Goal: Download file/media: Download file/media

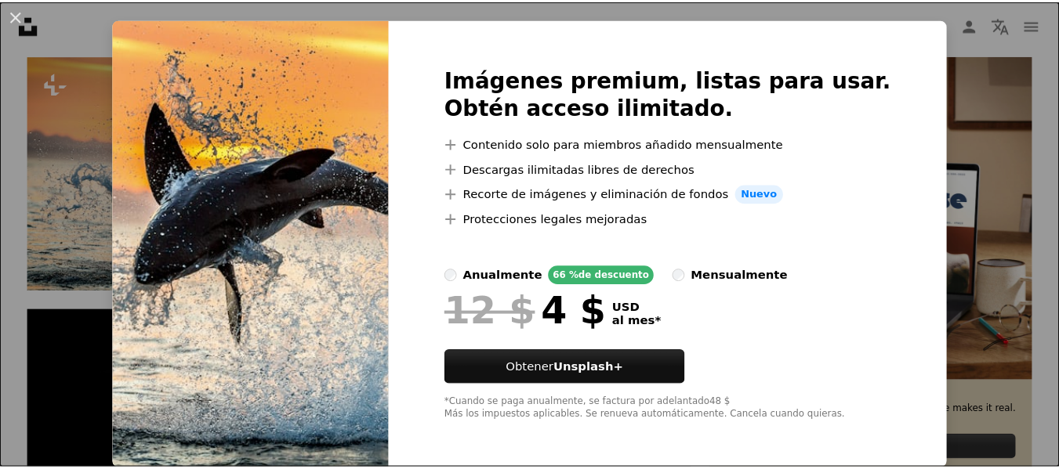
scroll to position [34, 0]
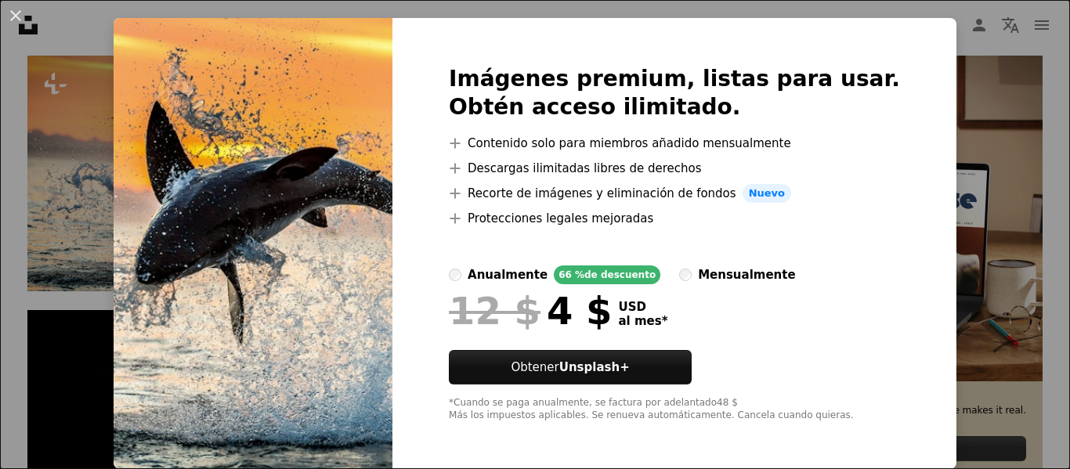
click at [939, 147] on div "An X shape Imágenes premium, listas para usar. Obtén acceso ilimitado. A plus s…" at bounding box center [535, 234] width 1070 height 469
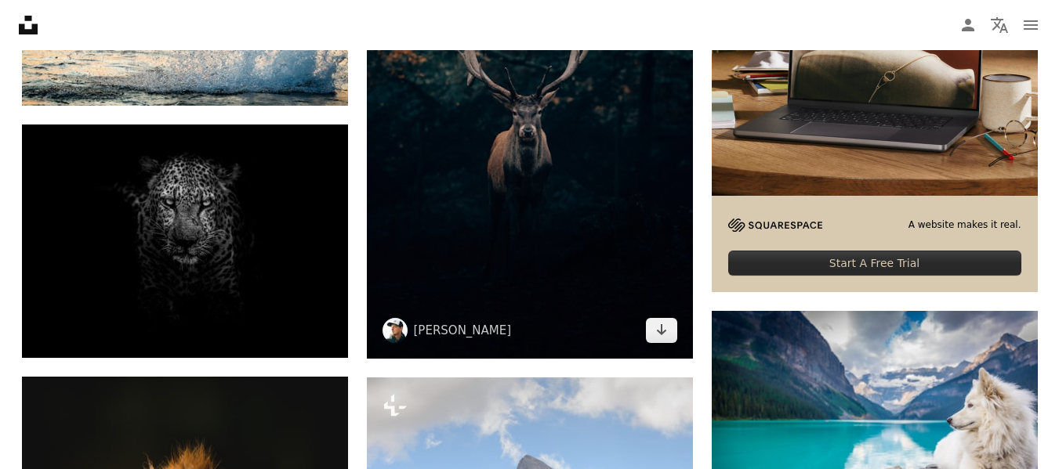
scroll to position [564, 0]
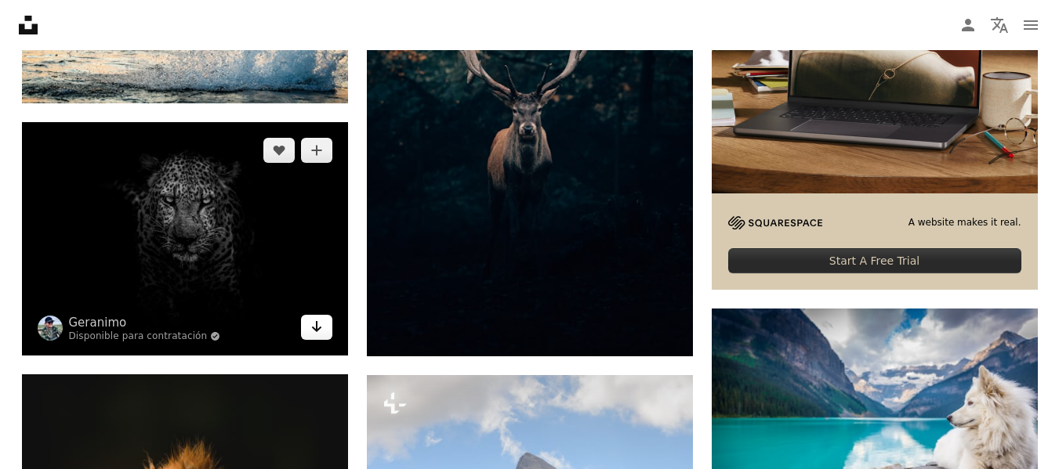
click at [308, 328] on link "Arrow pointing down" at bounding box center [316, 327] width 31 height 25
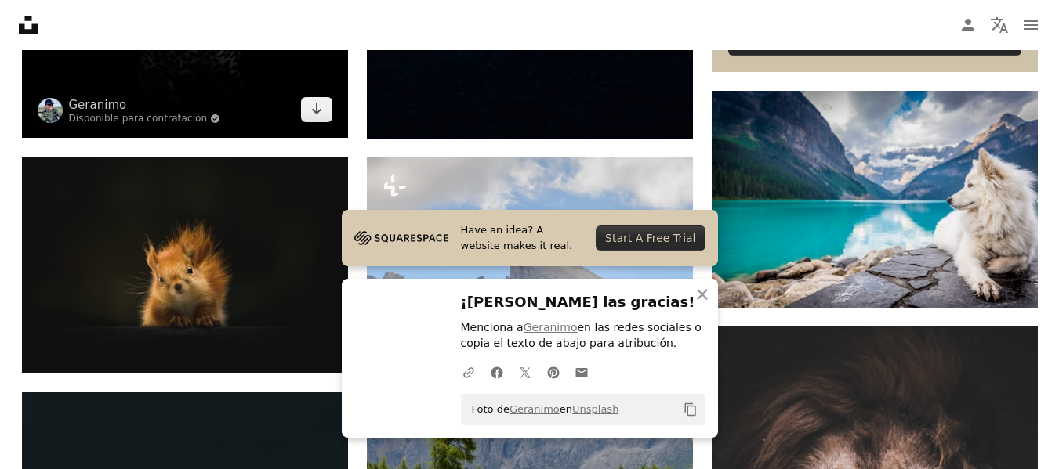
scroll to position [784, 0]
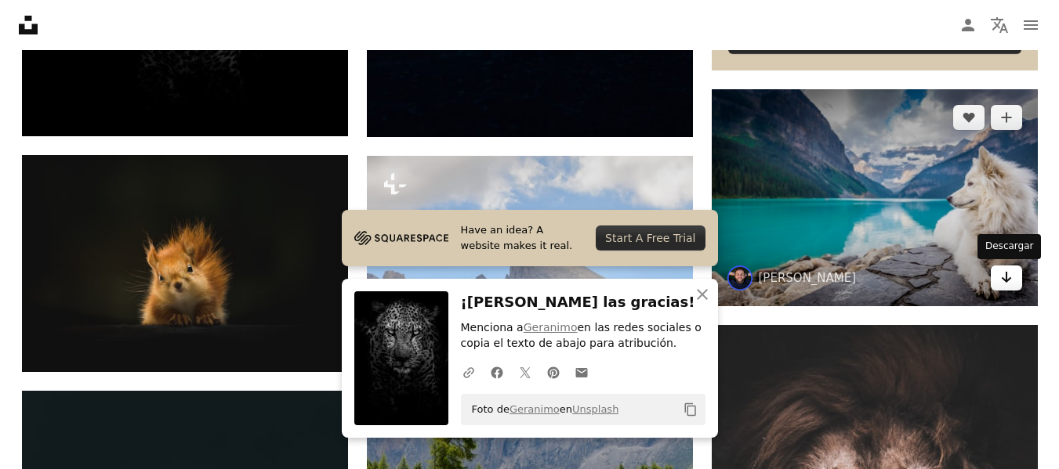
click at [1004, 281] on icon "Arrow pointing down" at bounding box center [1006, 277] width 13 height 19
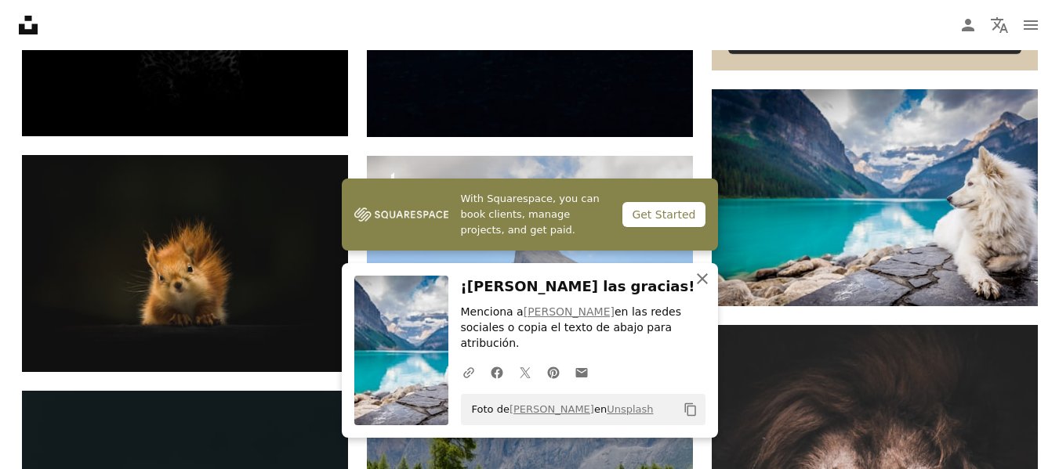
click at [705, 288] on icon "An X shape" at bounding box center [702, 279] width 19 height 19
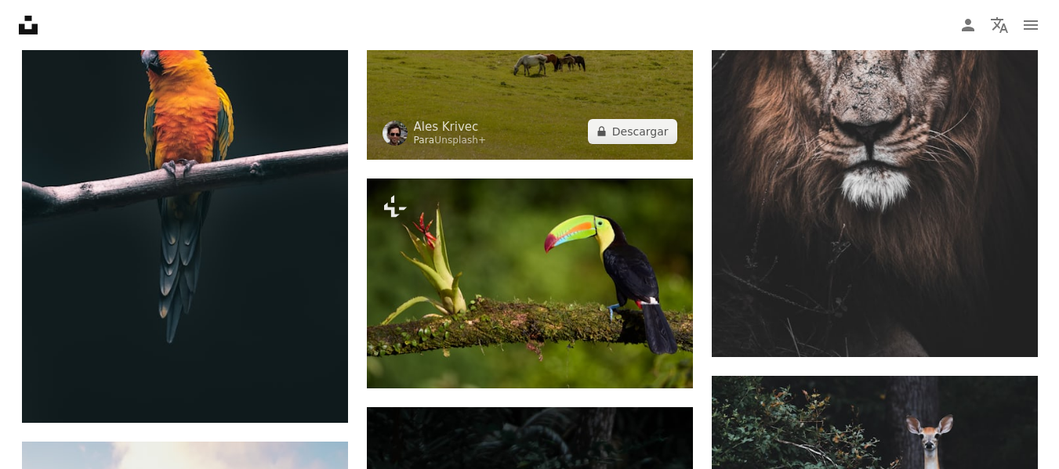
scroll to position [1254, 0]
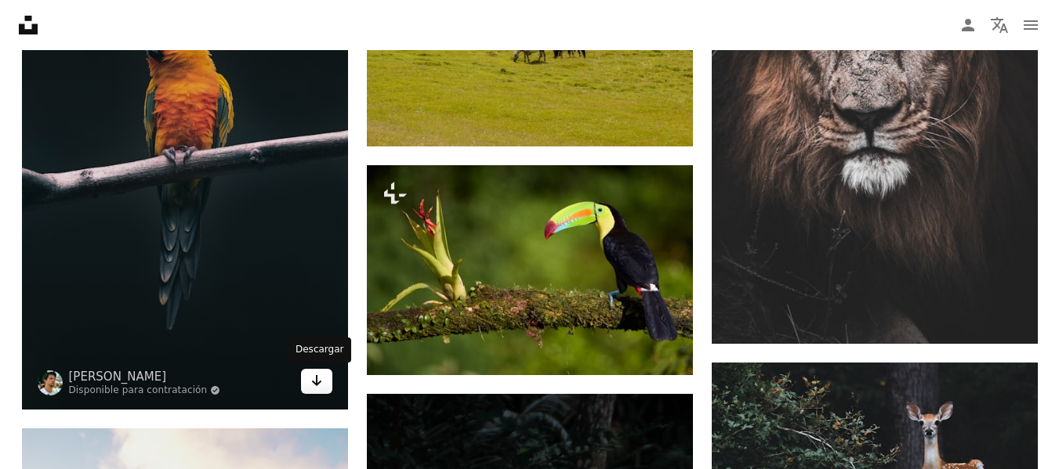
click at [321, 383] on icon "Arrow pointing down" at bounding box center [316, 380] width 13 height 19
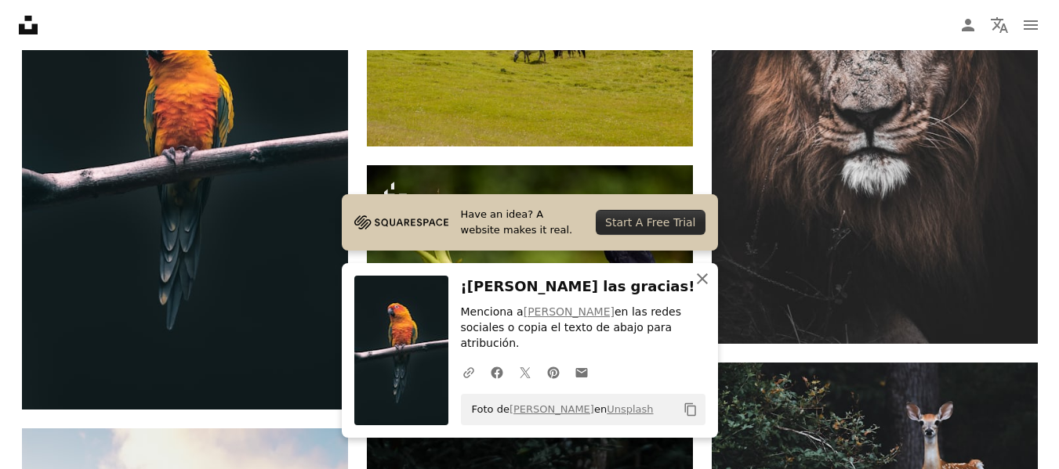
click at [700, 284] on icon "button" at bounding box center [702, 278] width 11 height 11
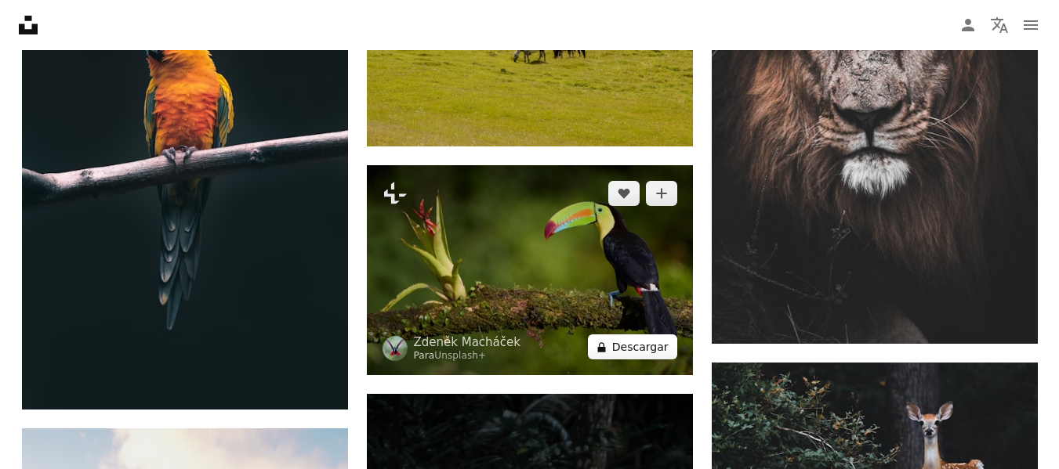
click at [659, 345] on button "A lock Descargar" at bounding box center [632, 347] width 89 height 25
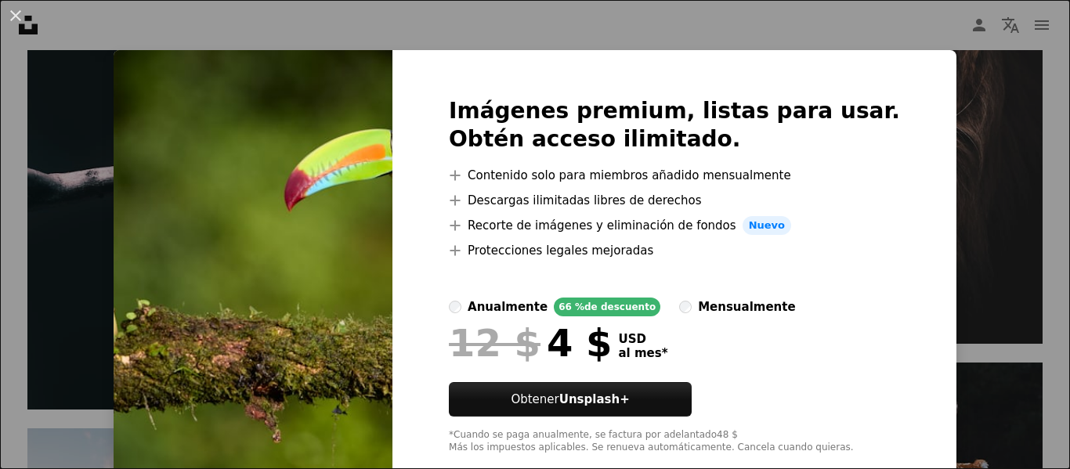
click at [919, 255] on div "An X shape Imágenes premium, listas para usar. Obtén acceso ilimitado. A plus s…" at bounding box center [535, 234] width 1070 height 469
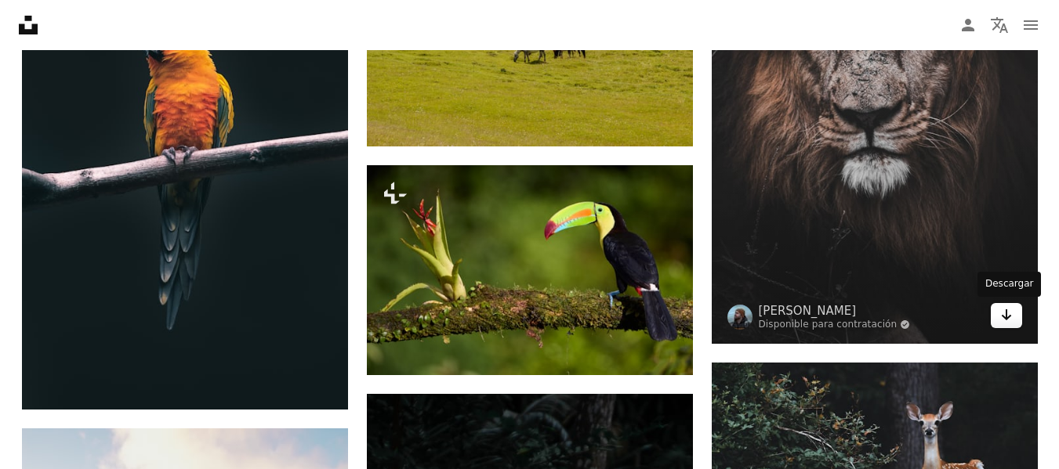
click at [1004, 314] on icon "Arrow pointing down" at bounding box center [1006, 315] width 13 height 19
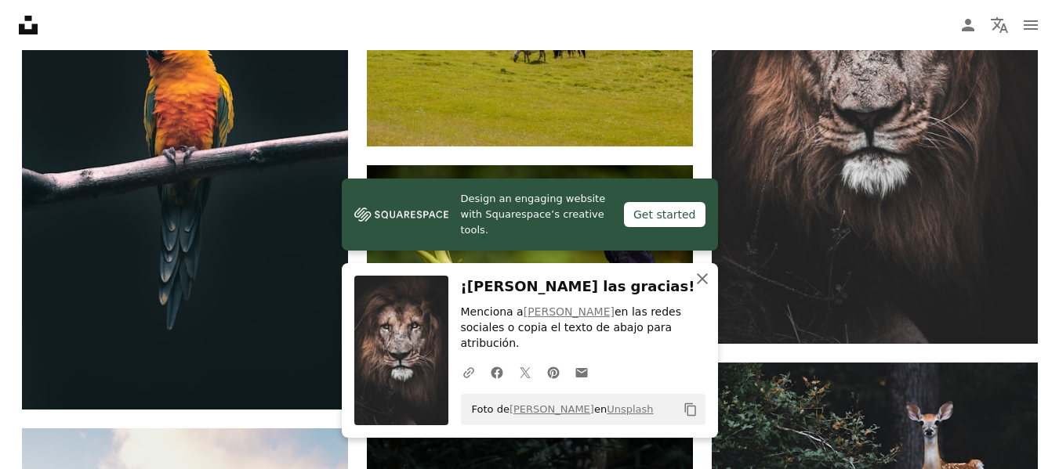
click at [705, 288] on icon "An X shape" at bounding box center [702, 279] width 19 height 19
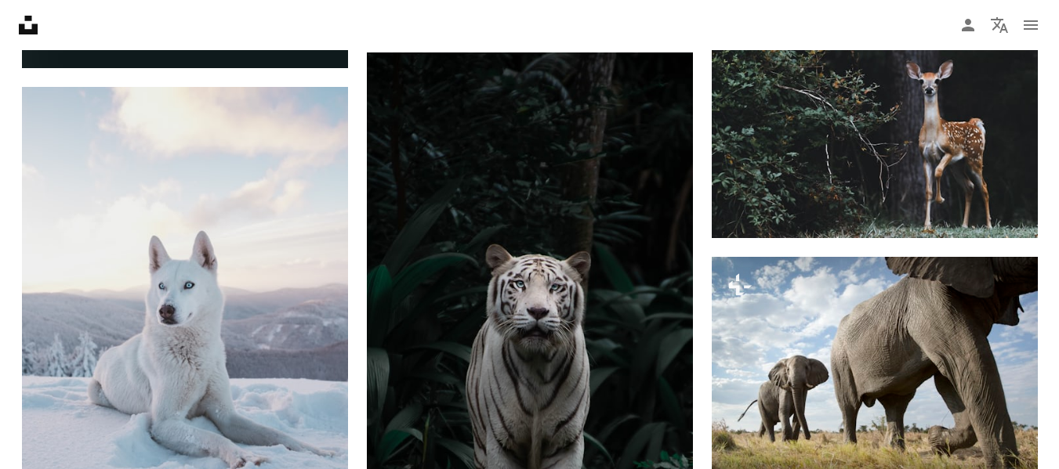
scroll to position [1599, 0]
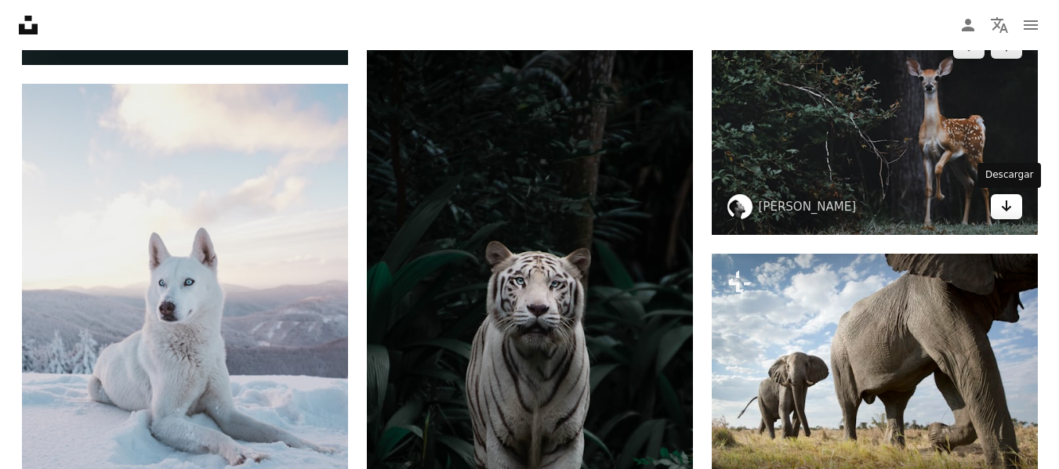
click at [1000, 204] on icon "Arrow pointing down" at bounding box center [1006, 206] width 13 height 19
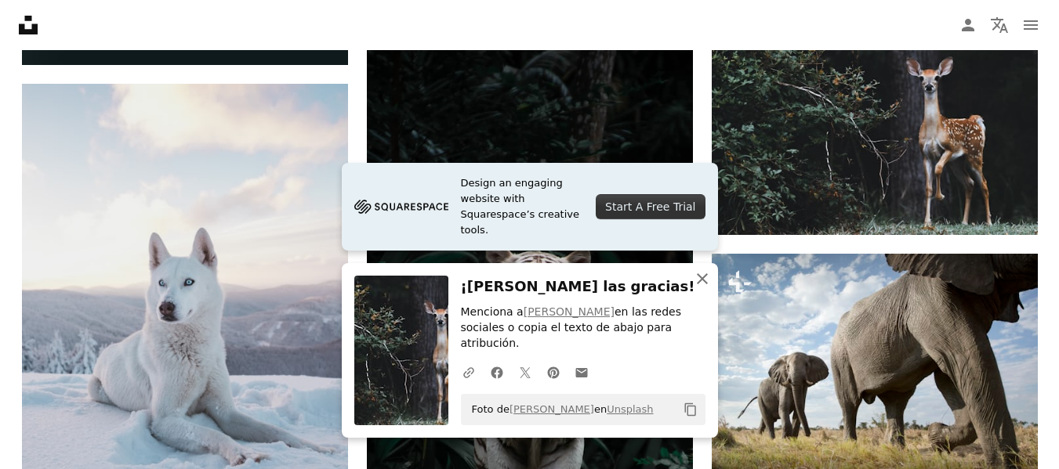
click at [701, 284] on icon "button" at bounding box center [702, 278] width 11 height 11
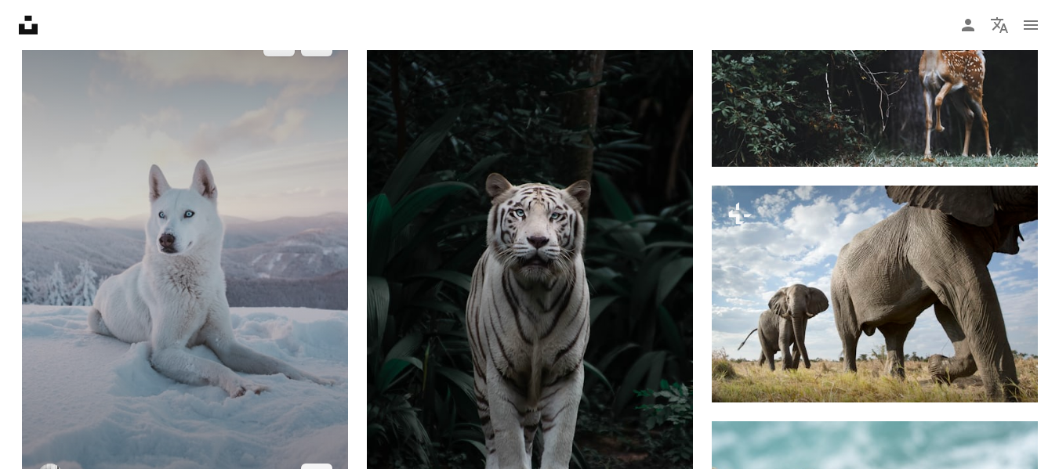
scroll to position [1693, 0]
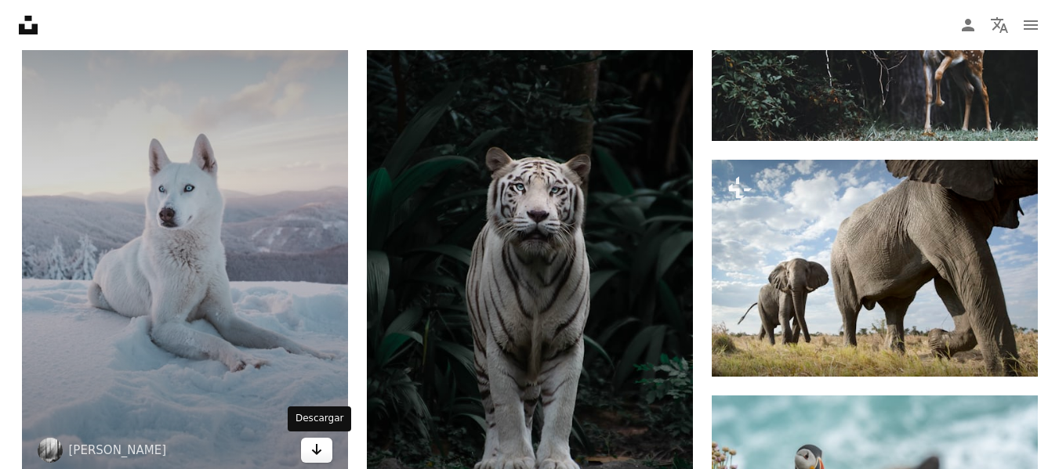
click at [318, 451] on icon "Descargar" at bounding box center [316, 449] width 10 height 11
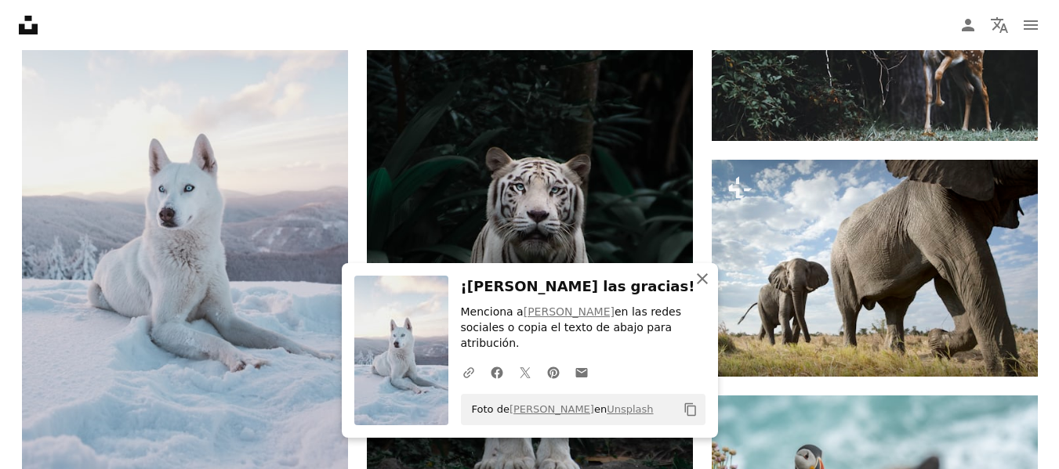
click at [704, 284] on icon "button" at bounding box center [702, 278] width 11 height 11
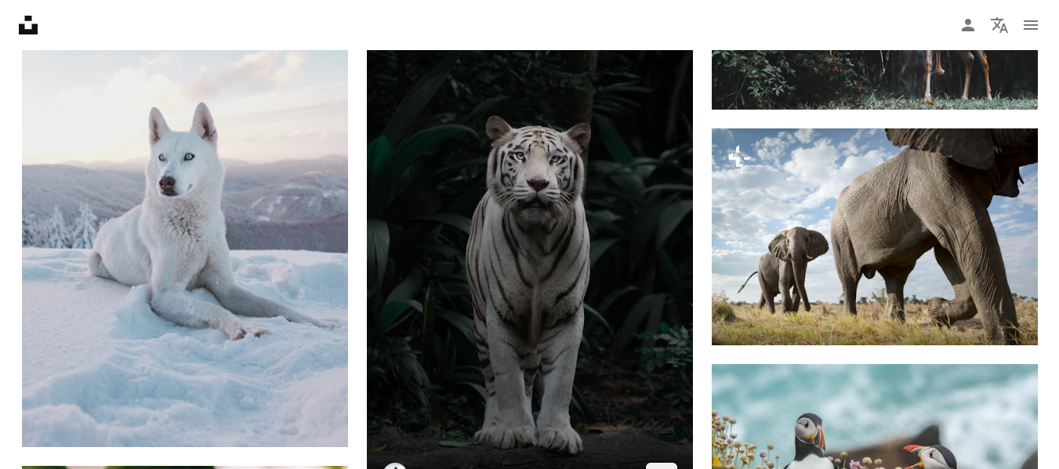
scroll to position [1755, 0]
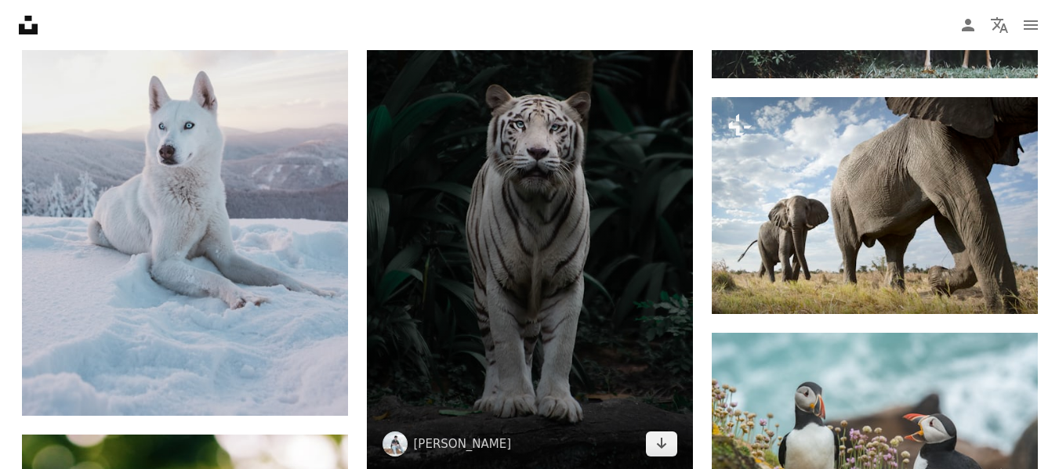
click at [665, 444] on icon "Arrow pointing down" at bounding box center [661, 443] width 13 height 19
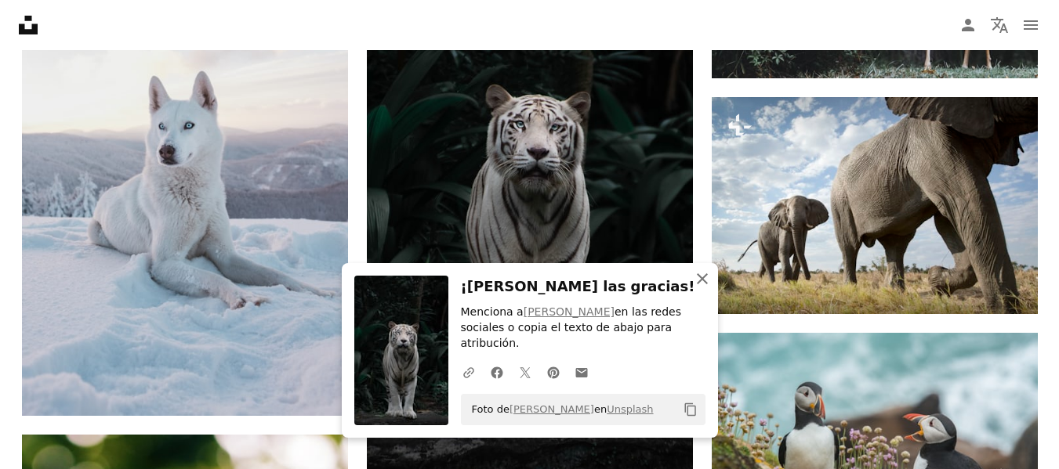
click at [700, 284] on icon "button" at bounding box center [702, 278] width 11 height 11
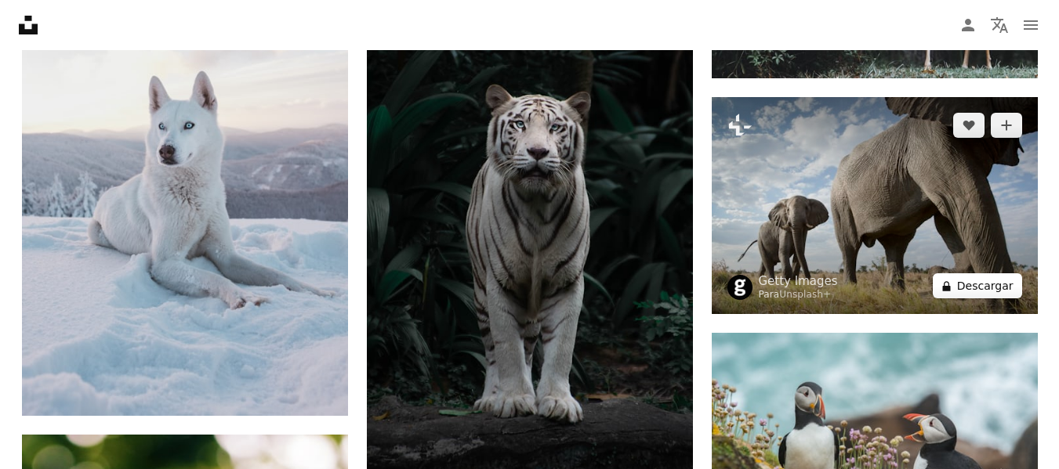
click at [972, 292] on button "A lock Descargar" at bounding box center [977, 285] width 89 height 25
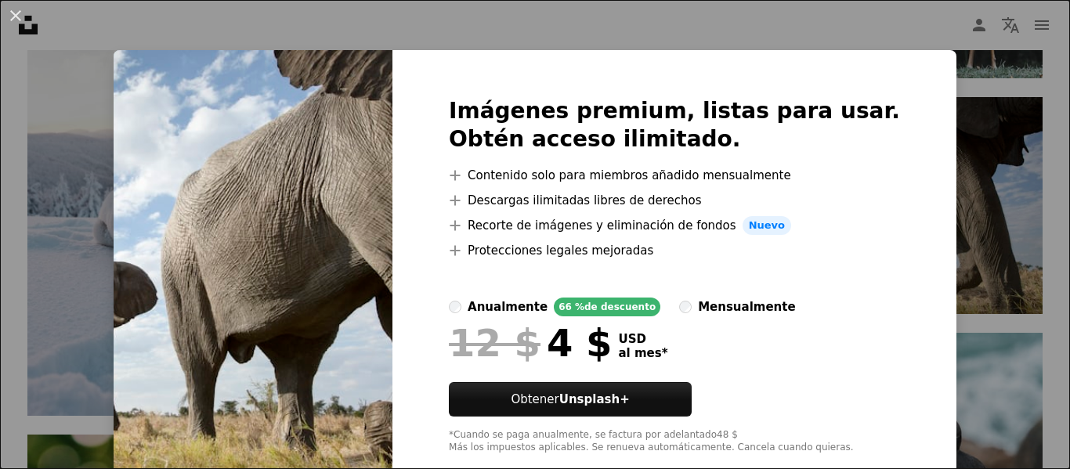
click at [969, 231] on div "An X shape Imágenes premium, listas para usar. Obtén acceso ilimitado. A plus s…" at bounding box center [535, 234] width 1070 height 469
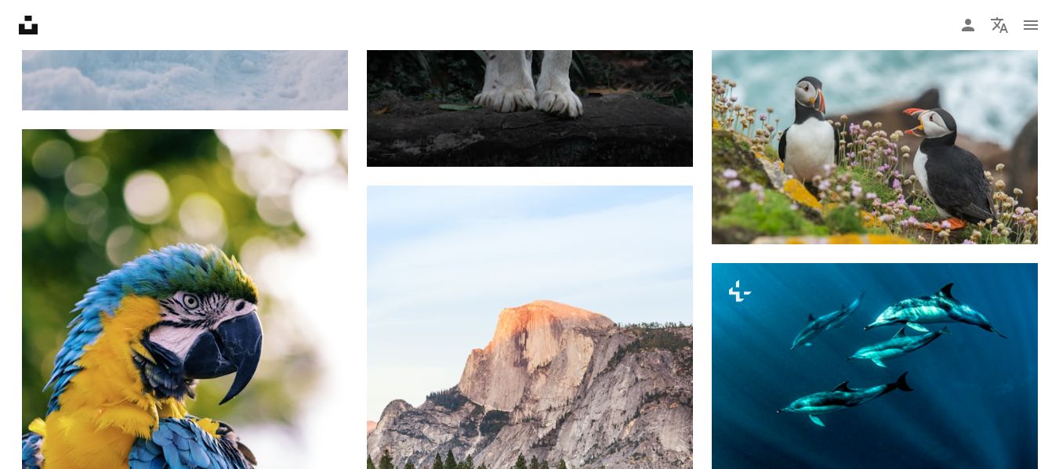
scroll to position [2069, 0]
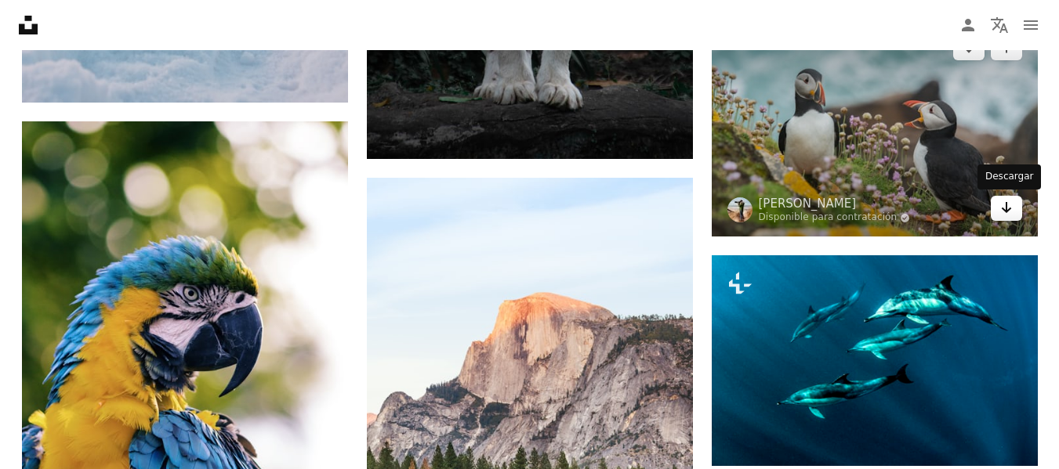
click at [1005, 215] on icon "Arrow pointing down" at bounding box center [1006, 207] width 13 height 19
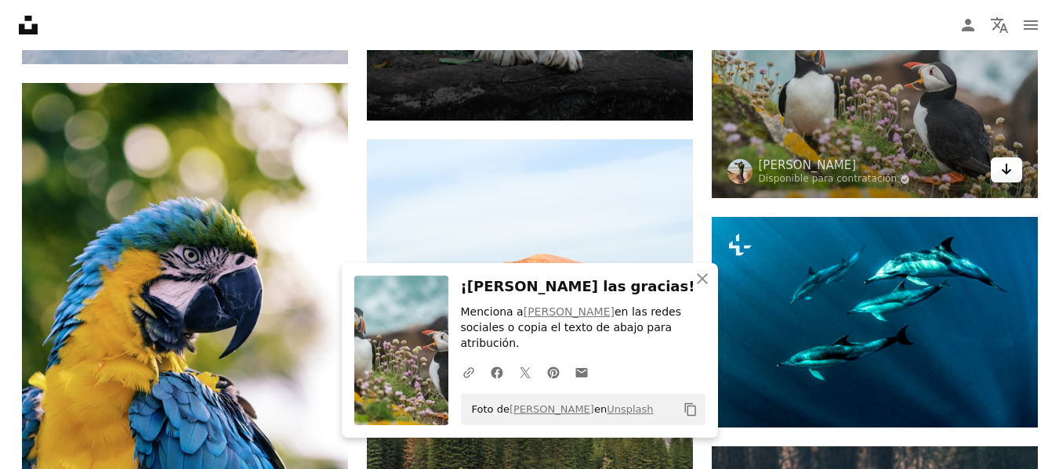
scroll to position [2131, 0]
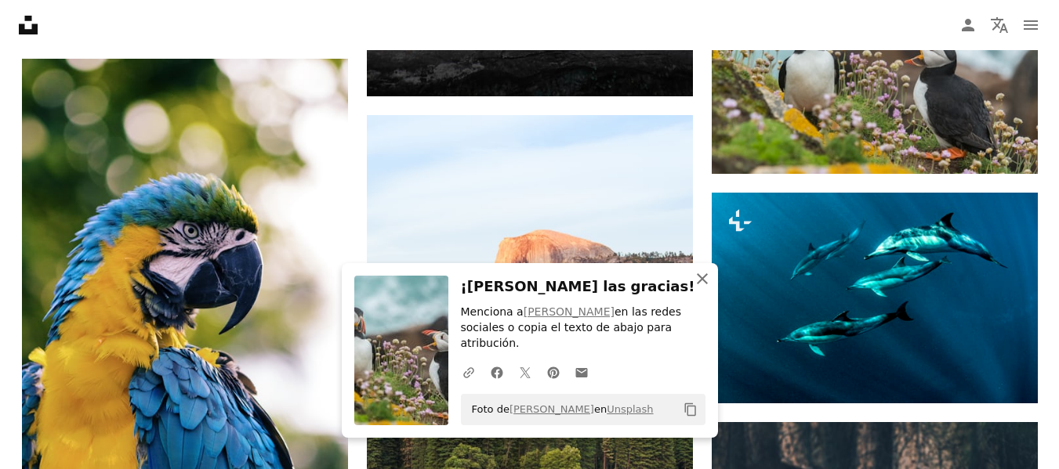
click at [704, 284] on icon "button" at bounding box center [702, 278] width 11 height 11
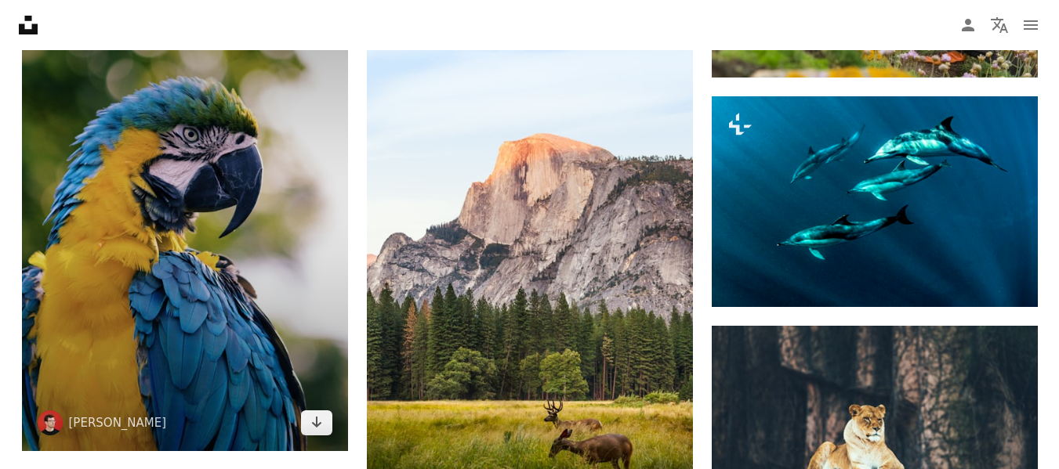
scroll to position [2257, 0]
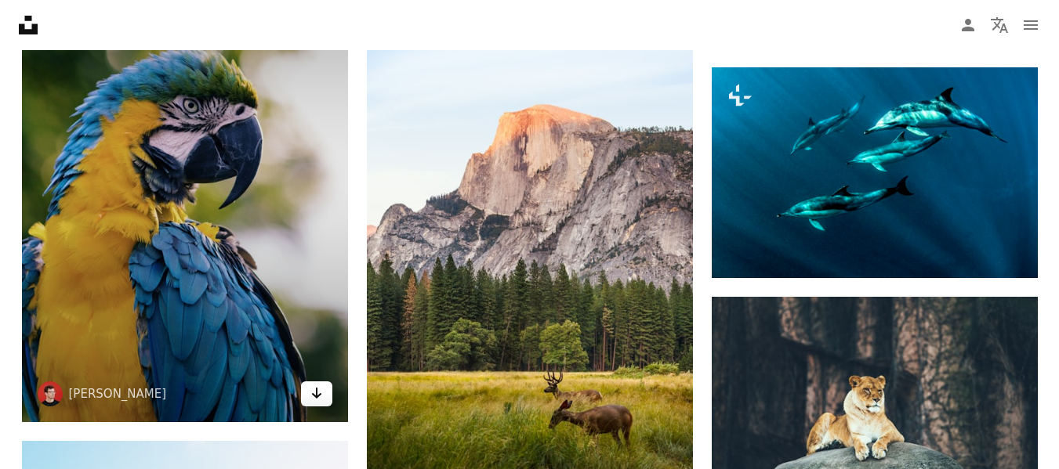
click at [317, 389] on icon "Descargar" at bounding box center [316, 393] width 10 height 11
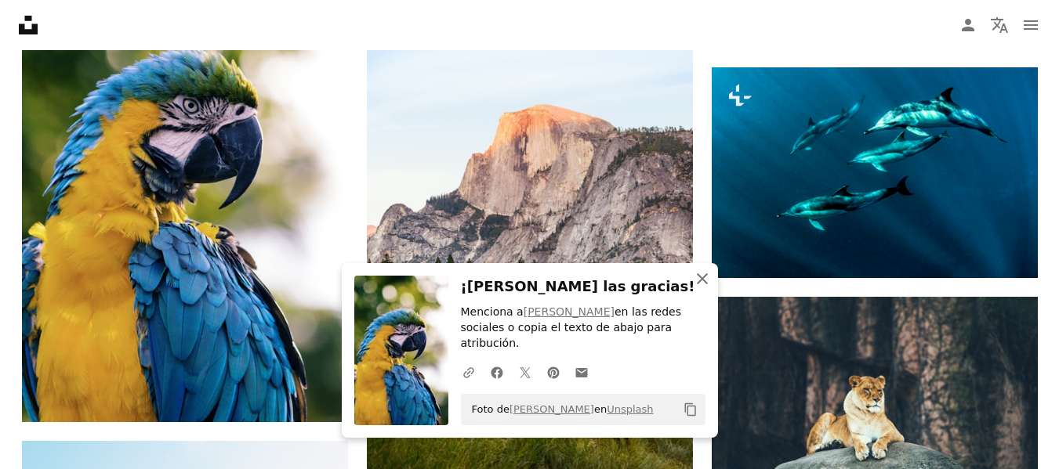
click at [700, 288] on icon "An X shape" at bounding box center [702, 279] width 19 height 19
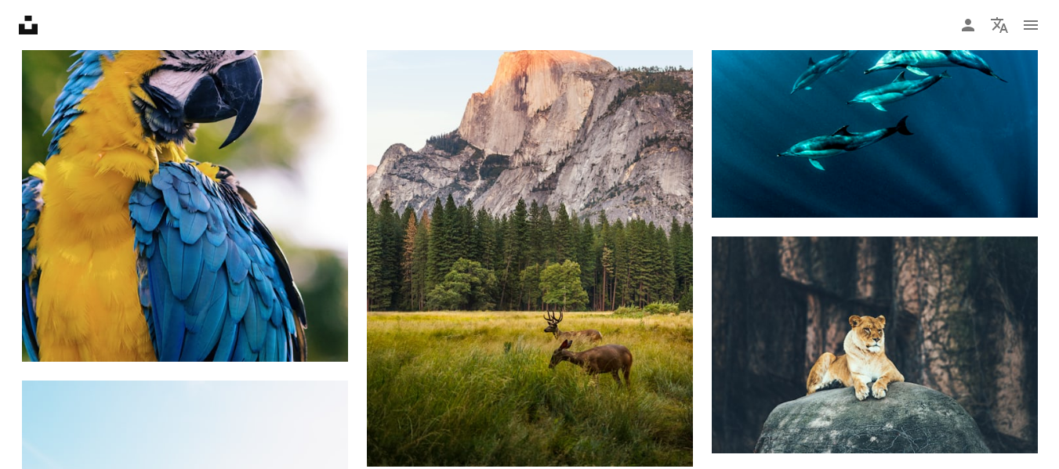
scroll to position [2320, 0]
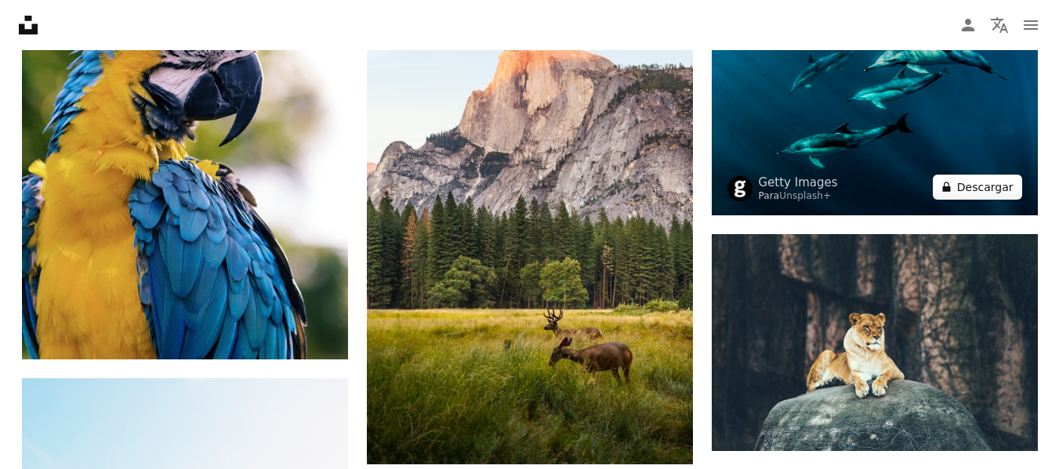
click at [980, 189] on button "A lock Descargar" at bounding box center [977, 187] width 89 height 25
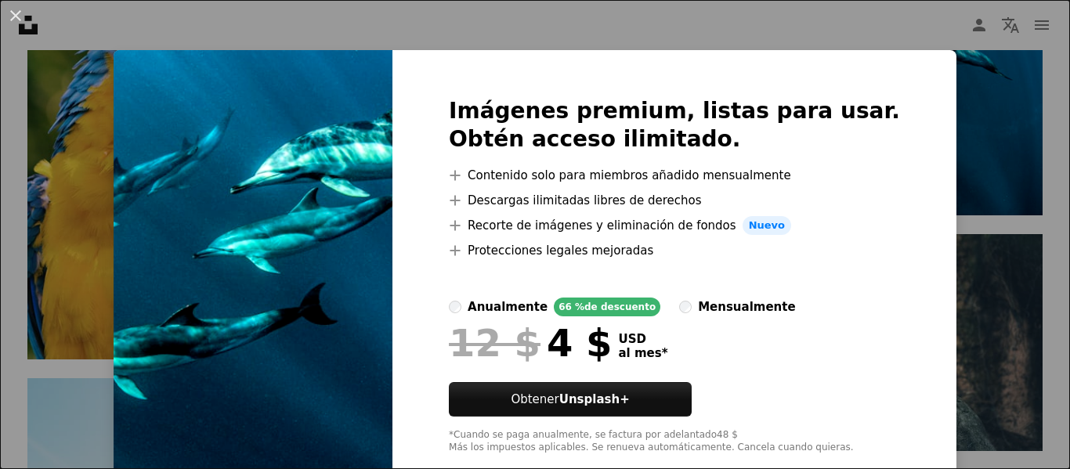
click at [990, 165] on div "An X shape Imágenes premium, listas para usar. Obtén acceso ilimitado. A plus s…" at bounding box center [535, 234] width 1070 height 469
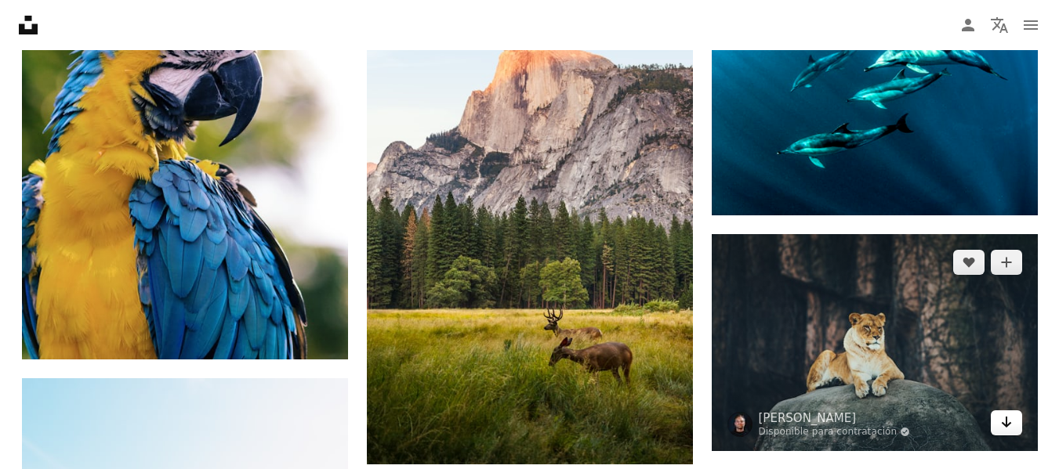
click at [998, 427] on link "Arrow pointing down" at bounding box center [1005, 423] width 31 height 25
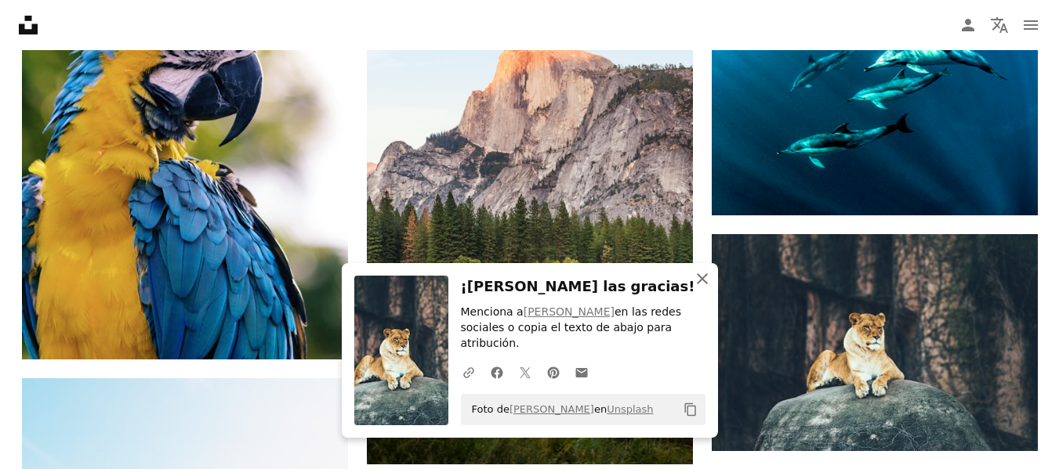
click at [699, 288] on icon "An X shape" at bounding box center [702, 279] width 19 height 19
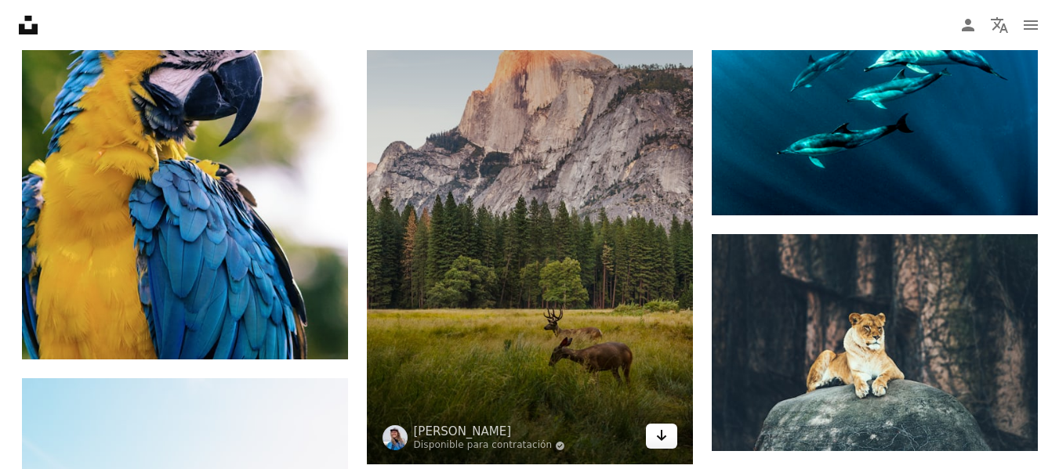
click at [659, 438] on icon "Descargar" at bounding box center [661, 435] width 10 height 11
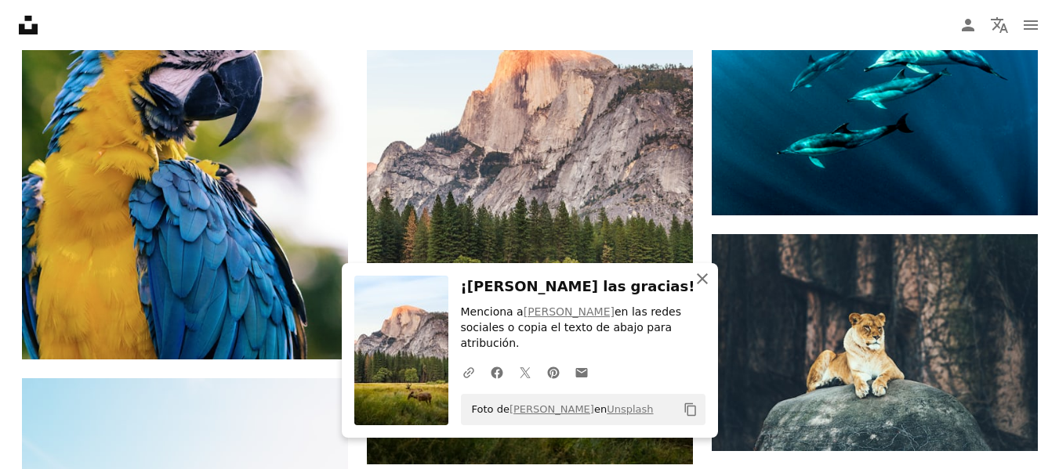
click at [701, 288] on icon "An X shape" at bounding box center [702, 279] width 19 height 19
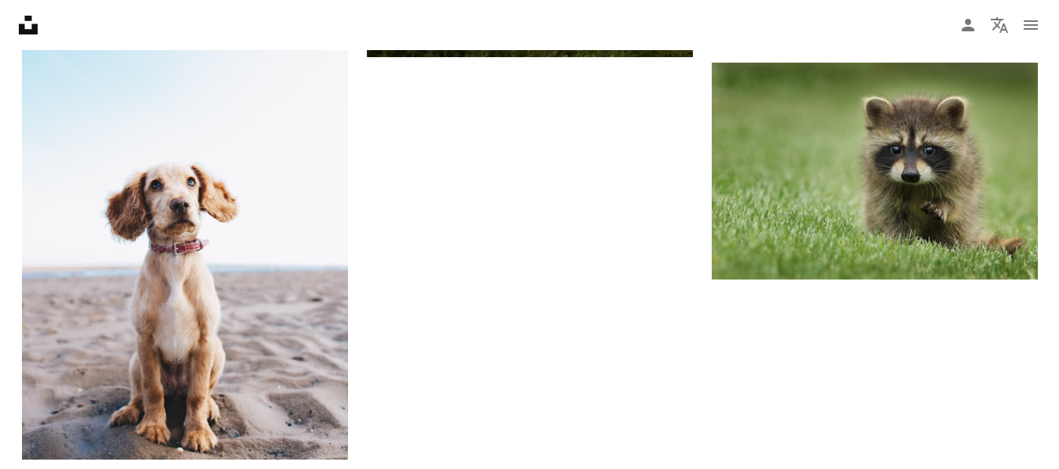
scroll to position [2758, 0]
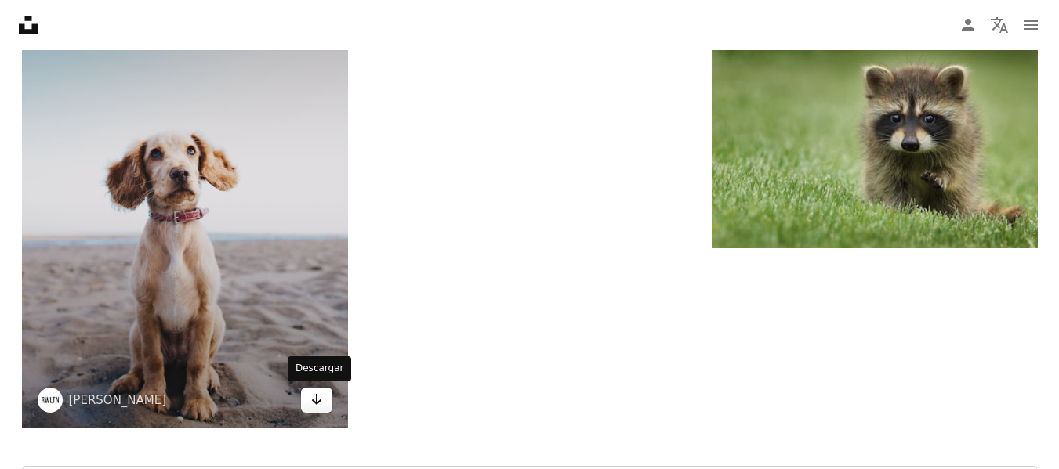
click at [319, 404] on icon "Arrow pointing down" at bounding box center [316, 399] width 13 height 19
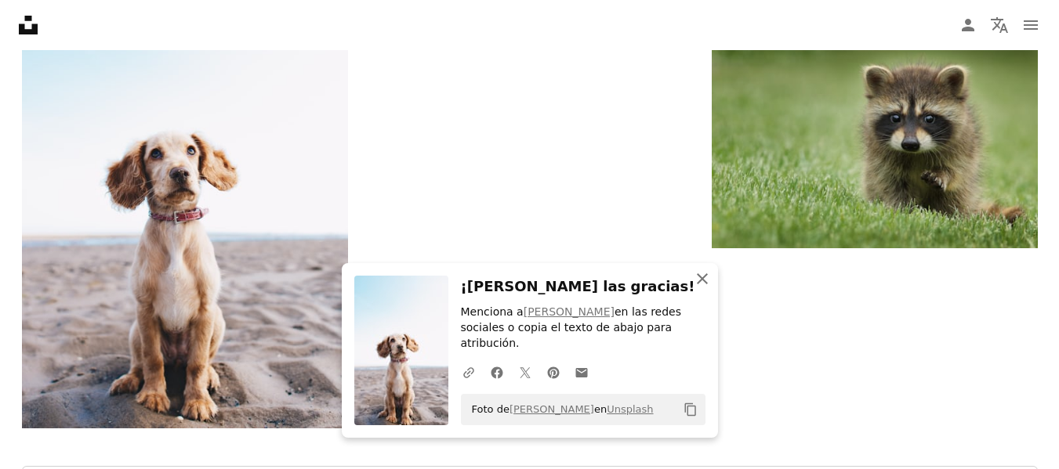
click at [699, 284] on icon "button" at bounding box center [702, 278] width 11 height 11
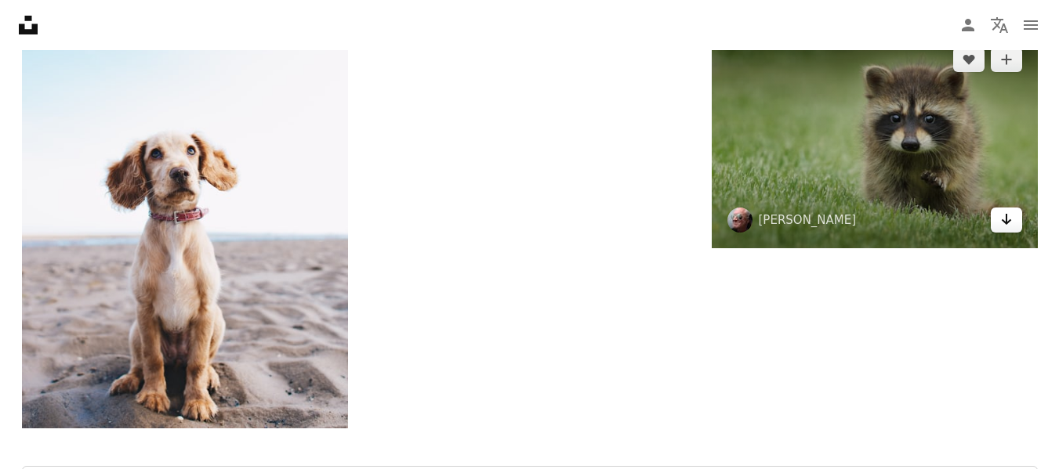
click at [1000, 223] on icon "Arrow pointing down" at bounding box center [1006, 219] width 13 height 19
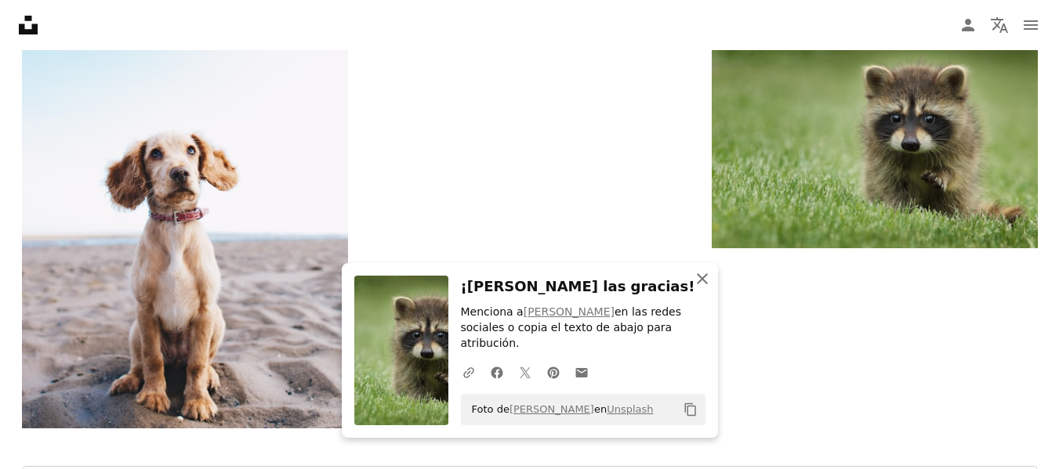
click at [703, 288] on icon "An X shape" at bounding box center [702, 279] width 19 height 19
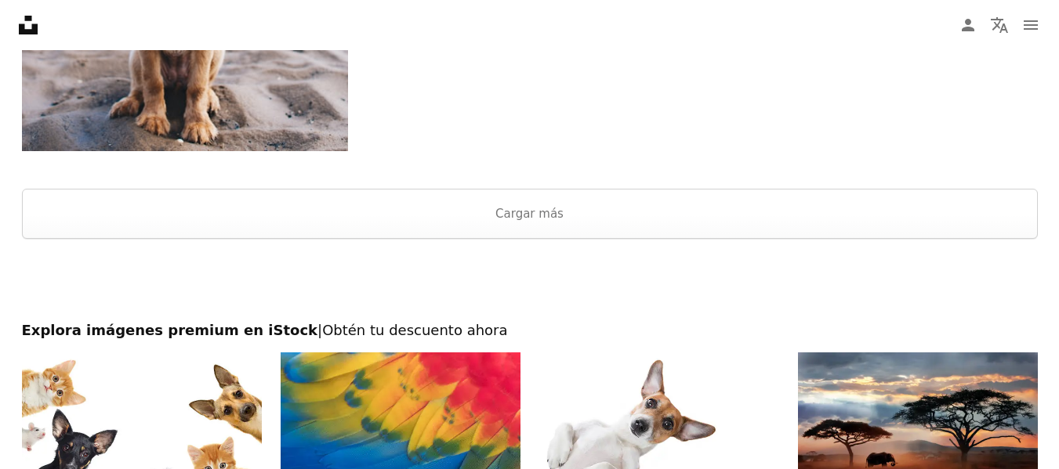
scroll to position [3134, 0]
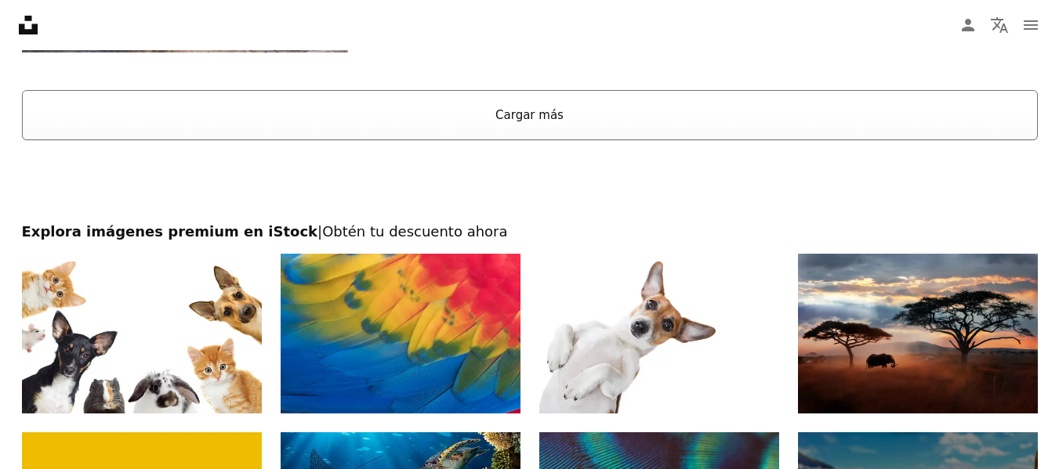
click at [591, 120] on button "Cargar más" at bounding box center [530, 115] width 1016 height 50
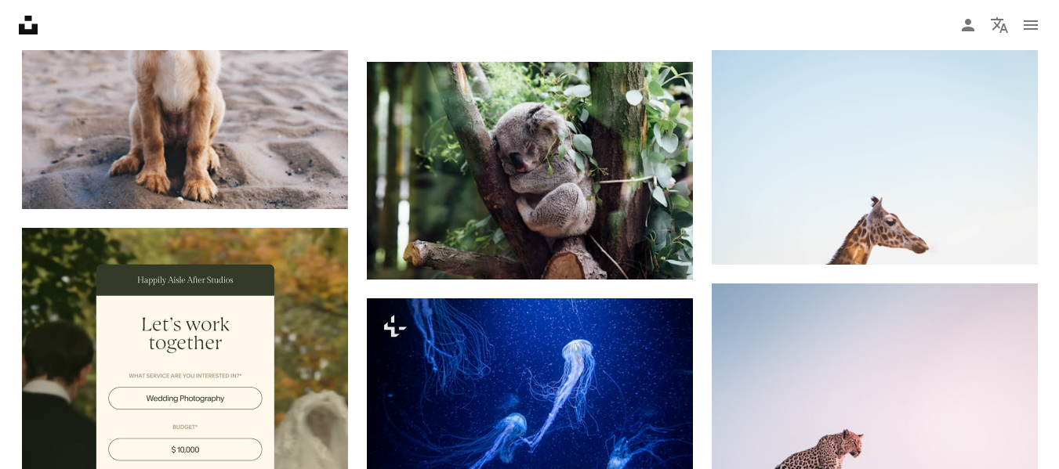
scroll to position [2852, 0]
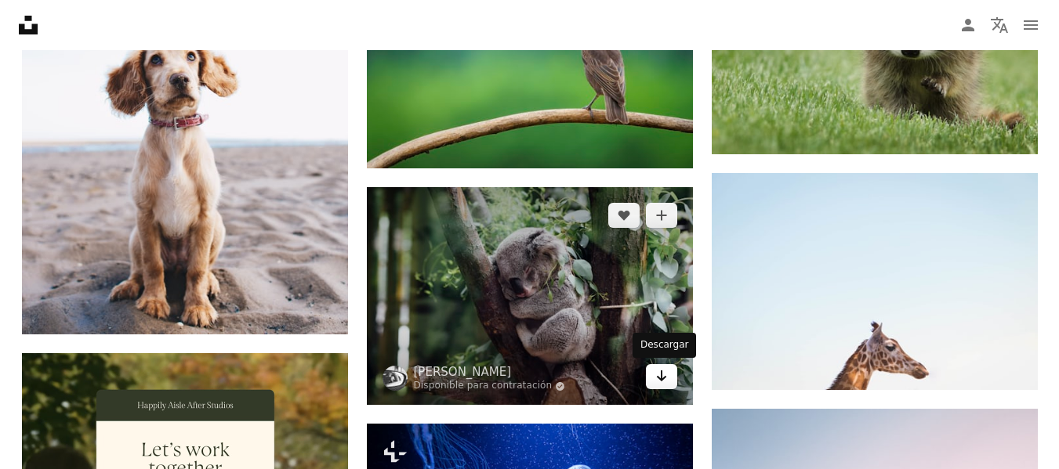
click at [665, 381] on icon "Arrow pointing down" at bounding box center [661, 376] width 13 height 19
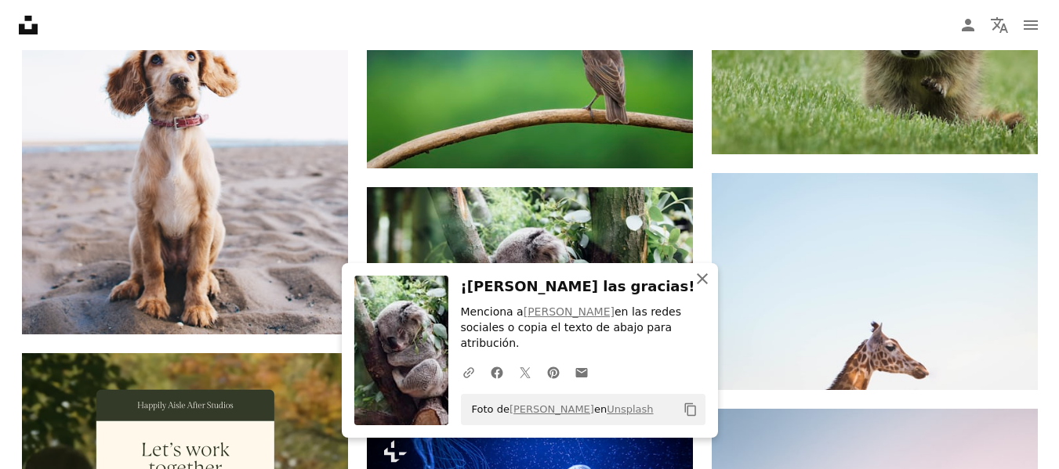
click at [703, 284] on icon "button" at bounding box center [702, 278] width 11 height 11
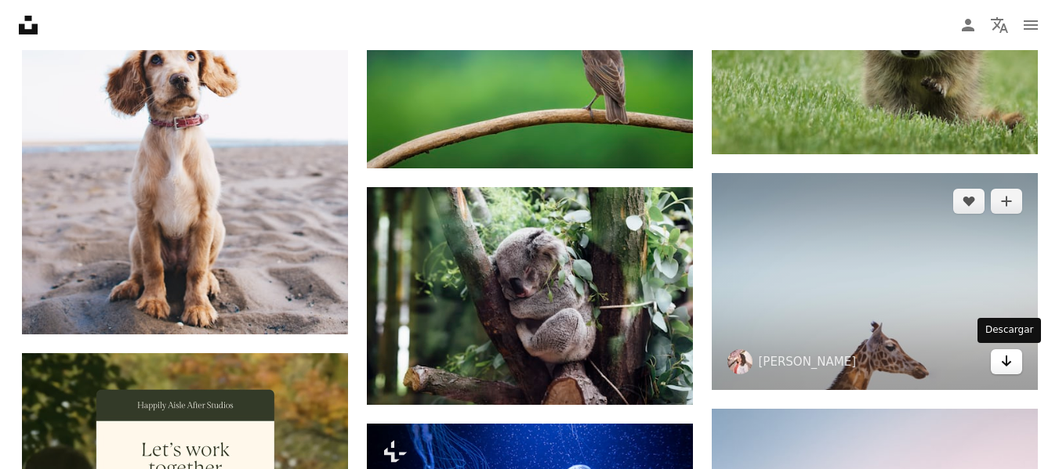
click at [1011, 367] on icon "Arrow pointing down" at bounding box center [1006, 361] width 13 height 19
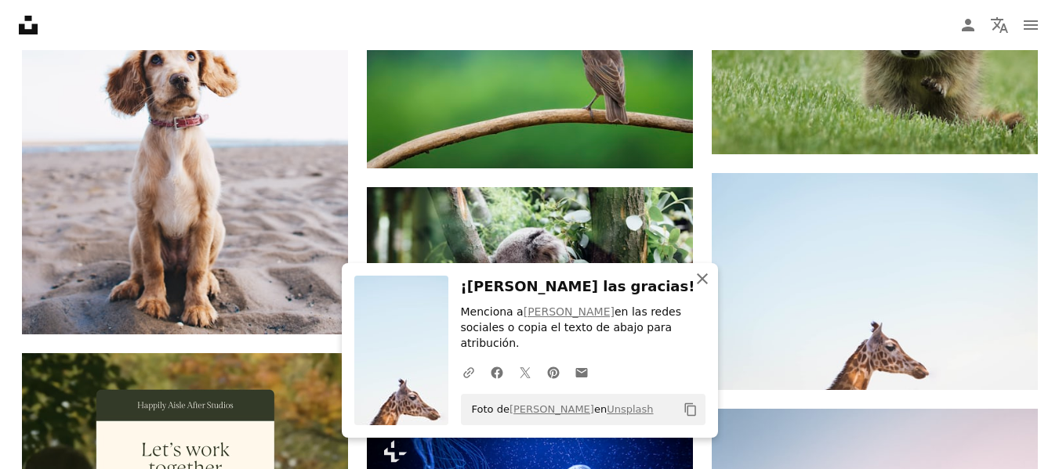
click at [706, 284] on icon "button" at bounding box center [702, 278] width 11 height 11
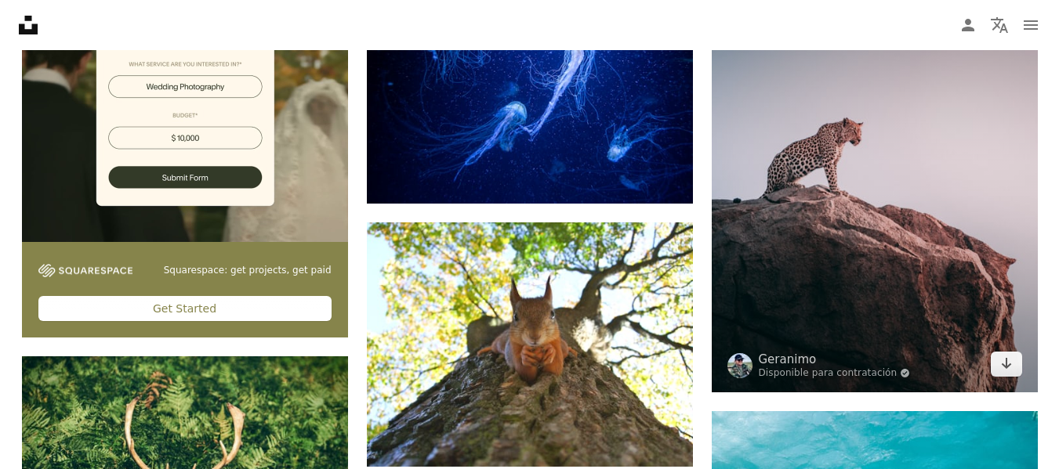
scroll to position [3291, 0]
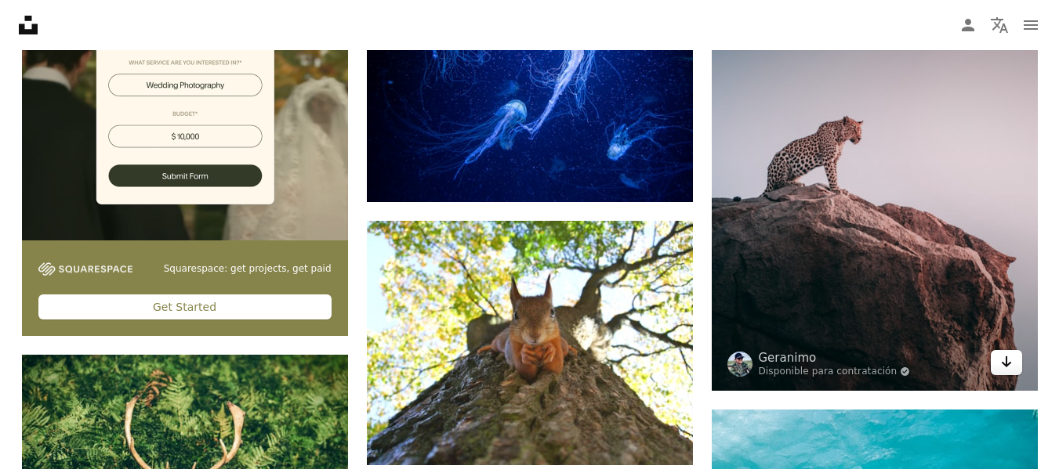
click at [1003, 361] on icon "Arrow pointing down" at bounding box center [1006, 362] width 13 height 19
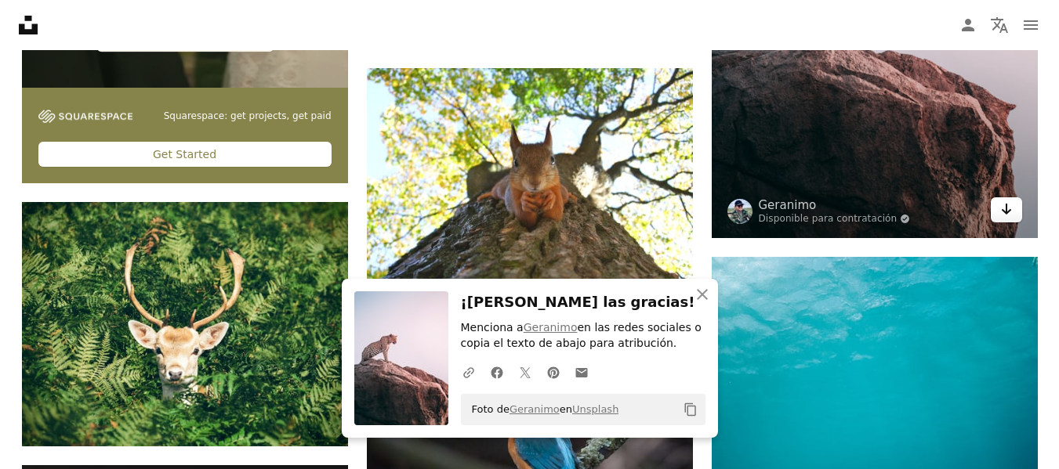
scroll to position [3448, 0]
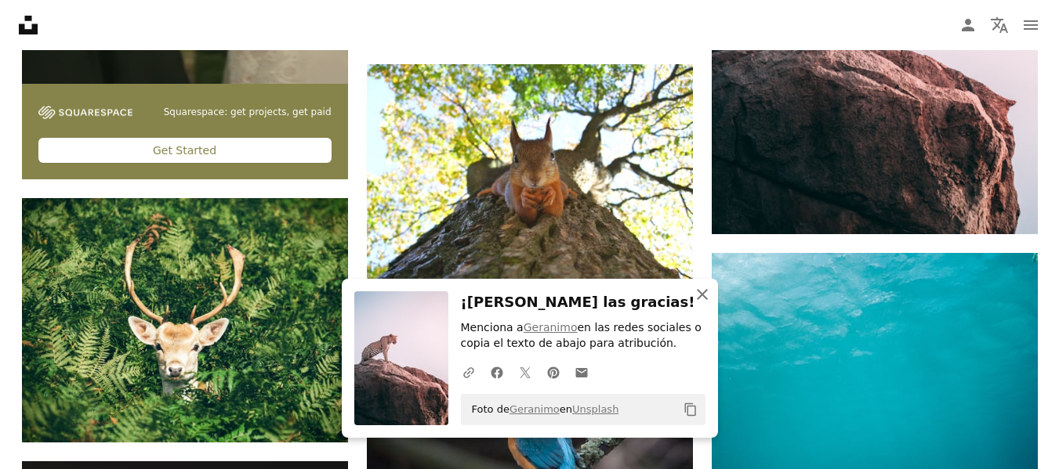
click at [699, 293] on icon "An X shape" at bounding box center [702, 294] width 19 height 19
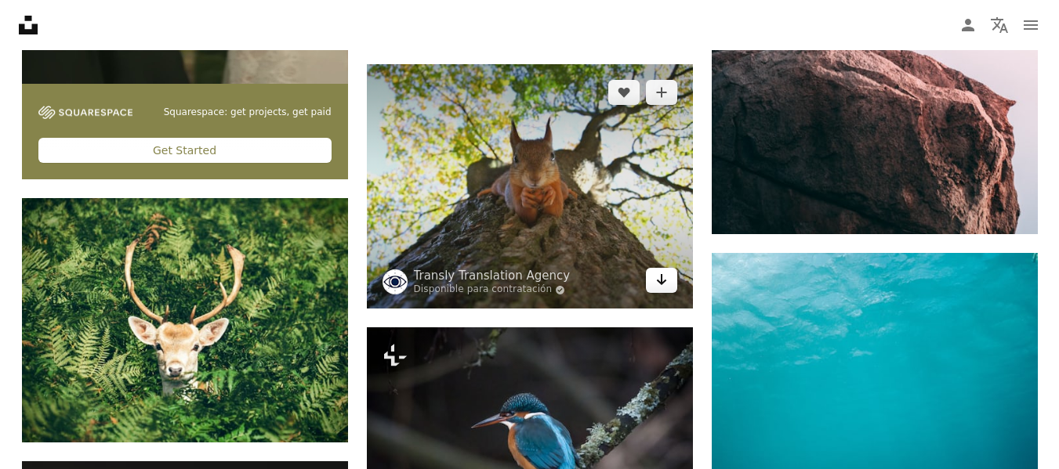
click at [661, 284] on icon "Descargar" at bounding box center [661, 279] width 10 height 11
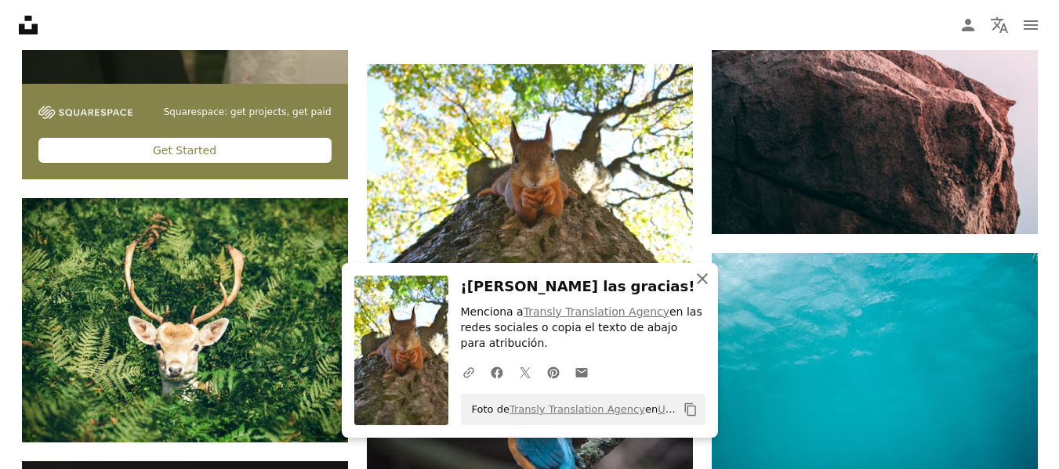
click at [698, 281] on icon "An X shape" at bounding box center [702, 279] width 19 height 19
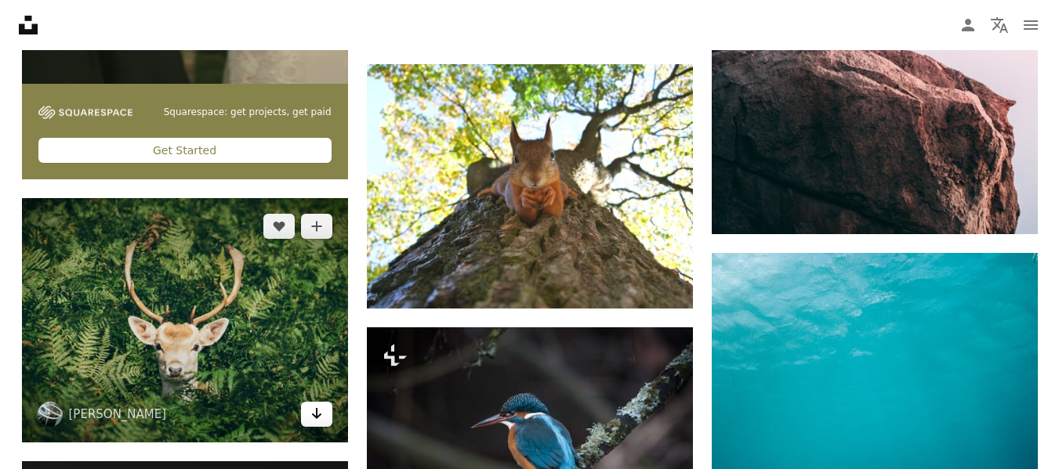
click at [312, 415] on icon "Descargar" at bounding box center [316, 413] width 10 height 11
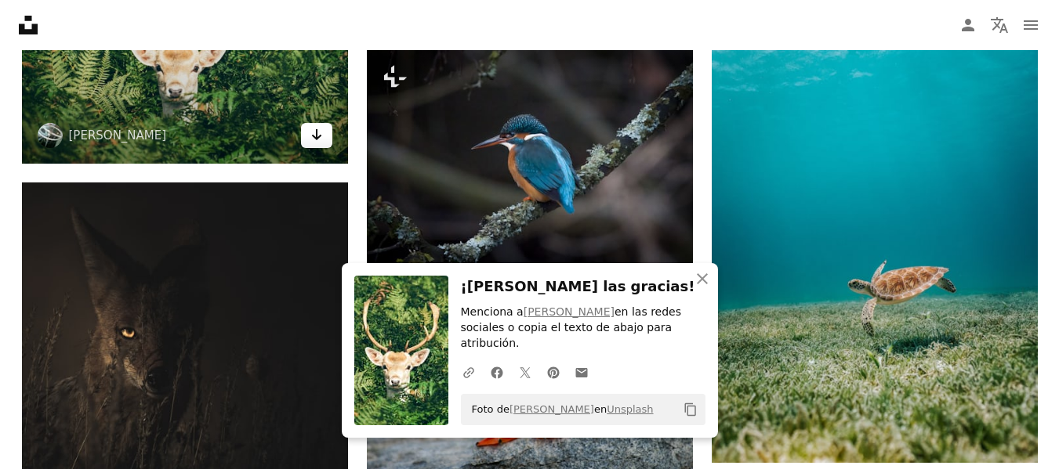
scroll to position [3730, 0]
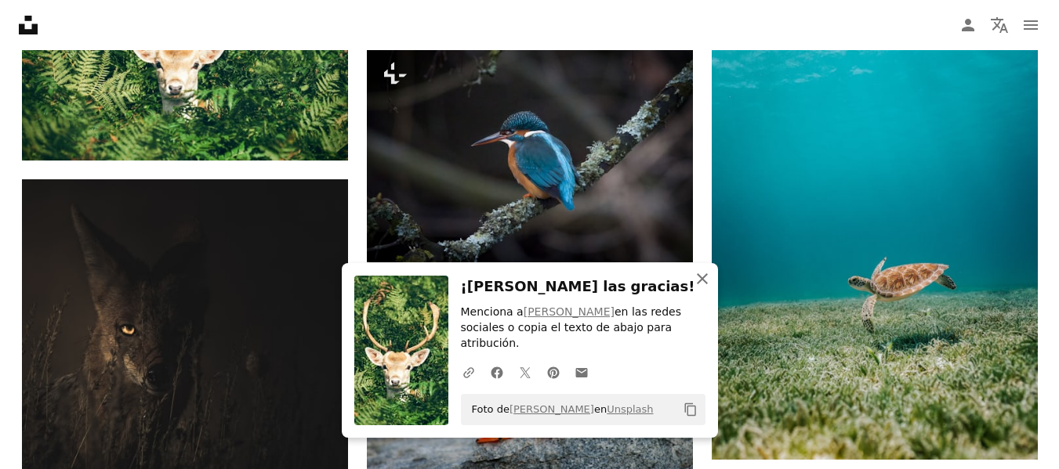
click at [701, 288] on icon "An X shape" at bounding box center [702, 279] width 19 height 19
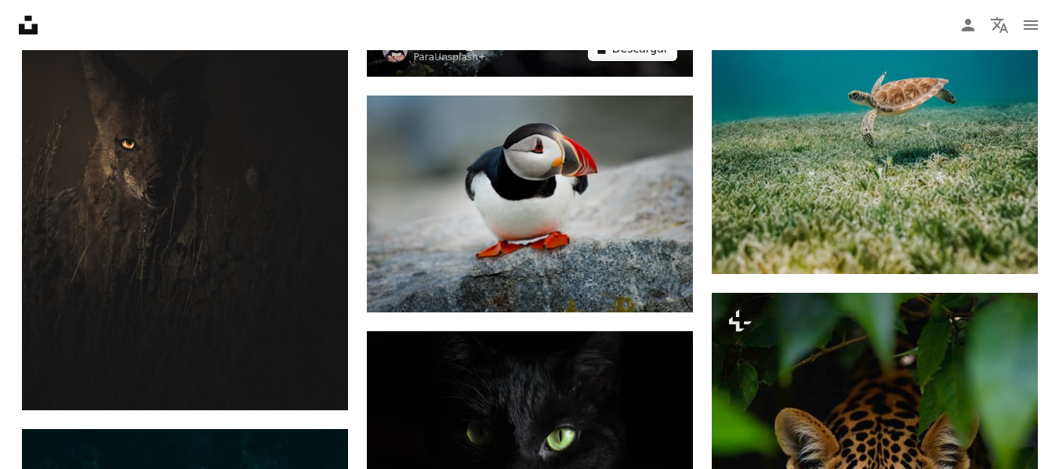
scroll to position [3918, 0]
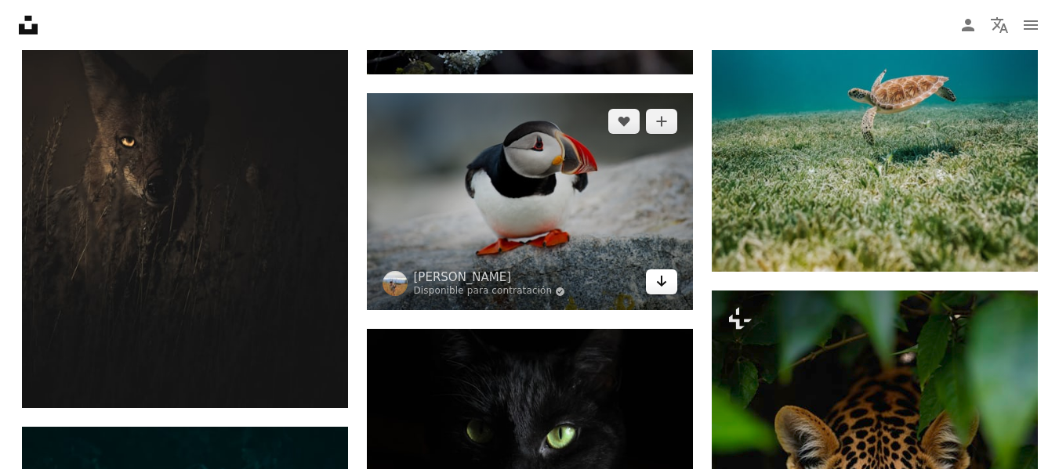
click at [665, 281] on icon "Arrow pointing down" at bounding box center [661, 281] width 13 height 19
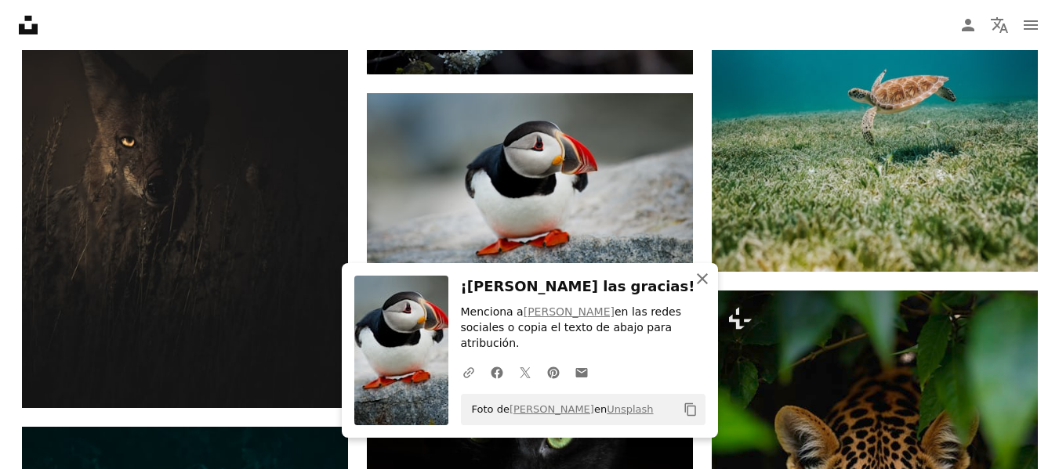
click at [698, 288] on icon "An X shape" at bounding box center [702, 279] width 19 height 19
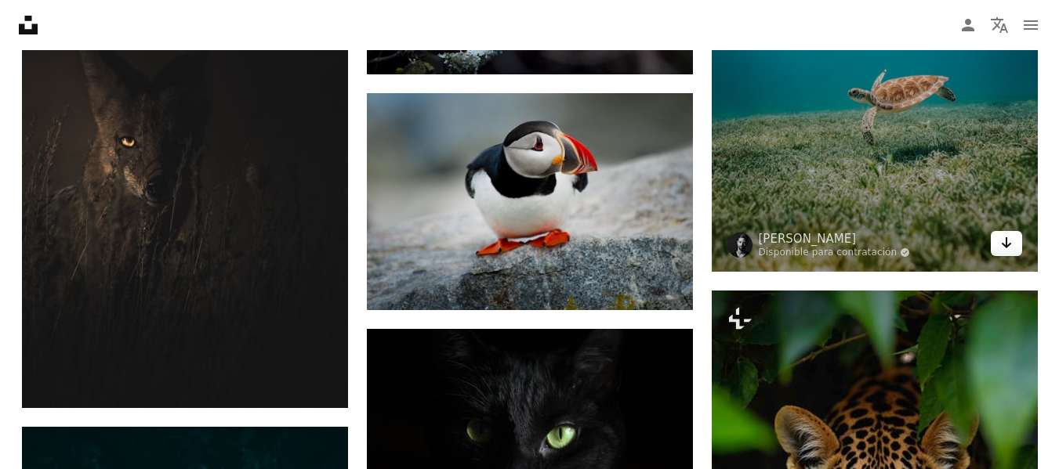
click at [1007, 249] on icon "Arrow pointing down" at bounding box center [1006, 243] width 13 height 19
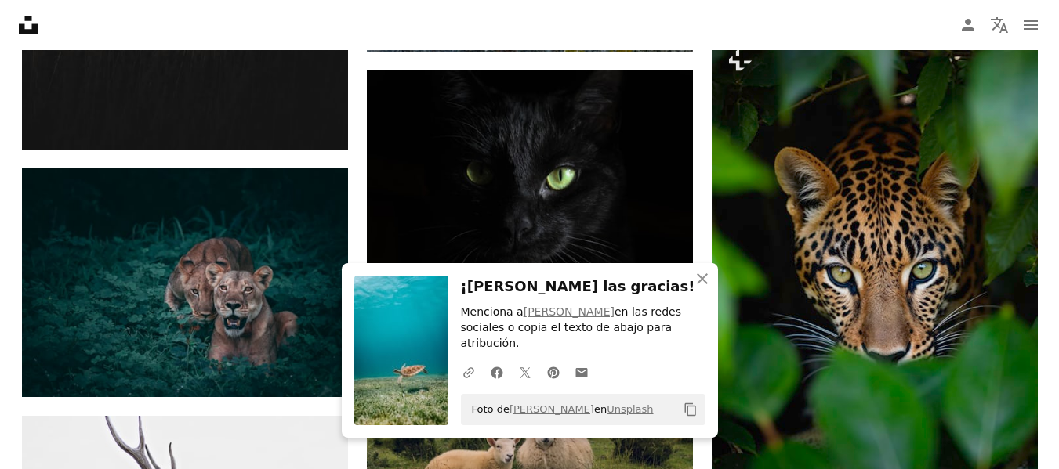
scroll to position [4200, 0]
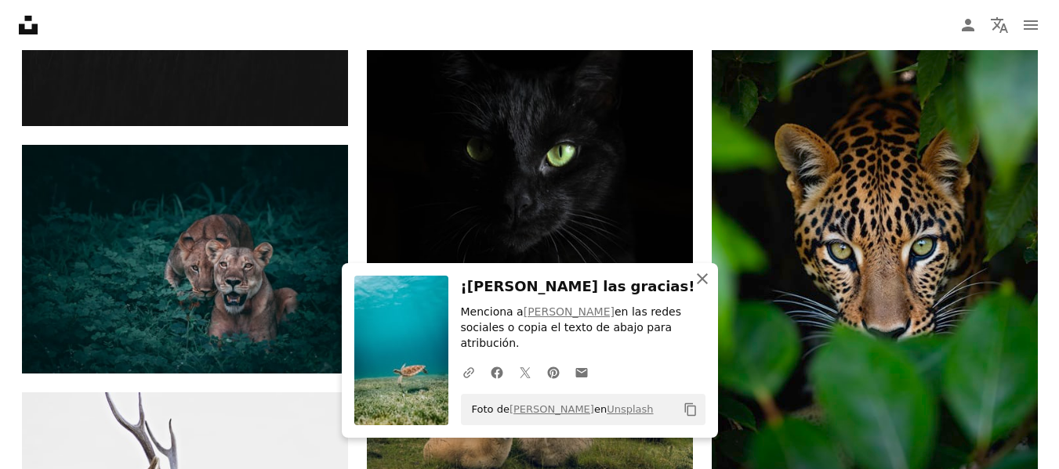
click at [702, 288] on icon "An X shape" at bounding box center [702, 279] width 19 height 19
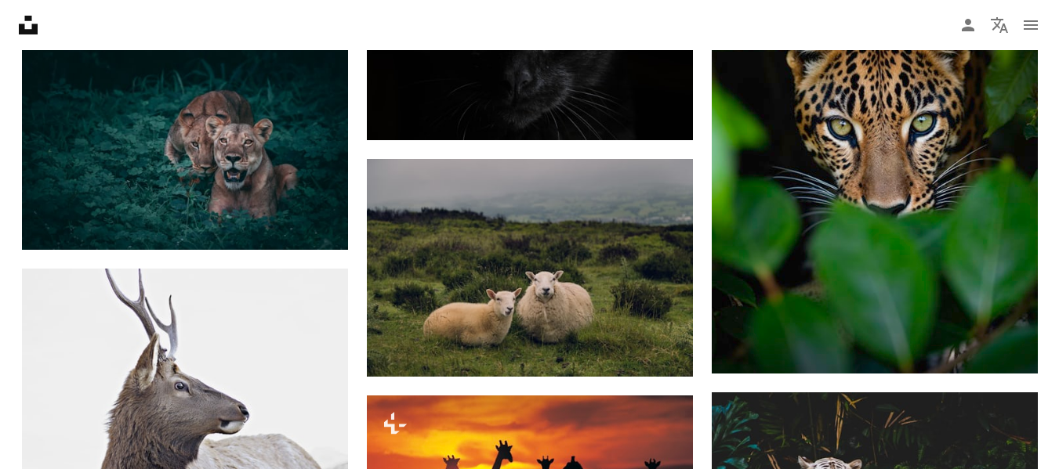
scroll to position [4326, 0]
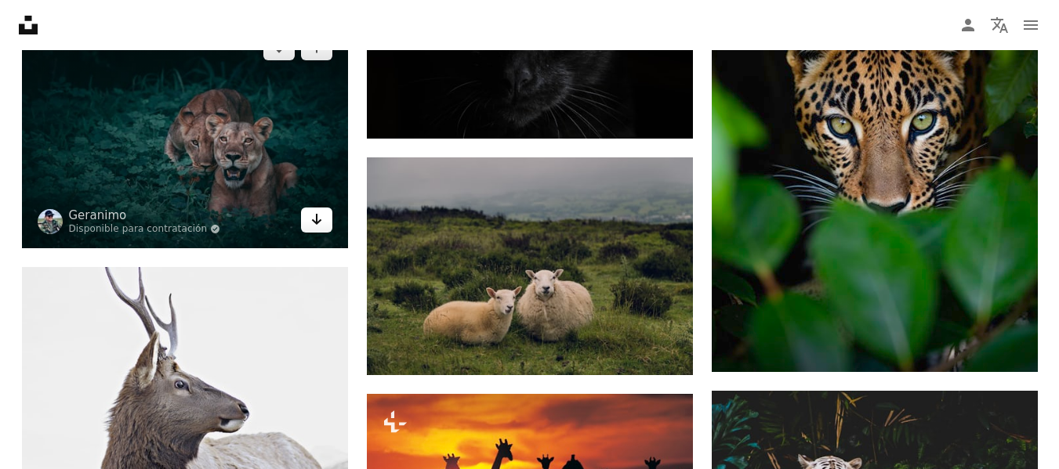
click at [308, 217] on link "Arrow pointing down" at bounding box center [316, 220] width 31 height 25
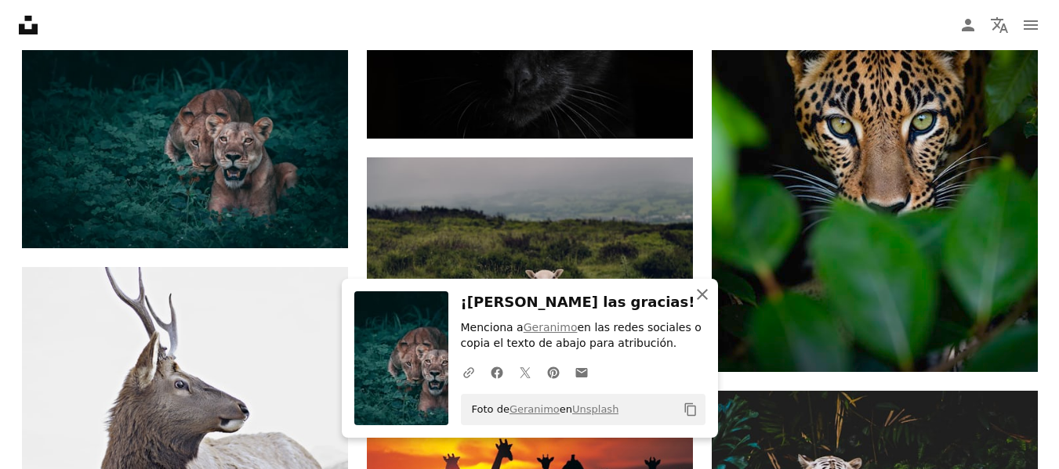
click at [699, 288] on icon "An X shape" at bounding box center [702, 294] width 19 height 19
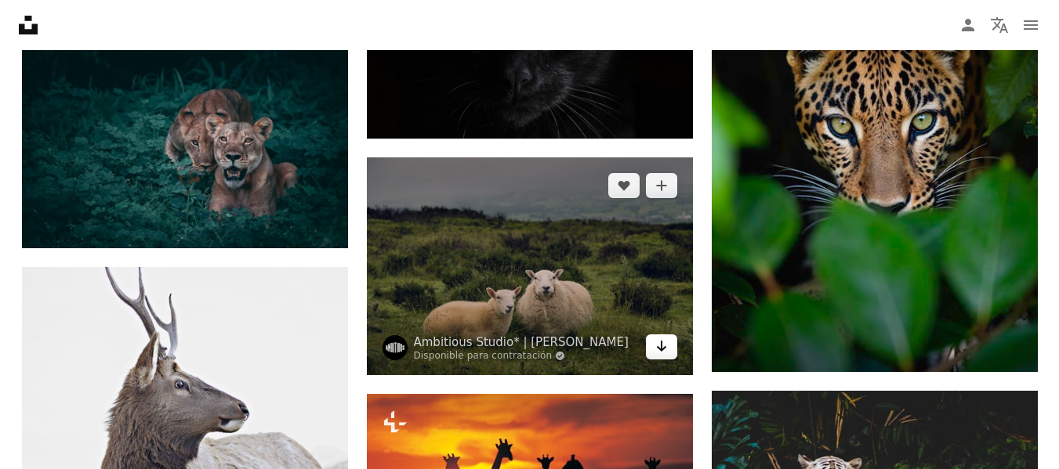
click at [660, 344] on icon "Arrow pointing down" at bounding box center [661, 346] width 13 height 19
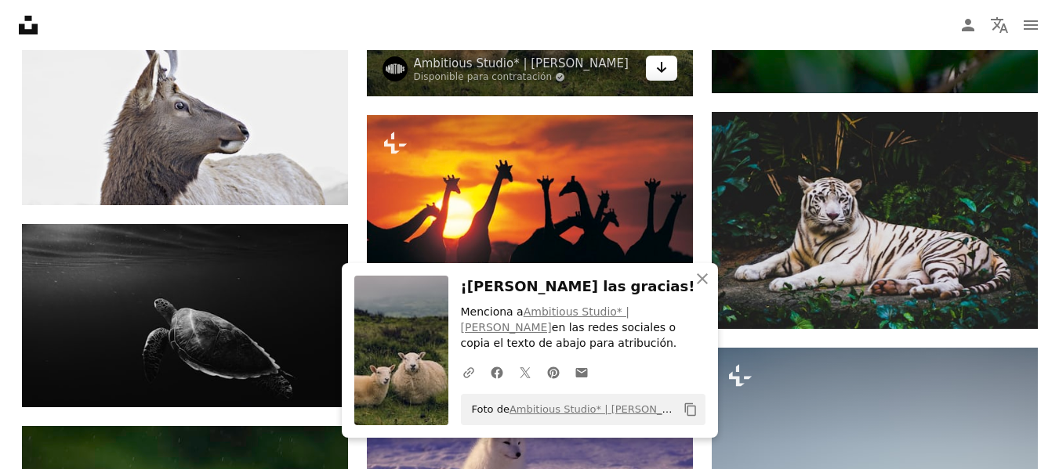
scroll to position [4608, 0]
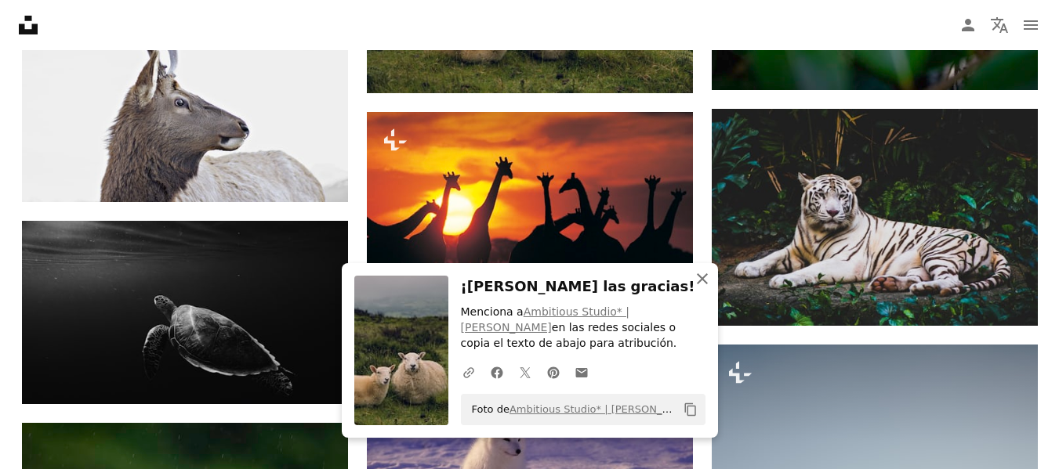
click at [697, 277] on icon "An X shape" at bounding box center [702, 279] width 19 height 19
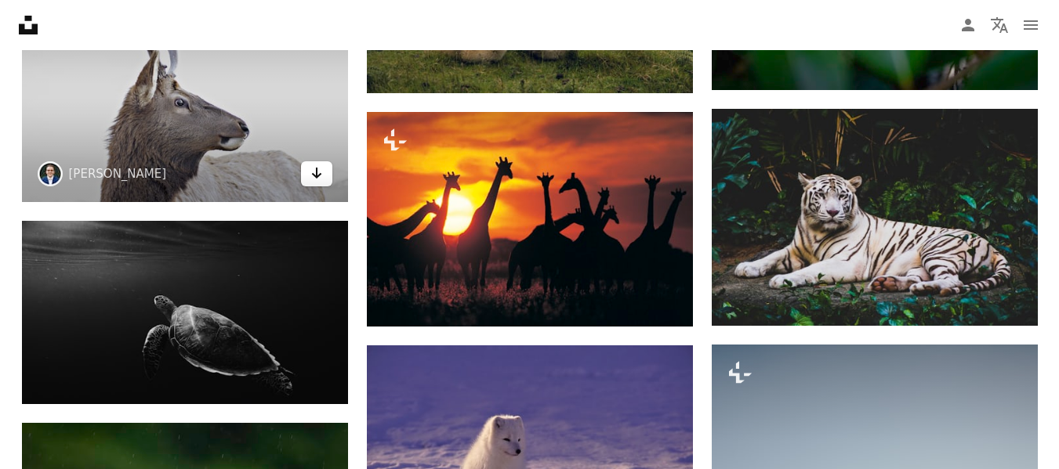
click at [321, 174] on icon "Descargar" at bounding box center [316, 173] width 10 height 11
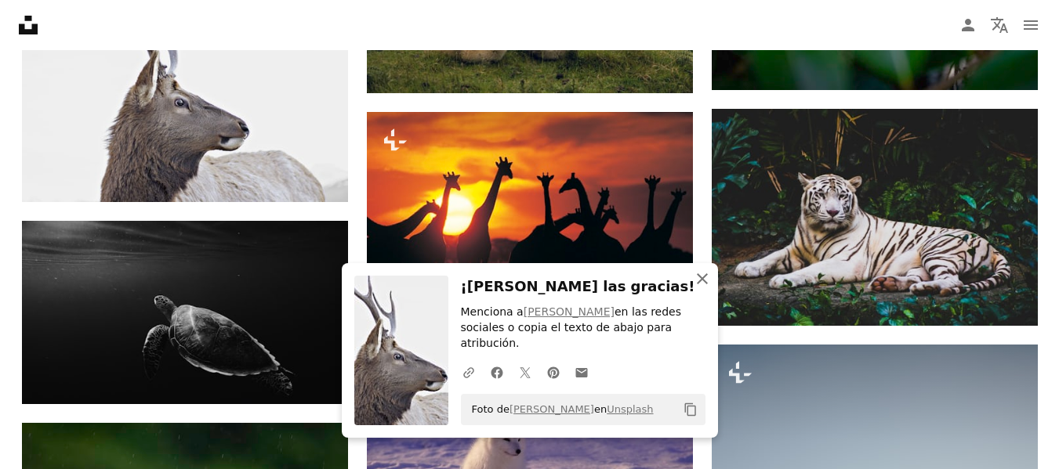
click at [702, 284] on icon "button" at bounding box center [702, 278] width 11 height 11
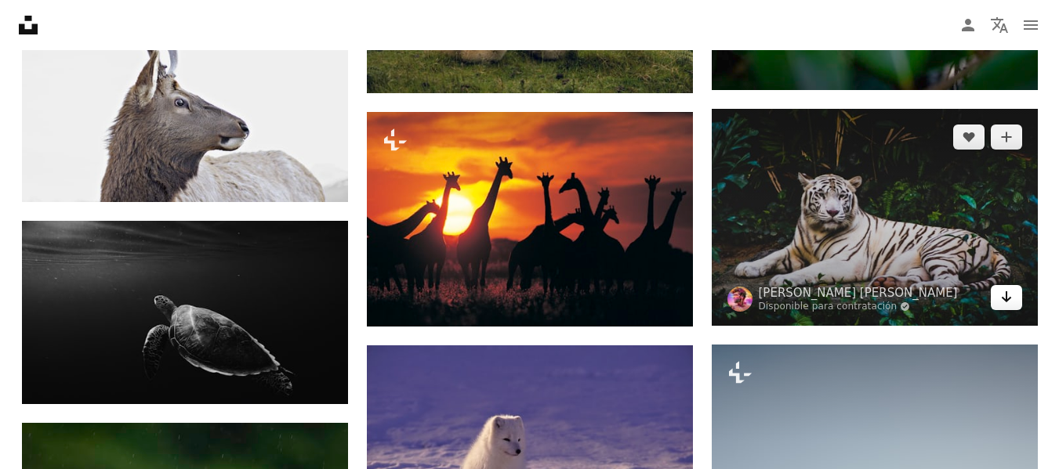
click at [1000, 303] on icon "Arrow pointing down" at bounding box center [1006, 297] width 13 height 19
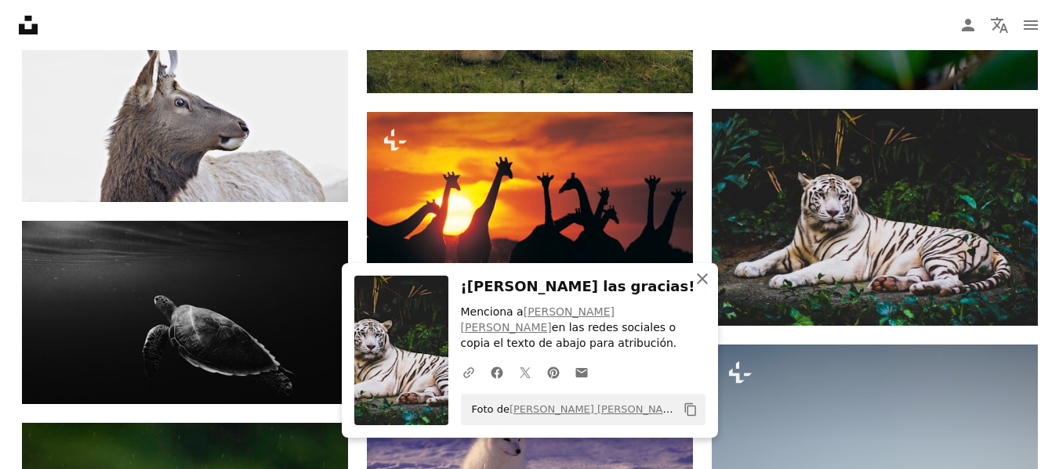
click at [707, 288] on icon "An X shape" at bounding box center [702, 279] width 19 height 19
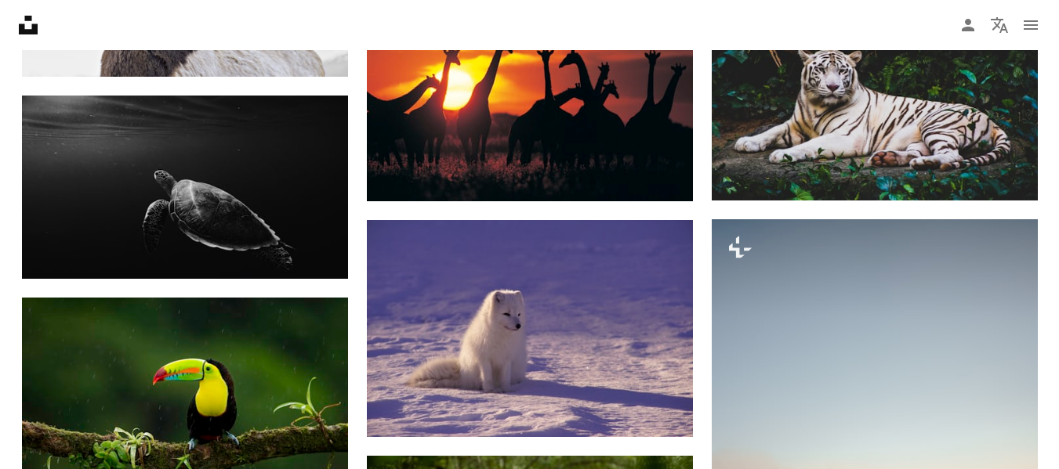
scroll to position [4764, 0]
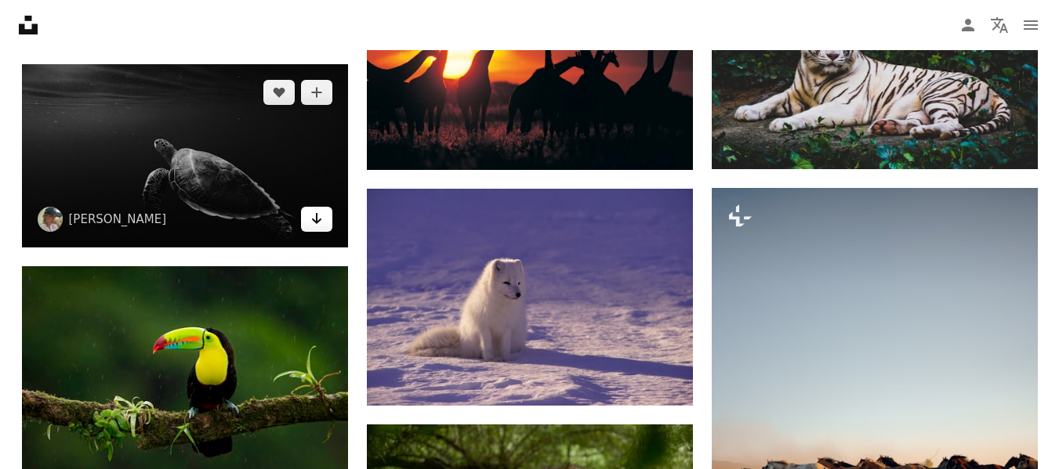
click at [321, 226] on icon "Arrow pointing down" at bounding box center [316, 218] width 13 height 19
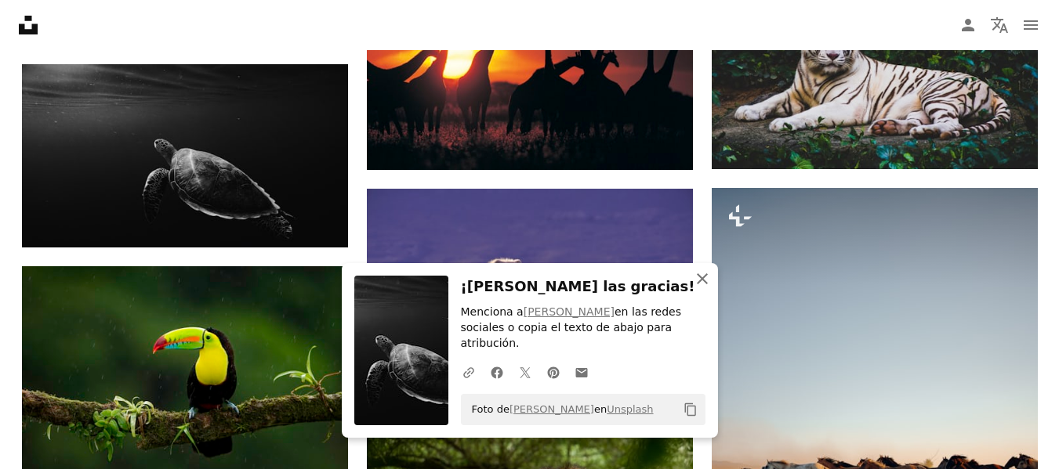
click at [702, 284] on icon "button" at bounding box center [702, 278] width 11 height 11
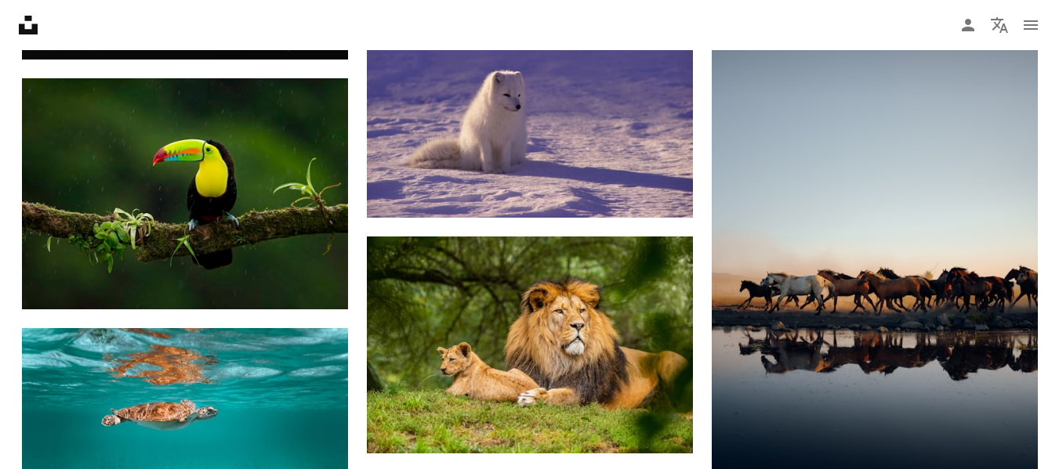
scroll to position [4921, 0]
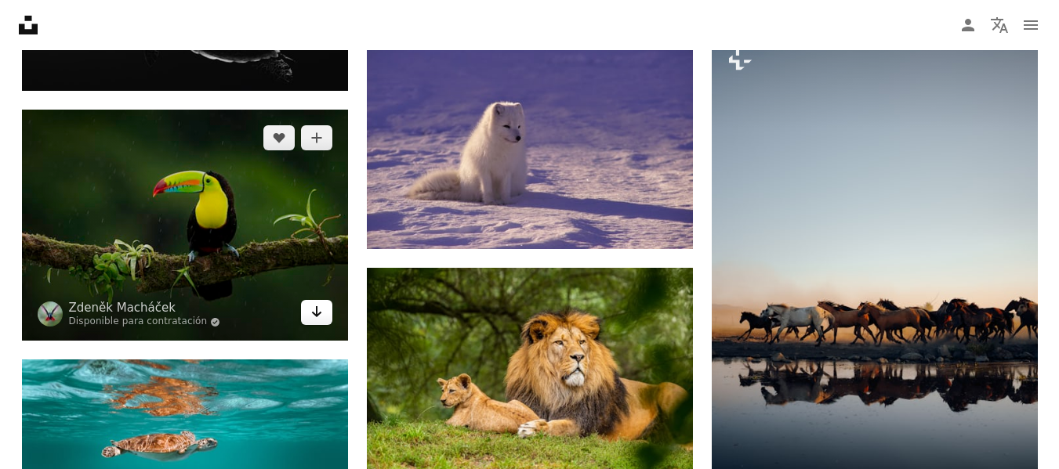
click at [314, 309] on icon "Arrow pointing down" at bounding box center [316, 311] width 13 height 19
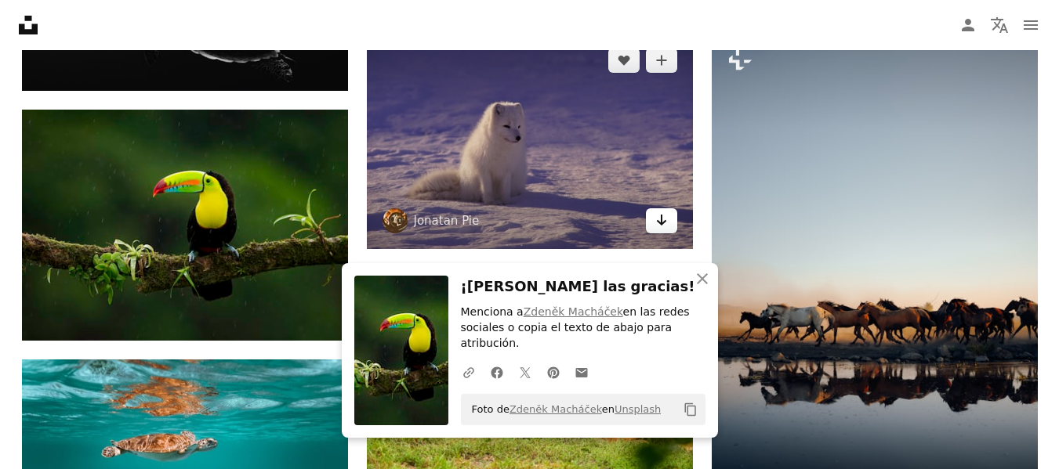
click at [663, 224] on icon "Arrow pointing down" at bounding box center [661, 220] width 13 height 19
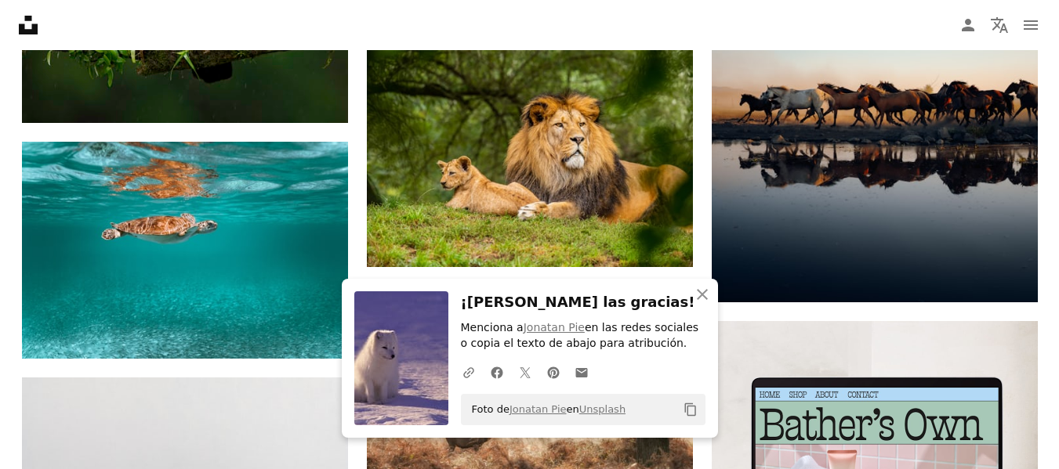
scroll to position [5141, 0]
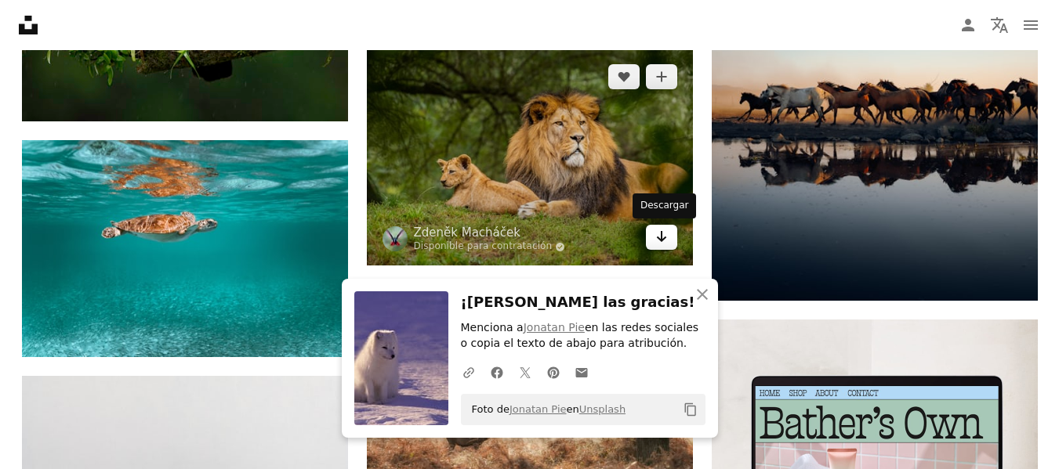
click at [662, 235] on icon "Arrow pointing down" at bounding box center [661, 236] width 13 height 19
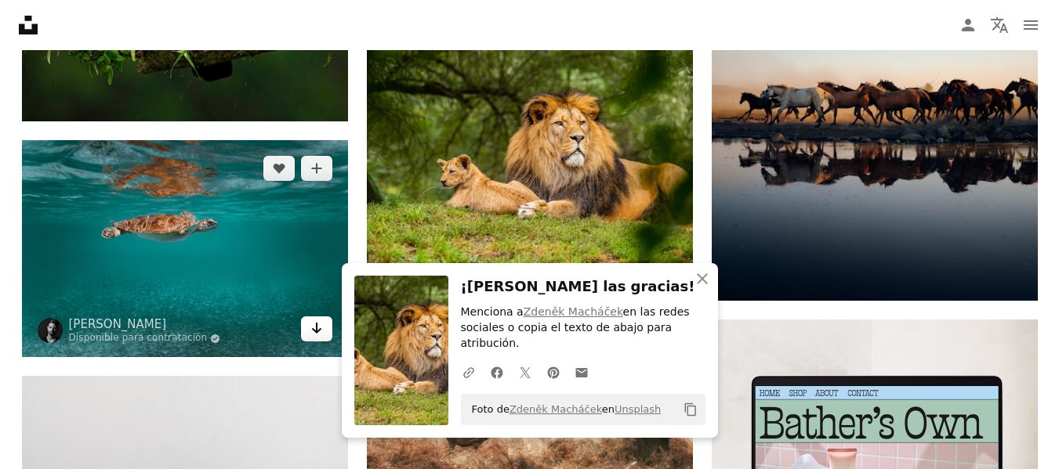
click at [326, 331] on link "Arrow pointing down" at bounding box center [316, 329] width 31 height 25
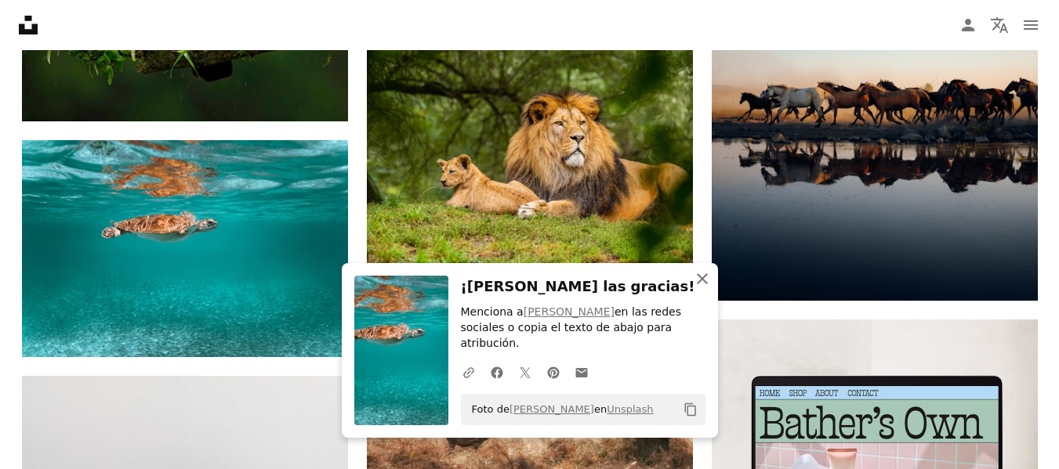
click at [701, 288] on icon "An X shape" at bounding box center [702, 279] width 19 height 19
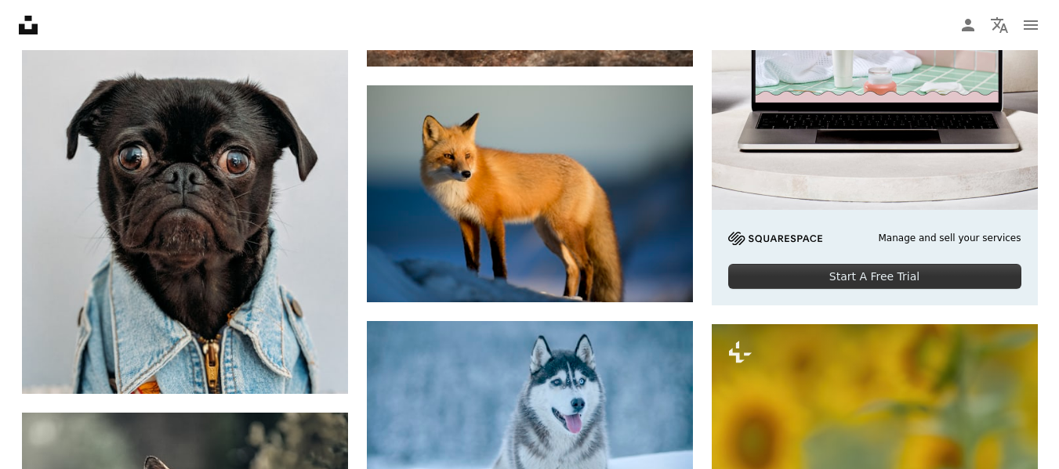
scroll to position [5579, 0]
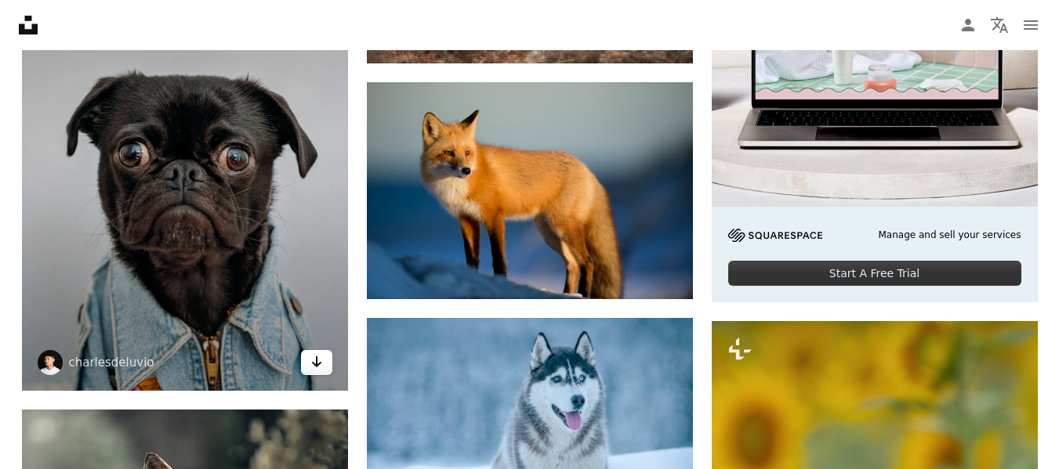
click at [323, 364] on link "Arrow pointing down" at bounding box center [316, 362] width 31 height 25
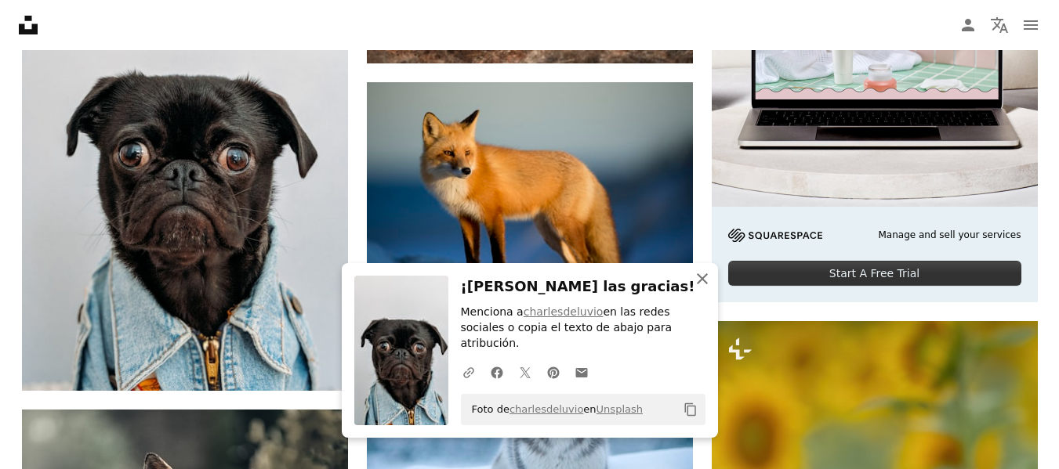
click at [702, 288] on icon "An X shape" at bounding box center [702, 279] width 19 height 19
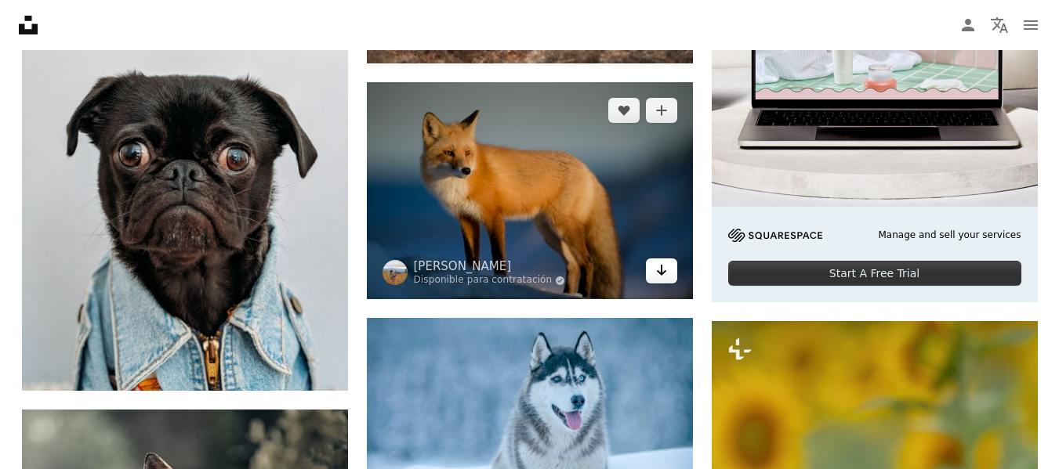
click at [664, 278] on icon "Arrow pointing down" at bounding box center [661, 270] width 13 height 19
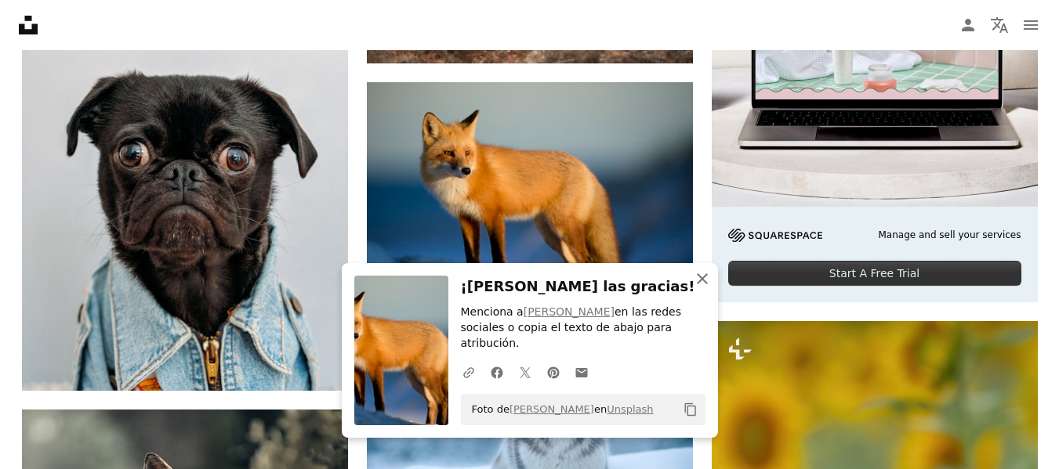
click at [700, 288] on icon "An X shape" at bounding box center [702, 279] width 19 height 19
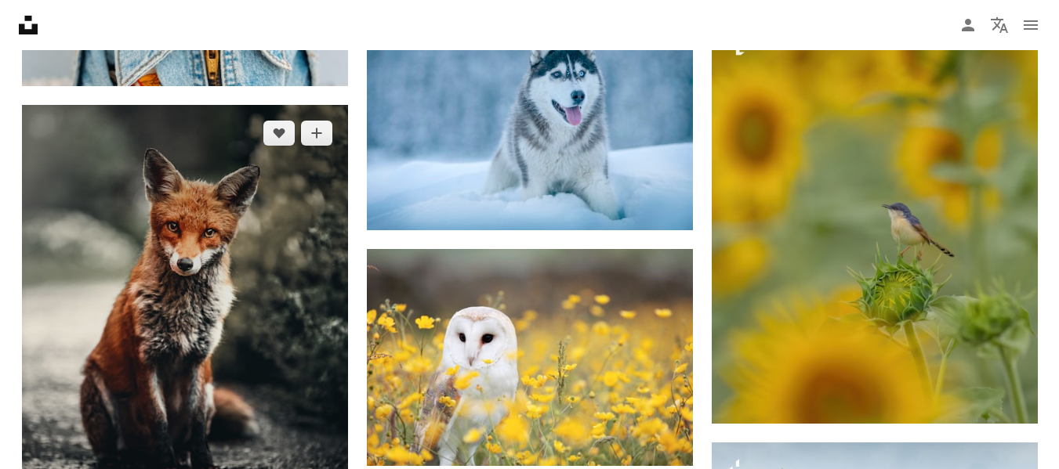
scroll to position [5861, 0]
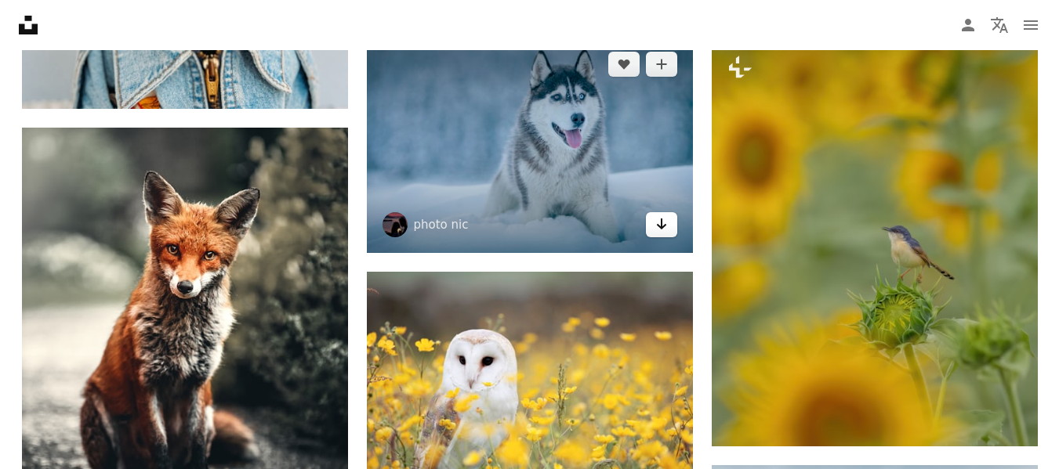
click at [660, 223] on icon "Arrow pointing down" at bounding box center [661, 224] width 13 height 19
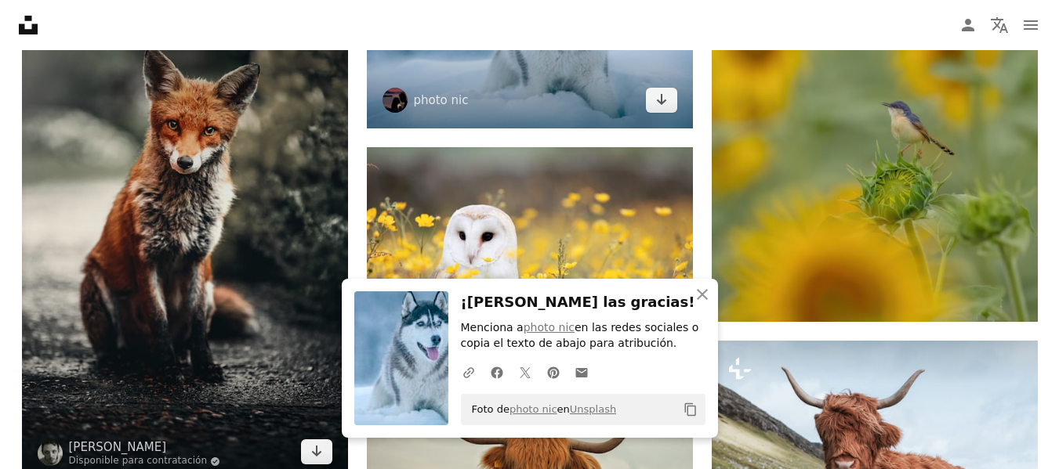
scroll to position [5987, 0]
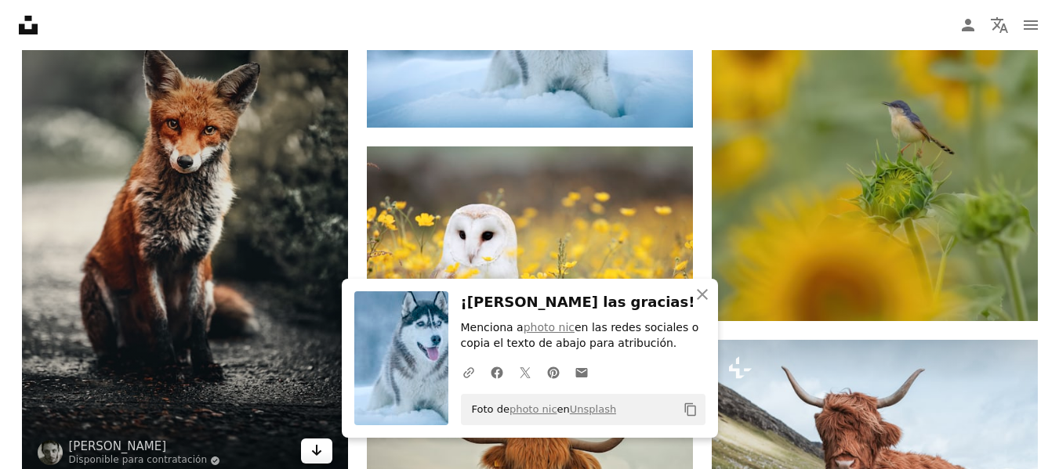
click at [311, 445] on icon "Arrow pointing down" at bounding box center [316, 450] width 13 height 19
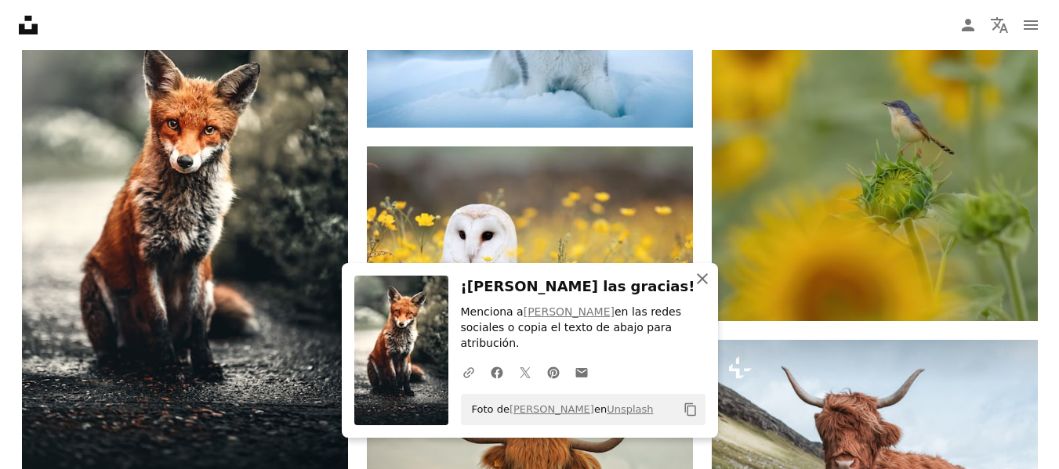
click at [704, 288] on icon "An X shape" at bounding box center [702, 279] width 19 height 19
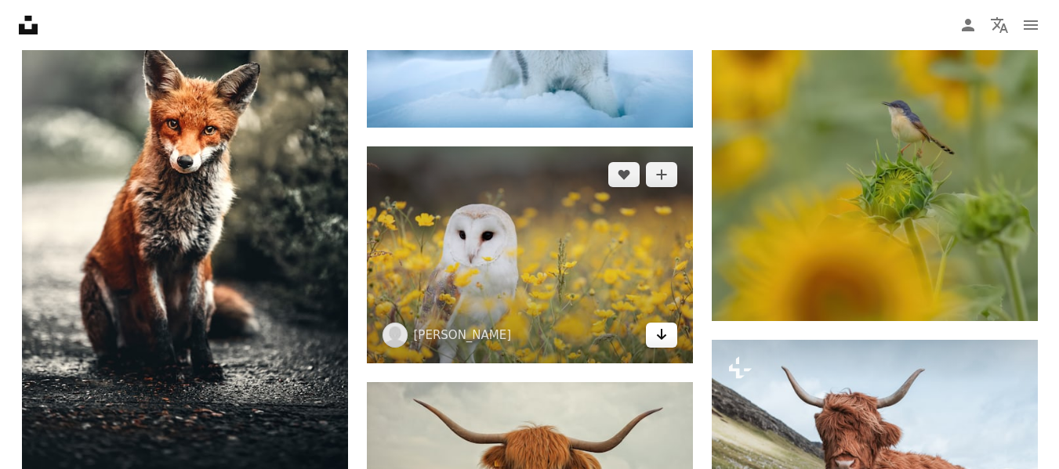
click at [666, 333] on icon "Arrow pointing down" at bounding box center [661, 334] width 13 height 19
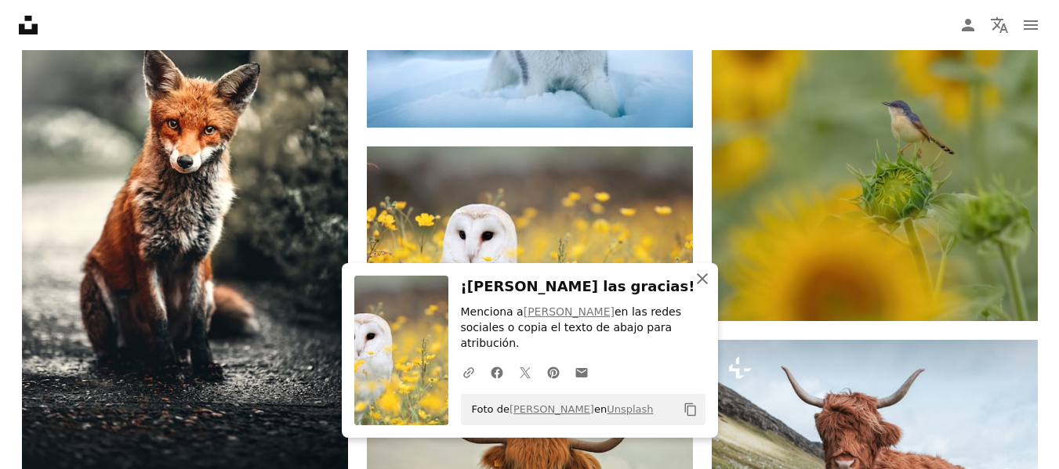
click at [705, 288] on icon "An X shape" at bounding box center [702, 279] width 19 height 19
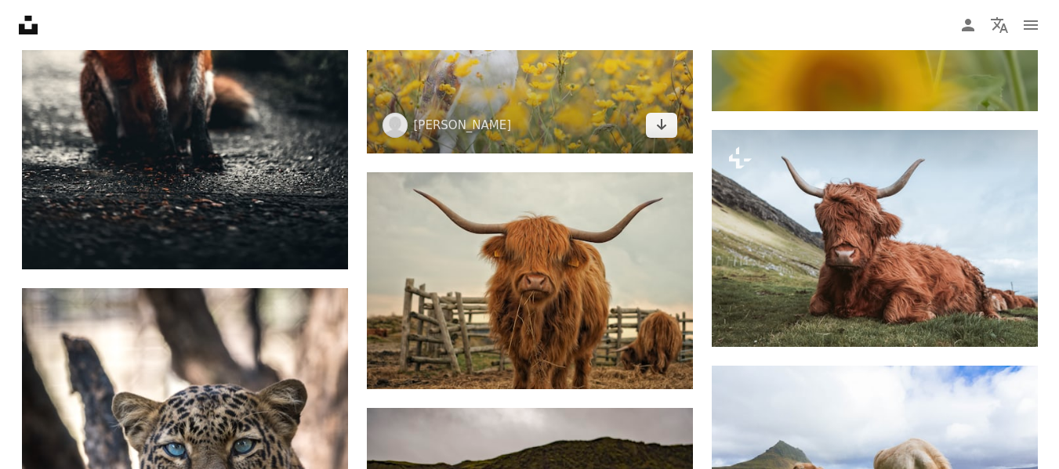
scroll to position [6332, 0]
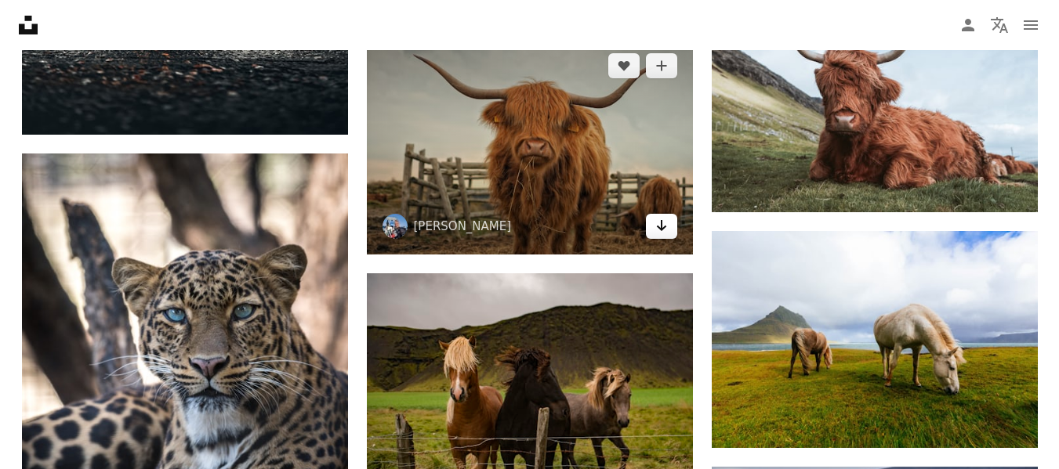
click at [661, 228] on icon "Descargar" at bounding box center [661, 225] width 10 height 11
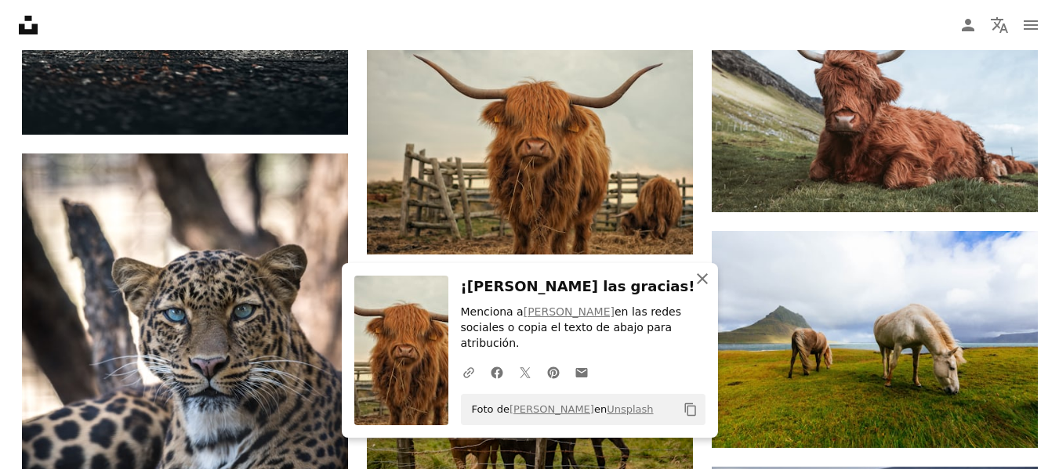
click at [699, 288] on icon "An X shape" at bounding box center [702, 279] width 19 height 19
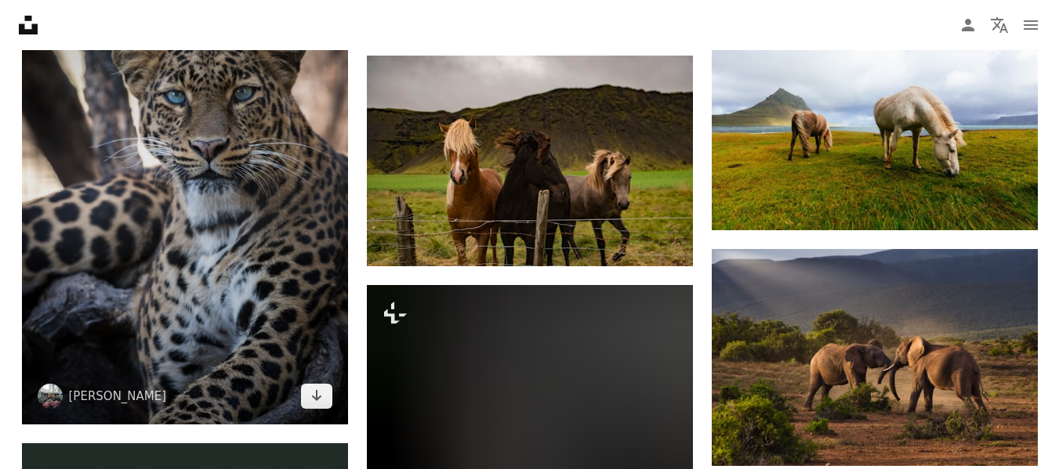
scroll to position [6551, 0]
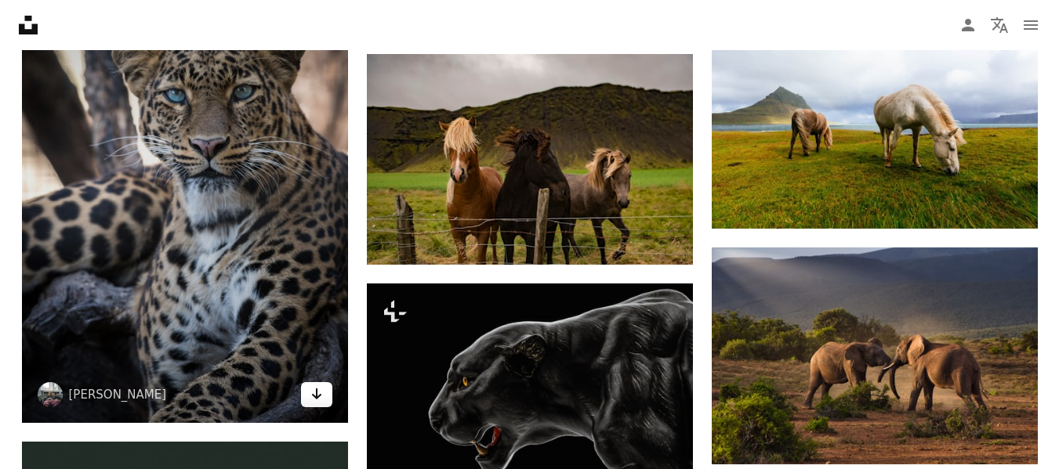
click at [323, 393] on link "Arrow pointing down" at bounding box center [316, 394] width 31 height 25
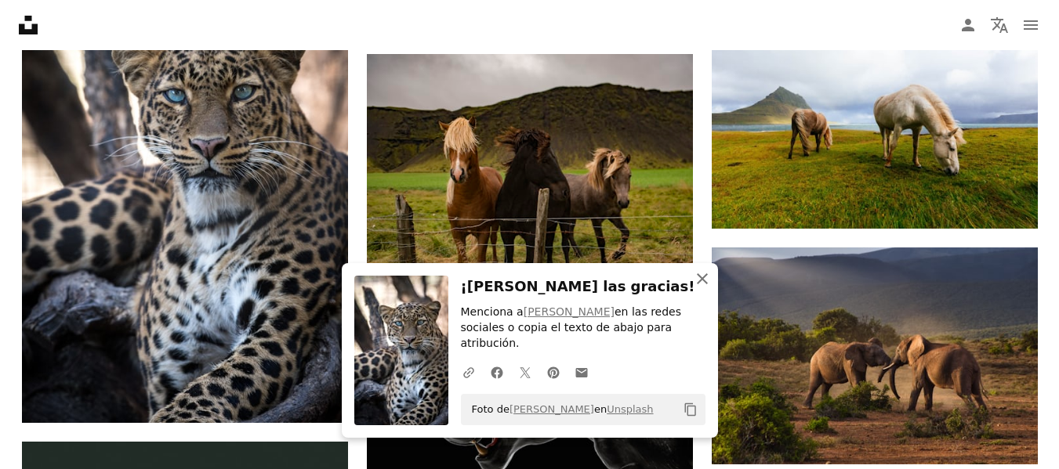
click at [707, 288] on icon "An X shape" at bounding box center [702, 279] width 19 height 19
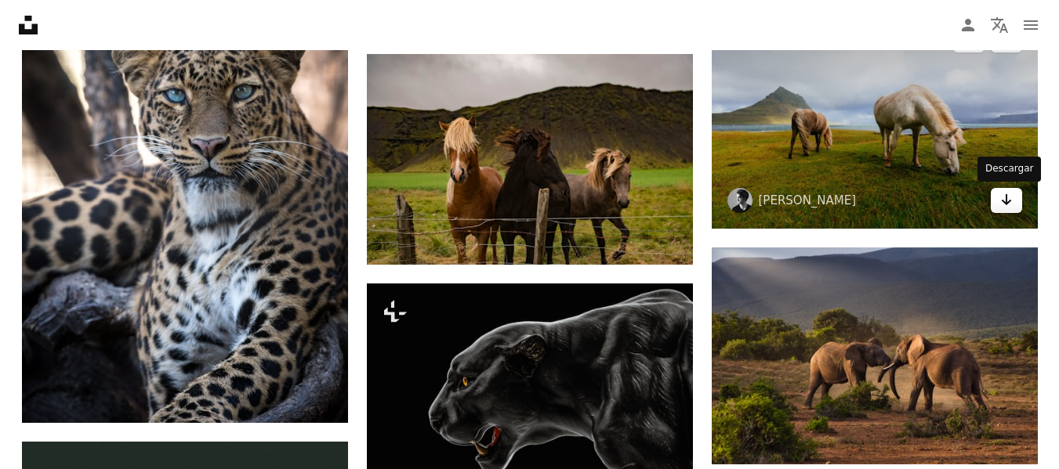
click at [1001, 200] on icon "Arrow pointing down" at bounding box center [1006, 199] width 13 height 19
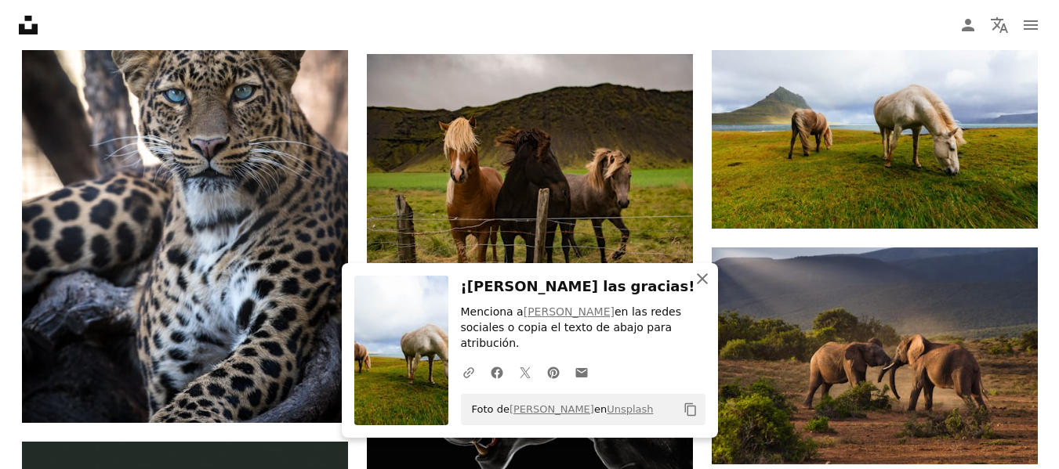
click at [706, 284] on icon "button" at bounding box center [702, 278] width 11 height 11
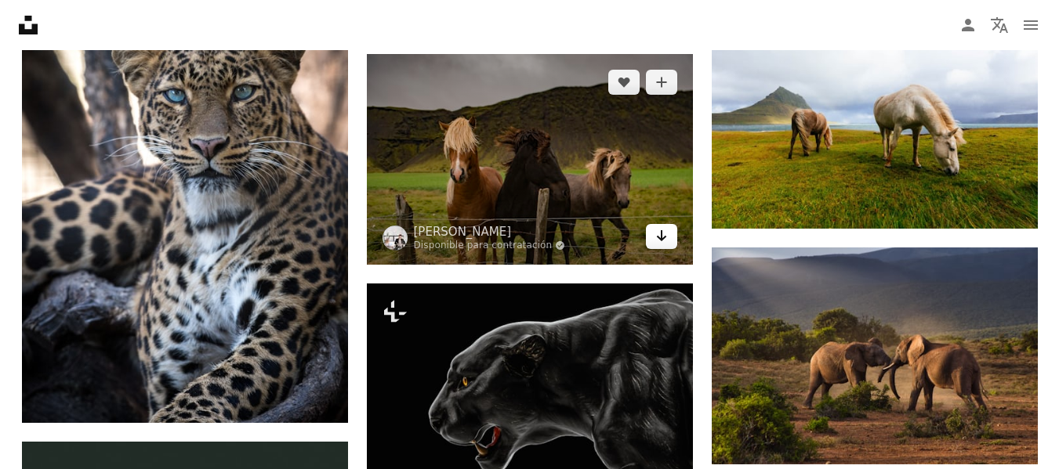
click at [665, 237] on icon "Descargar" at bounding box center [661, 235] width 10 height 11
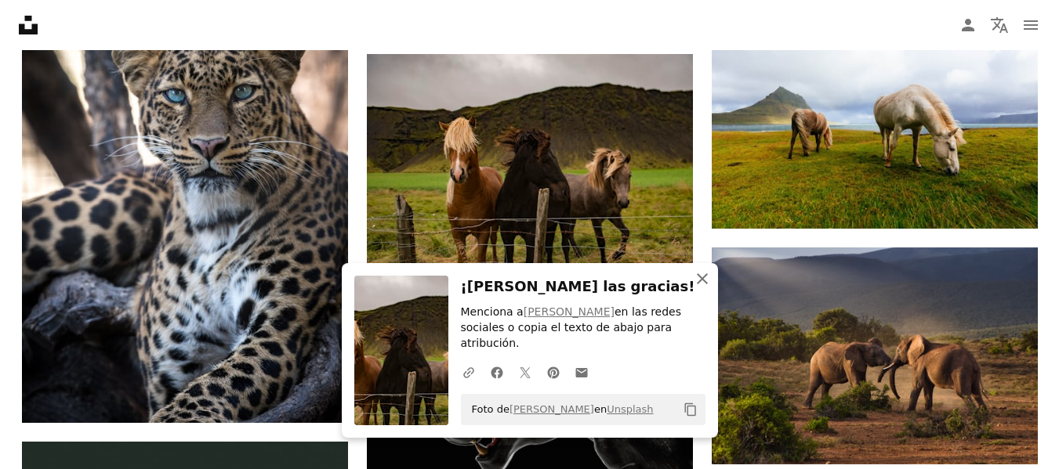
click at [701, 284] on icon "button" at bounding box center [702, 278] width 11 height 11
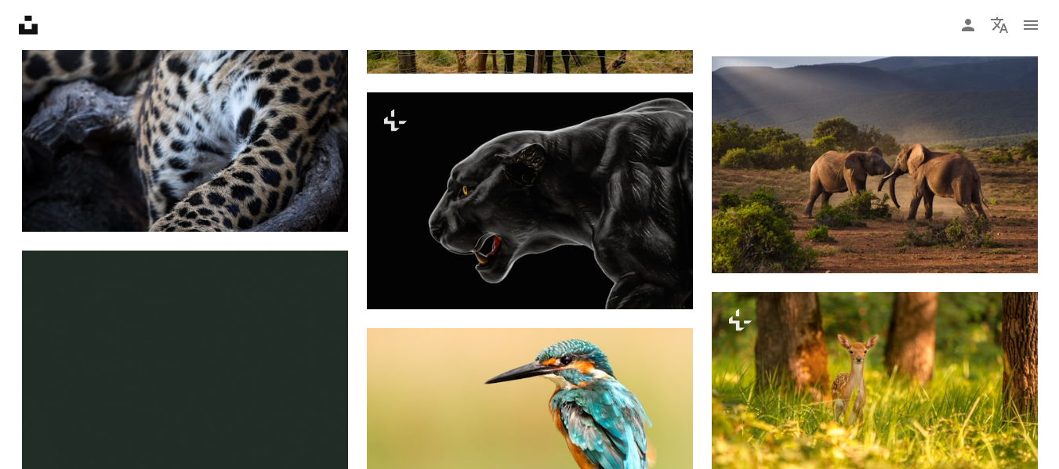
scroll to position [6802, 0]
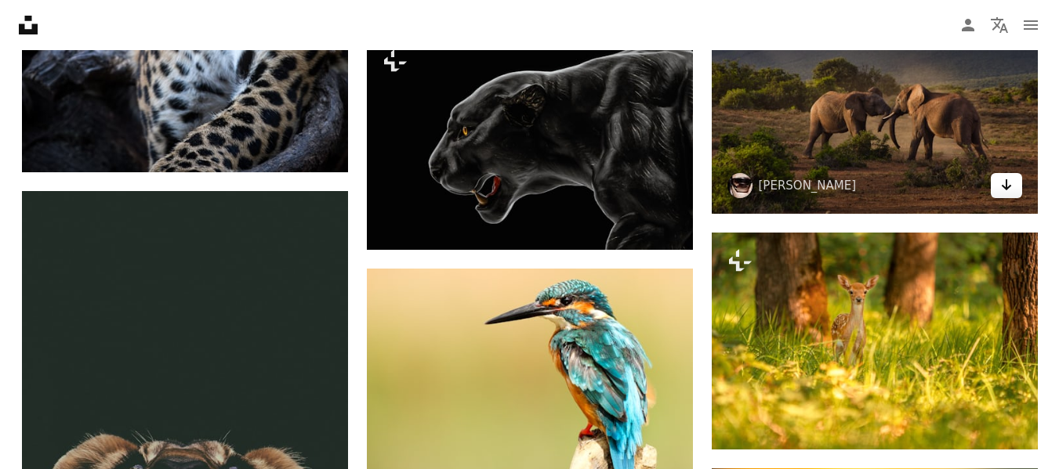
click at [1009, 188] on icon "Arrow pointing down" at bounding box center [1006, 185] width 13 height 19
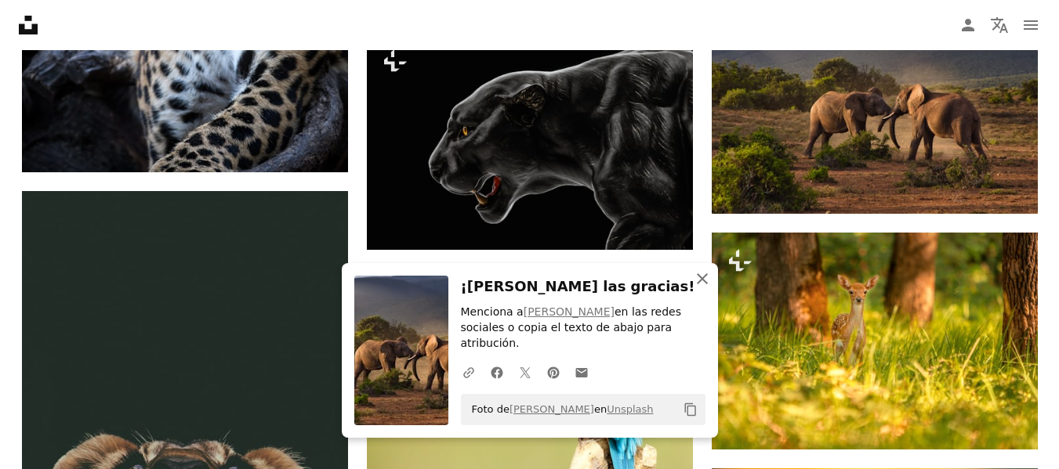
click at [701, 284] on icon "button" at bounding box center [702, 278] width 11 height 11
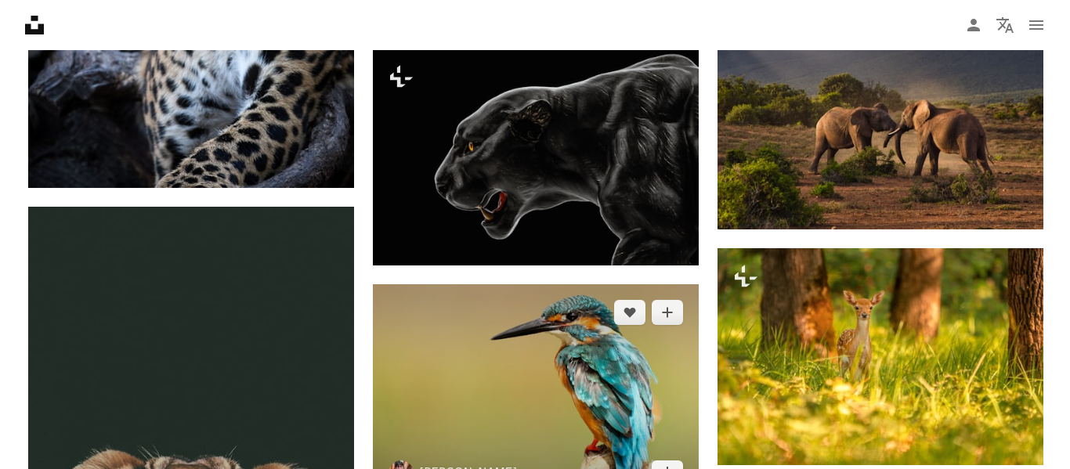
scroll to position [6770, 0]
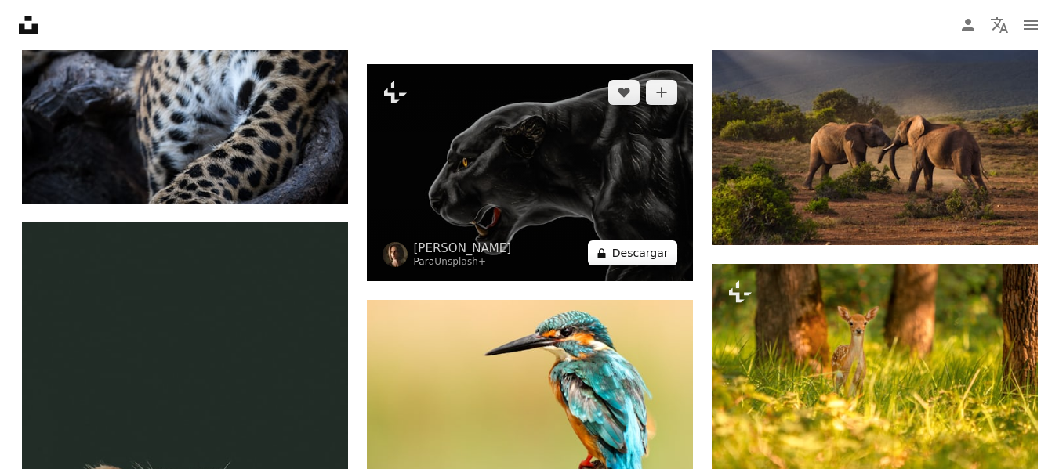
click at [650, 252] on button "A lock Descargar" at bounding box center [632, 253] width 89 height 25
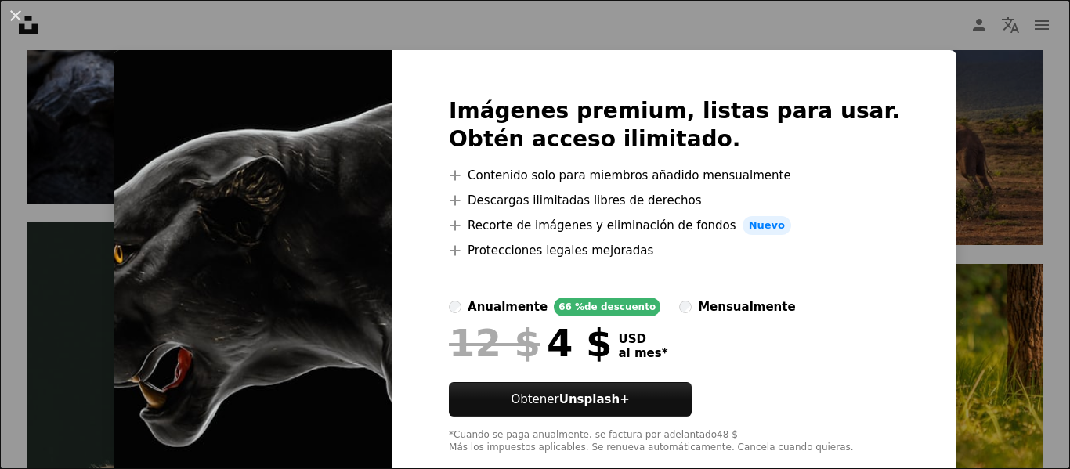
click at [933, 166] on div "An X shape Imágenes premium, listas para usar. Obtén acceso ilimitado. A plus s…" at bounding box center [535, 234] width 1070 height 469
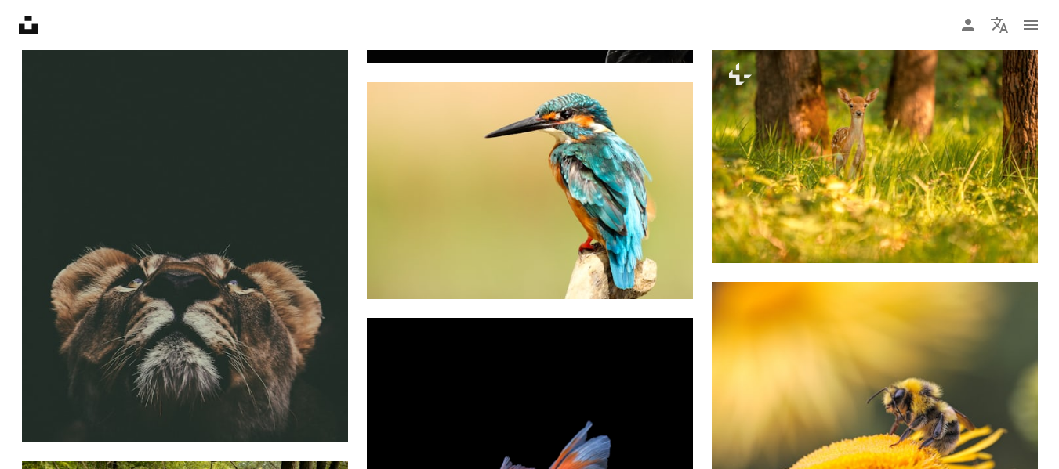
scroll to position [6990, 0]
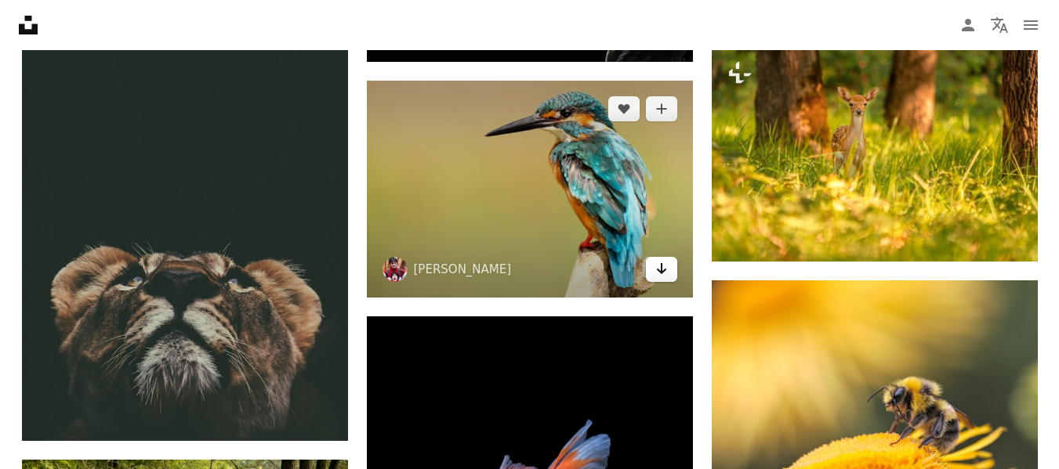
click at [661, 275] on icon "Arrow pointing down" at bounding box center [661, 268] width 13 height 19
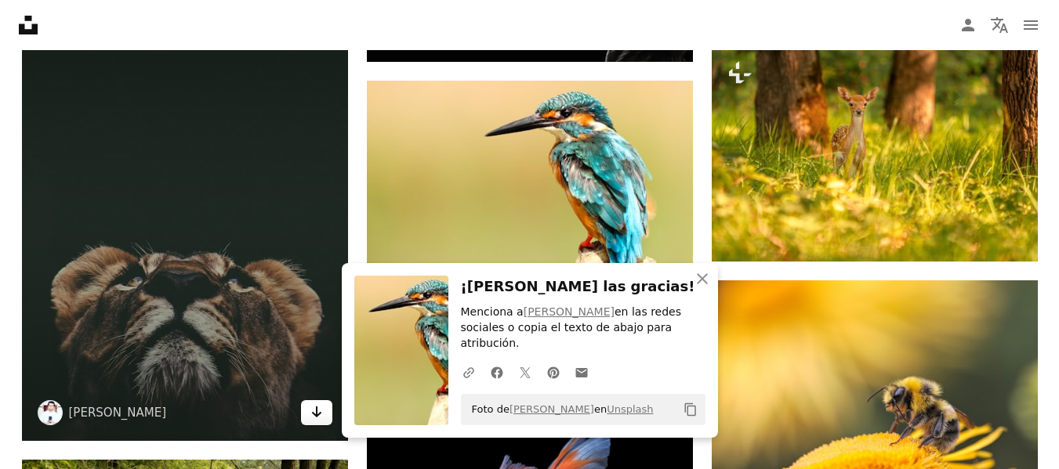
click at [317, 418] on icon "Arrow pointing down" at bounding box center [316, 412] width 13 height 19
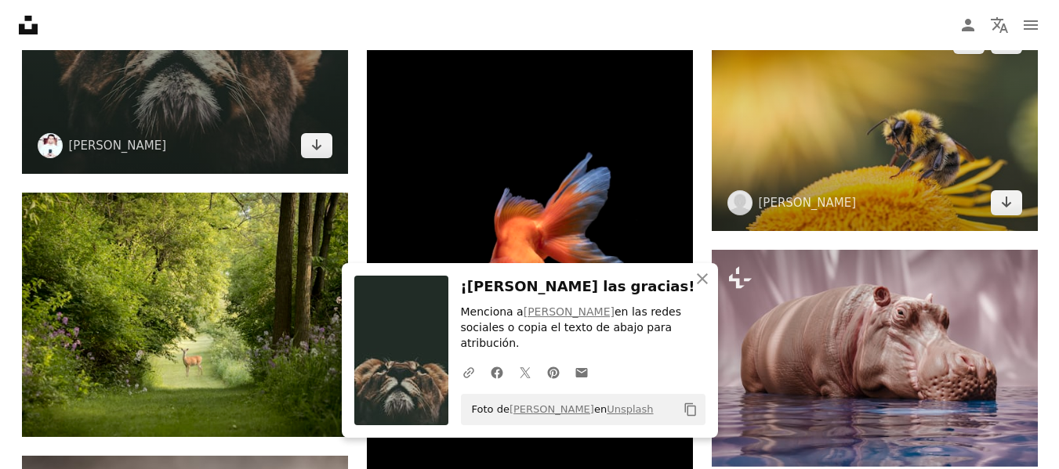
scroll to position [7272, 0]
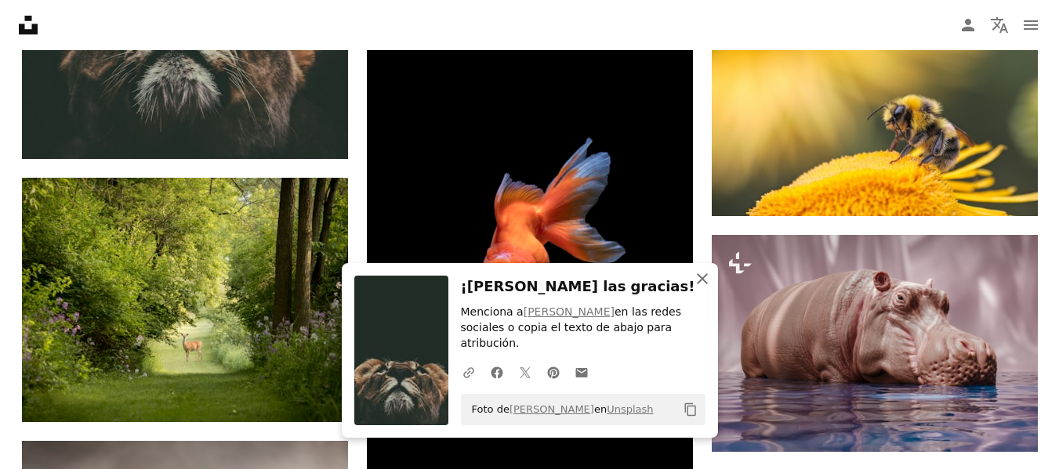
click at [701, 284] on icon "button" at bounding box center [702, 278] width 11 height 11
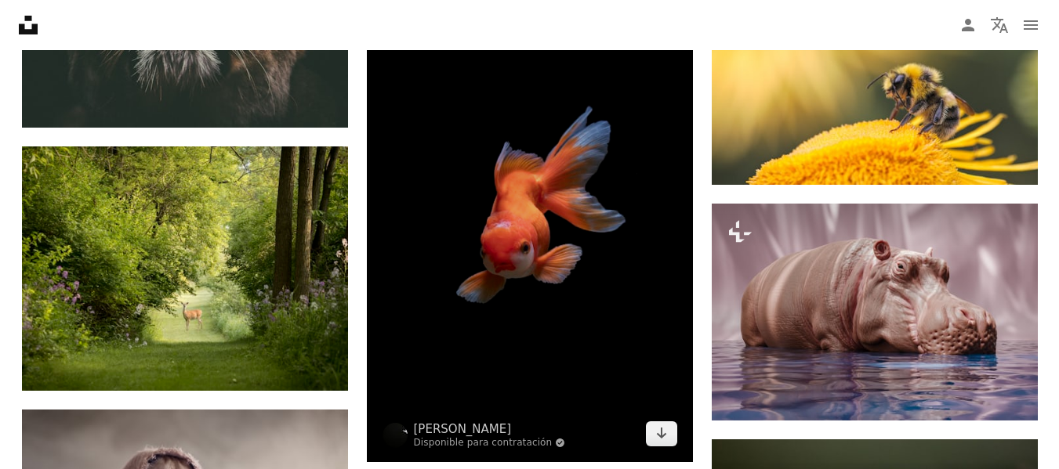
scroll to position [7335, 0]
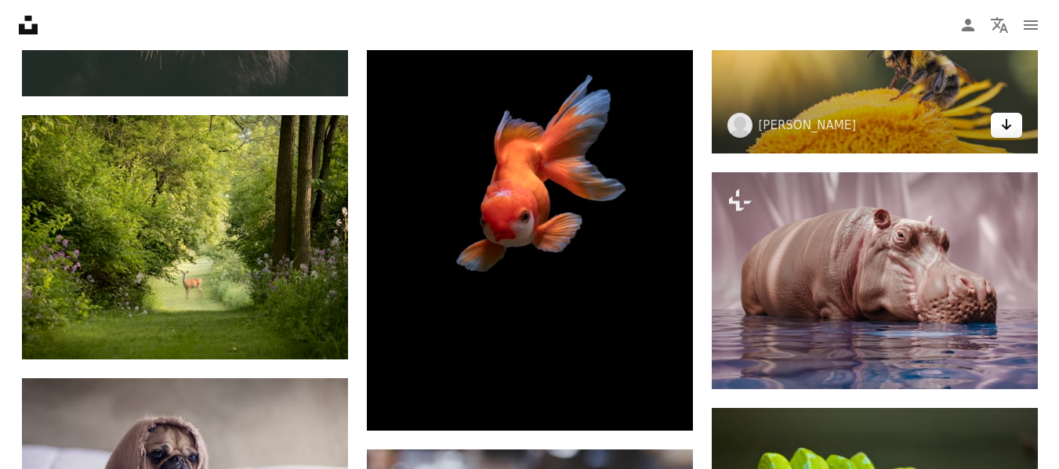
click at [1008, 123] on icon "Arrow pointing down" at bounding box center [1006, 124] width 13 height 19
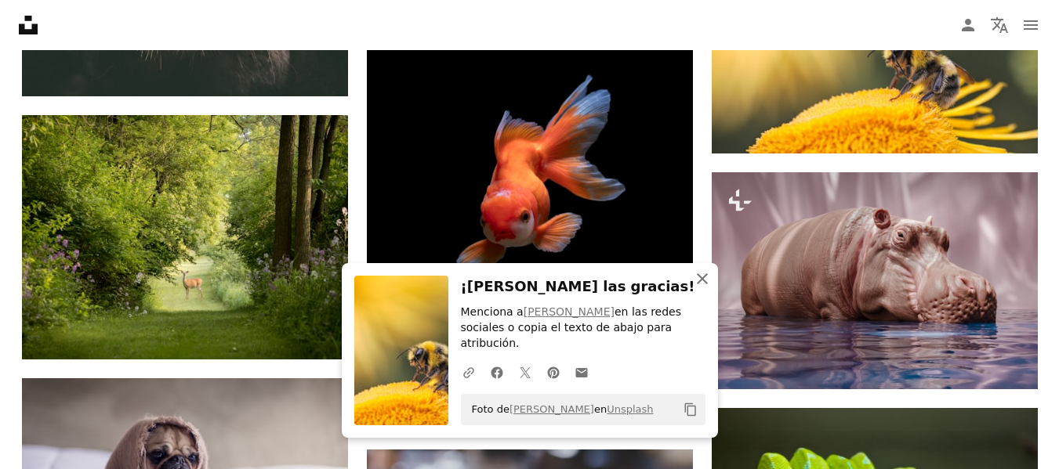
click at [700, 284] on icon "button" at bounding box center [702, 278] width 11 height 11
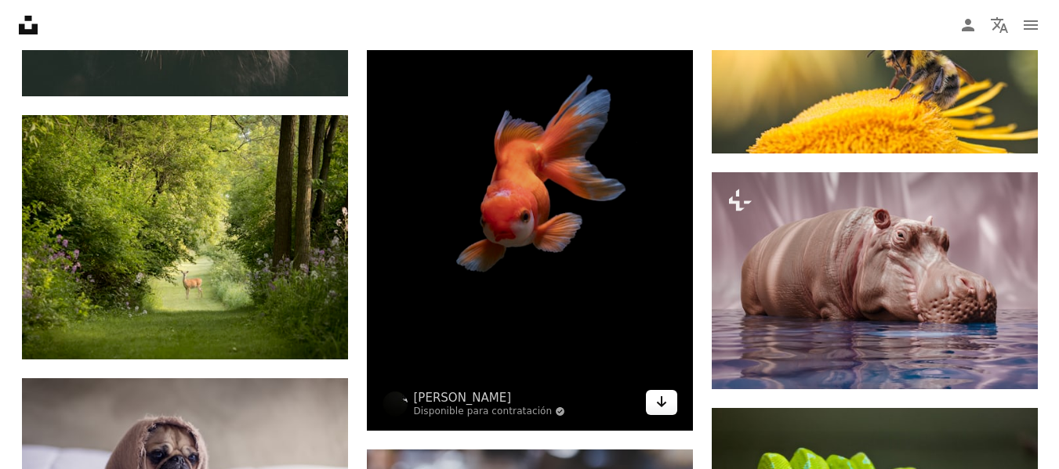
click at [651, 405] on link "Arrow pointing down" at bounding box center [661, 402] width 31 height 25
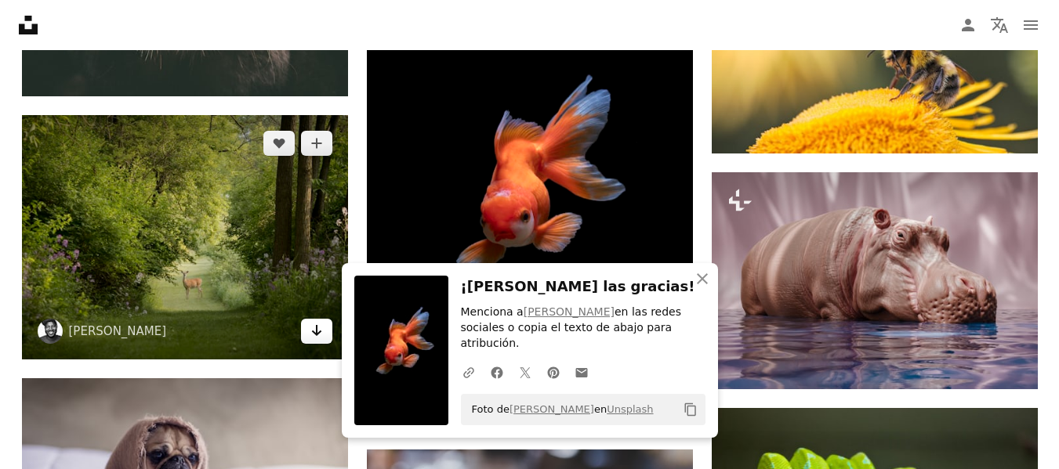
click at [310, 339] on icon "Arrow pointing down" at bounding box center [316, 330] width 13 height 19
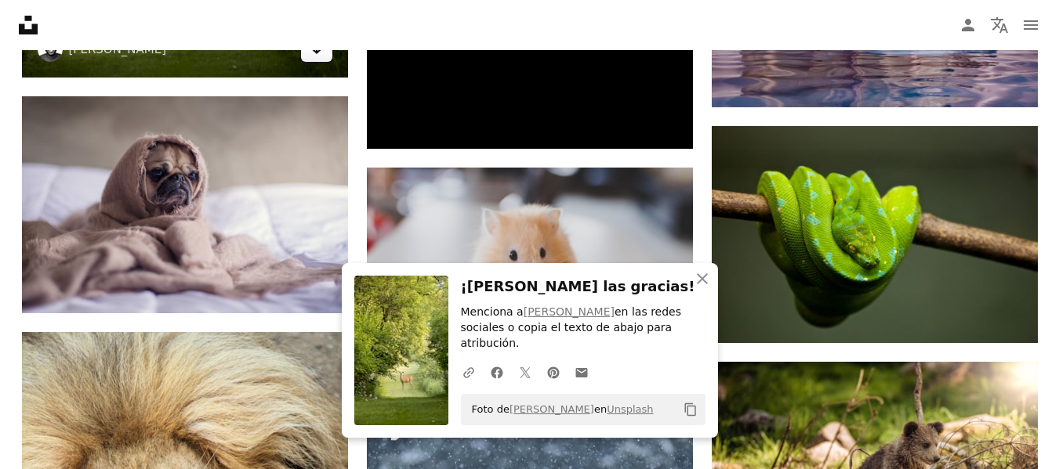
scroll to position [7648, 0]
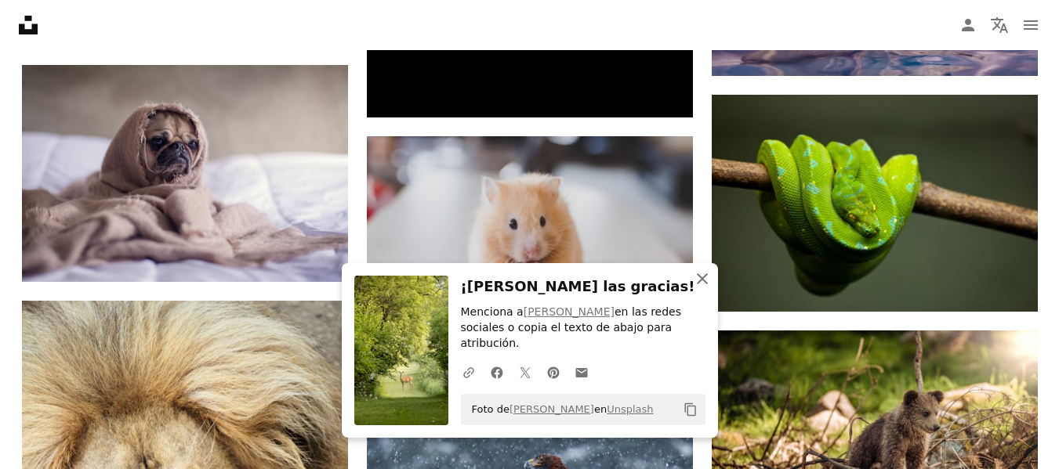
click at [703, 284] on icon "button" at bounding box center [702, 278] width 11 height 11
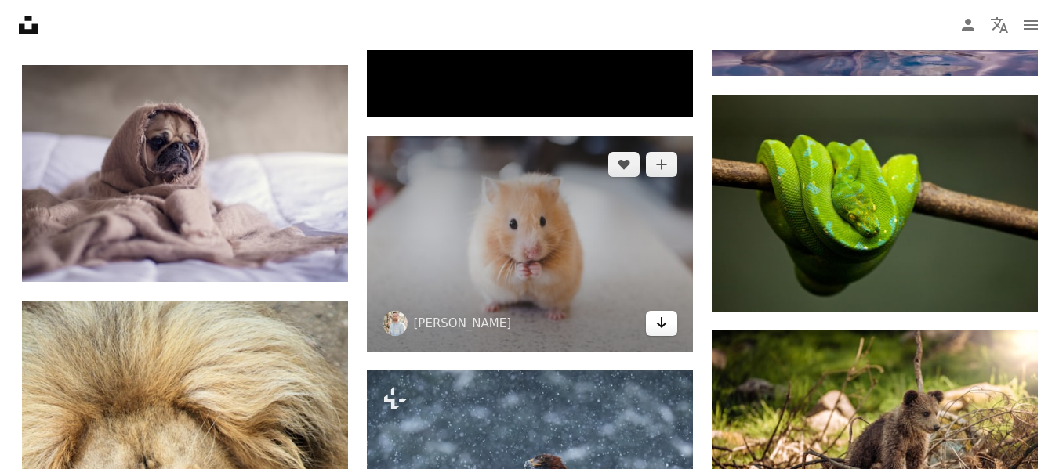
click at [657, 324] on icon "Descargar" at bounding box center [661, 322] width 10 height 11
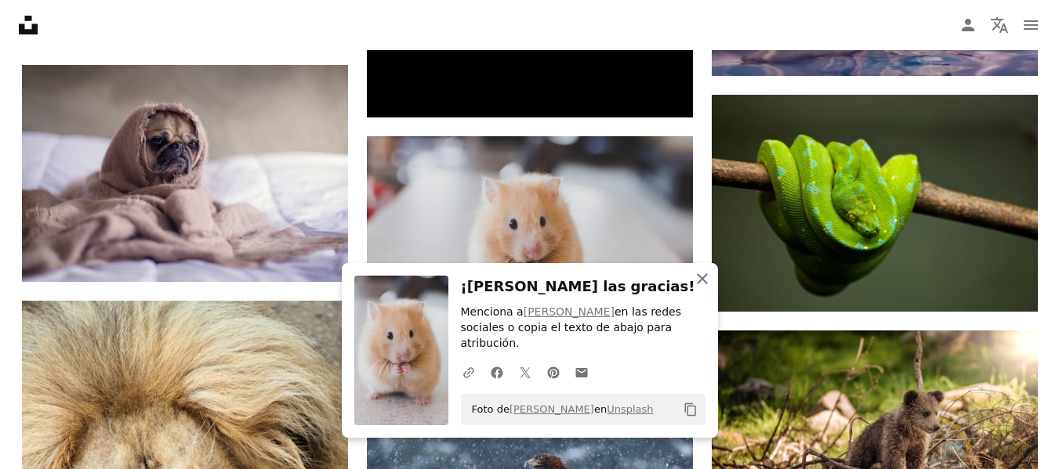
click at [701, 288] on icon "An X shape" at bounding box center [702, 279] width 19 height 19
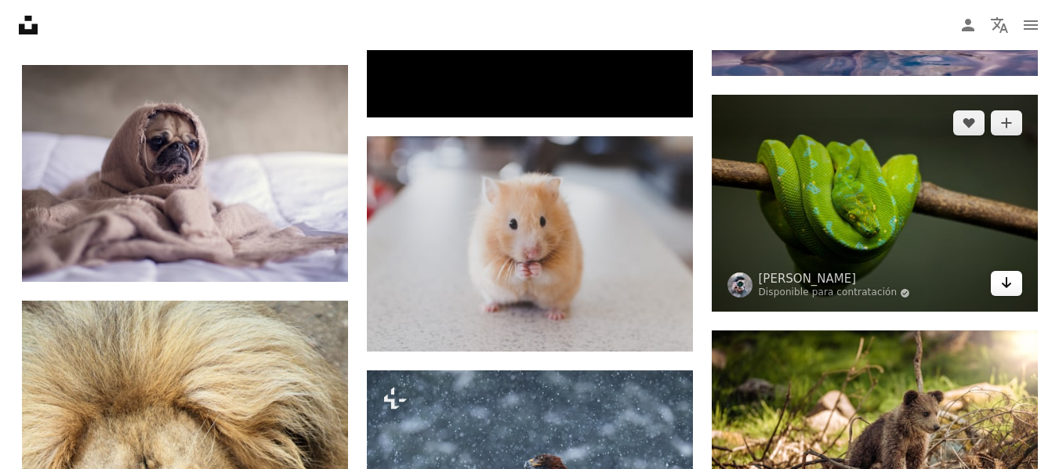
click at [1009, 285] on icon "Descargar" at bounding box center [1006, 282] width 10 height 11
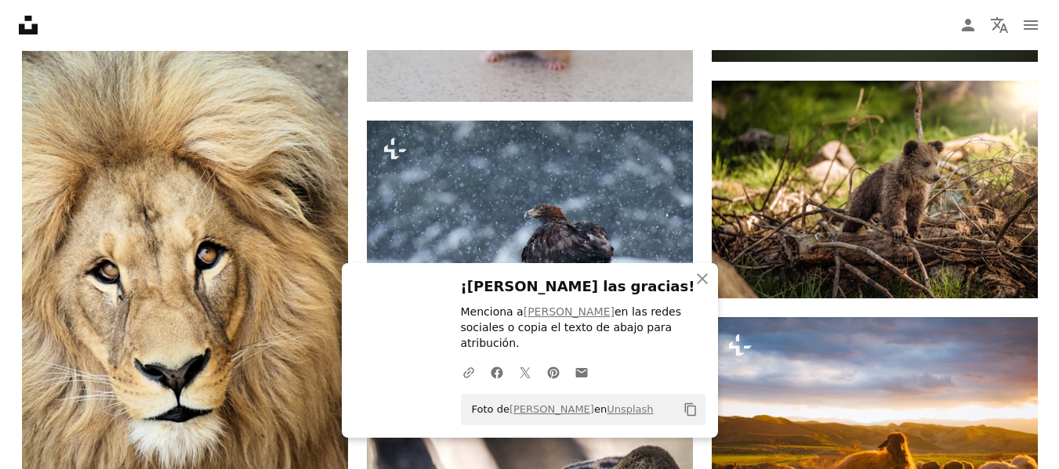
scroll to position [7899, 0]
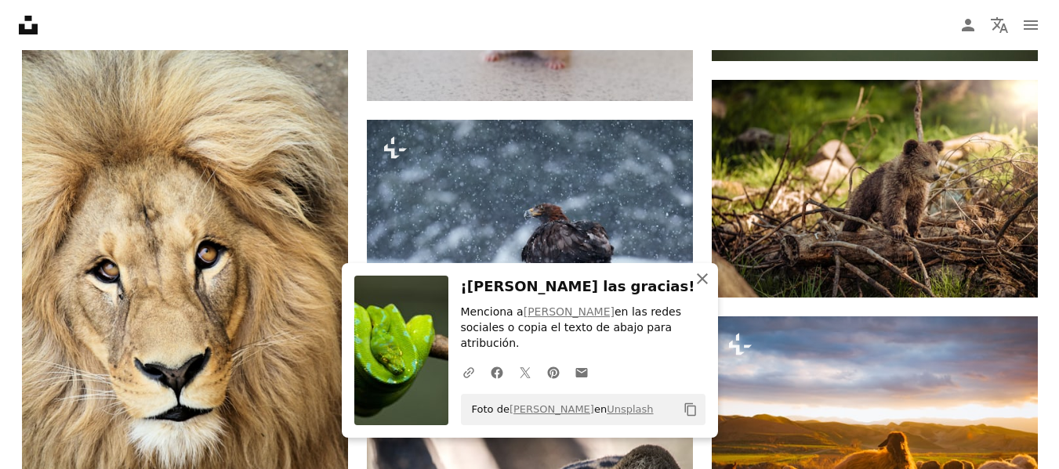
click at [704, 284] on icon "button" at bounding box center [702, 278] width 11 height 11
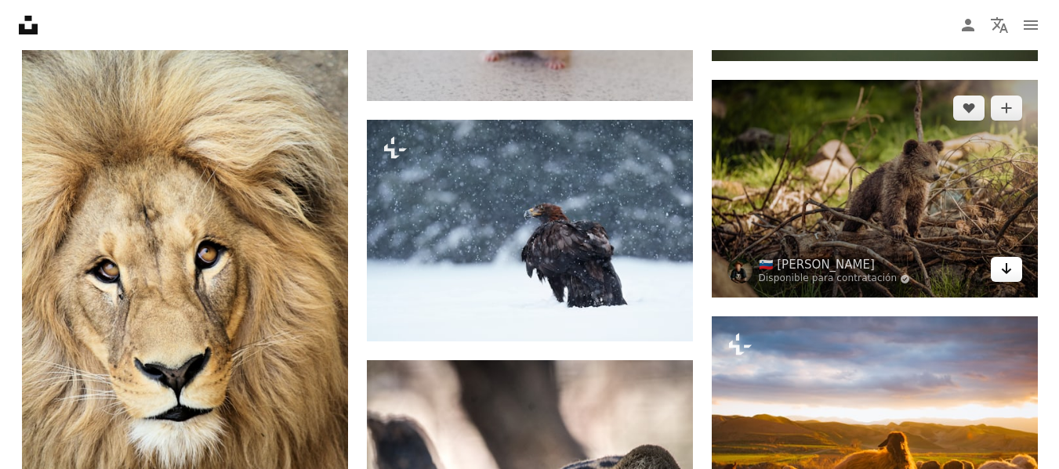
click at [1006, 266] on icon "Descargar" at bounding box center [1006, 268] width 10 height 11
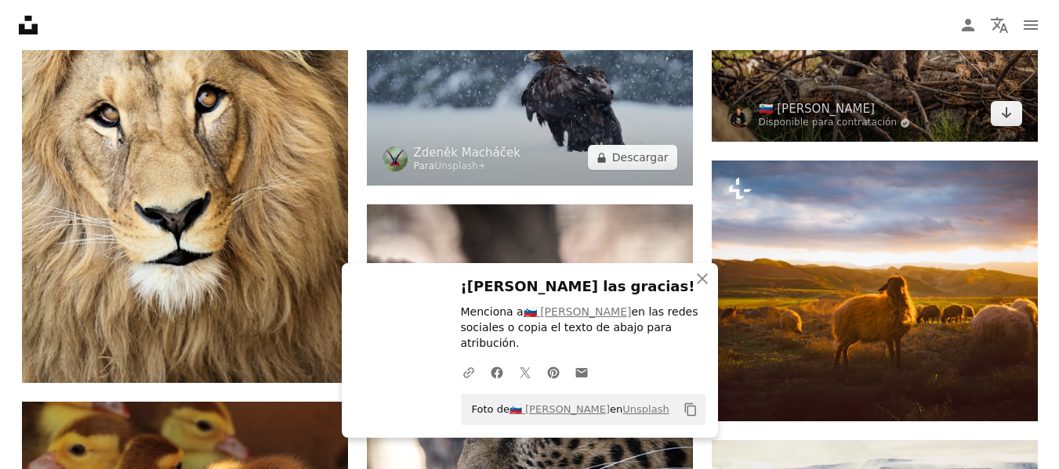
scroll to position [8056, 0]
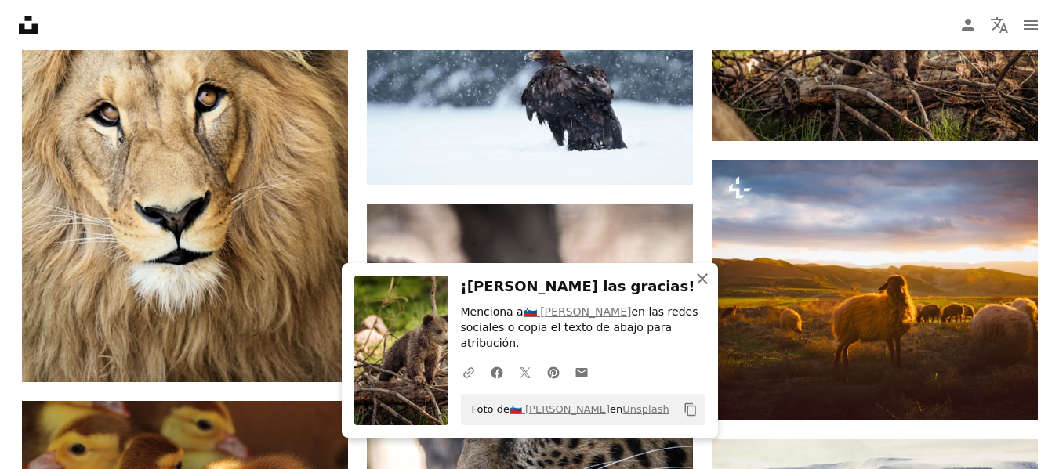
click at [697, 288] on icon "An X shape" at bounding box center [702, 279] width 19 height 19
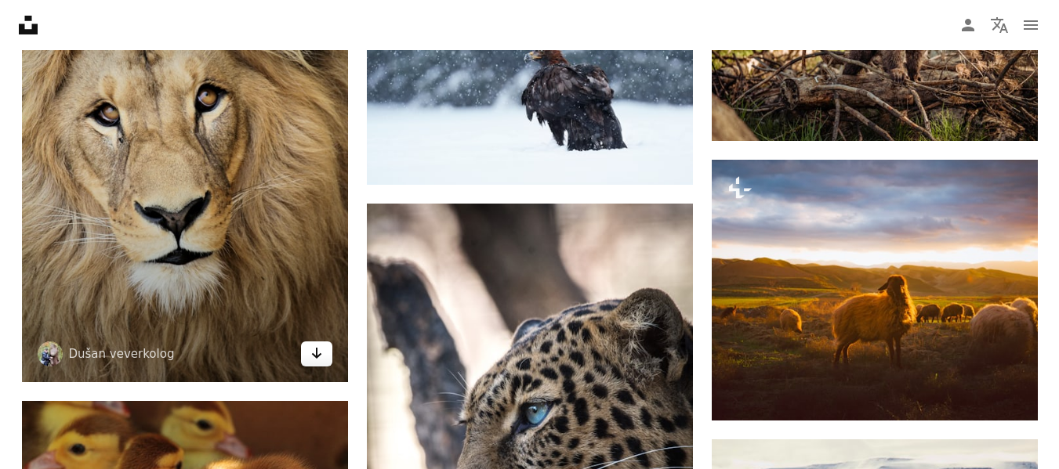
click at [319, 359] on icon "Arrow pointing down" at bounding box center [316, 353] width 13 height 19
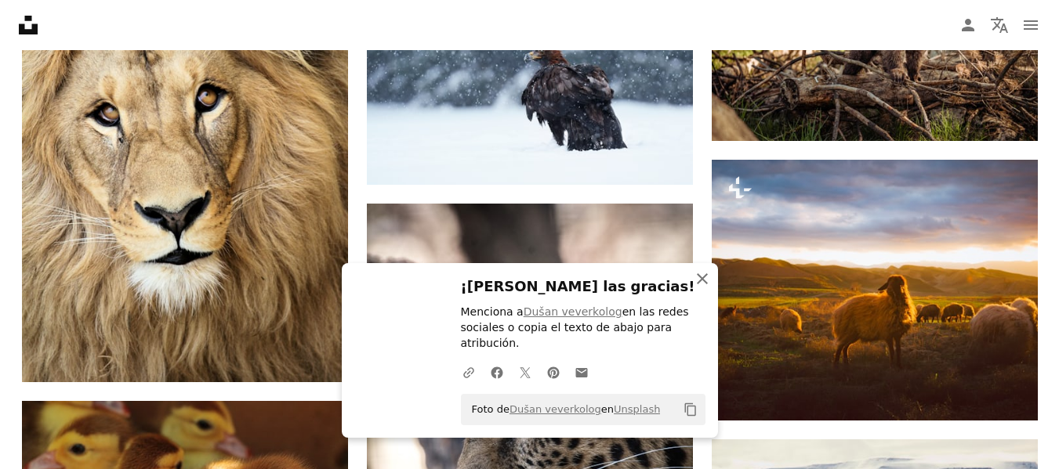
click at [706, 288] on icon "An X shape" at bounding box center [702, 279] width 19 height 19
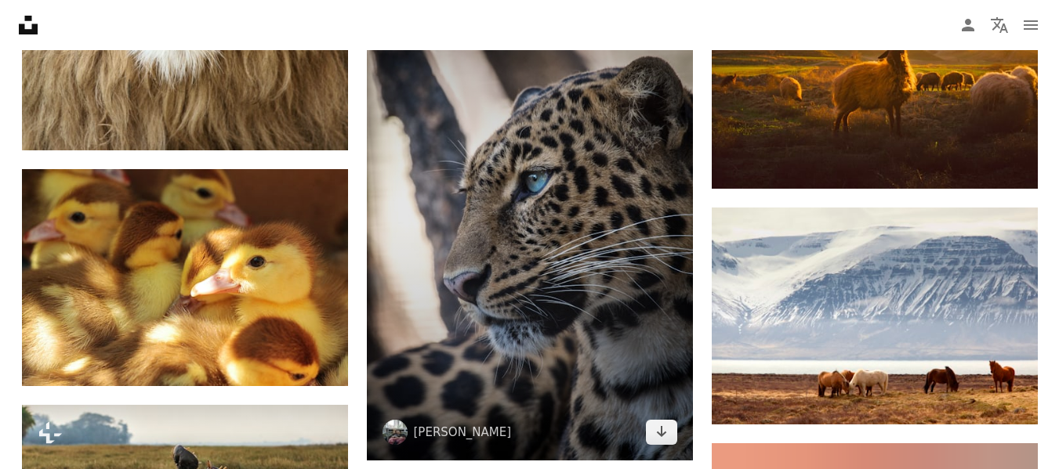
scroll to position [8338, 0]
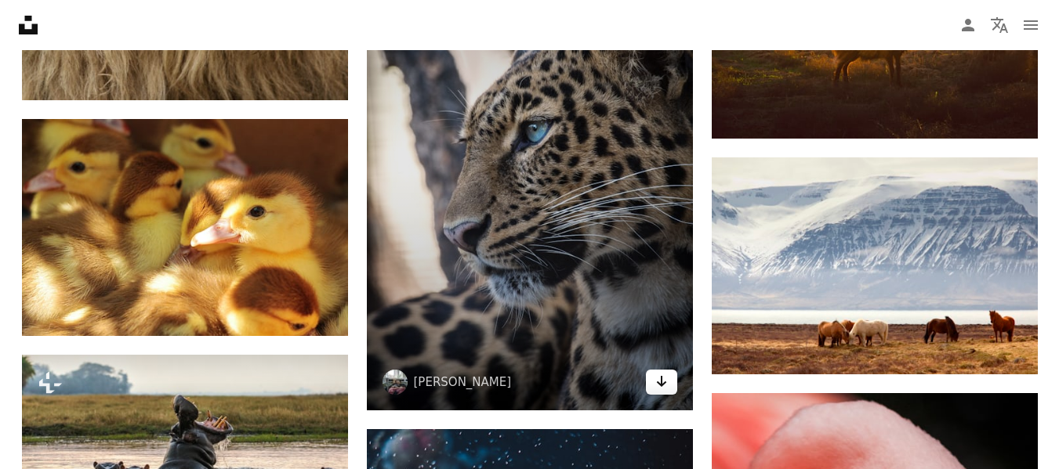
click at [664, 386] on icon "Arrow pointing down" at bounding box center [661, 381] width 13 height 19
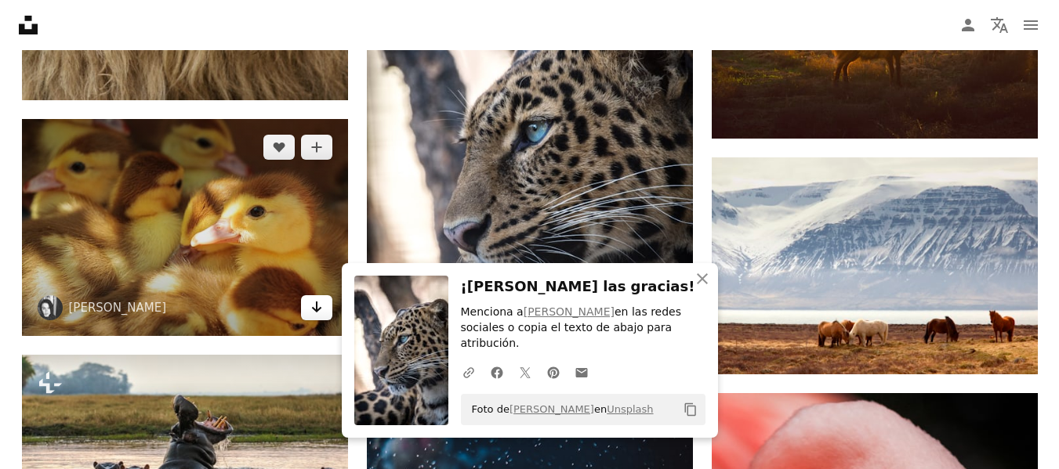
click at [310, 310] on icon "Arrow pointing down" at bounding box center [316, 307] width 13 height 19
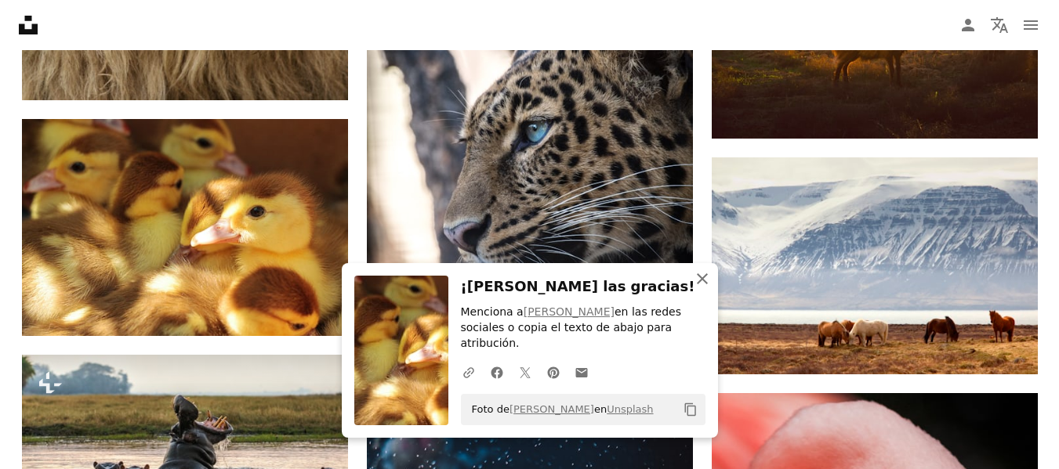
click at [698, 288] on icon "An X shape" at bounding box center [702, 279] width 19 height 19
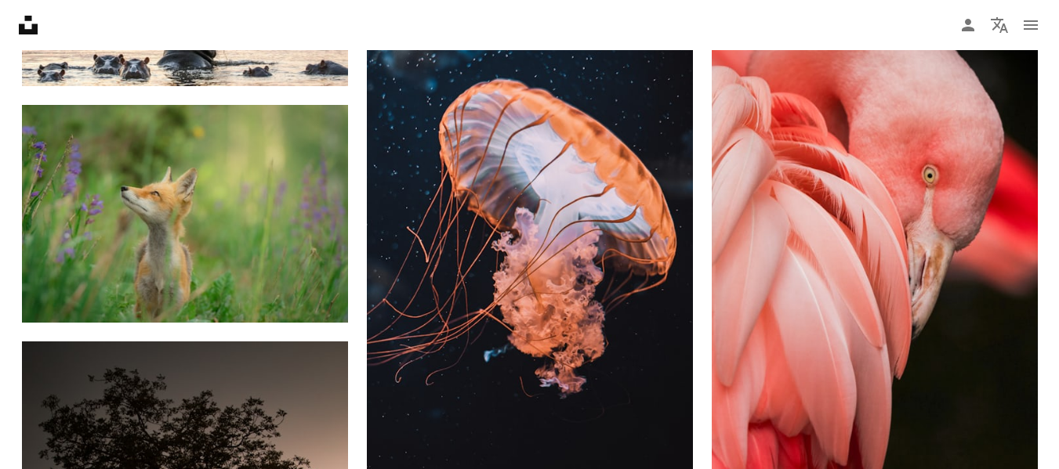
scroll to position [8777, 0]
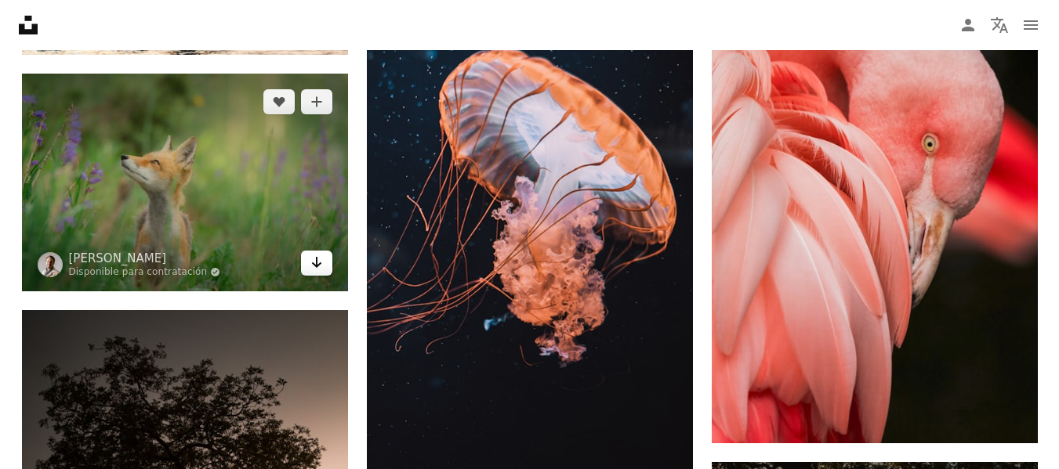
click at [308, 266] on link "Arrow pointing down" at bounding box center [316, 263] width 31 height 25
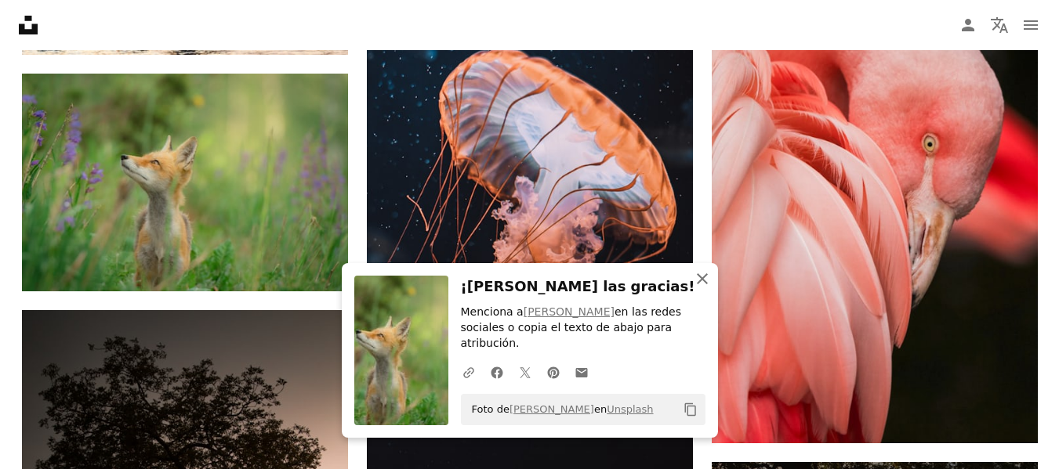
click at [704, 288] on icon "An X shape" at bounding box center [702, 279] width 19 height 19
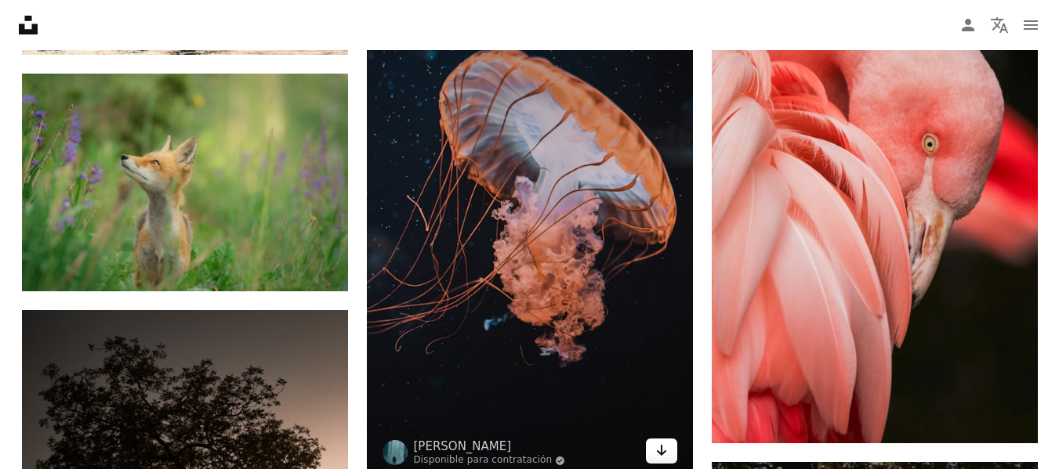
click at [665, 449] on icon "Arrow pointing down" at bounding box center [661, 450] width 13 height 19
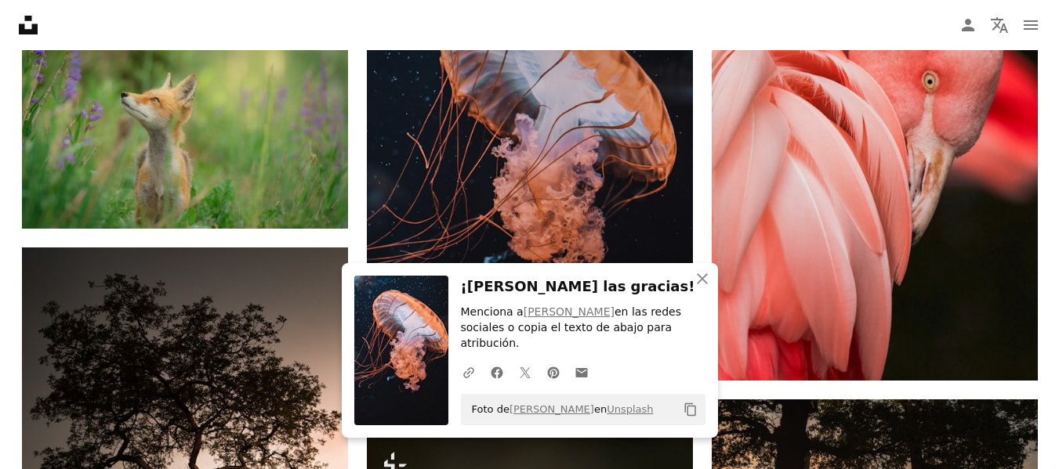
scroll to position [8871, 0]
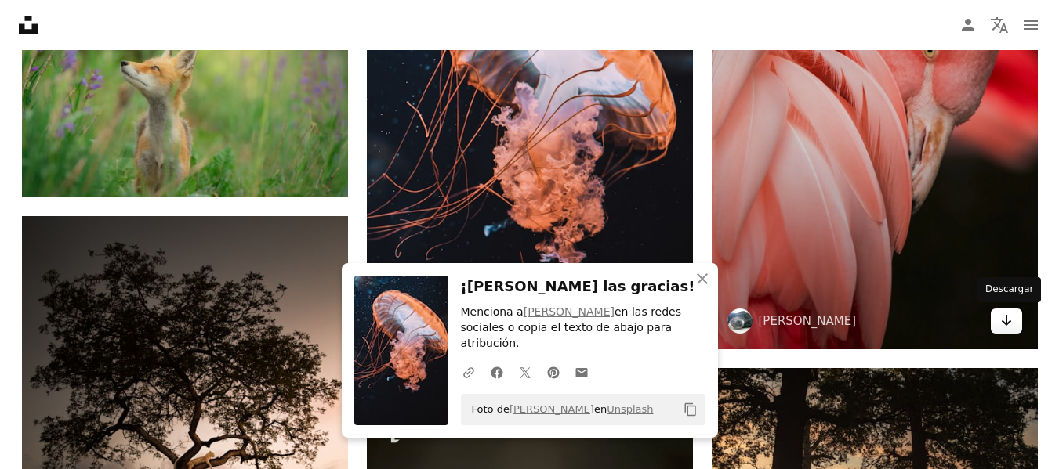
click at [1006, 329] on icon "Arrow pointing down" at bounding box center [1006, 320] width 13 height 19
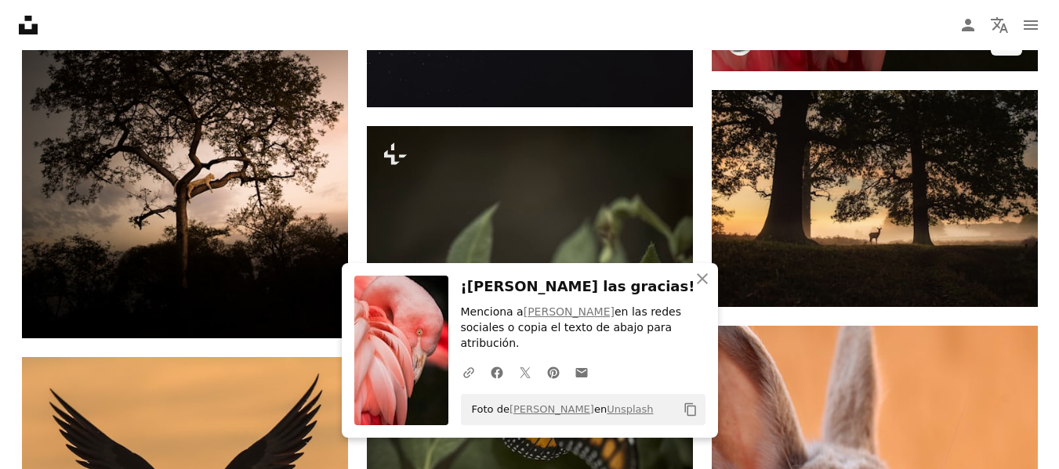
scroll to position [9153, 0]
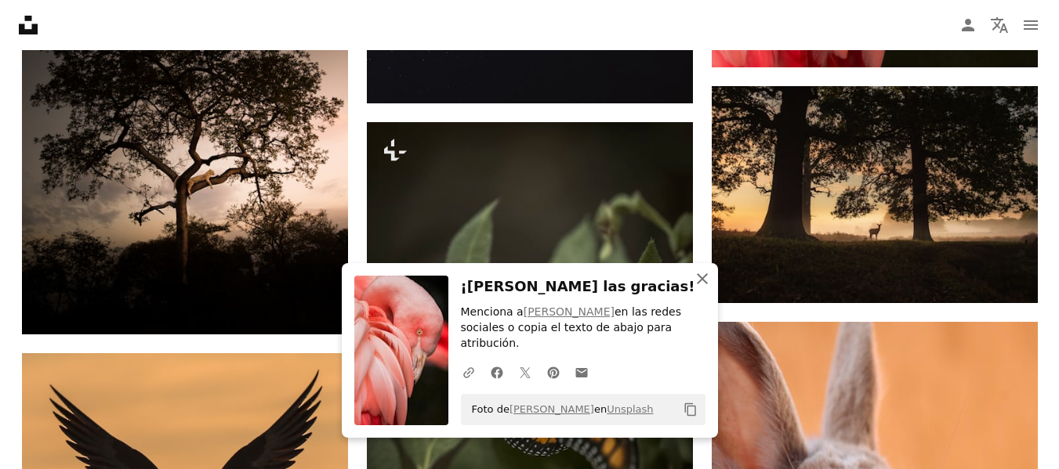
click at [709, 288] on icon "An X shape" at bounding box center [702, 279] width 19 height 19
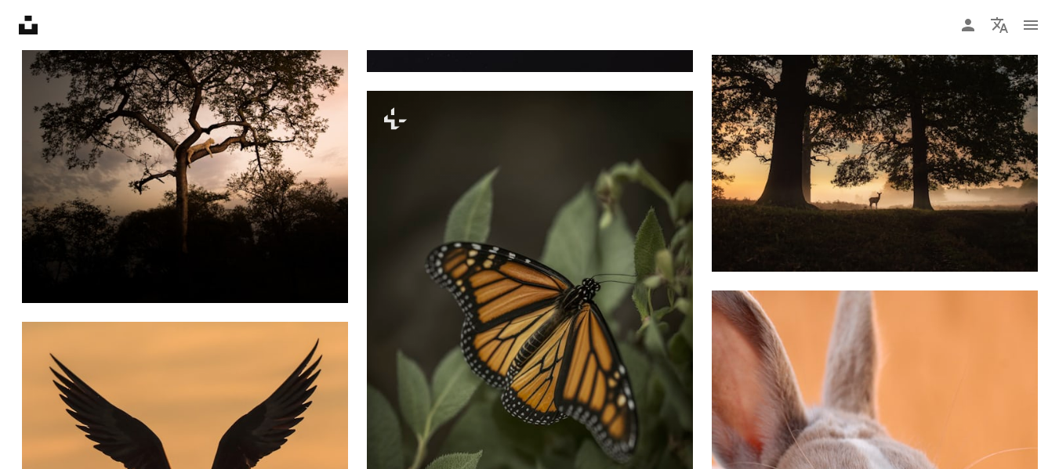
scroll to position [9215, 0]
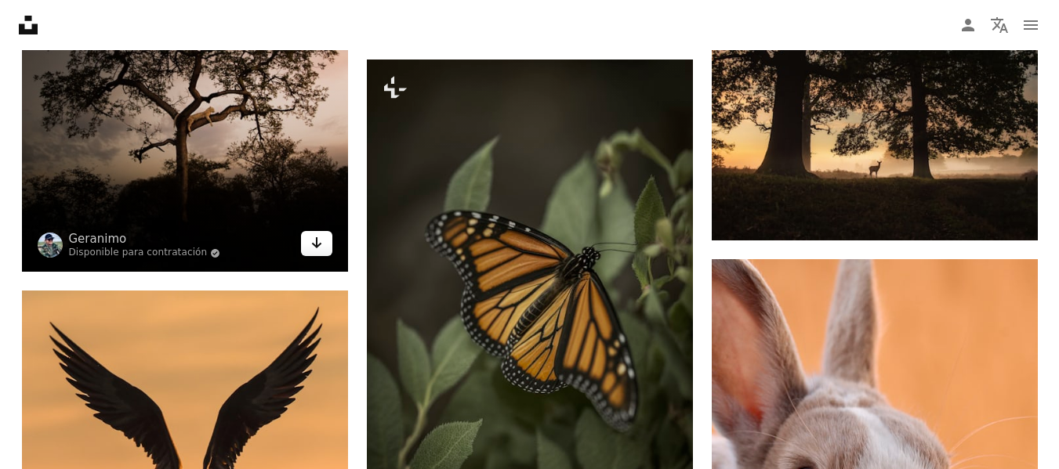
click at [316, 244] on icon "Descargar" at bounding box center [316, 242] width 10 height 11
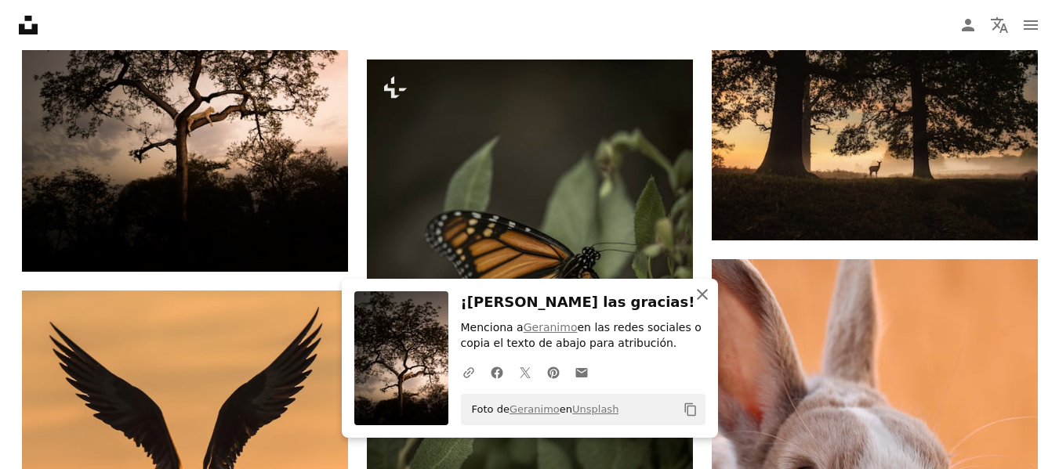
click at [705, 297] on icon "button" at bounding box center [702, 294] width 11 height 11
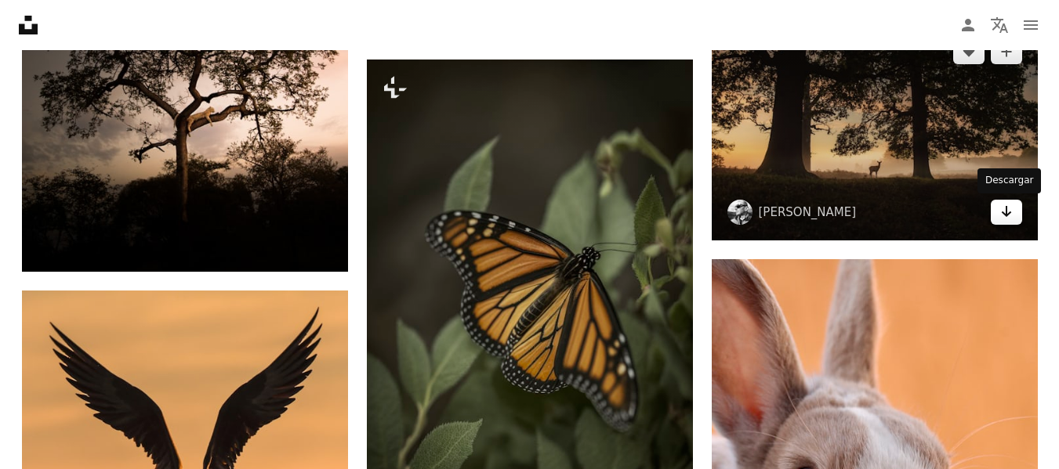
click at [1011, 212] on icon "Arrow pointing down" at bounding box center [1006, 211] width 13 height 19
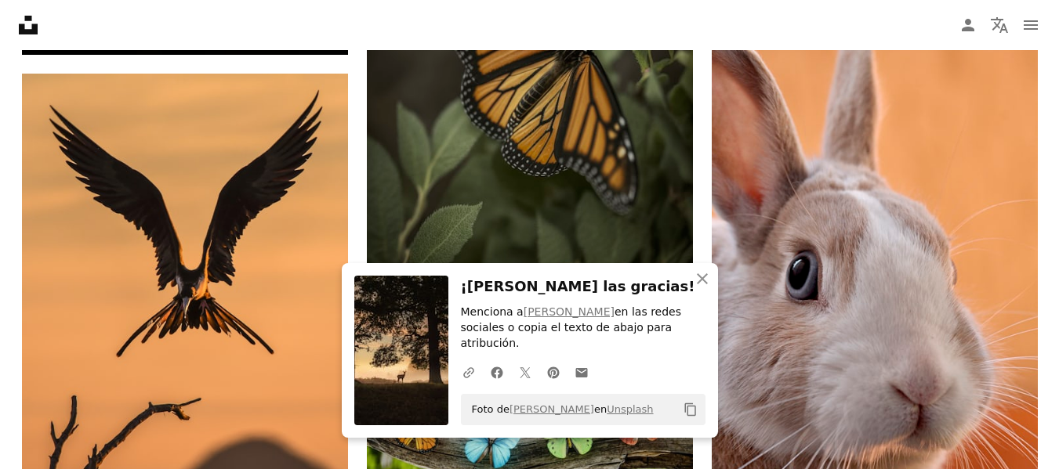
scroll to position [9435, 0]
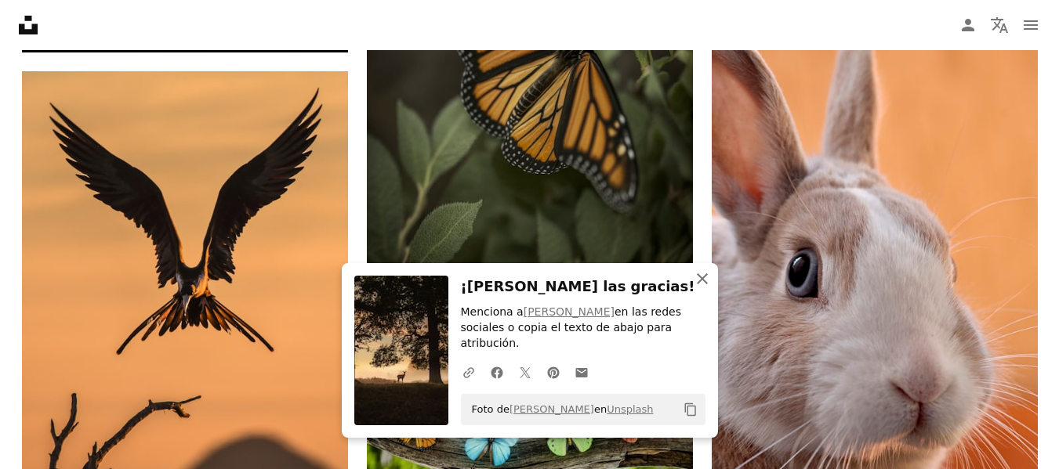
click at [706, 284] on icon "button" at bounding box center [702, 278] width 11 height 11
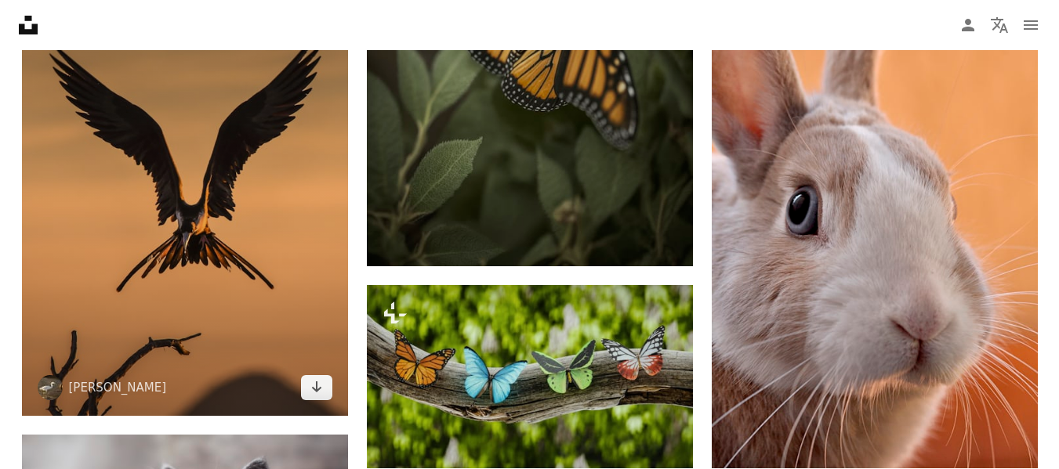
scroll to position [9529, 0]
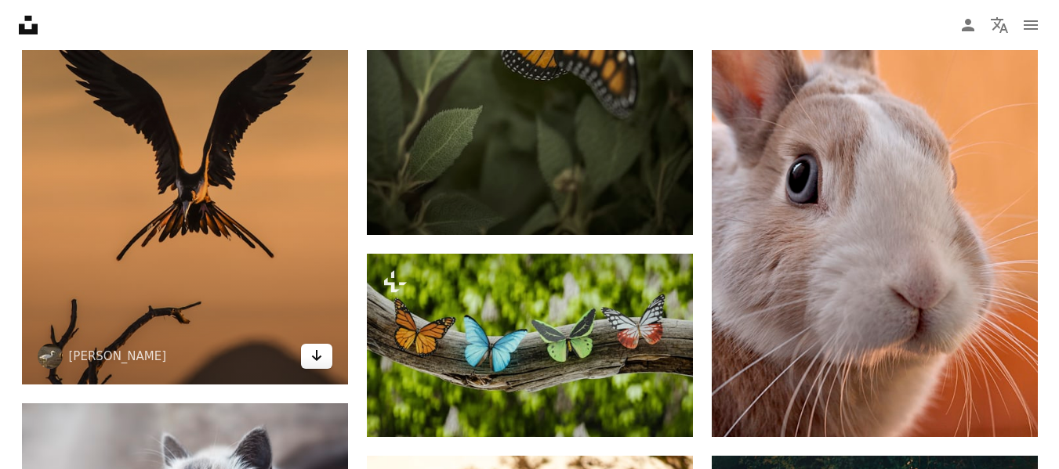
click at [312, 357] on icon "Descargar" at bounding box center [316, 355] width 10 height 11
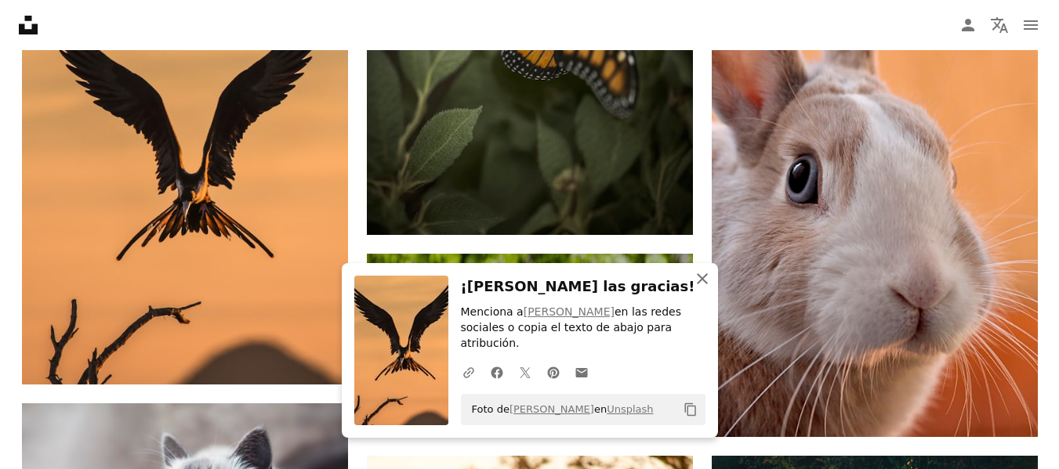
click at [704, 284] on icon "button" at bounding box center [702, 278] width 11 height 11
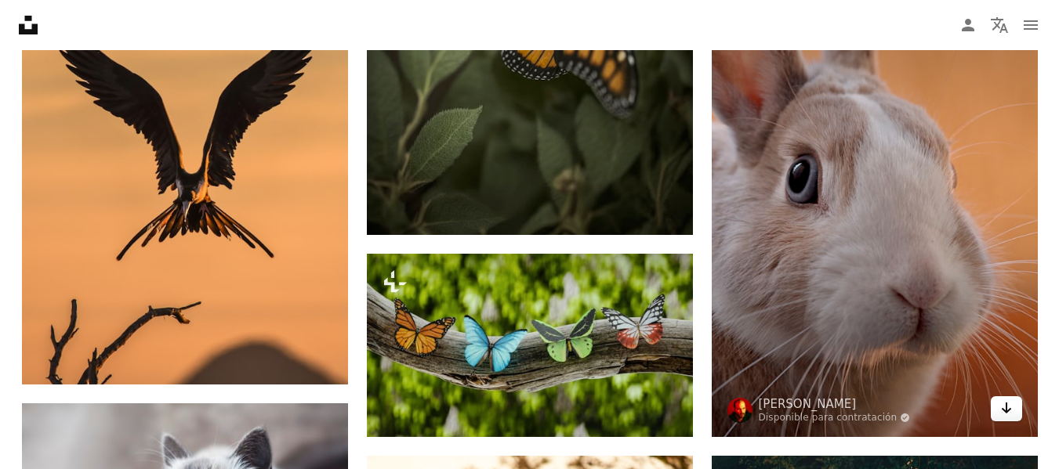
click at [1009, 407] on icon "Arrow pointing down" at bounding box center [1006, 408] width 13 height 19
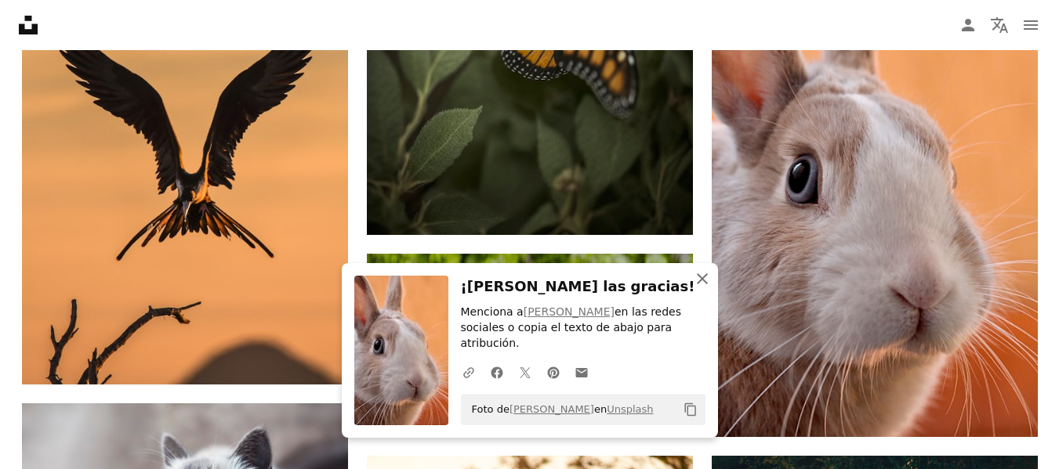
click at [698, 284] on icon "button" at bounding box center [702, 278] width 11 height 11
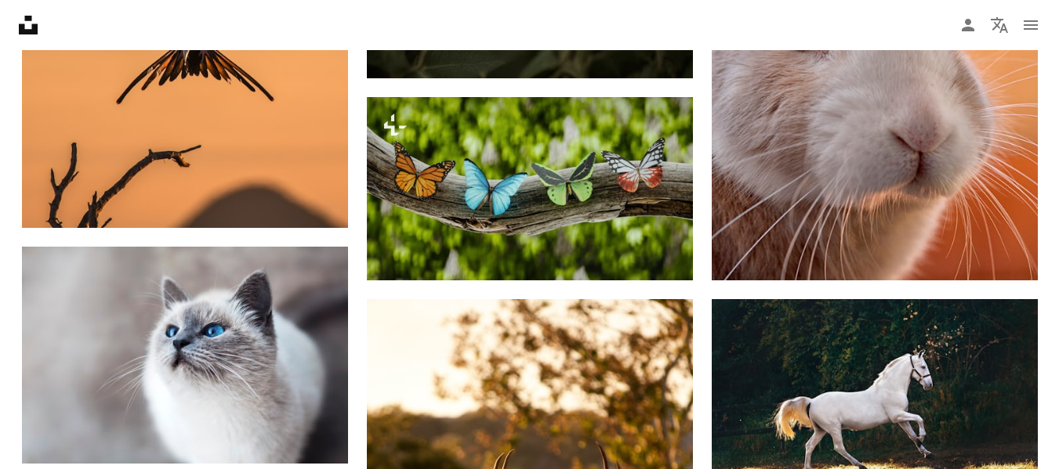
scroll to position [9717, 0]
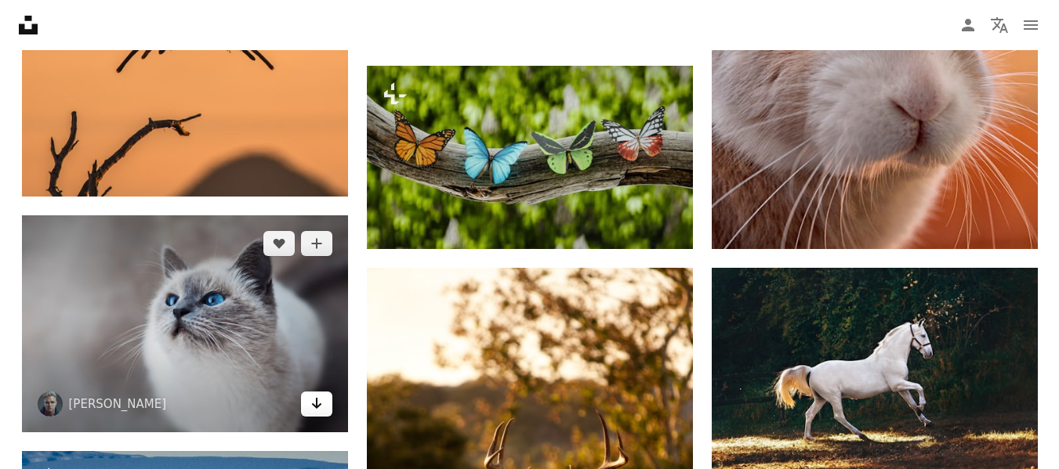
click at [317, 406] on icon "Descargar" at bounding box center [316, 403] width 10 height 11
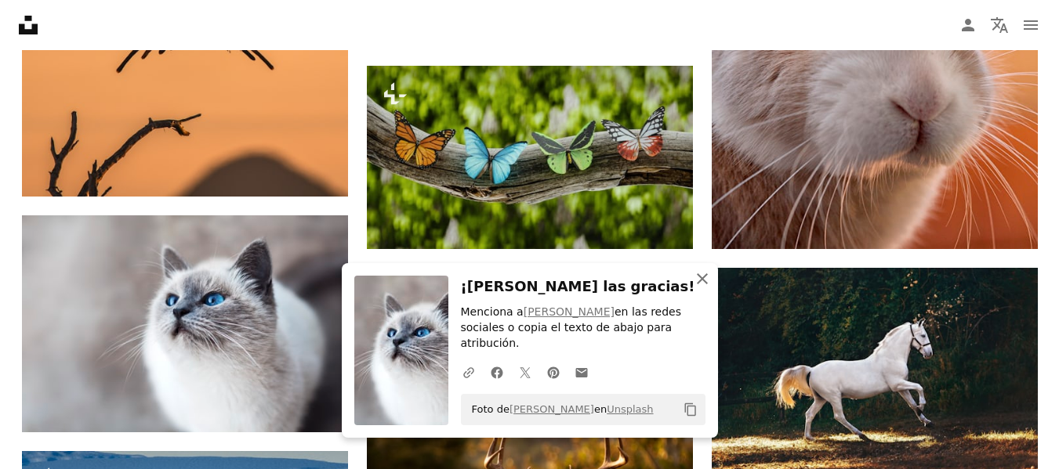
click at [704, 288] on icon "An X shape" at bounding box center [702, 279] width 19 height 19
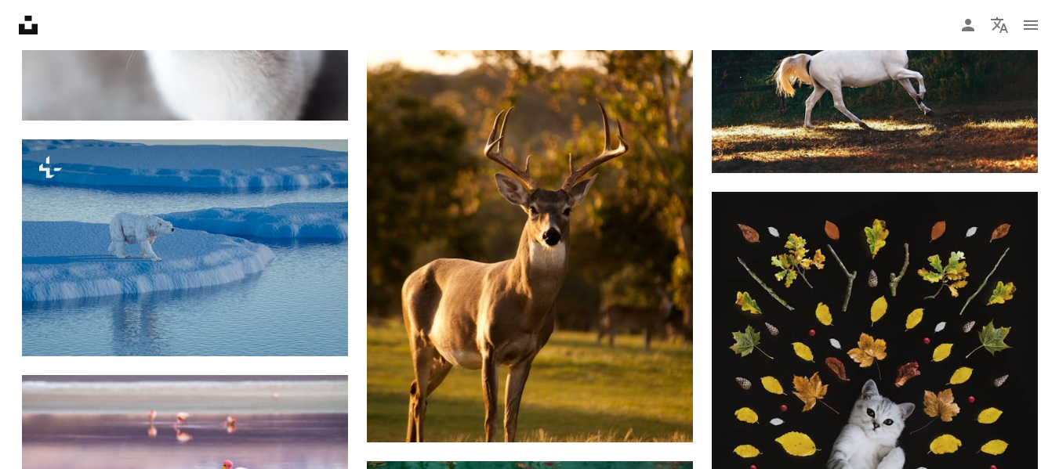
scroll to position [10030, 0]
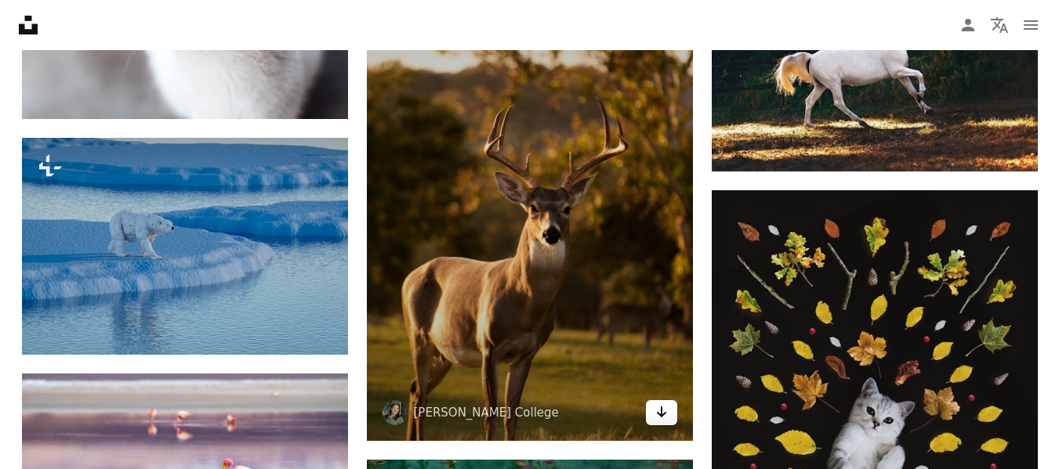
click at [659, 415] on icon "Descargar" at bounding box center [661, 412] width 10 height 11
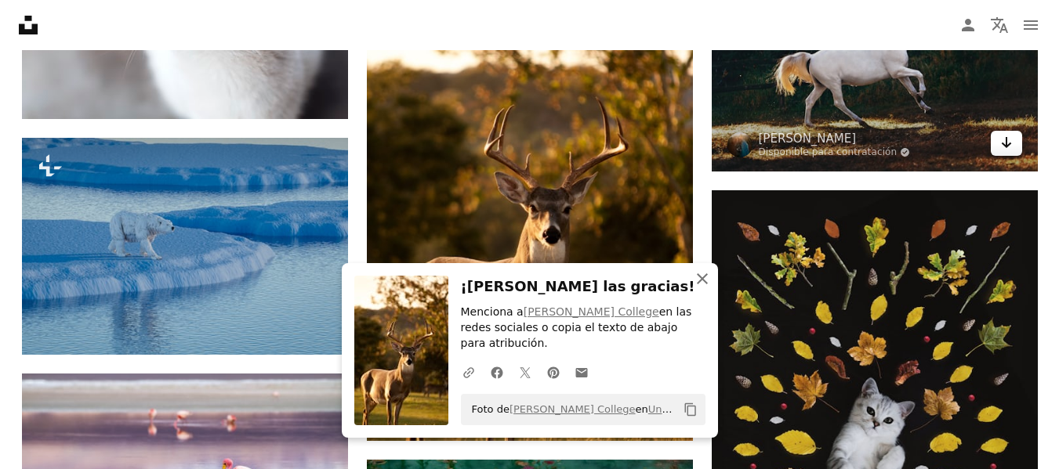
drag, startPoint x: 700, startPoint y: 293, endPoint x: 1001, endPoint y: 139, distance: 338.5
click at [700, 284] on icon "button" at bounding box center [702, 278] width 11 height 11
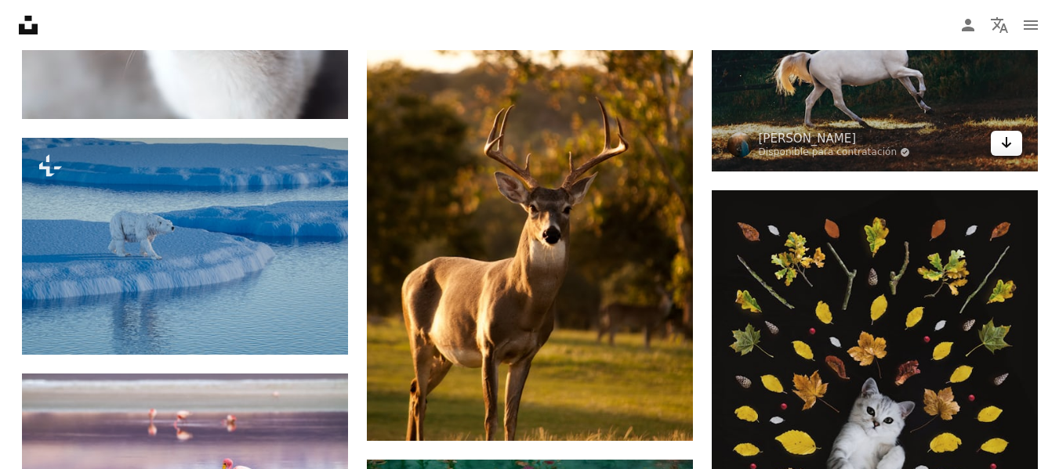
click at [1010, 147] on icon "Arrow pointing down" at bounding box center [1006, 142] width 13 height 19
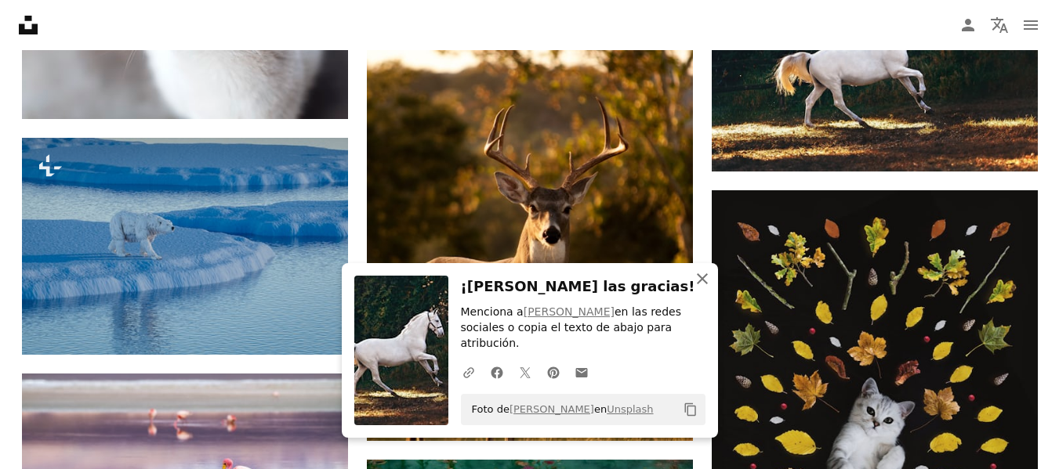
click at [705, 288] on icon "An X shape" at bounding box center [702, 279] width 19 height 19
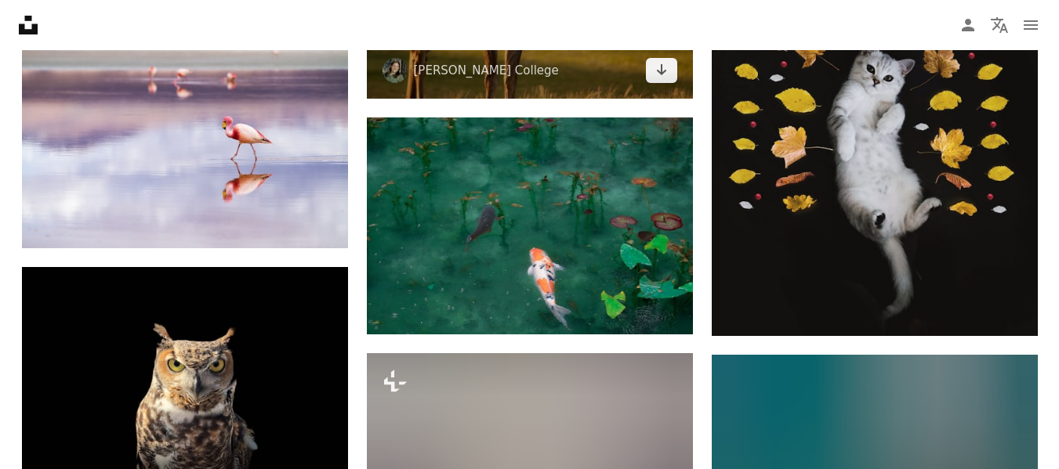
scroll to position [10375, 0]
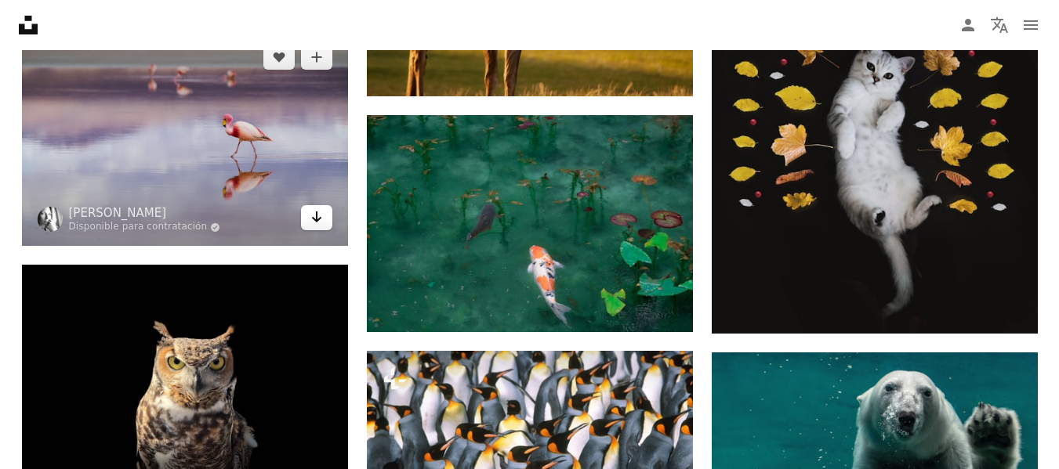
click at [318, 223] on icon "Arrow pointing down" at bounding box center [316, 217] width 13 height 19
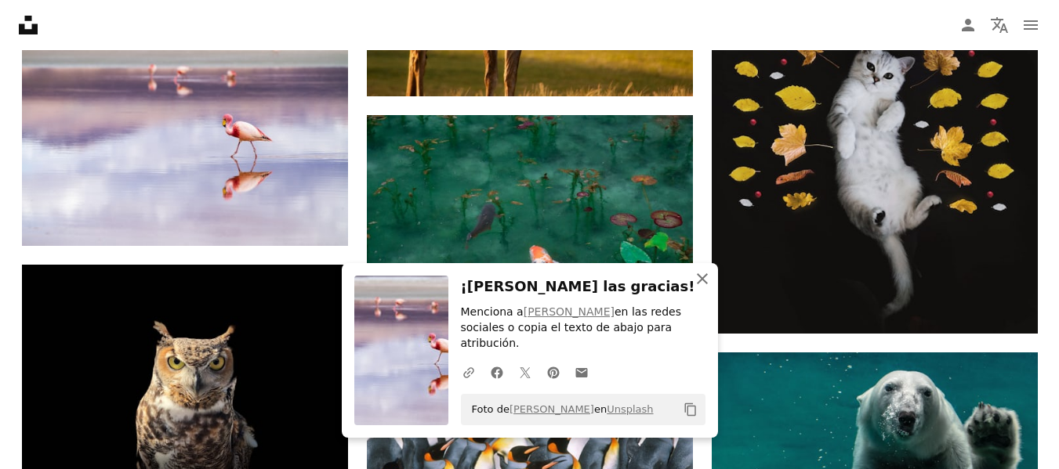
click at [704, 288] on icon "An X shape" at bounding box center [702, 279] width 19 height 19
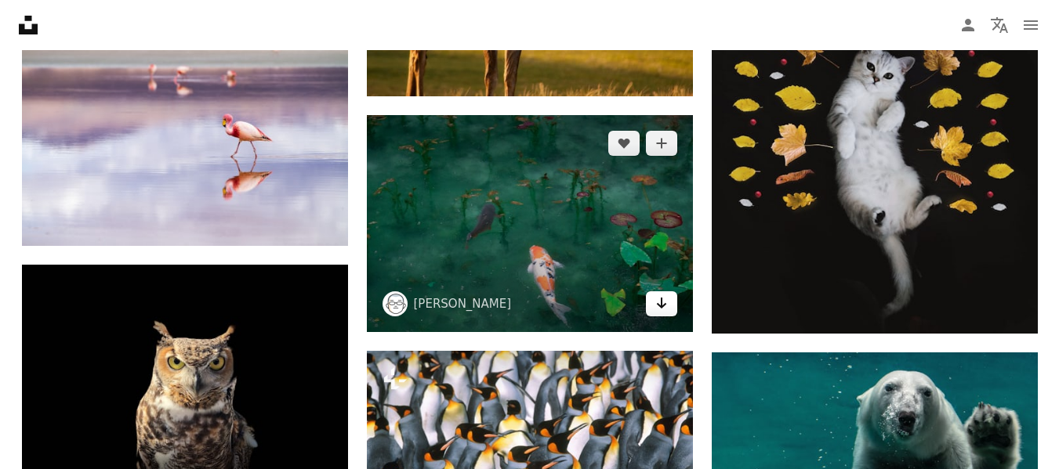
click at [667, 310] on icon "Arrow pointing down" at bounding box center [661, 303] width 13 height 19
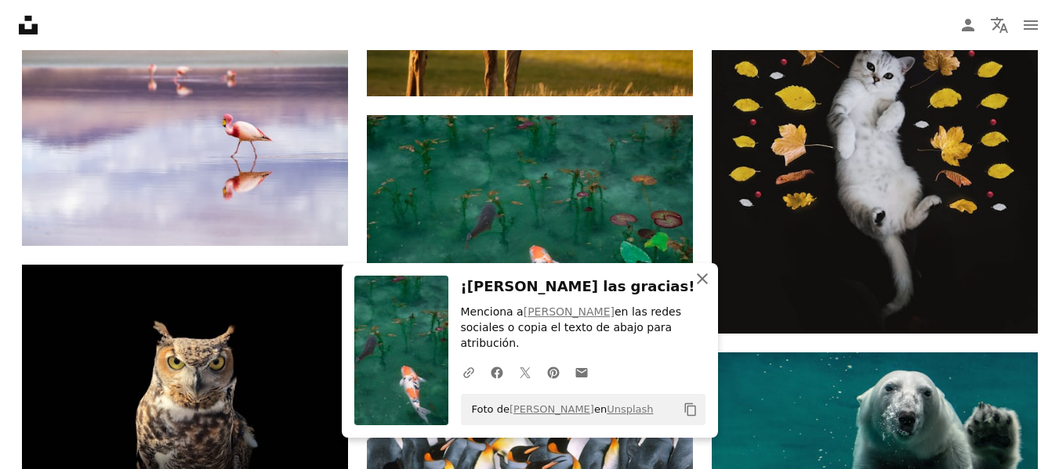
click at [704, 284] on icon "button" at bounding box center [702, 278] width 11 height 11
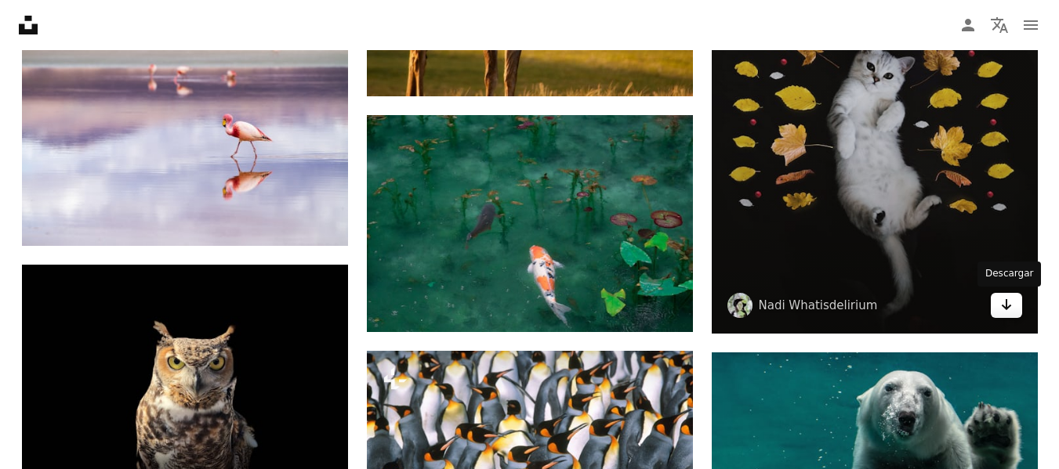
click at [1001, 316] on link "Arrow pointing down" at bounding box center [1005, 305] width 31 height 25
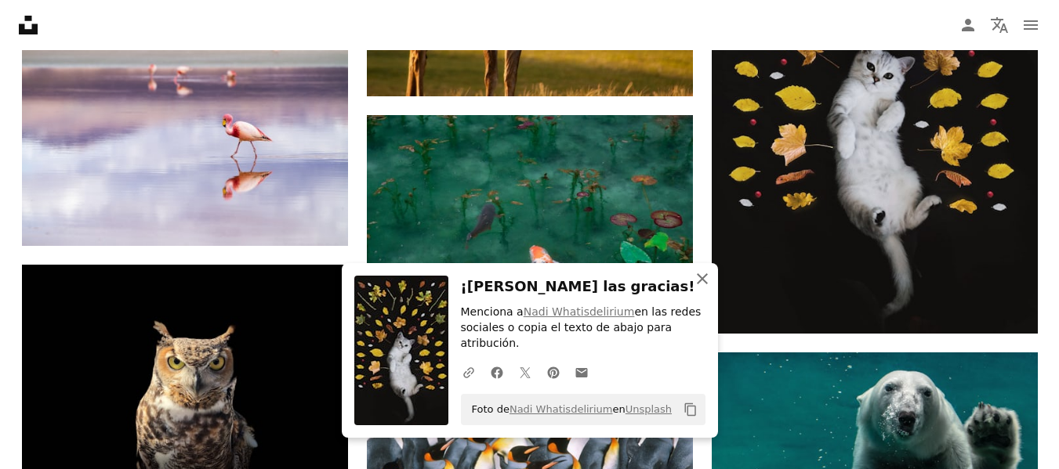
click at [704, 284] on icon "button" at bounding box center [702, 278] width 11 height 11
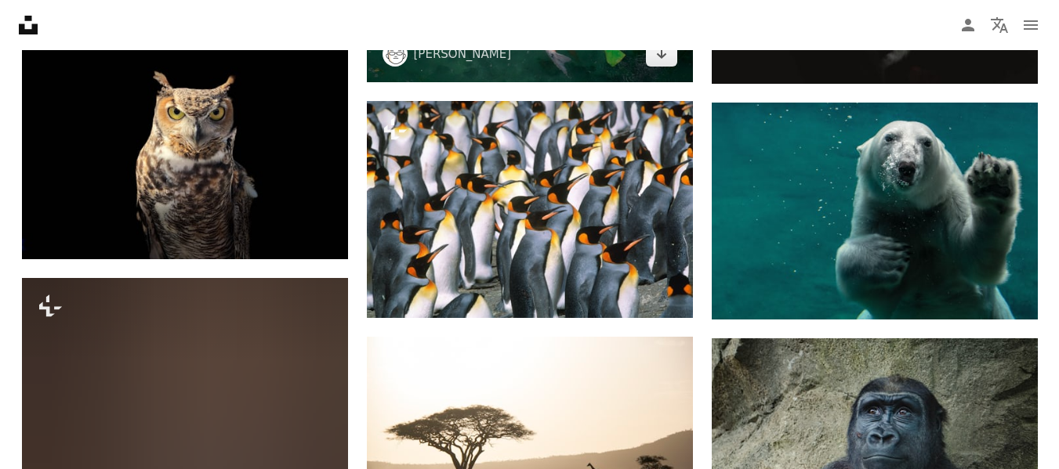
scroll to position [10626, 0]
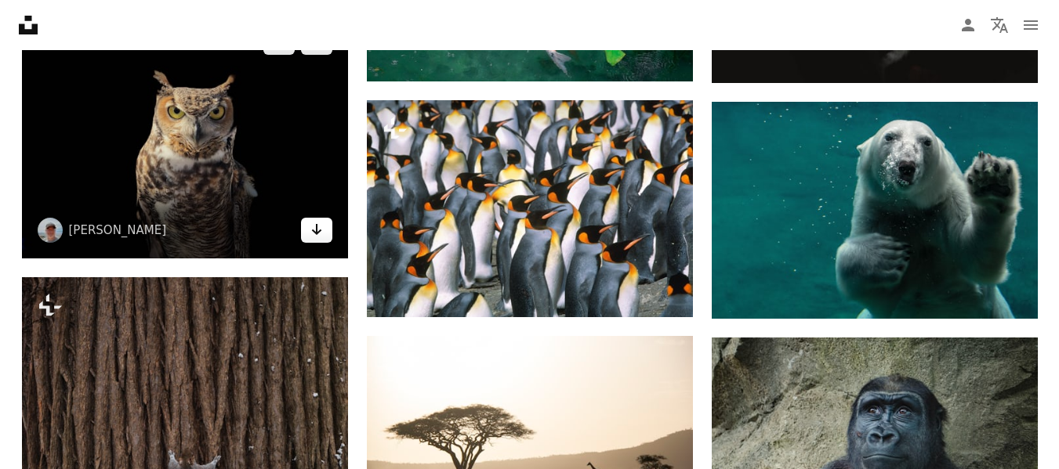
click at [324, 234] on link "Arrow pointing down" at bounding box center [316, 230] width 31 height 25
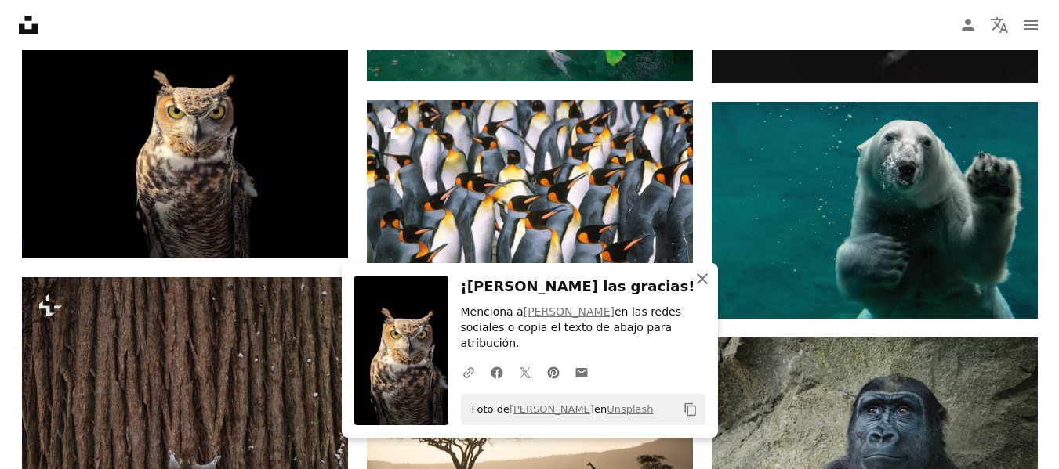
click at [701, 288] on icon "An X shape" at bounding box center [702, 279] width 19 height 19
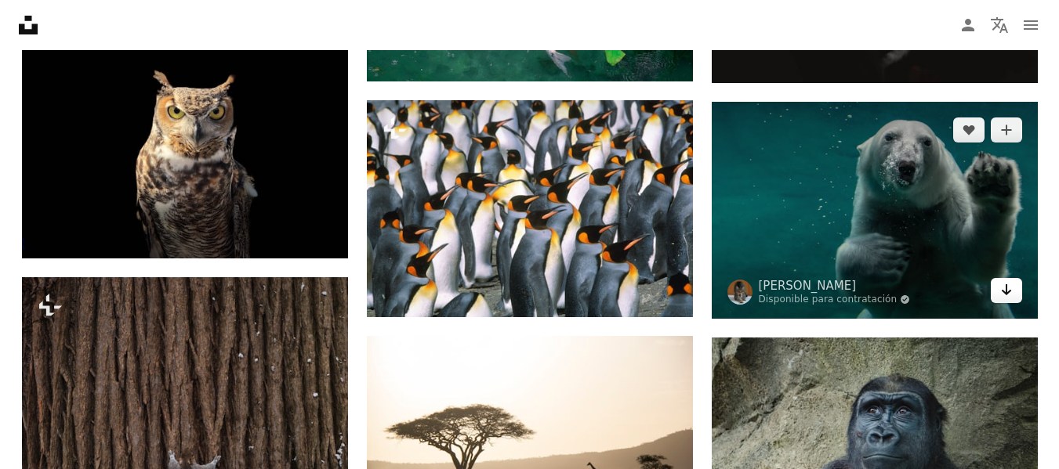
click at [1002, 296] on icon "Arrow pointing down" at bounding box center [1006, 290] width 13 height 19
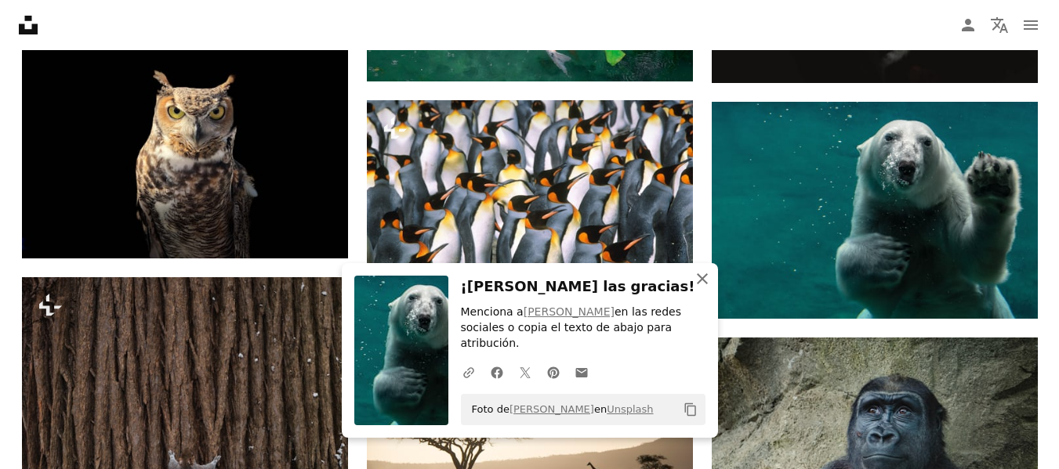
click at [705, 288] on icon "An X shape" at bounding box center [702, 279] width 19 height 19
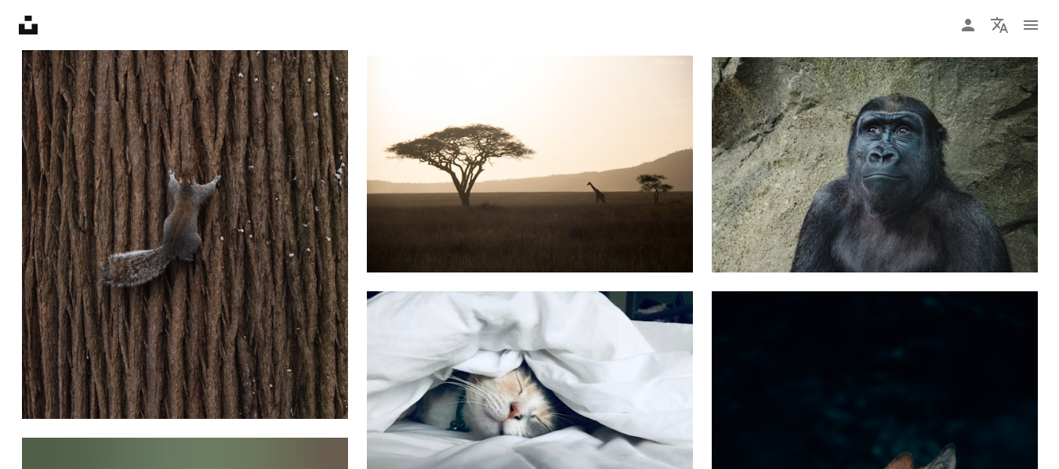
scroll to position [10908, 0]
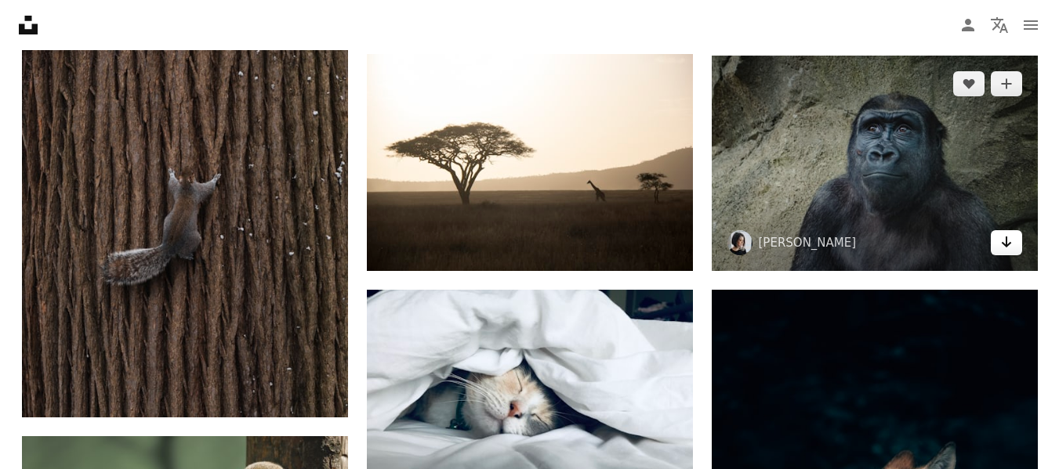
click at [1002, 250] on icon "Arrow pointing down" at bounding box center [1006, 242] width 13 height 19
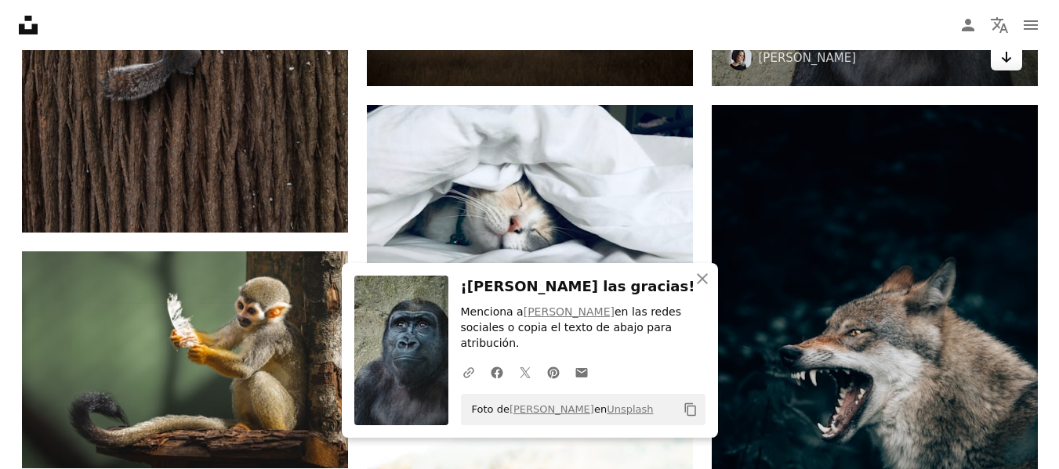
scroll to position [11096, 0]
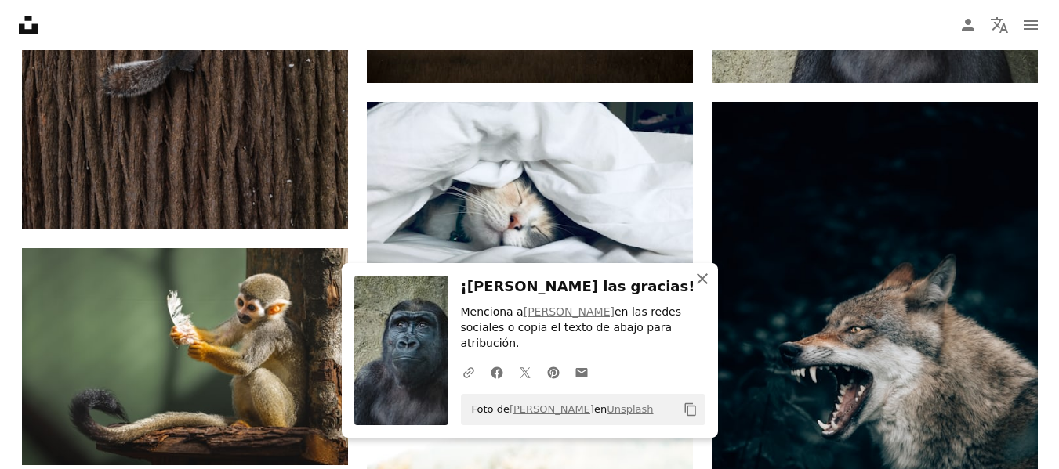
click at [703, 284] on icon "button" at bounding box center [702, 278] width 11 height 11
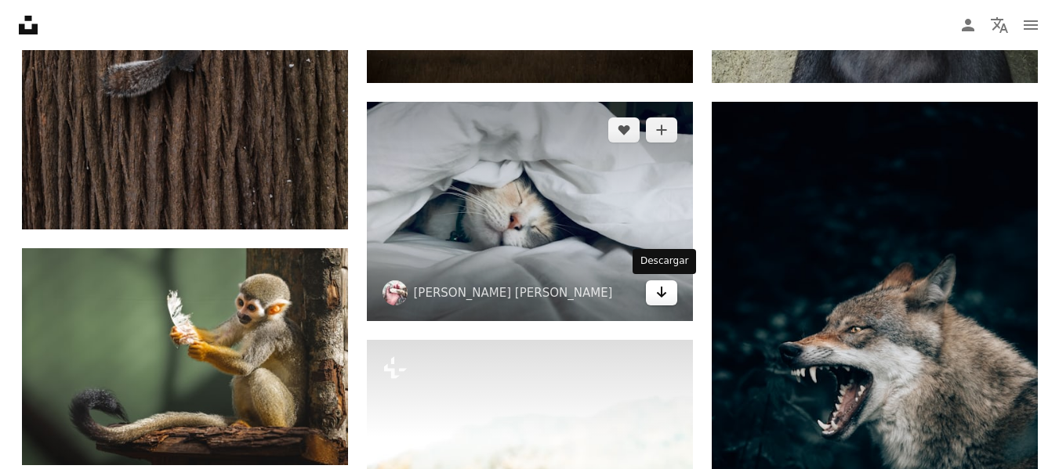
click at [663, 298] on icon "Arrow pointing down" at bounding box center [661, 292] width 13 height 19
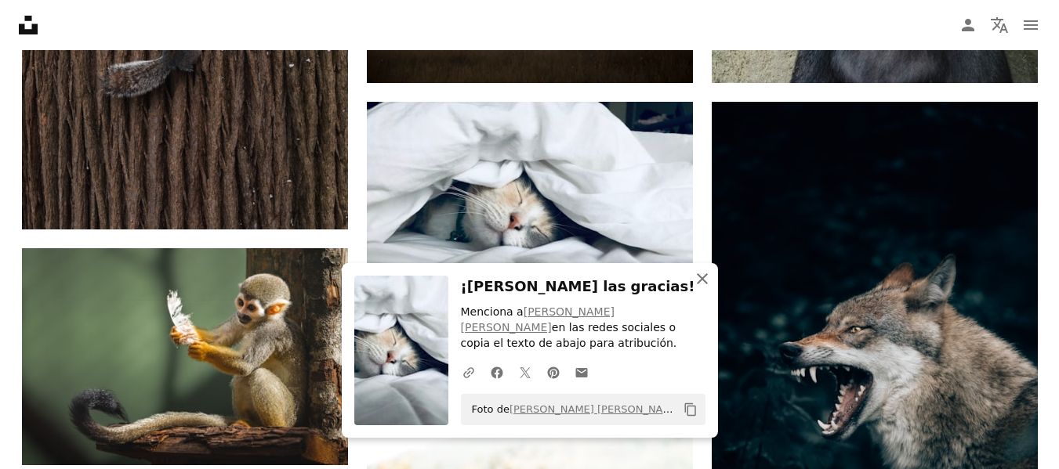
click at [701, 284] on icon "button" at bounding box center [702, 278] width 11 height 11
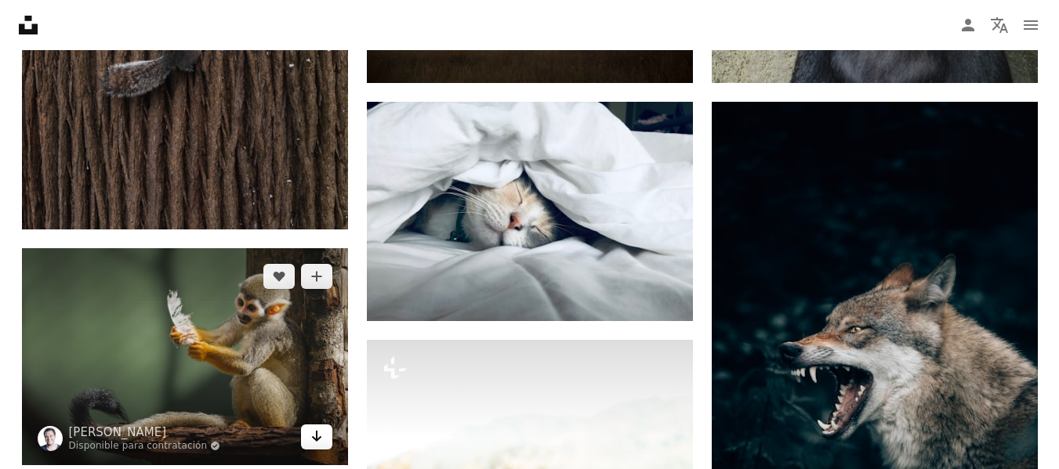
click at [303, 438] on link "Arrow pointing down" at bounding box center [316, 437] width 31 height 25
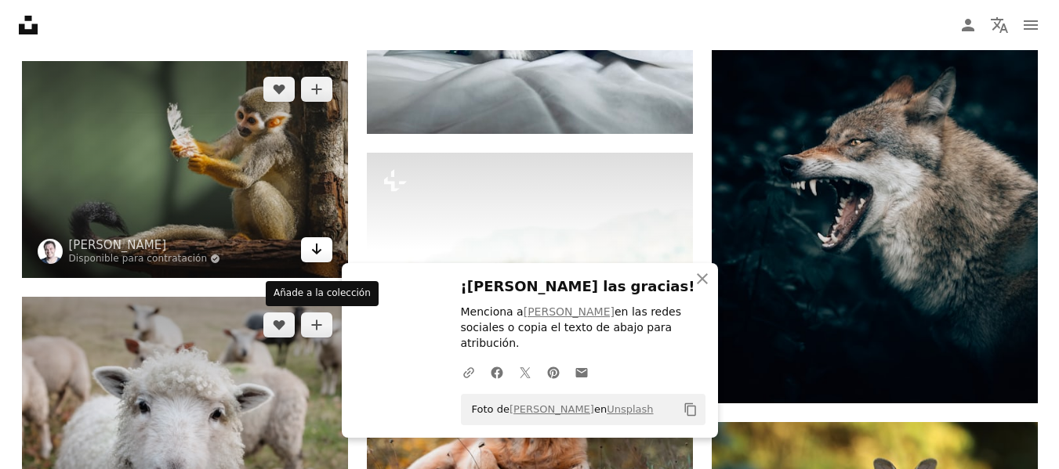
scroll to position [11284, 0]
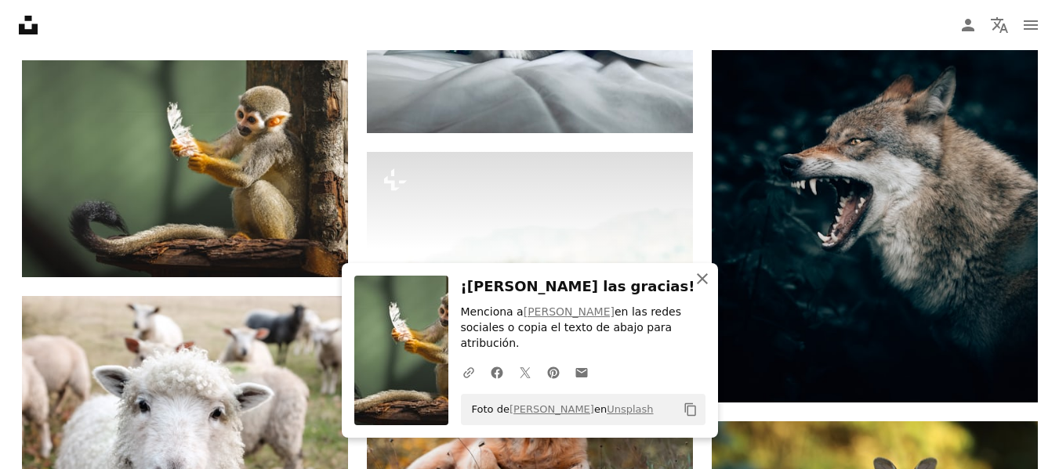
click at [703, 288] on icon "An X shape" at bounding box center [702, 279] width 19 height 19
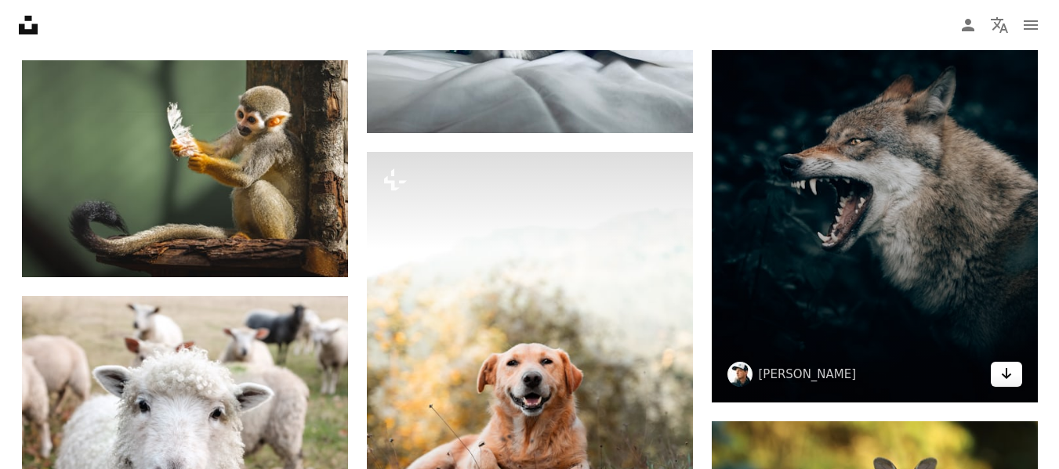
click at [1001, 373] on icon "Arrow pointing down" at bounding box center [1006, 373] width 13 height 19
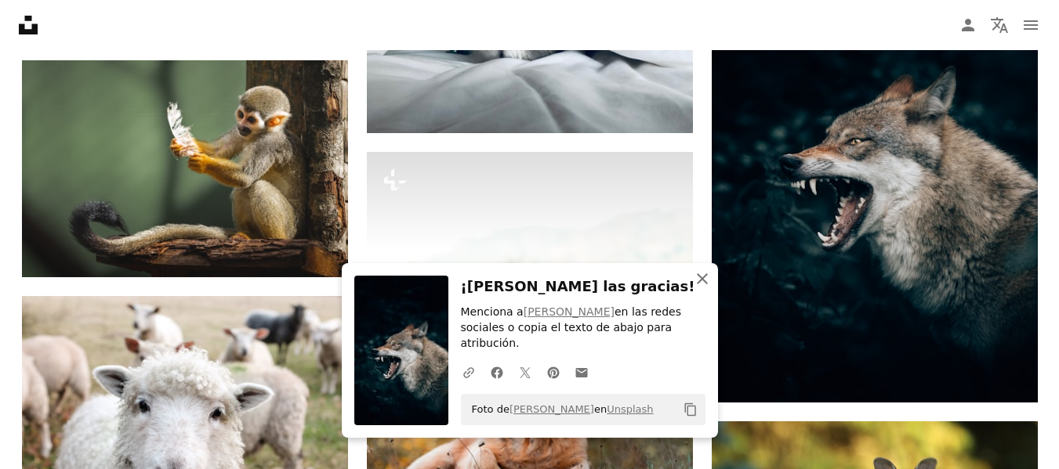
click at [708, 288] on icon "An X shape" at bounding box center [702, 279] width 19 height 19
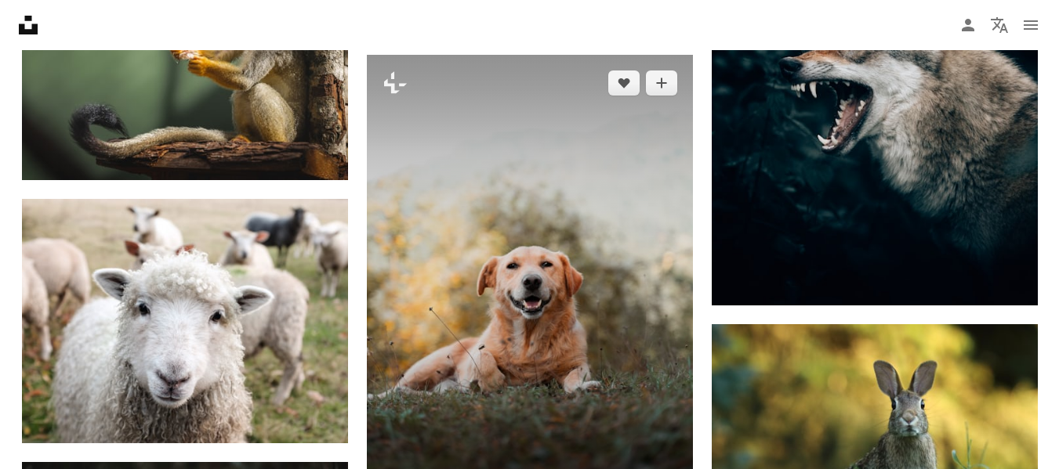
scroll to position [11504, 0]
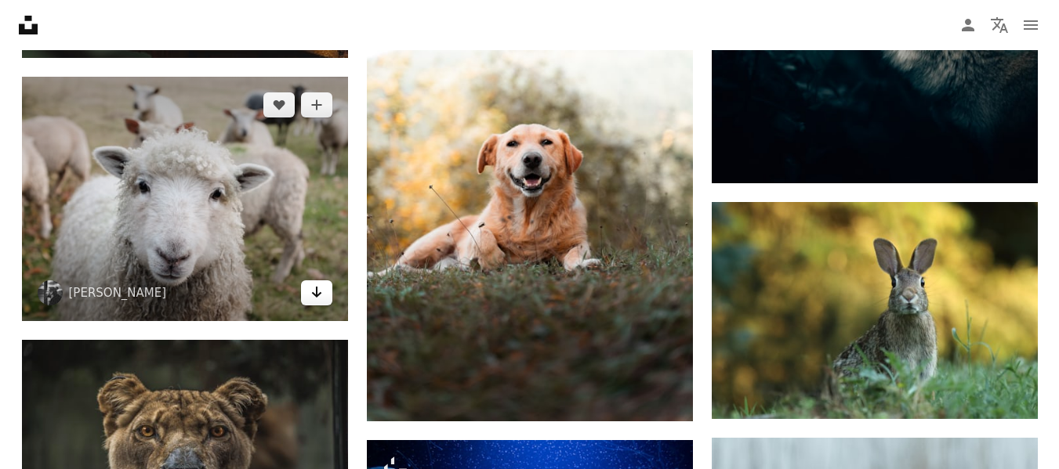
click at [311, 294] on icon "Arrow pointing down" at bounding box center [316, 292] width 13 height 19
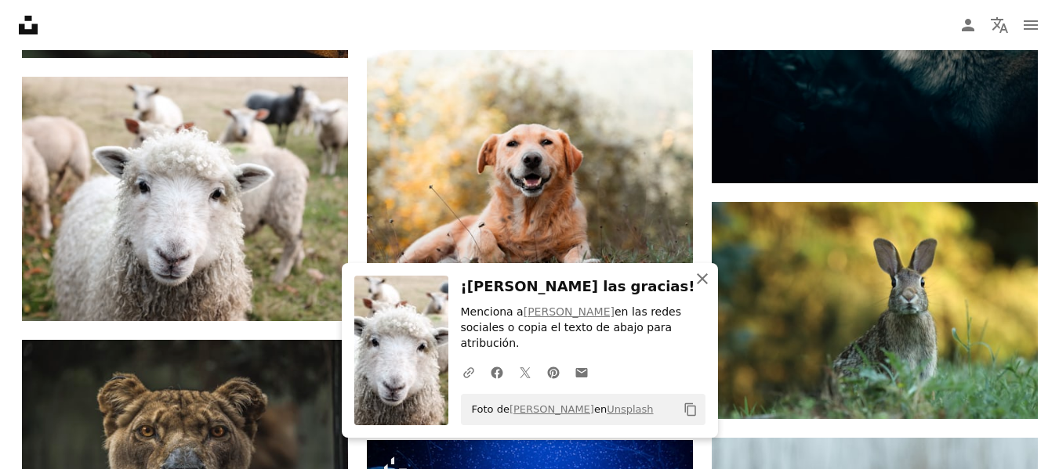
click at [699, 284] on icon "button" at bounding box center [702, 278] width 11 height 11
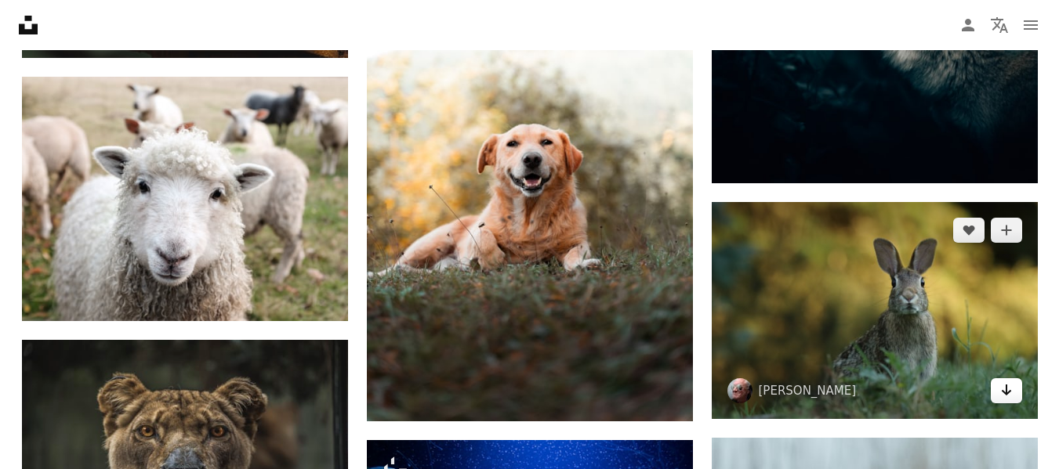
click at [1003, 389] on icon "Arrow pointing down" at bounding box center [1006, 390] width 13 height 19
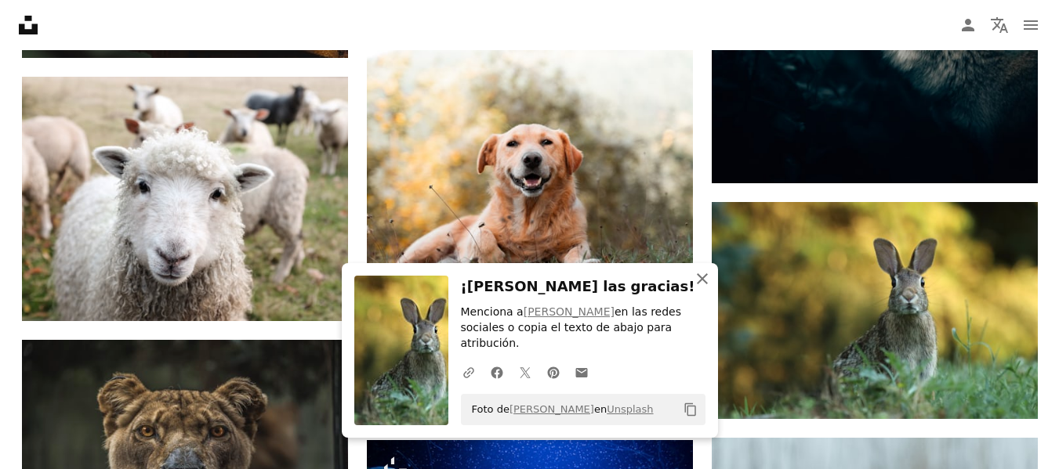
click at [699, 288] on icon "An X shape" at bounding box center [702, 279] width 19 height 19
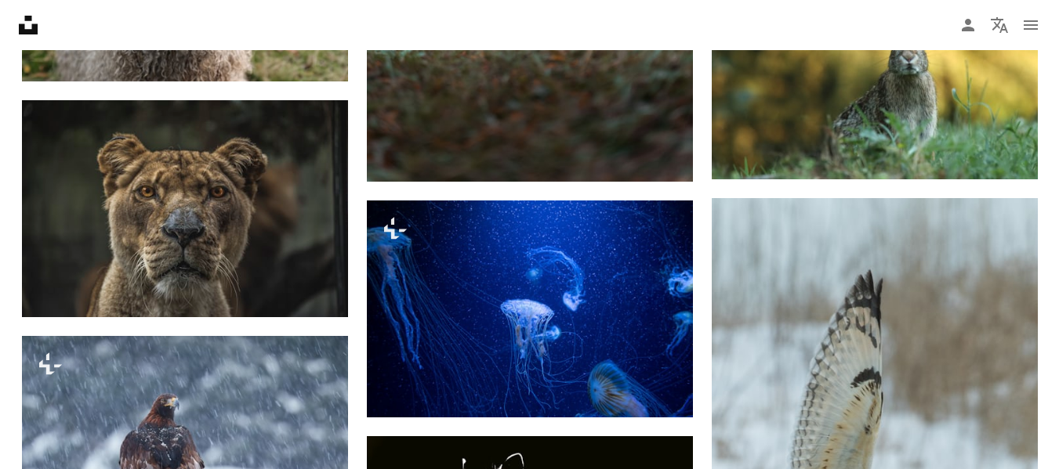
scroll to position [11786, 0]
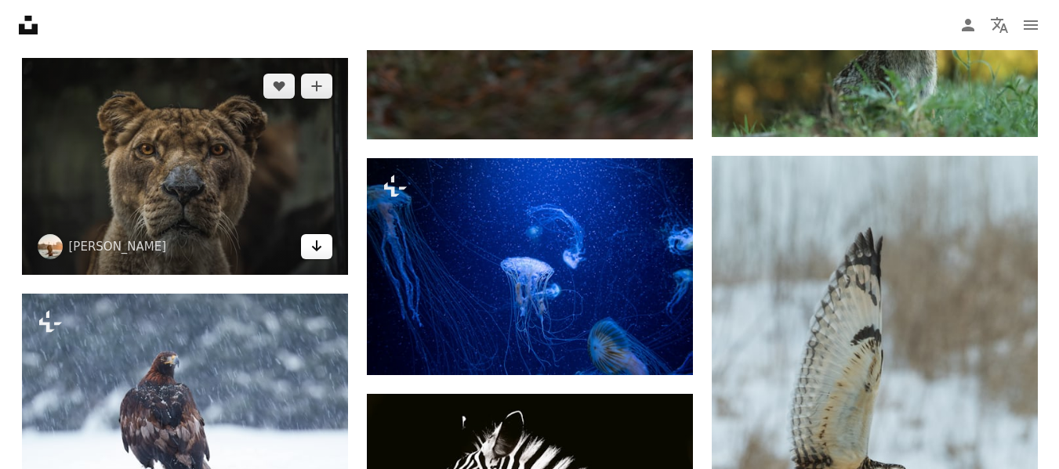
click at [317, 249] on icon "Descargar" at bounding box center [316, 246] width 10 height 11
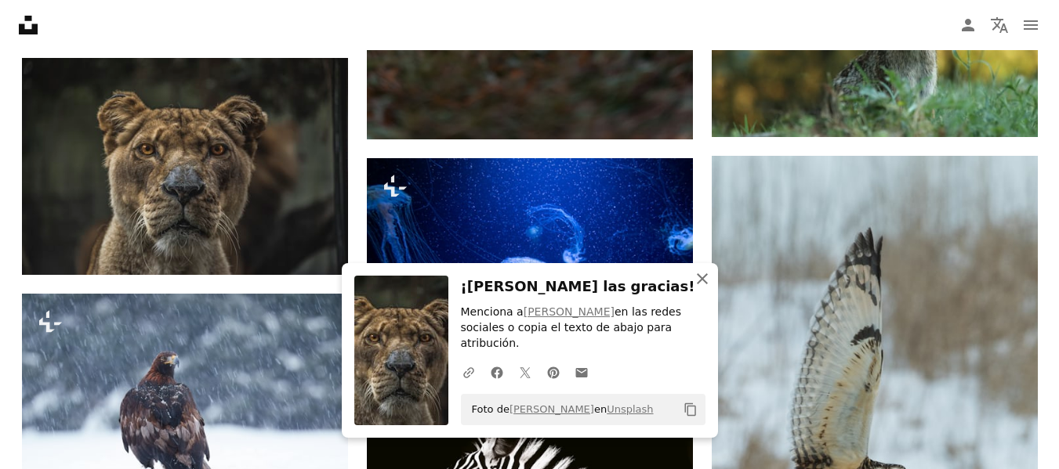
click at [702, 288] on icon "An X shape" at bounding box center [702, 279] width 19 height 19
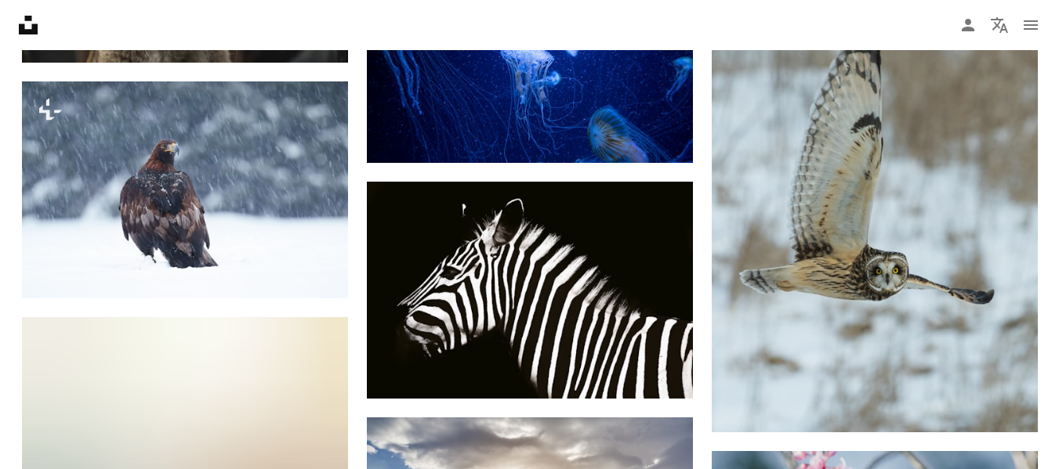
scroll to position [12005, 0]
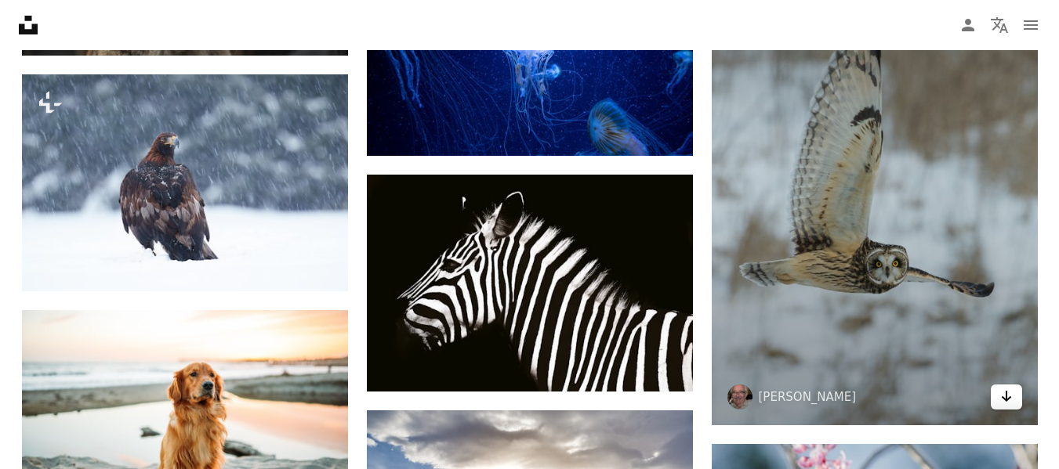
click at [1001, 397] on icon "Descargar" at bounding box center [1006, 396] width 10 height 11
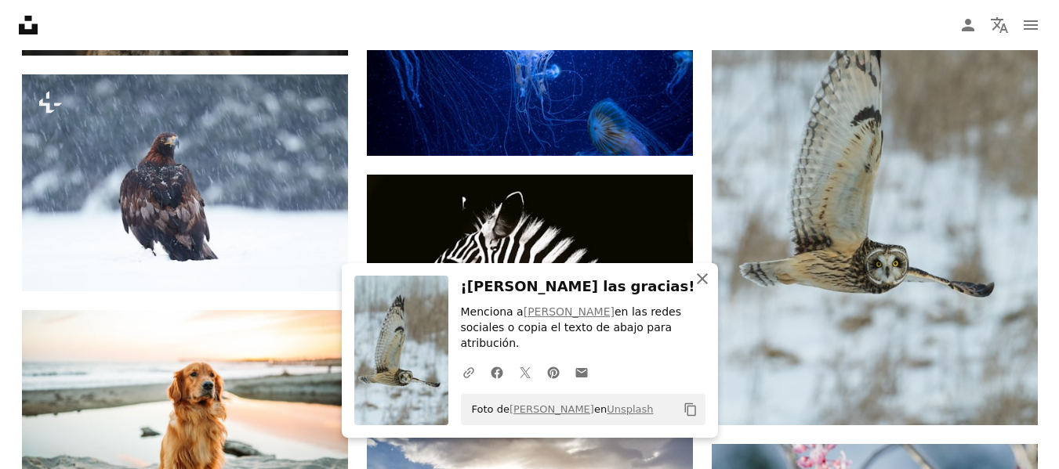
click at [698, 284] on icon "button" at bounding box center [702, 278] width 11 height 11
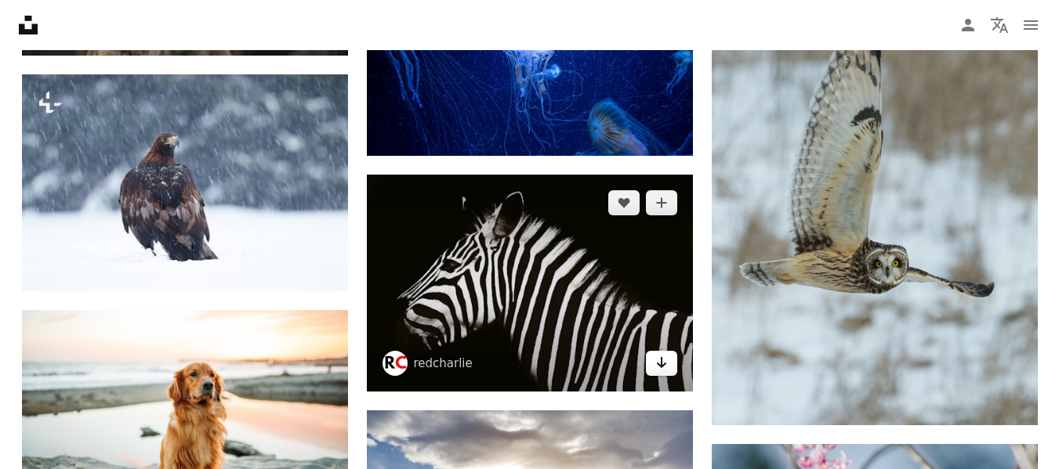
click at [661, 367] on icon "Descargar" at bounding box center [661, 362] width 10 height 11
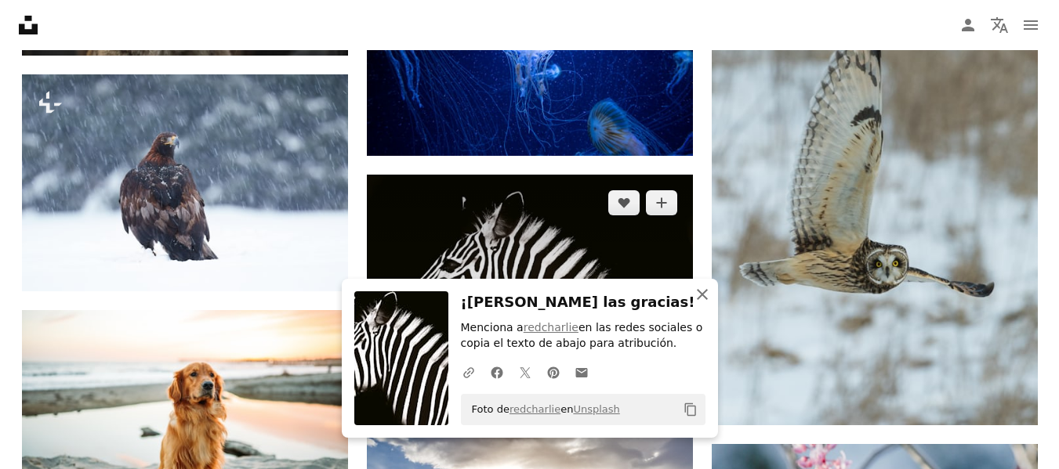
drag, startPoint x: 701, startPoint y: 293, endPoint x: 544, endPoint y: 254, distance: 161.5
click at [701, 293] on icon "button" at bounding box center [702, 294] width 11 height 11
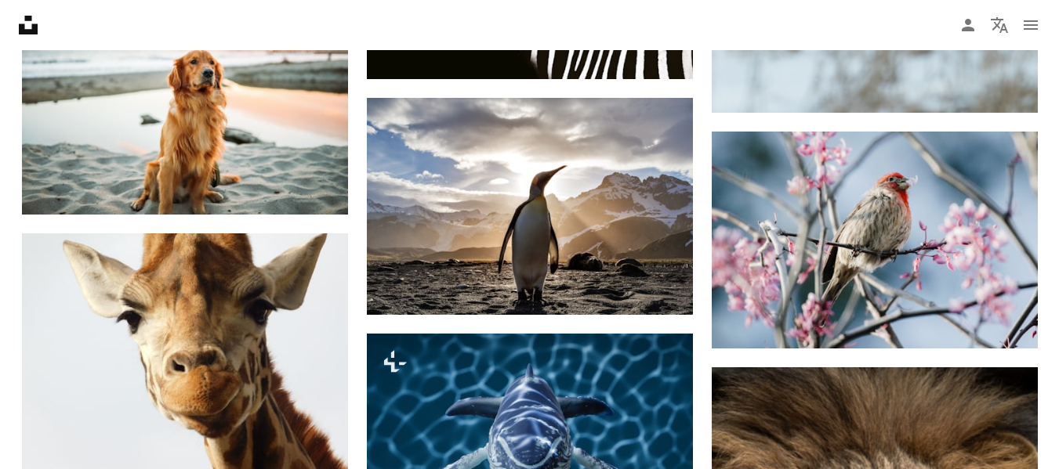
scroll to position [12318, 0]
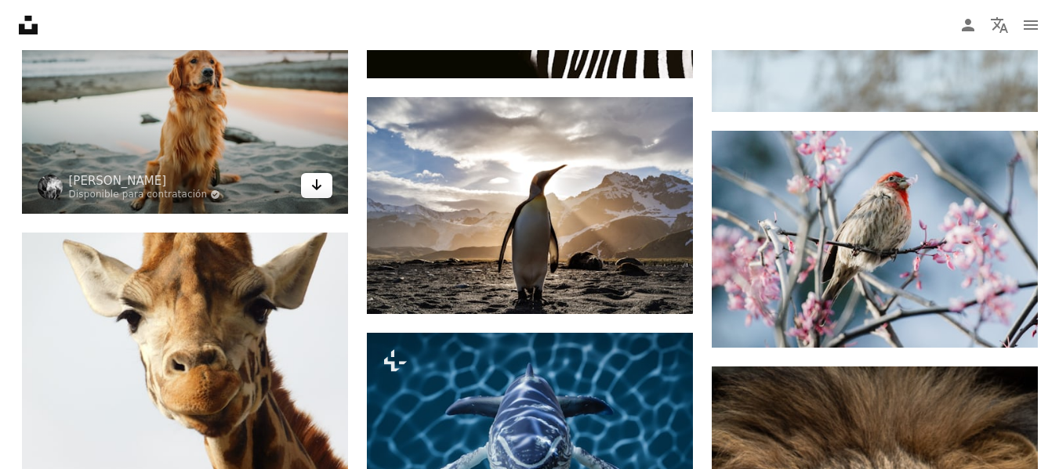
click at [324, 187] on link "Arrow pointing down" at bounding box center [316, 185] width 31 height 25
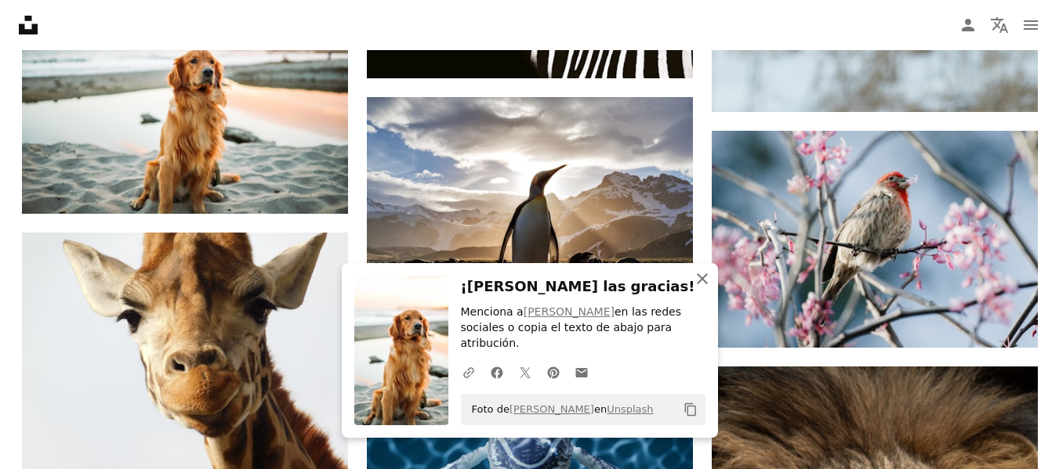
click at [705, 288] on icon "An X shape" at bounding box center [702, 279] width 19 height 19
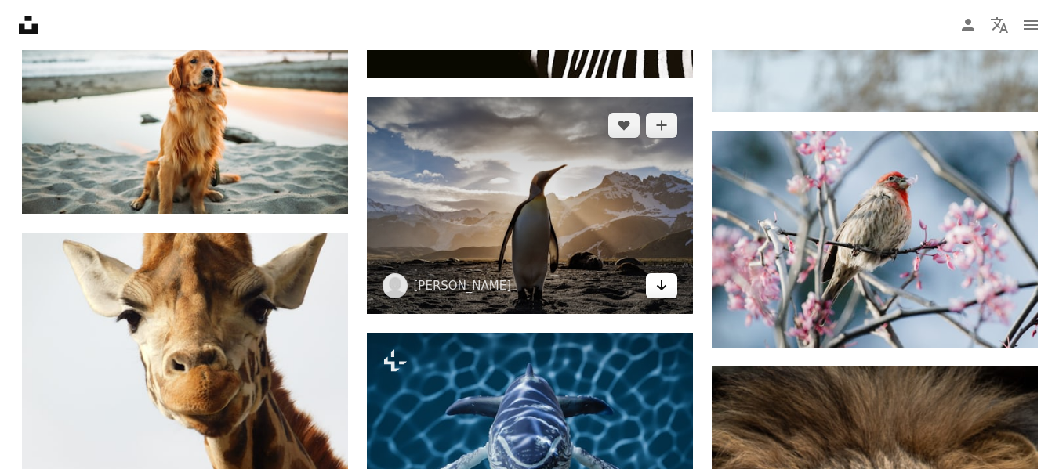
click at [658, 288] on icon "Descargar" at bounding box center [661, 285] width 10 height 11
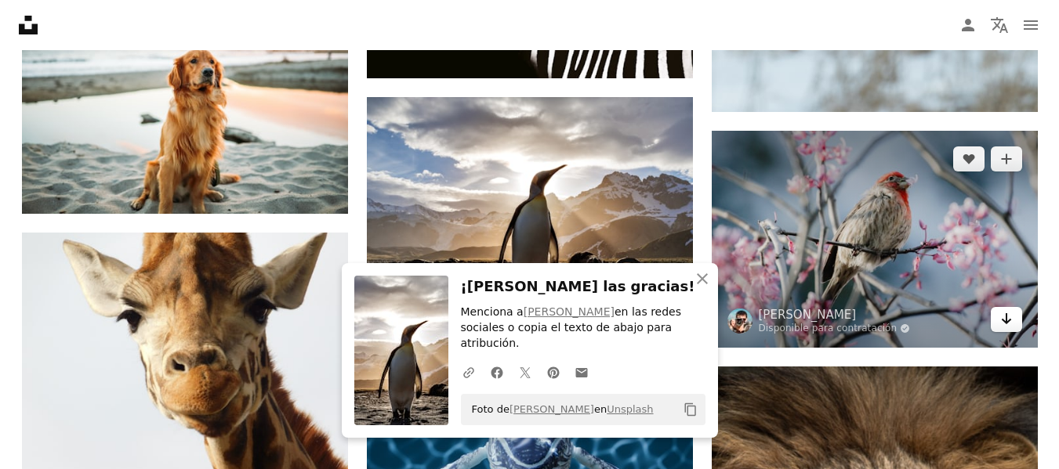
click at [1008, 322] on icon "Descargar" at bounding box center [1006, 318] width 10 height 11
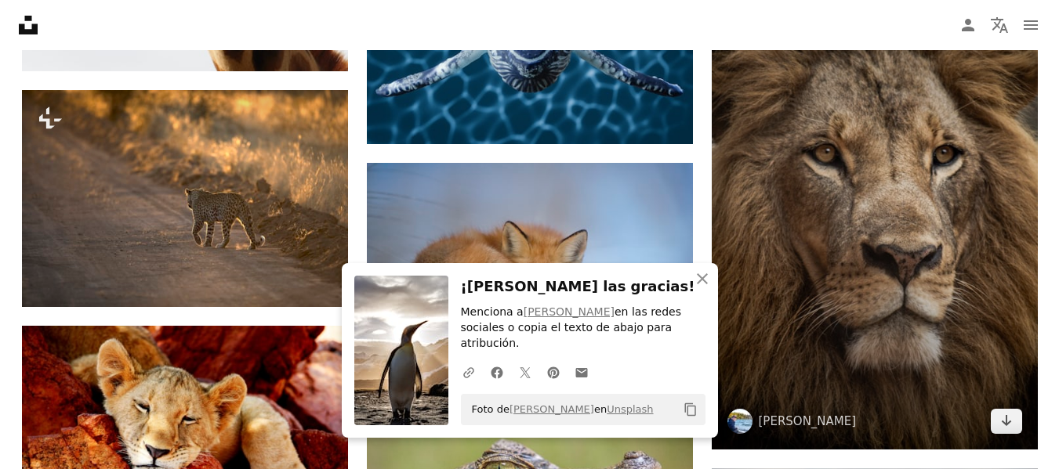
scroll to position [12726, 0]
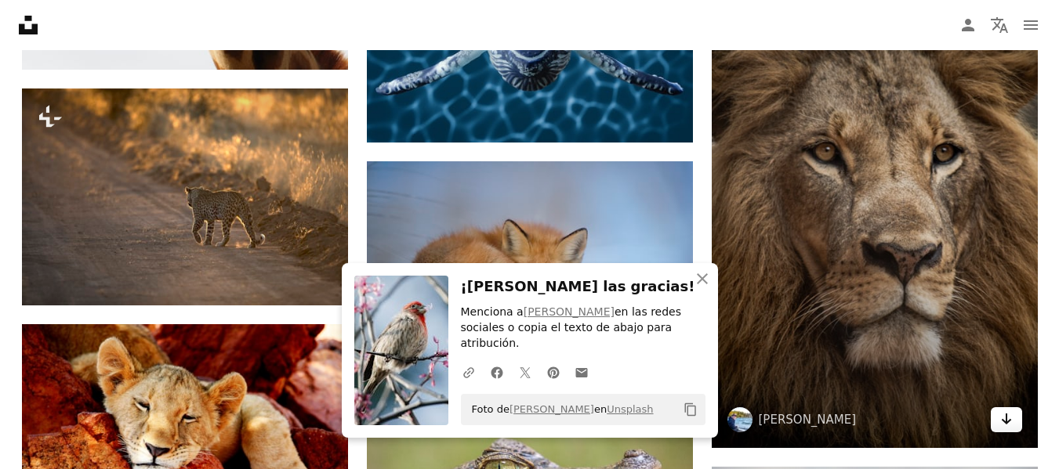
click at [1005, 426] on icon "Arrow pointing down" at bounding box center [1006, 419] width 13 height 19
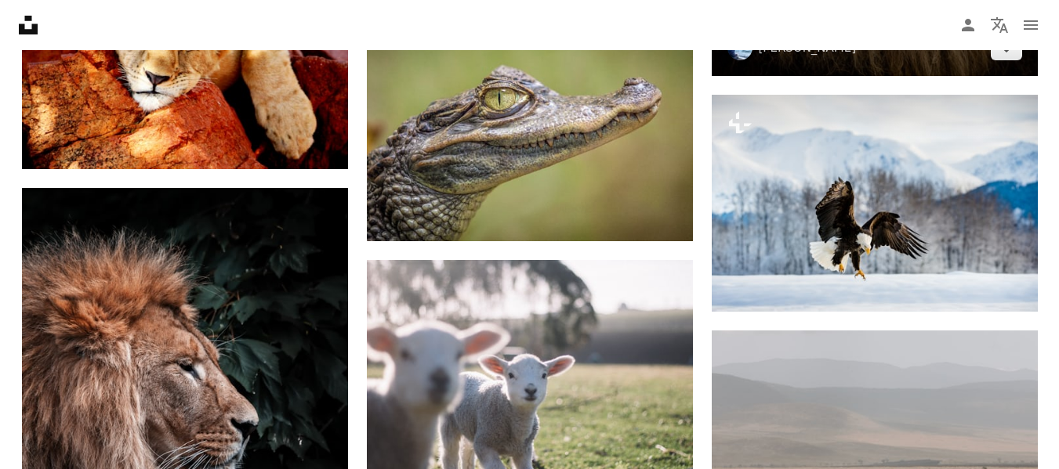
scroll to position [13102, 0]
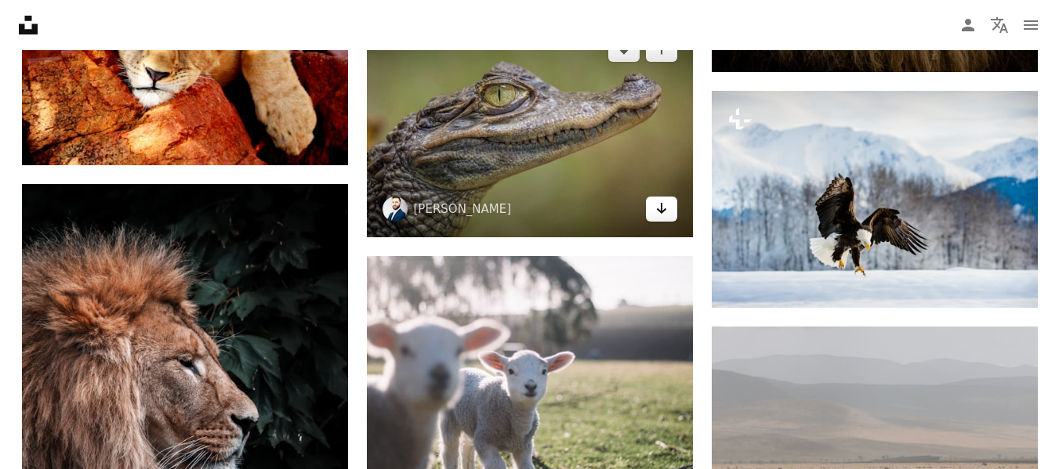
click at [655, 215] on icon "Arrow pointing down" at bounding box center [661, 208] width 13 height 19
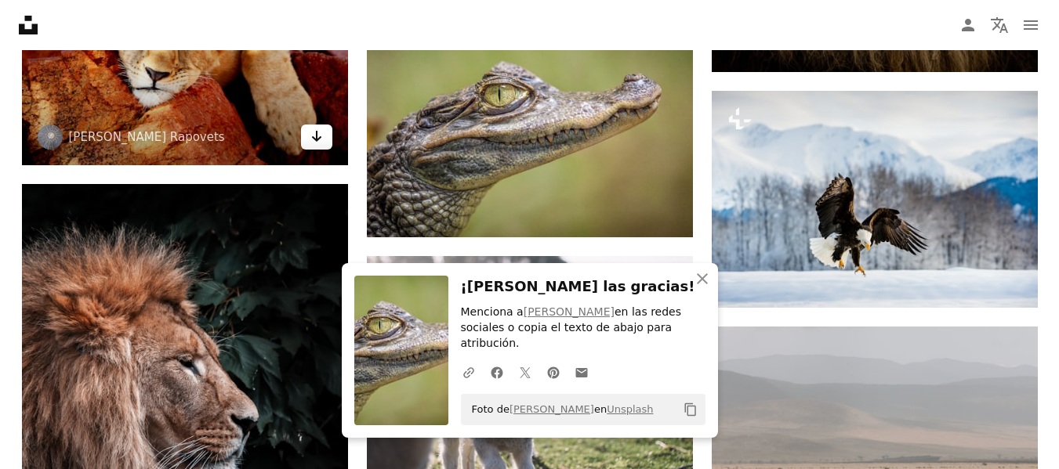
click at [307, 137] on link "Arrow pointing down" at bounding box center [316, 137] width 31 height 25
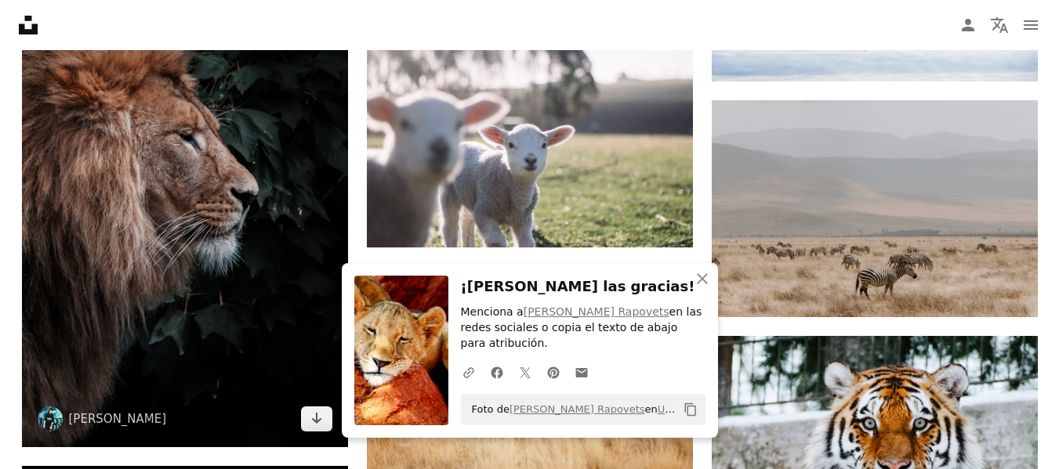
scroll to position [13353, 0]
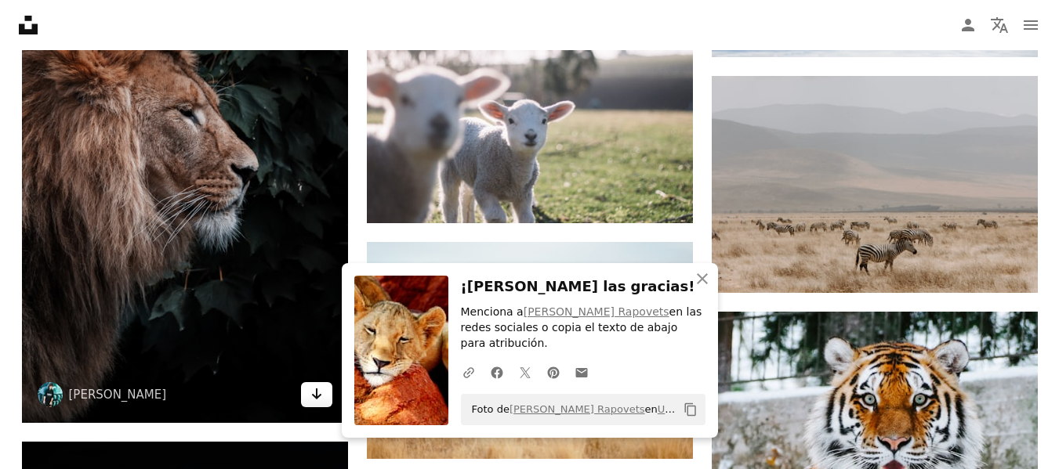
click at [316, 392] on icon "Descargar" at bounding box center [316, 394] width 10 height 11
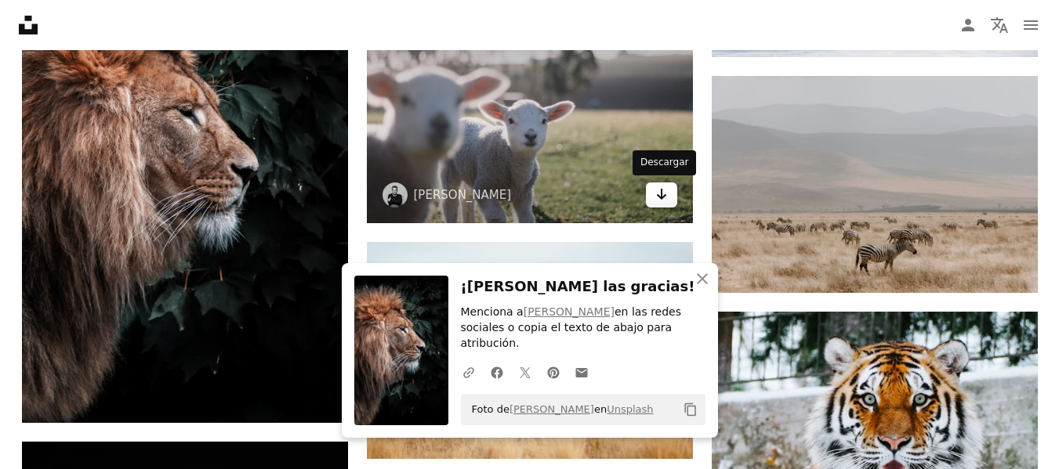
click at [666, 197] on icon "Arrow pointing down" at bounding box center [661, 194] width 13 height 19
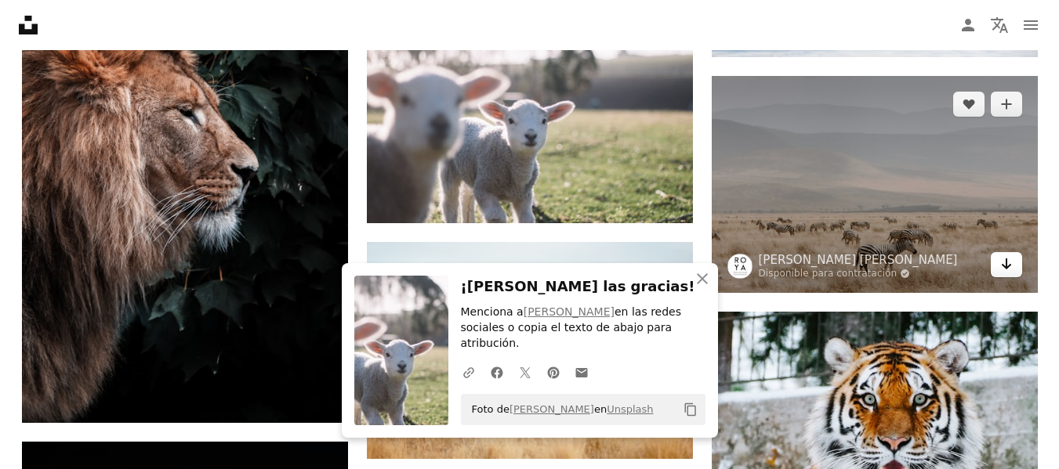
click at [1000, 266] on icon "Arrow pointing down" at bounding box center [1006, 264] width 13 height 19
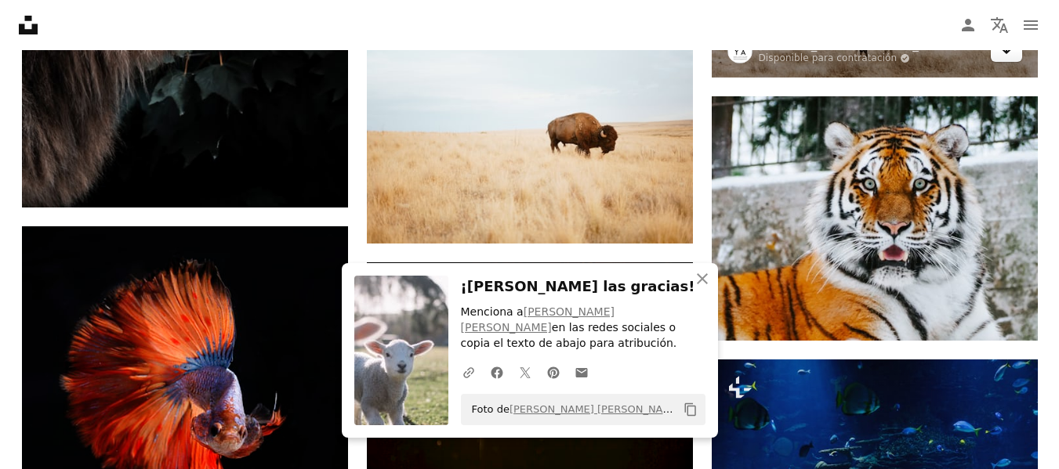
scroll to position [13572, 0]
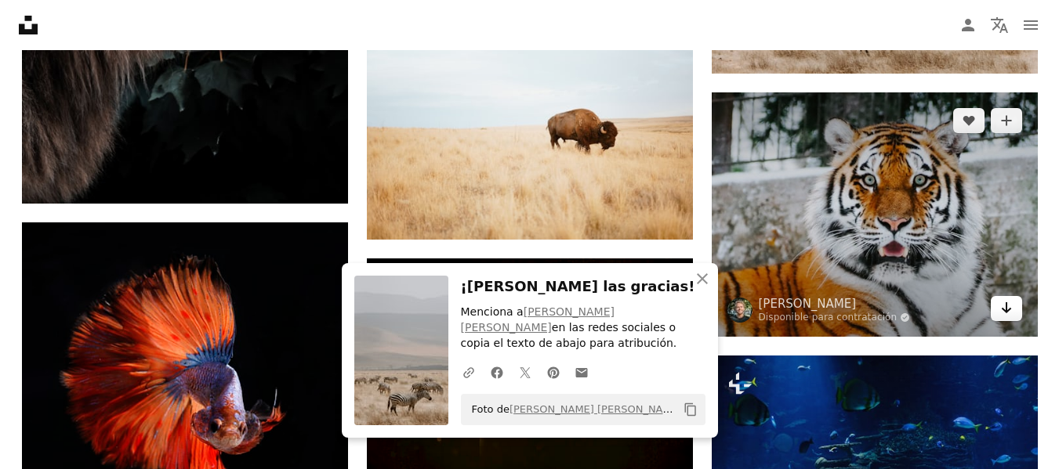
click at [1009, 307] on icon "Arrow pointing down" at bounding box center [1006, 308] width 13 height 19
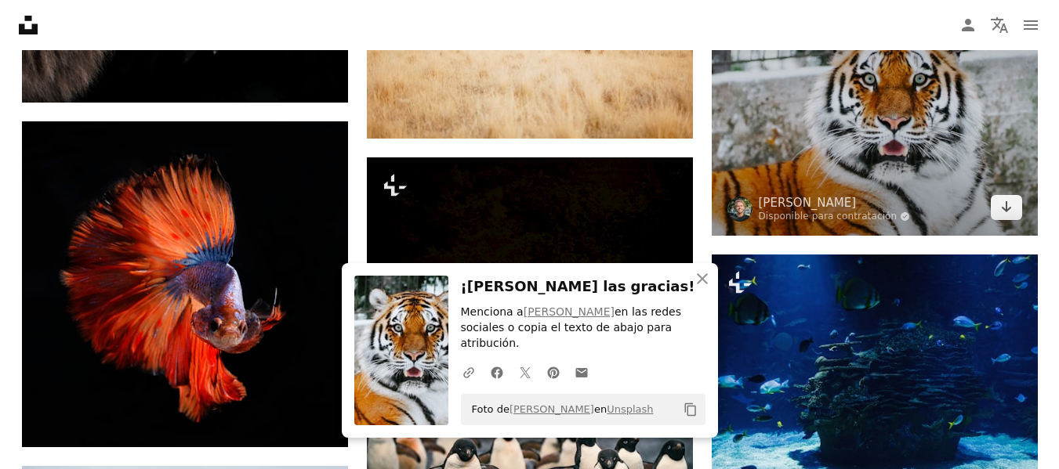
scroll to position [13698, 0]
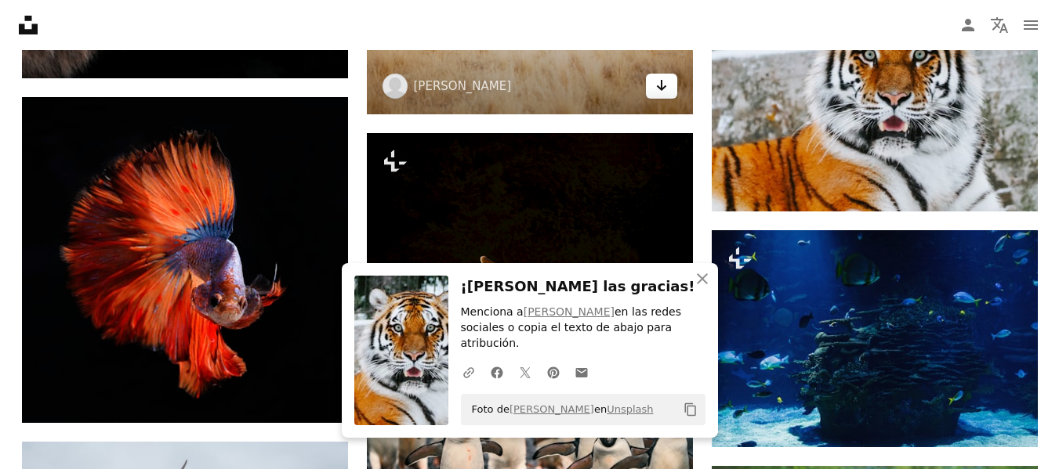
click at [664, 91] on icon "Arrow pointing down" at bounding box center [661, 85] width 13 height 19
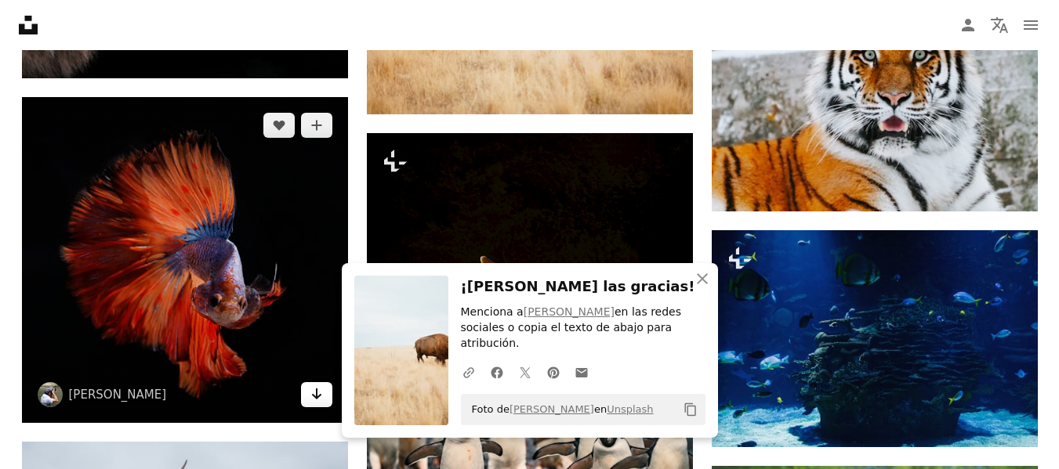
click at [313, 390] on icon "Arrow pointing down" at bounding box center [316, 394] width 13 height 19
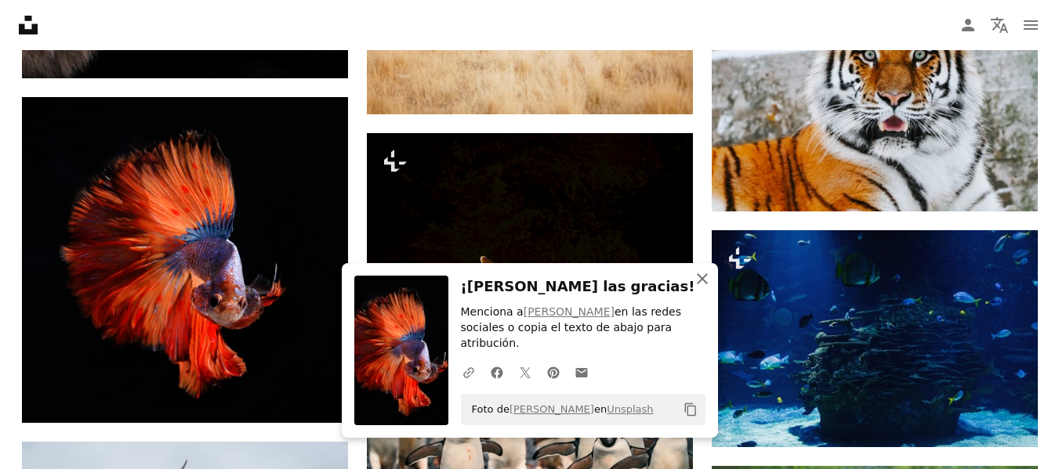
click at [698, 288] on icon "An X shape" at bounding box center [702, 279] width 19 height 19
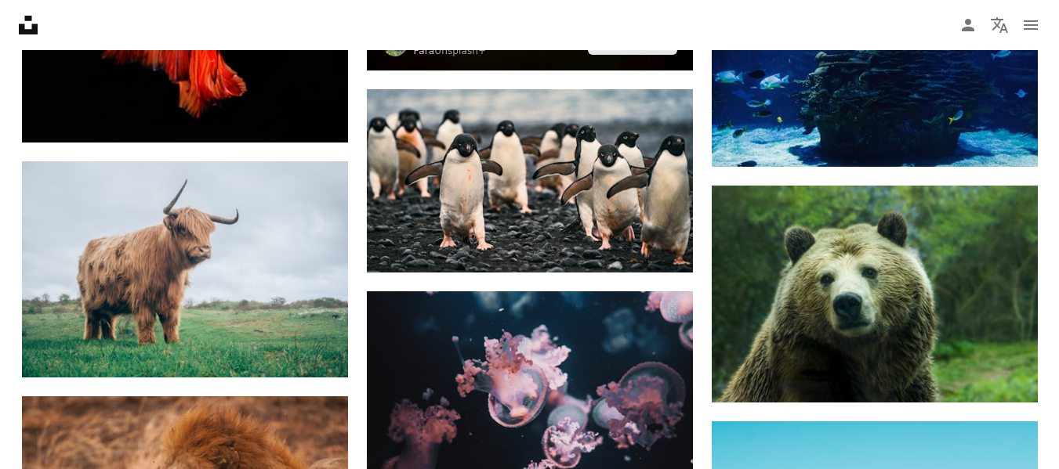
scroll to position [13980, 0]
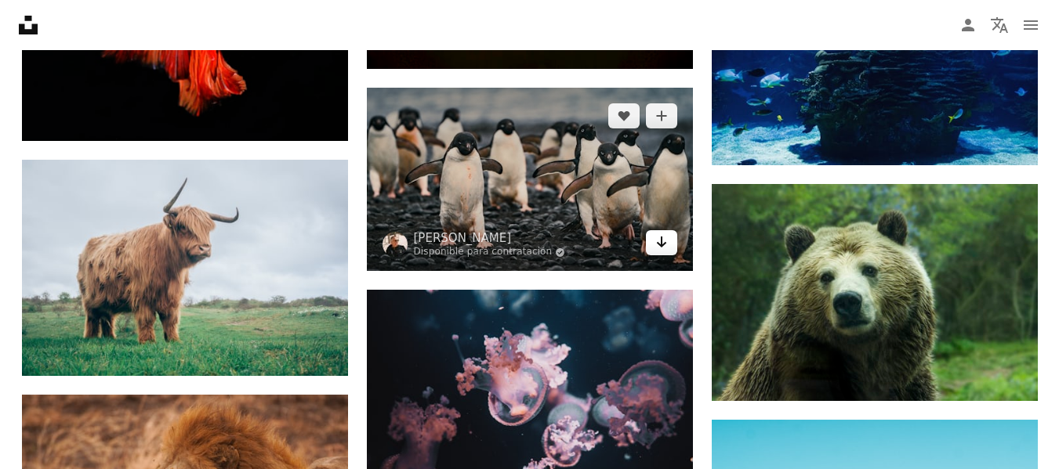
click at [666, 246] on icon "Arrow pointing down" at bounding box center [661, 242] width 13 height 19
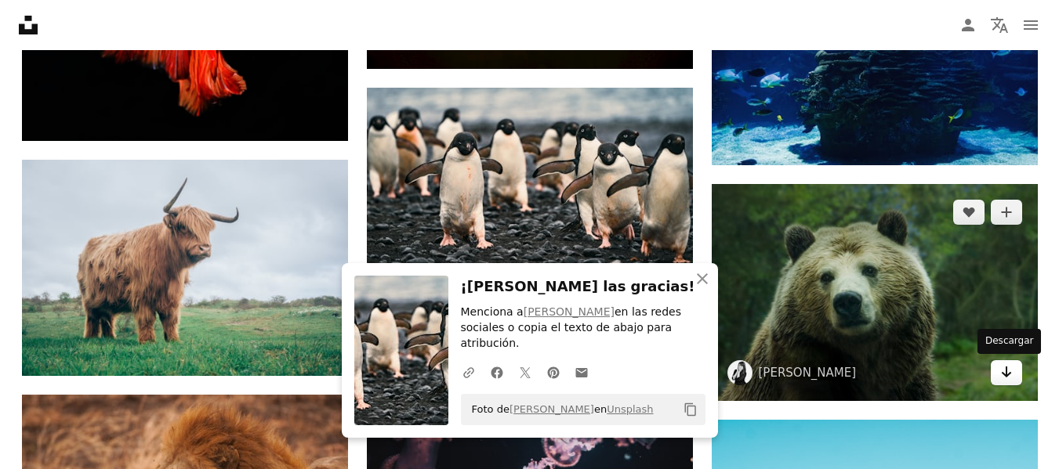
click at [1005, 375] on icon "Descargar" at bounding box center [1006, 372] width 10 height 11
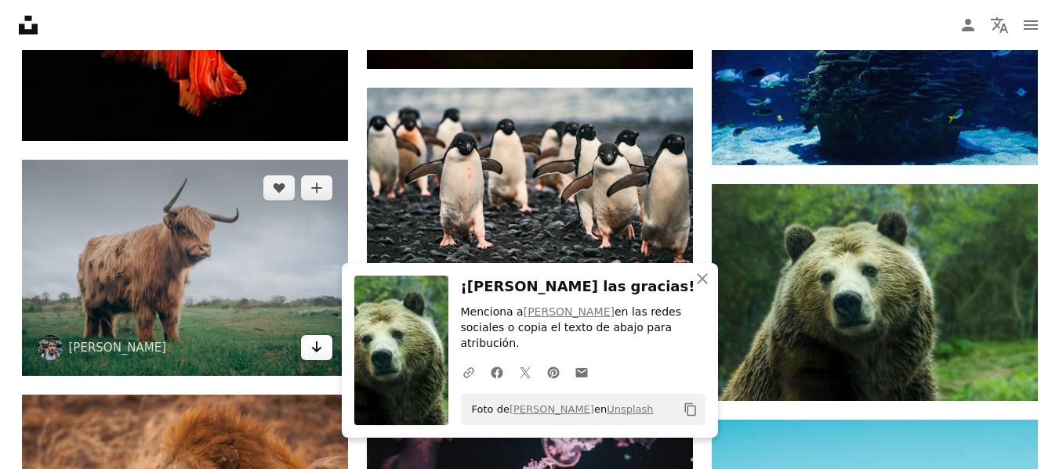
click at [320, 347] on icon "Arrow pointing down" at bounding box center [316, 347] width 13 height 19
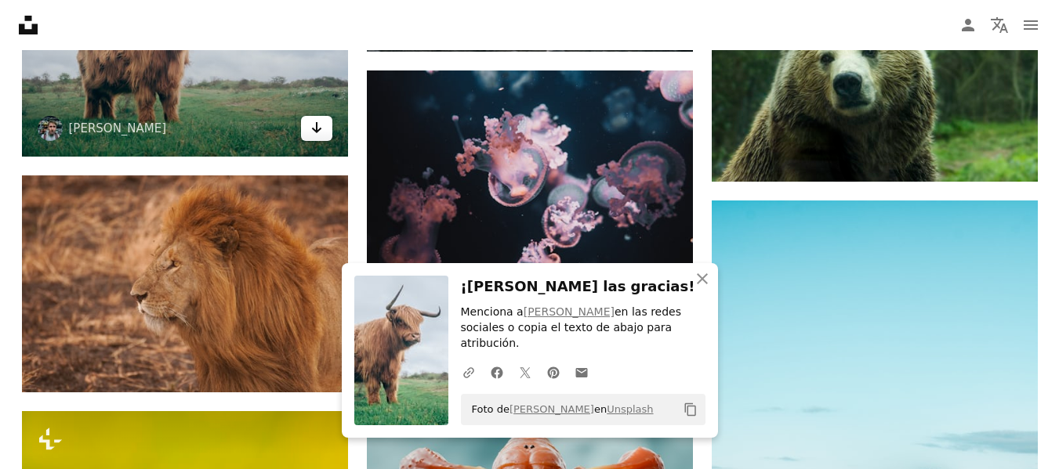
scroll to position [14231, 0]
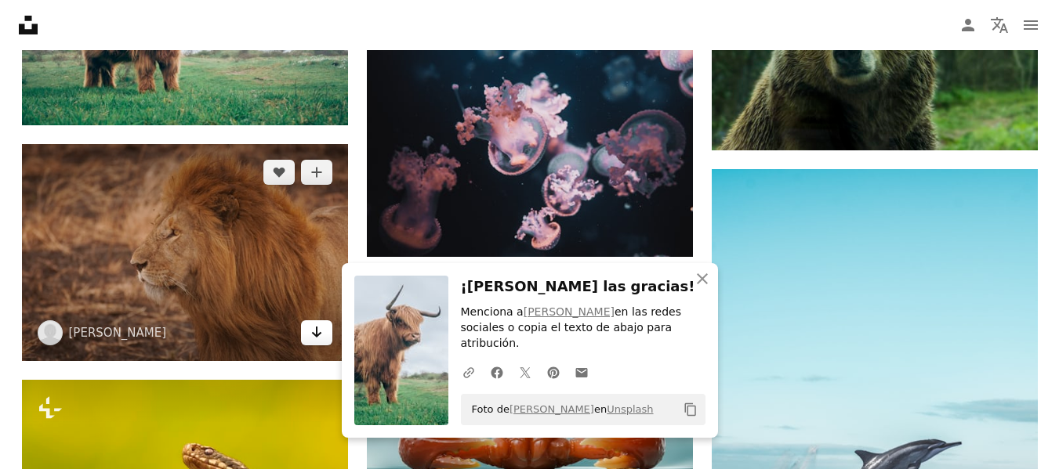
click at [325, 334] on link "Arrow pointing down" at bounding box center [316, 333] width 31 height 25
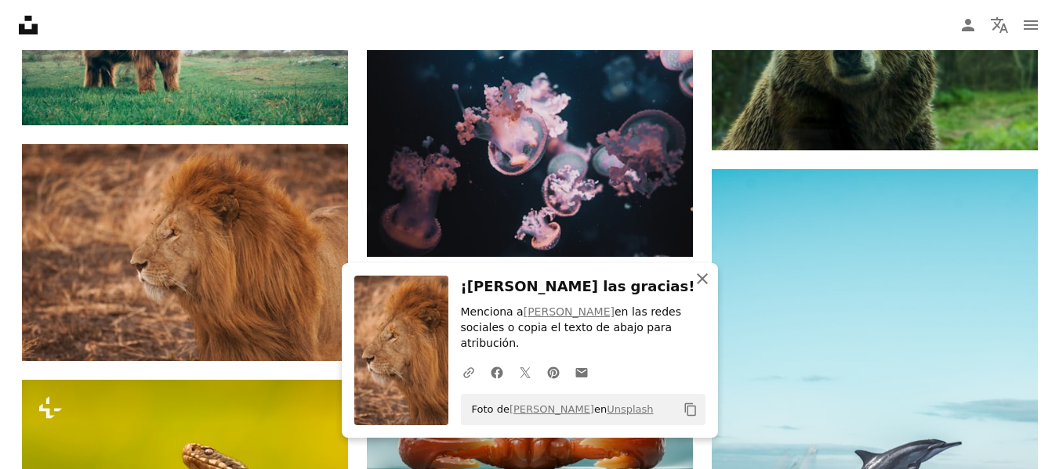
click at [701, 288] on icon "An X shape" at bounding box center [702, 279] width 19 height 19
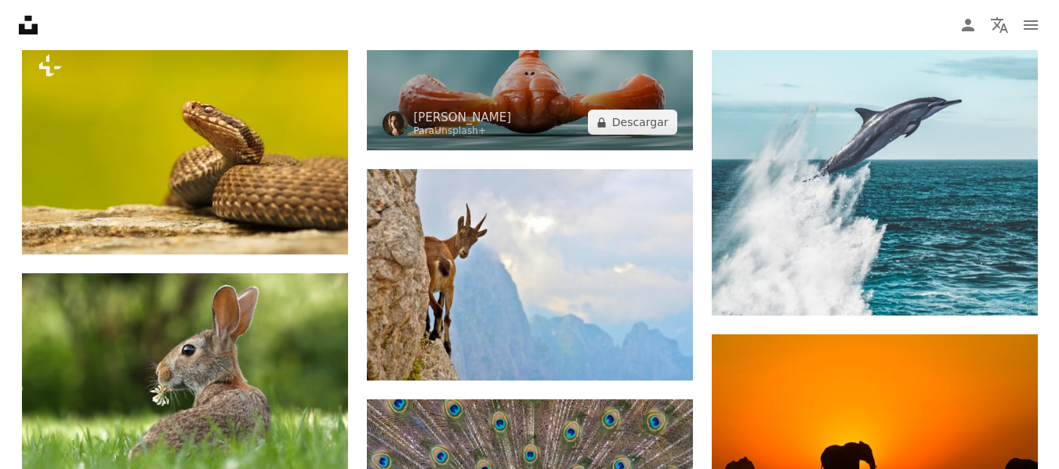
scroll to position [14575, 0]
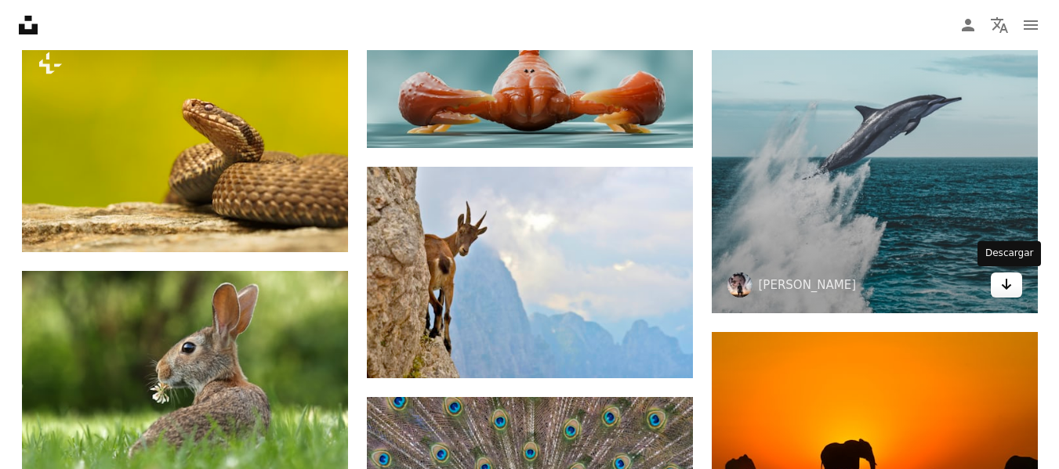
click at [1014, 288] on link "Arrow pointing down" at bounding box center [1005, 285] width 31 height 25
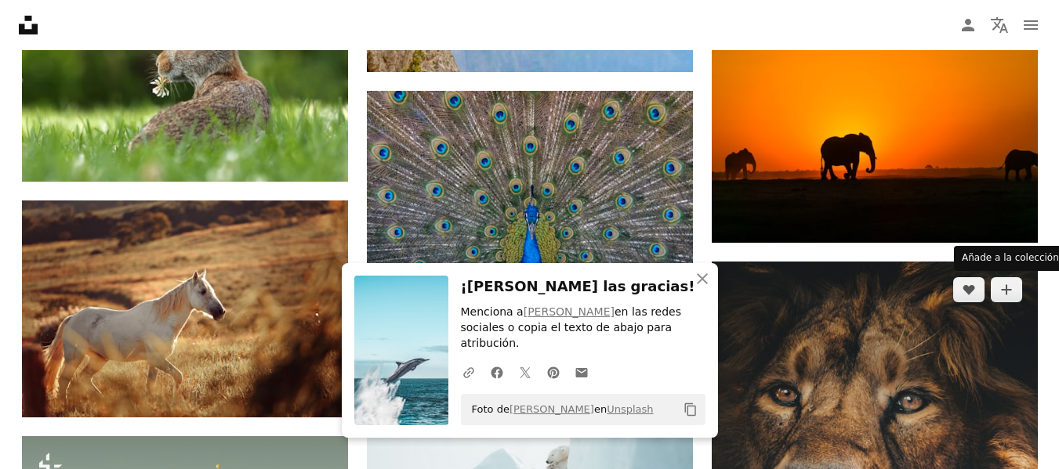
scroll to position [14889, 0]
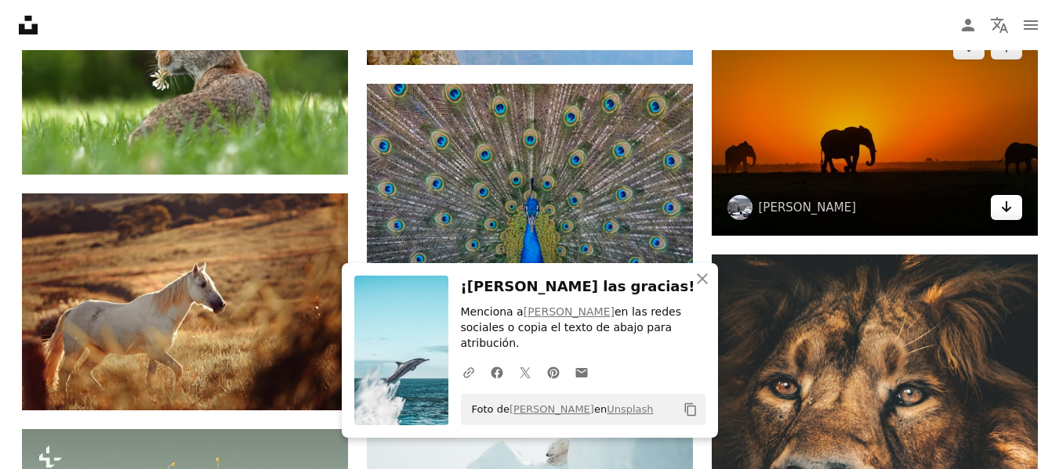
click at [1008, 212] on icon "Arrow pointing down" at bounding box center [1006, 206] width 13 height 19
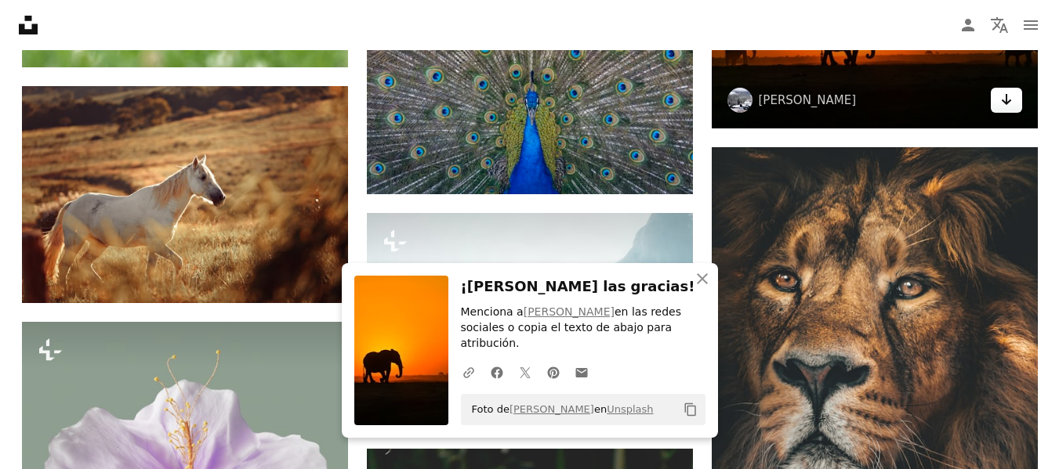
scroll to position [14920, 0]
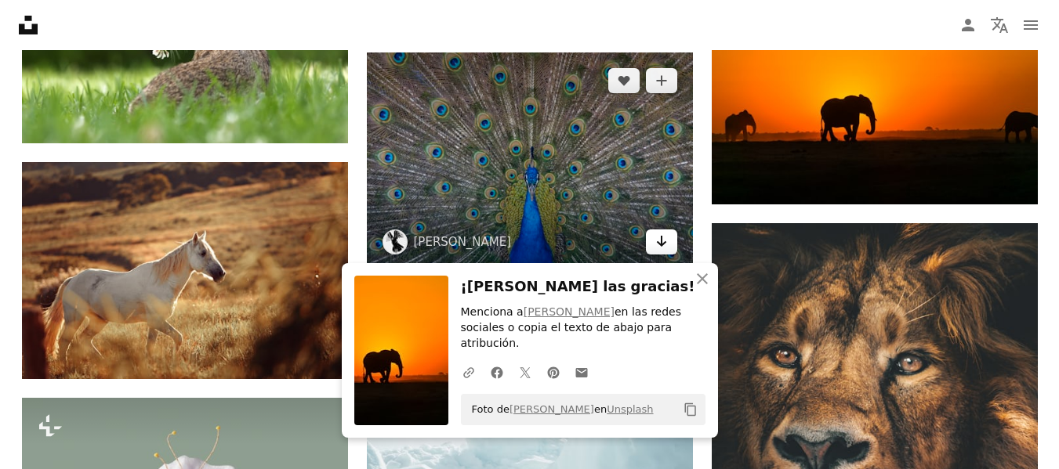
click at [655, 241] on icon "Arrow pointing down" at bounding box center [661, 241] width 13 height 19
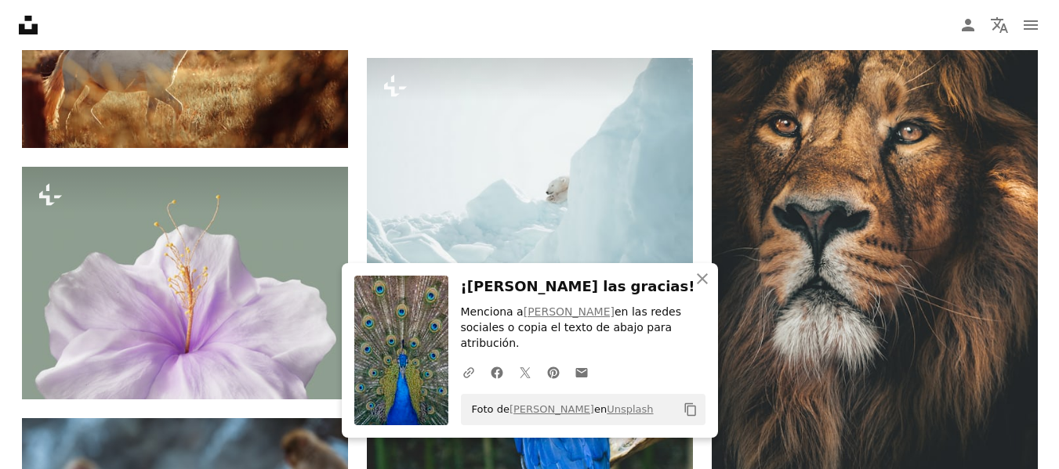
scroll to position [15202, 0]
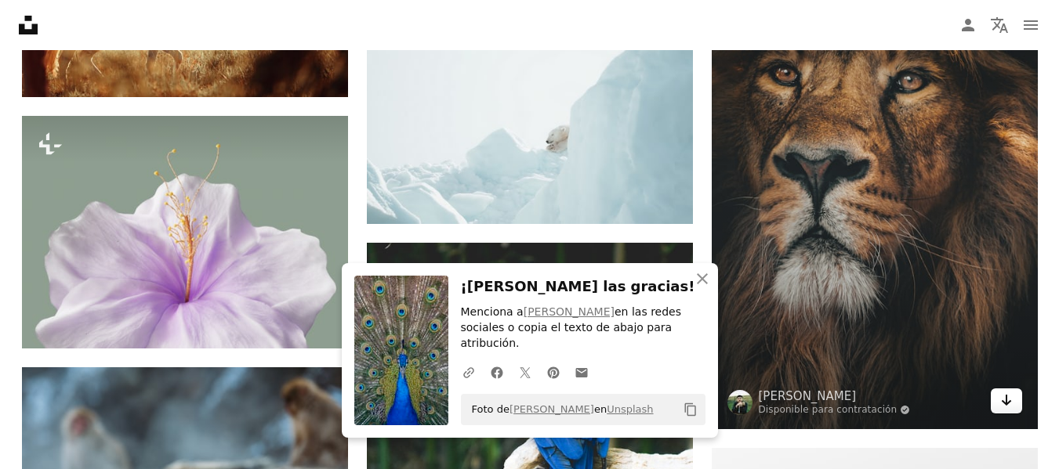
click at [1000, 393] on icon "Arrow pointing down" at bounding box center [1006, 400] width 13 height 19
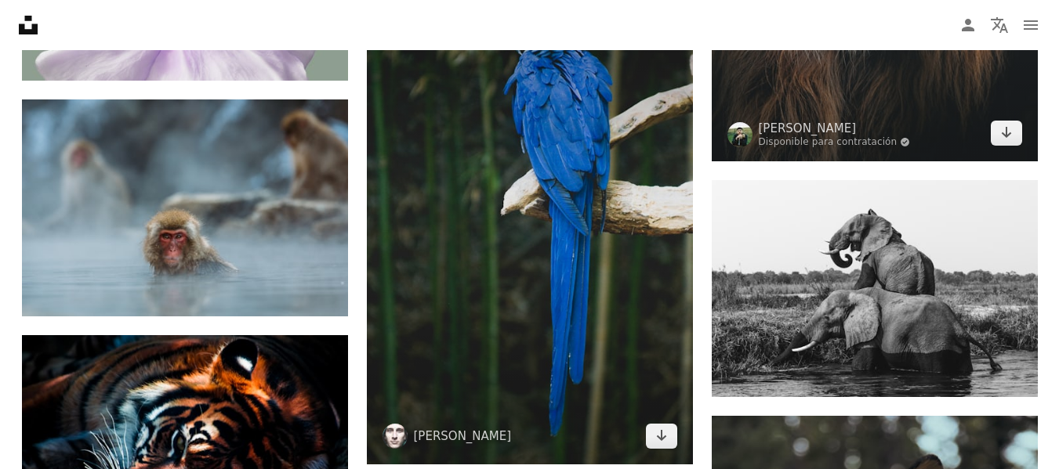
scroll to position [15484, 0]
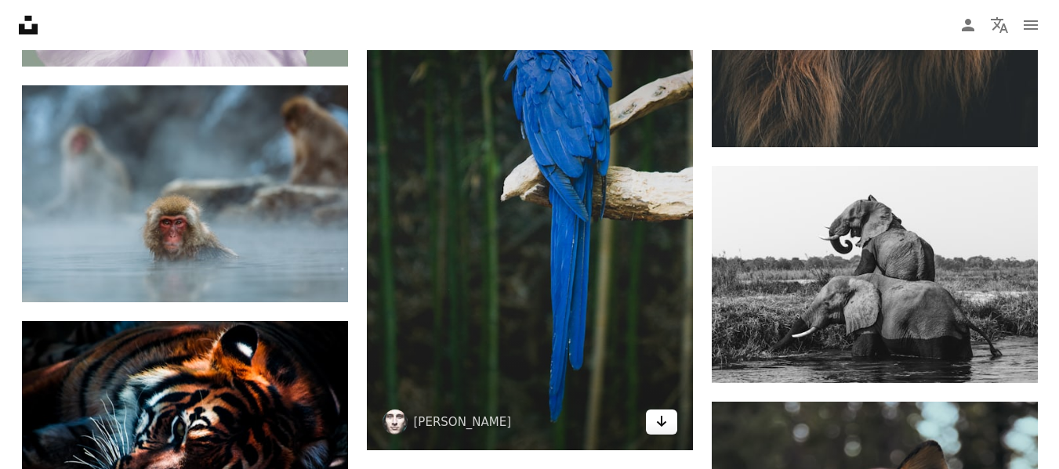
click at [660, 425] on icon "Descargar" at bounding box center [661, 421] width 10 height 11
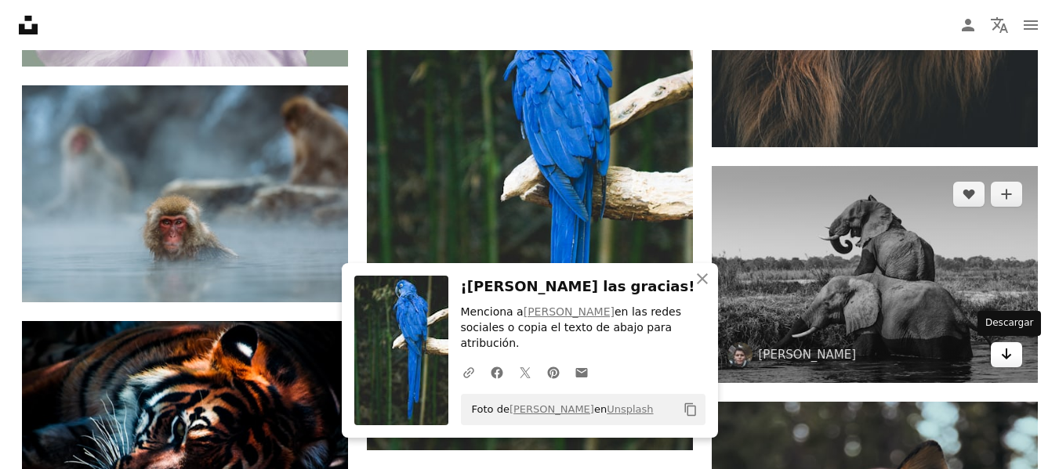
click at [1006, 365] on link "Arrow pointing down" at bounding box center [1005, 354] width 31 height 25
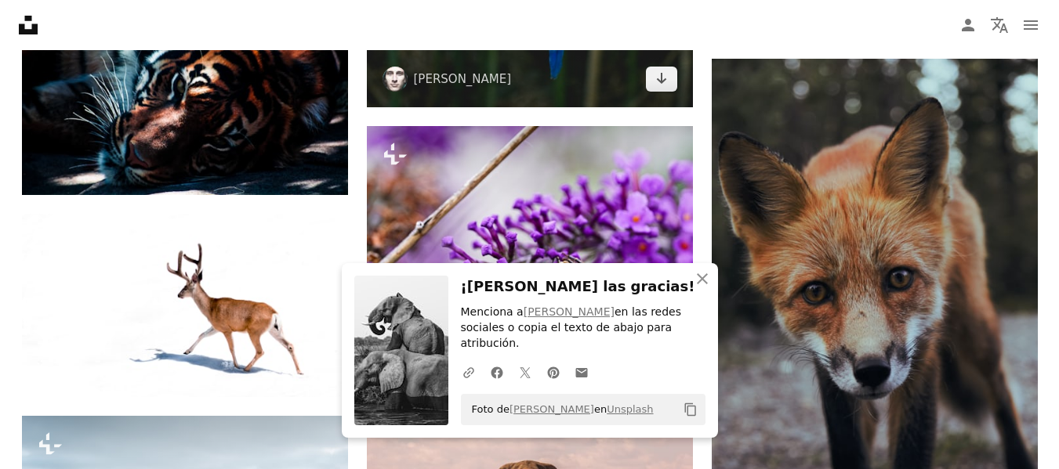
scroll to position [15829, 0]
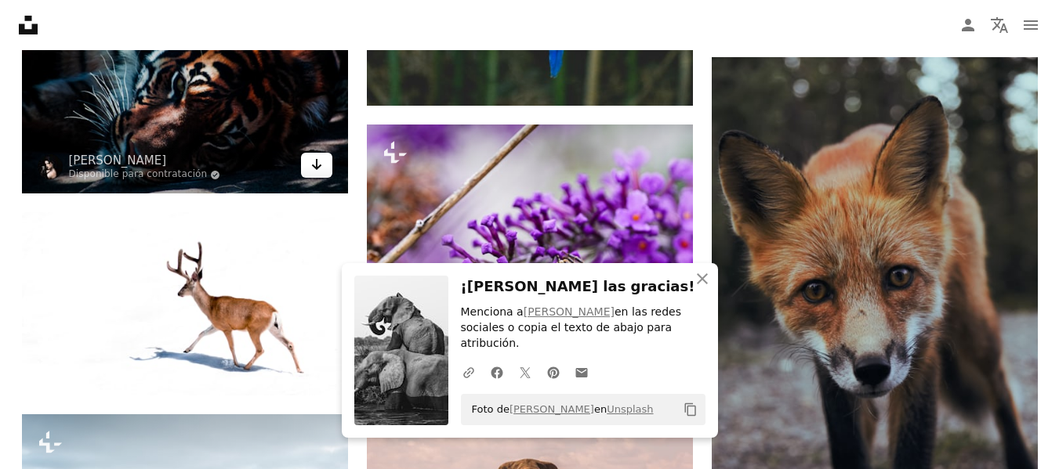
click at [312, 167] on icon "Arrow pointing down" at bounding box center [316, 164] width 13 height 19
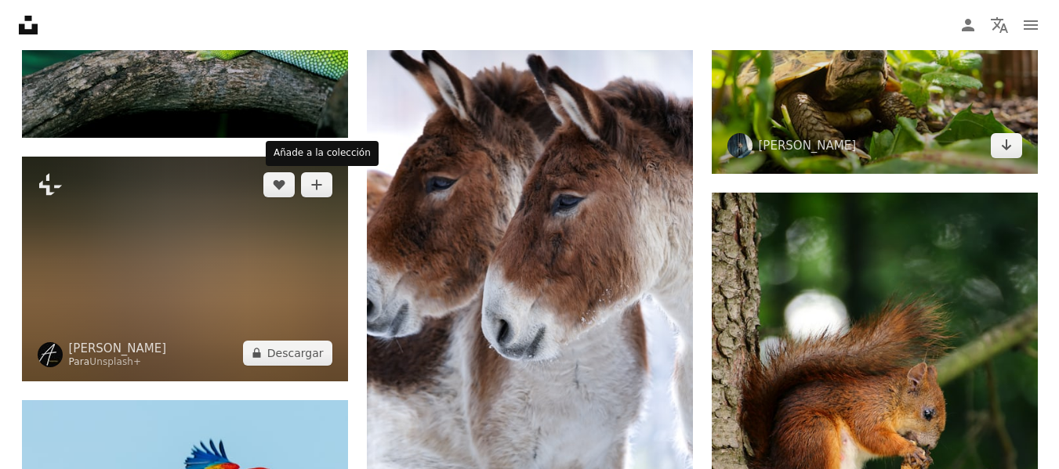
scroll to position [17396, 0]
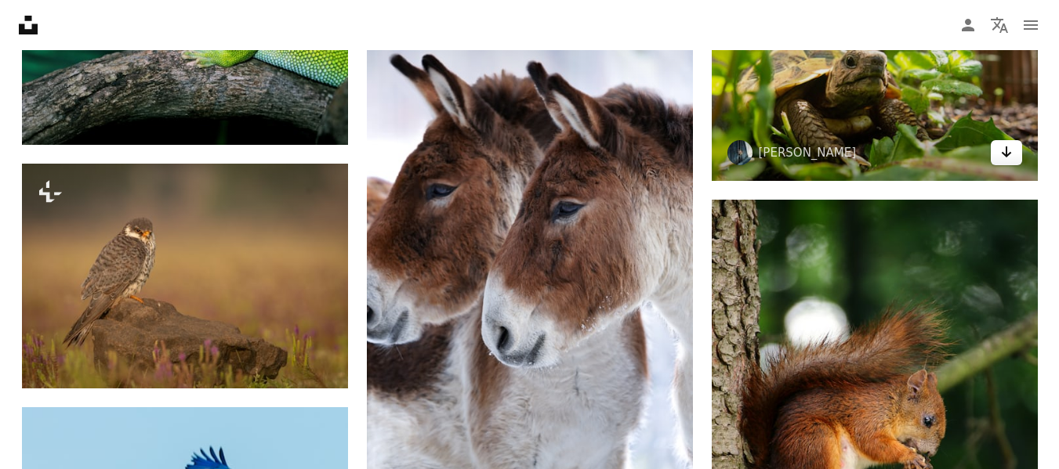
click at [1007, 150] on icon "Arrow pointing down" at bounding box center [1006, 152] width 13 height 19
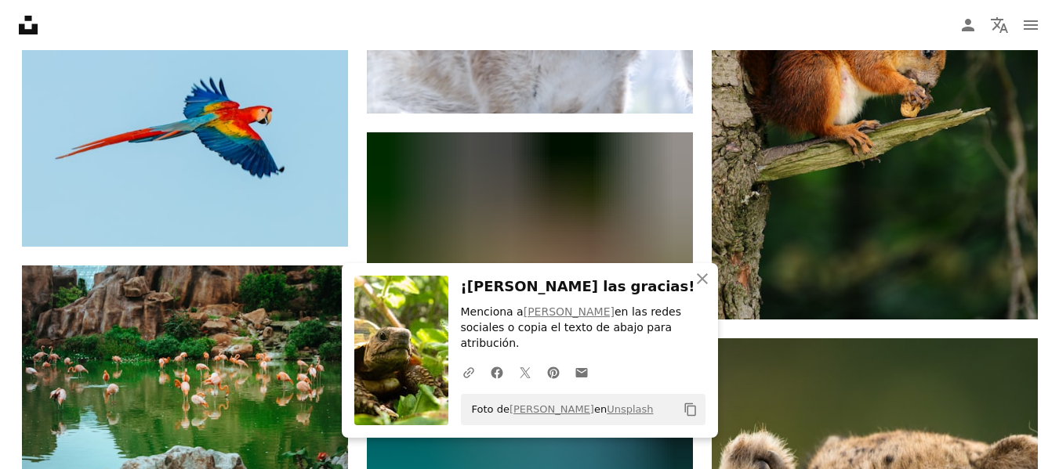
scroll to position [17772, 0]
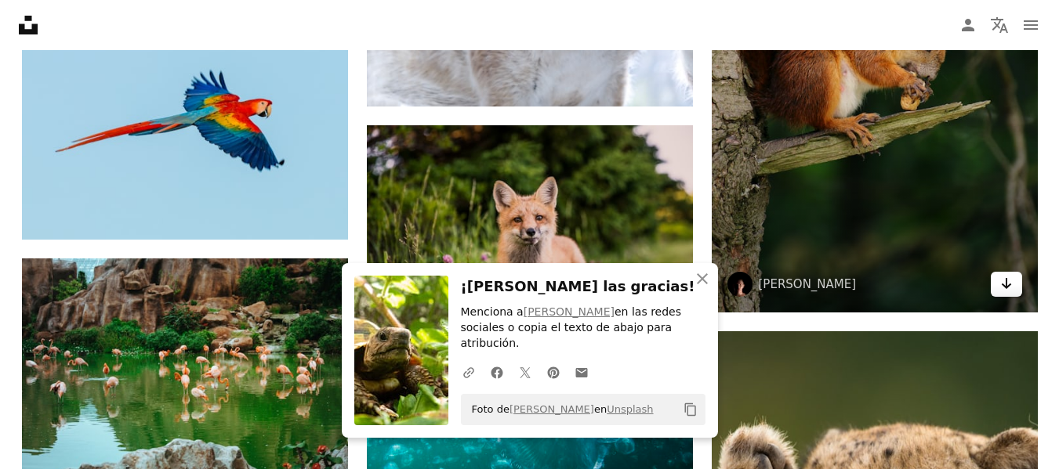
click at [1004, 287] on icon "Descargar" at bounding box center [1006, 283] width 10 height 11
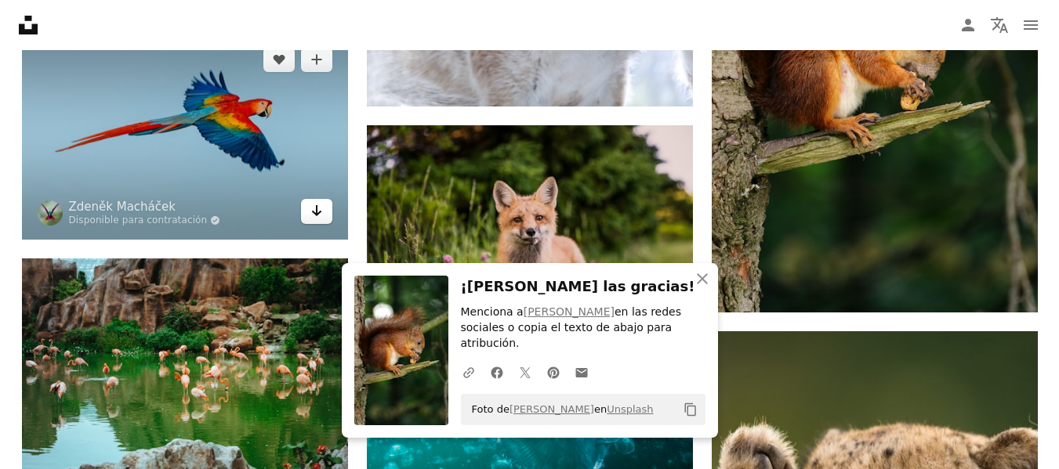
click at [310, 208] on icon "Arrow pointing down" at bounding box center [316, 210] width 13 height 19
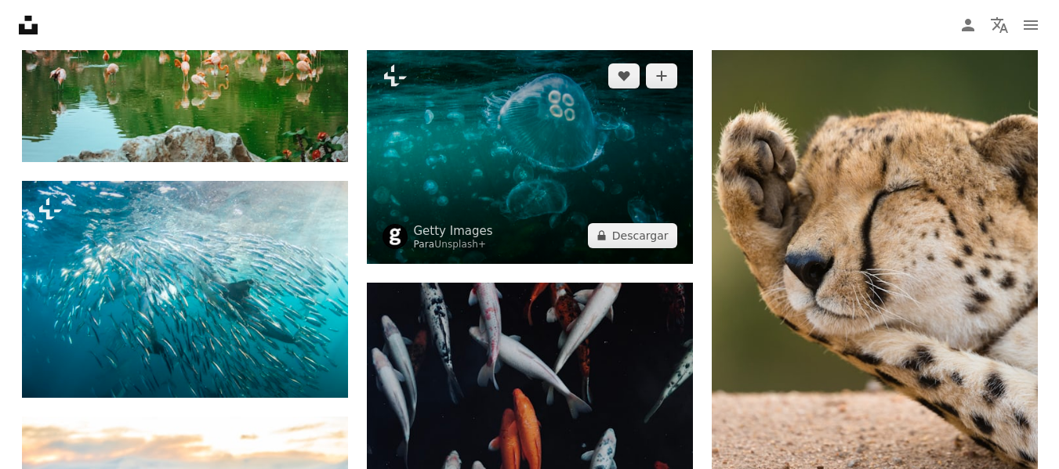
scroll to position [18117, 0]
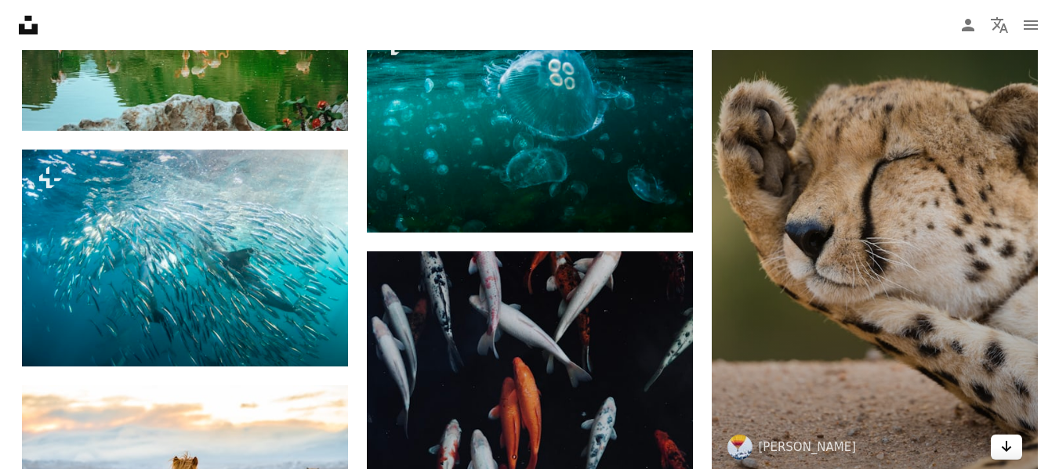
click at [1000, 448] on icon "Arrow pointing down" at bounding box center [1006, 446] width 13 height 19
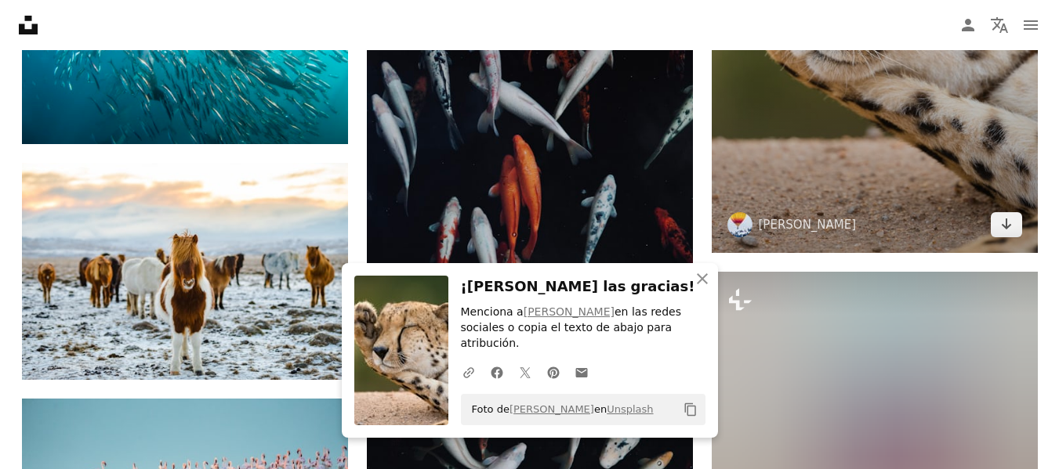
scroll to position [18462, 0]
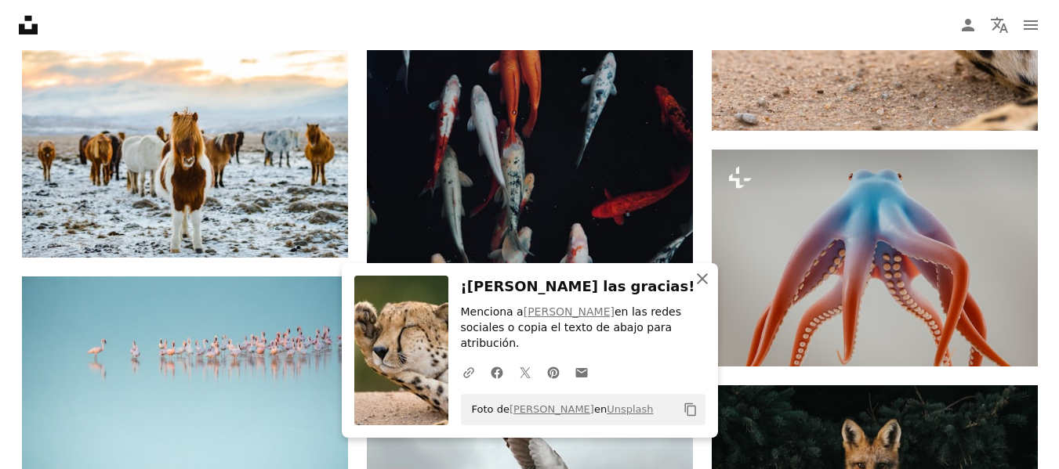
click at [699, 288] on icon "An X shape" at bounding box center [702, 279] width 19 height 19
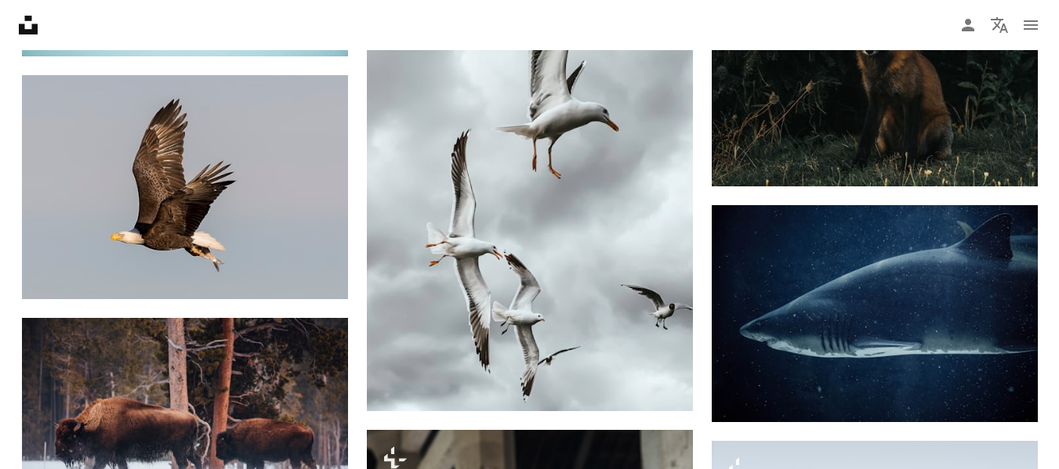
scroll to position [18901, 0]
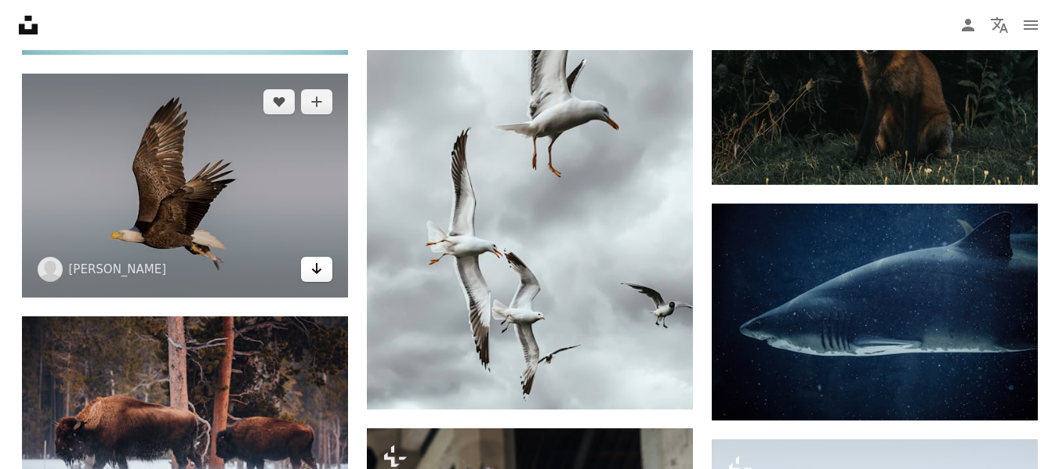
click at [308, 270] on link "Arrow pointing down" at bounding box center [316, 269] width 31 height 25
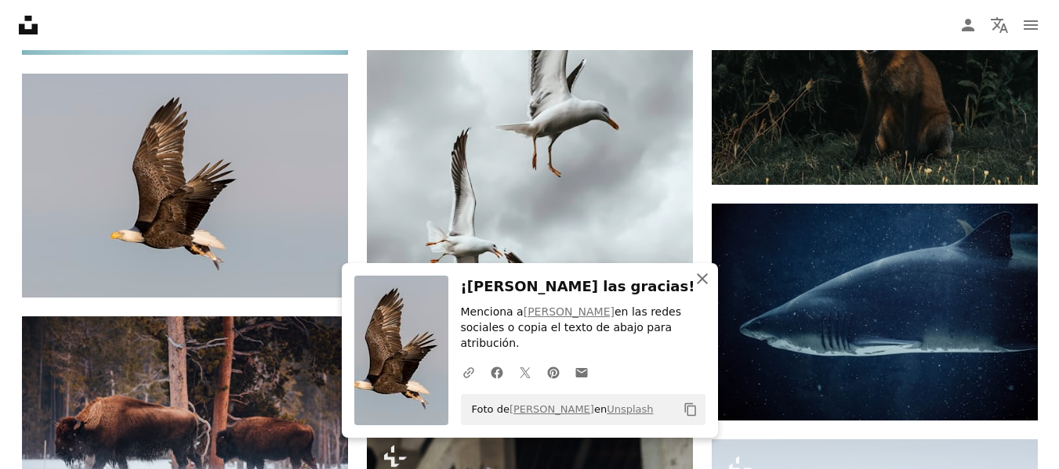
click at [704, 284] on icon "button" at bounding box center [702, 278] width 11 height 11
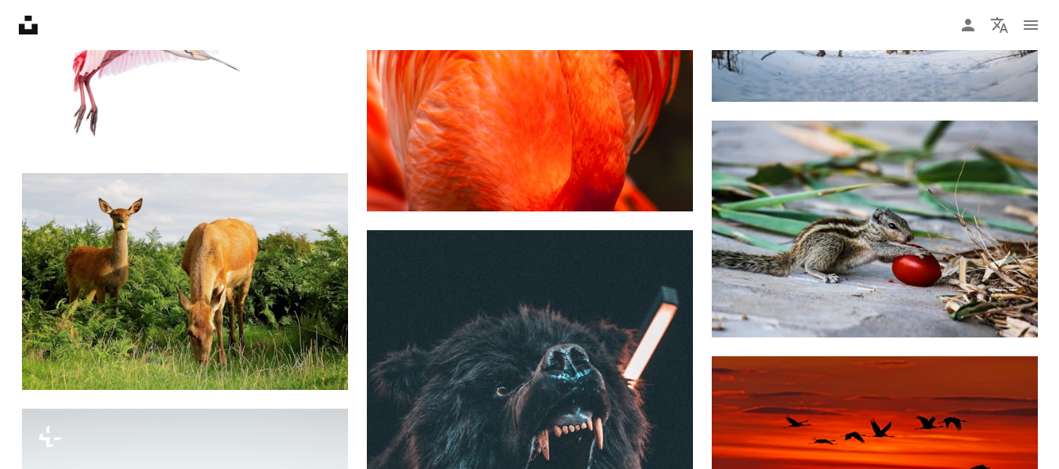
scroll to position [20938, 0]
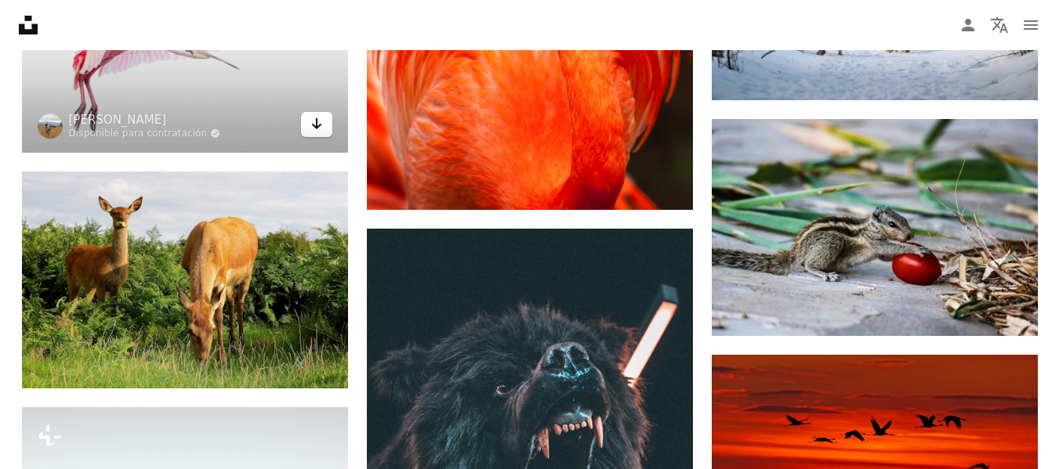
click at [313, 128] on icon "Arrow pointing down" at bounding box center [316, 123] width 13 height 19
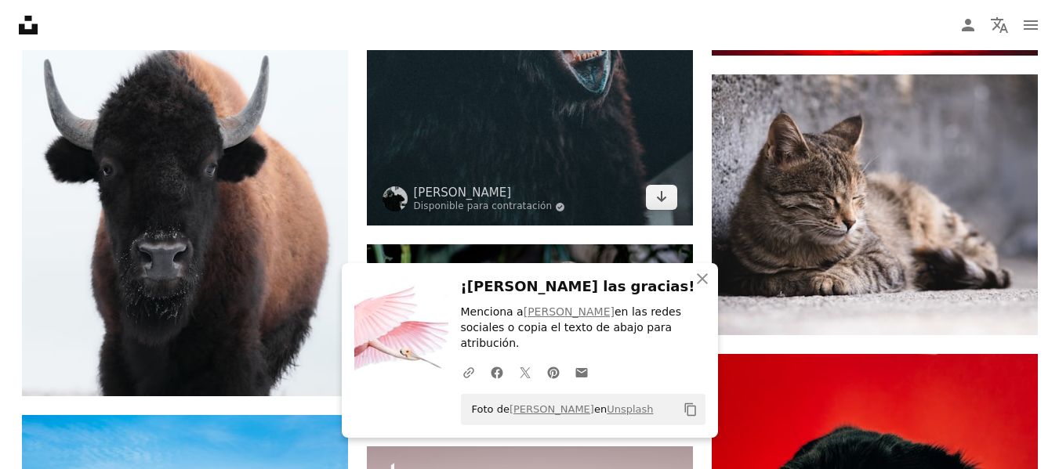
scroll to position [21440, 0]
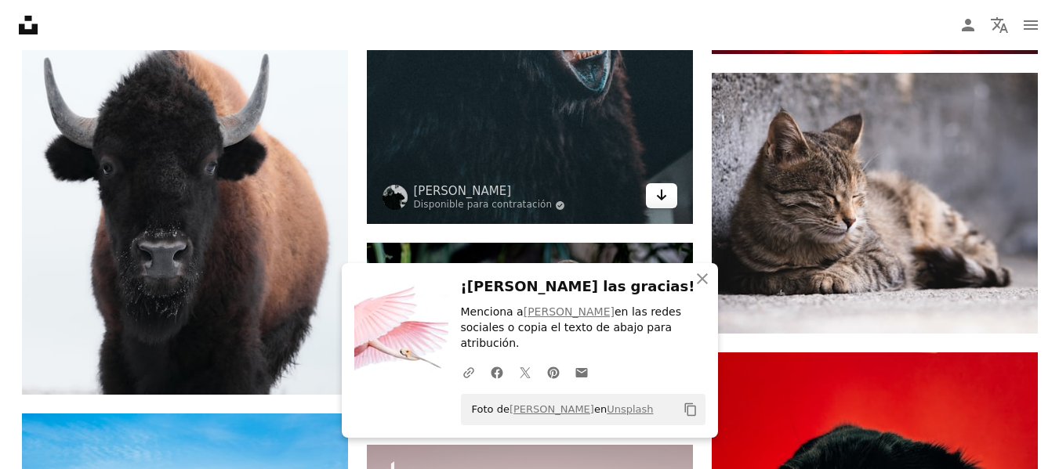
click at [665, 203] on icon "Arrow pointing down" at bounding box center [661, 195] width 13 height 19
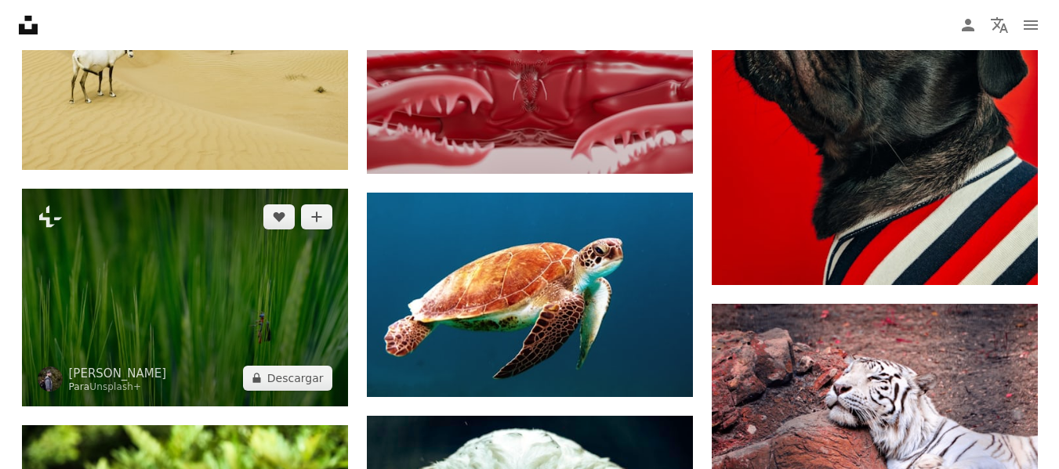
scroll to position [21910, 0]
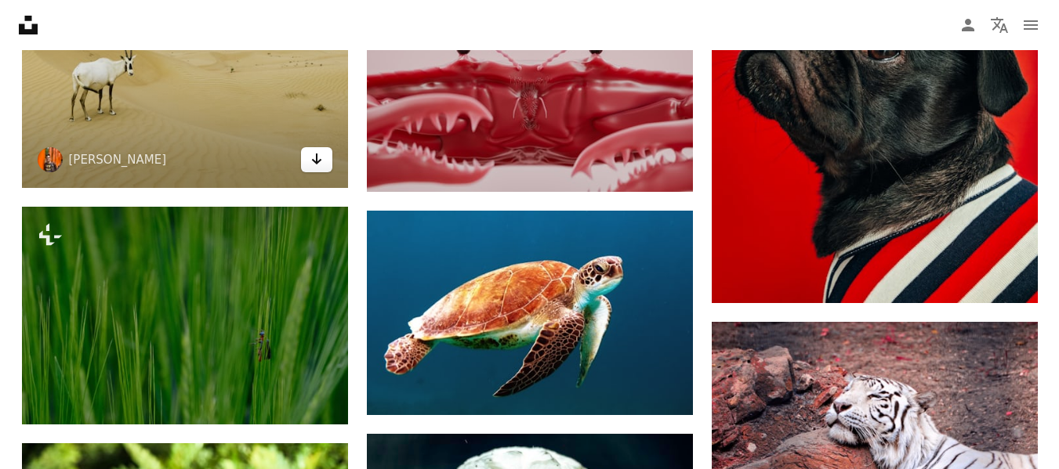
click at [316, 164] on icon "Descargar" at bounding box center [316, 159] width 10 height 11
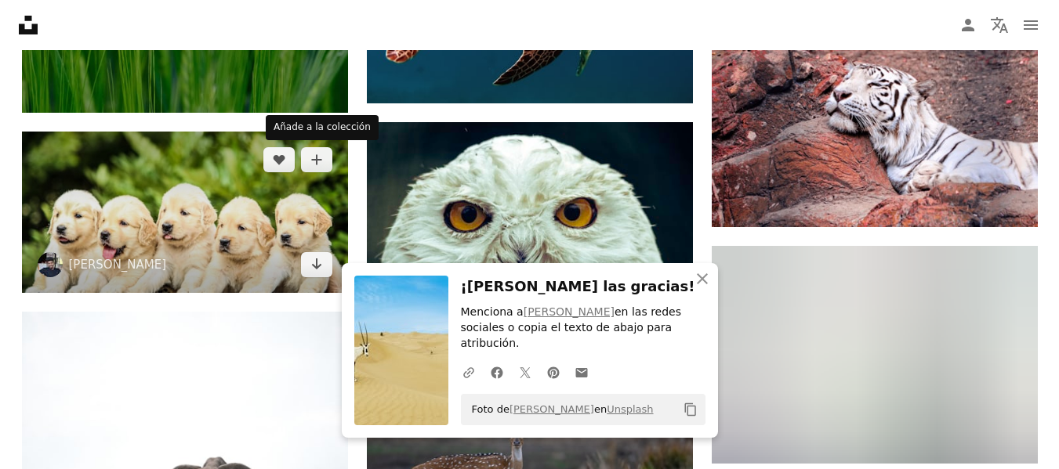
scroll to position [22223, 0]
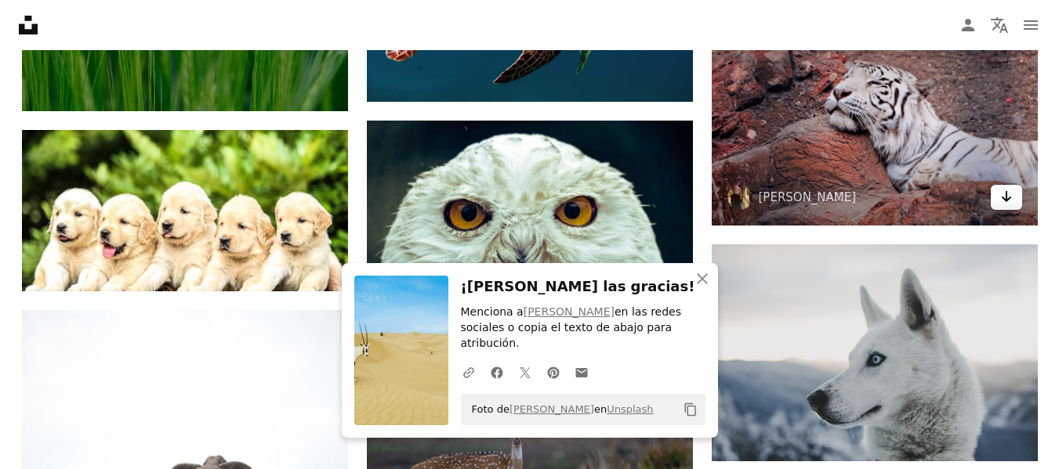
click at [1001, 198] on icon "Arrow pointing down" at bounding box center [1006, 196] width 13 height 19
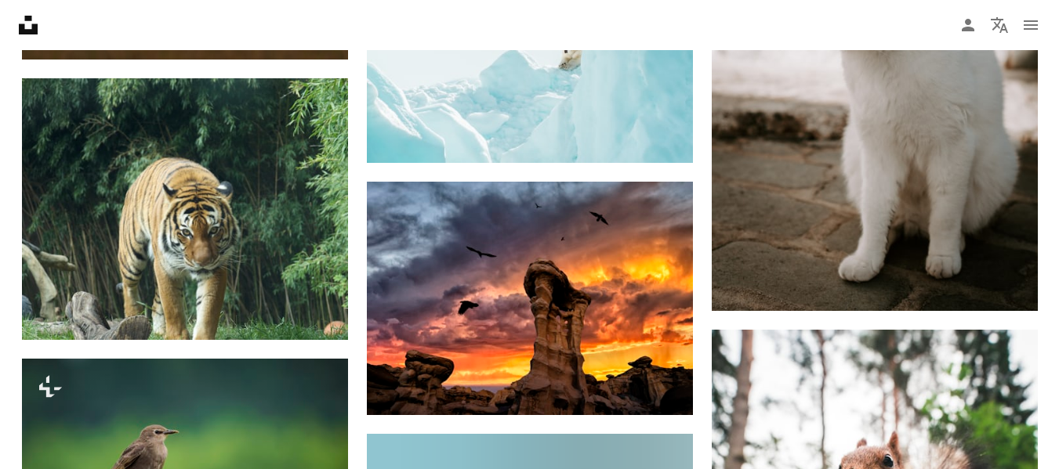
scroll to position [22913, 0]
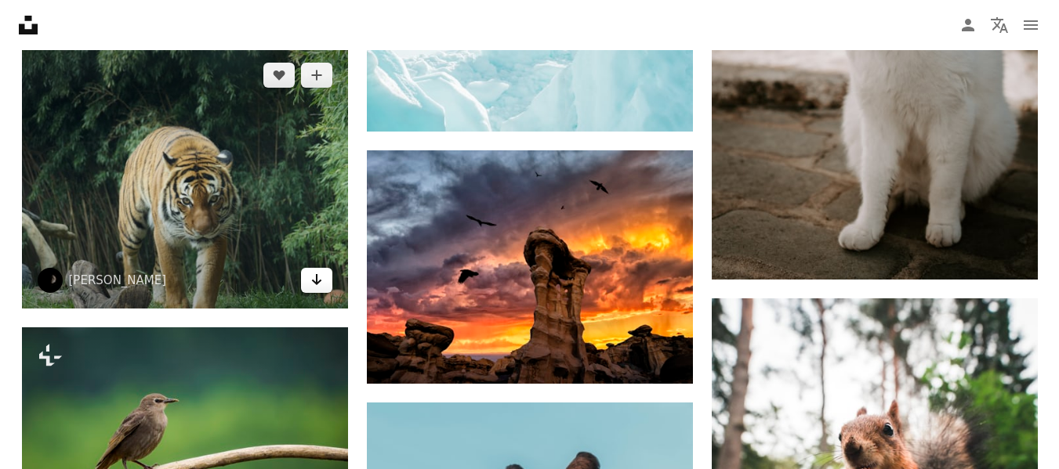
click at [323, 279] on link "Arrow pointing down" at bounding box center [316, 280] width 31 height 25
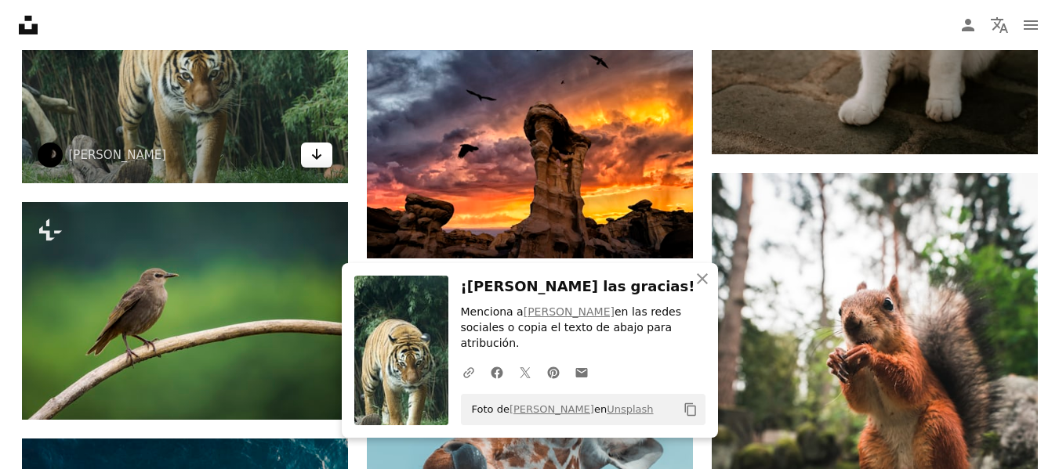
scroll to position [23070, 0]
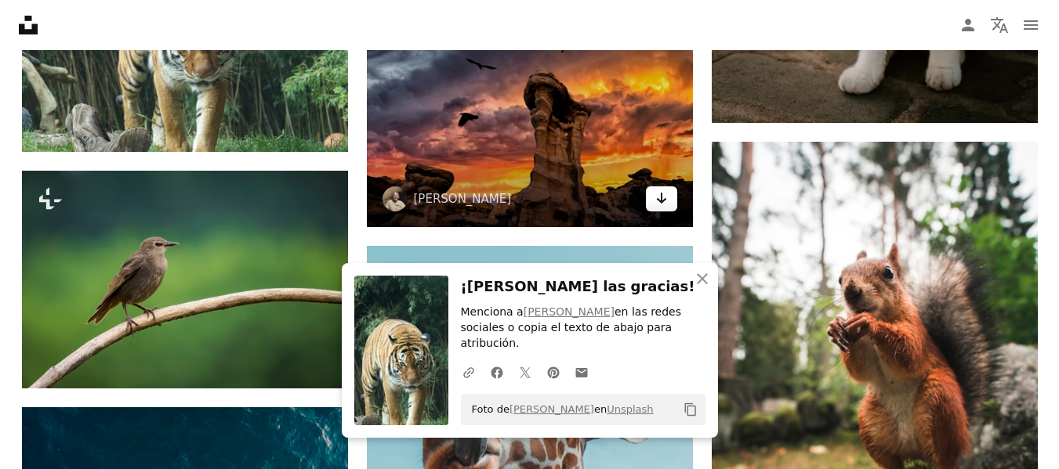
click at [661, 199] on icon "Descargar" at bounding box center [661, 198] width 10 height 11
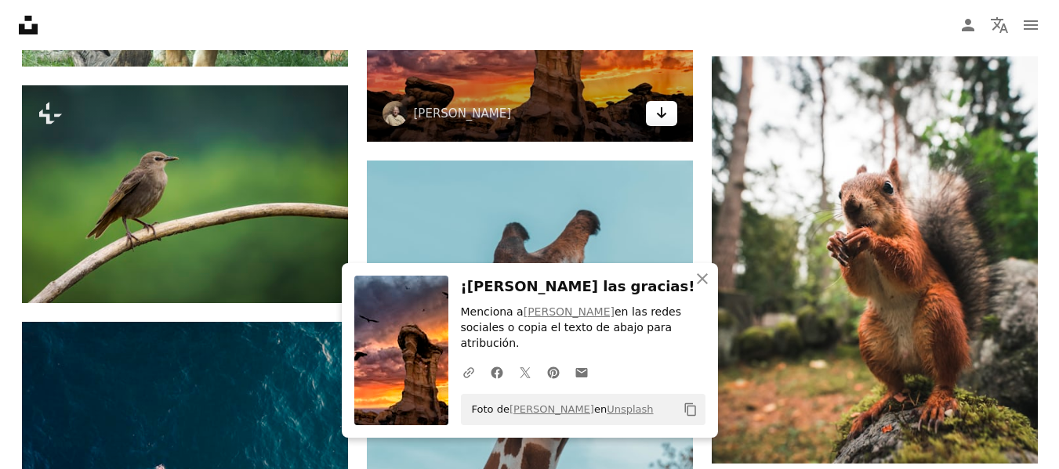
scroll to position [23195, 0]
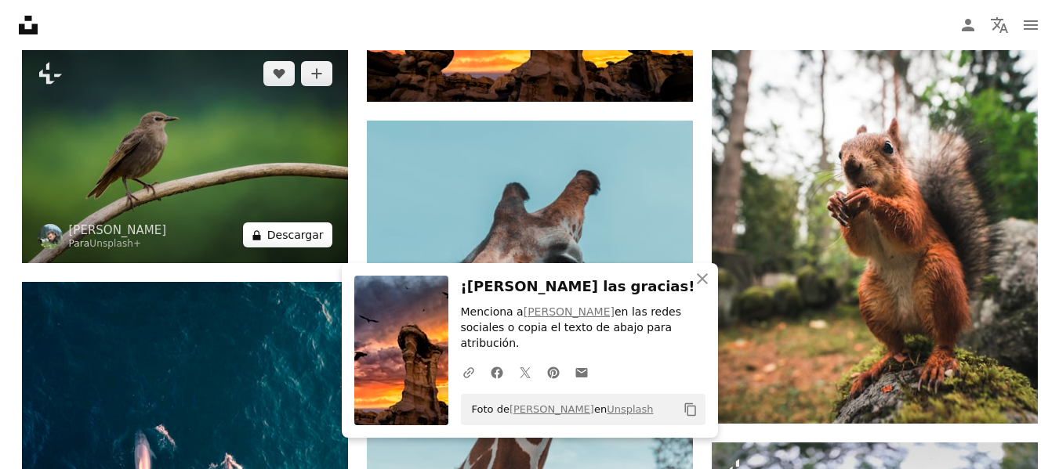
click at [295, 240] on button "A lock Descargar" at bounding box center [287, 235] width 89 height 25
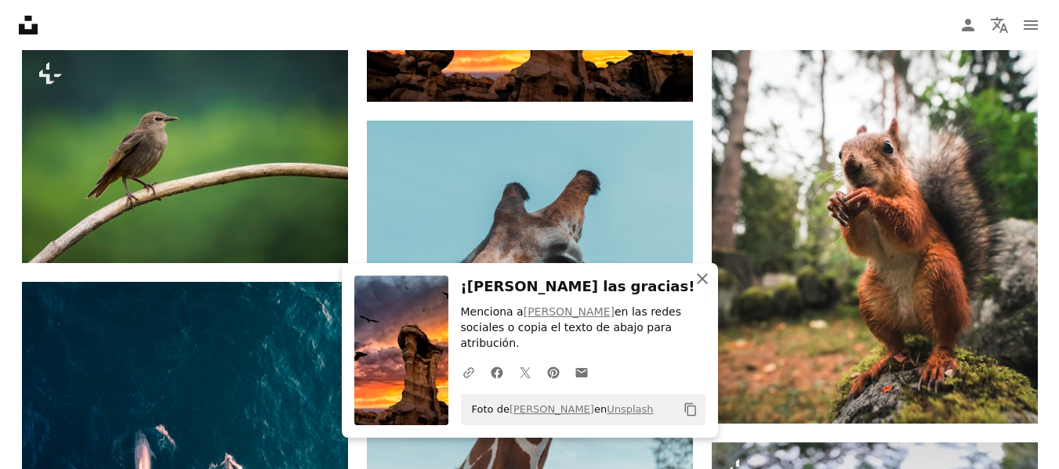
click at [701, 284] on icon "button" at bounding box center [702, 278] width 11 height 11
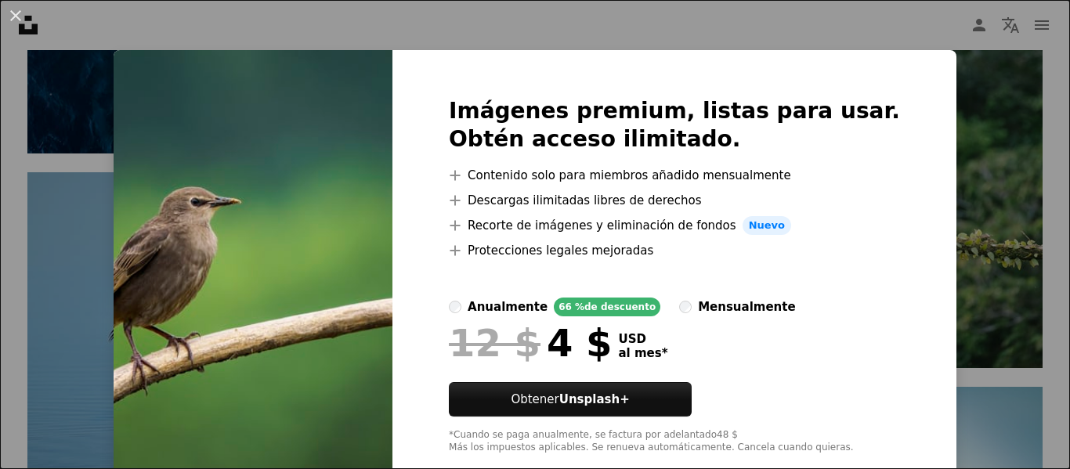
scroll to position [34, 0]
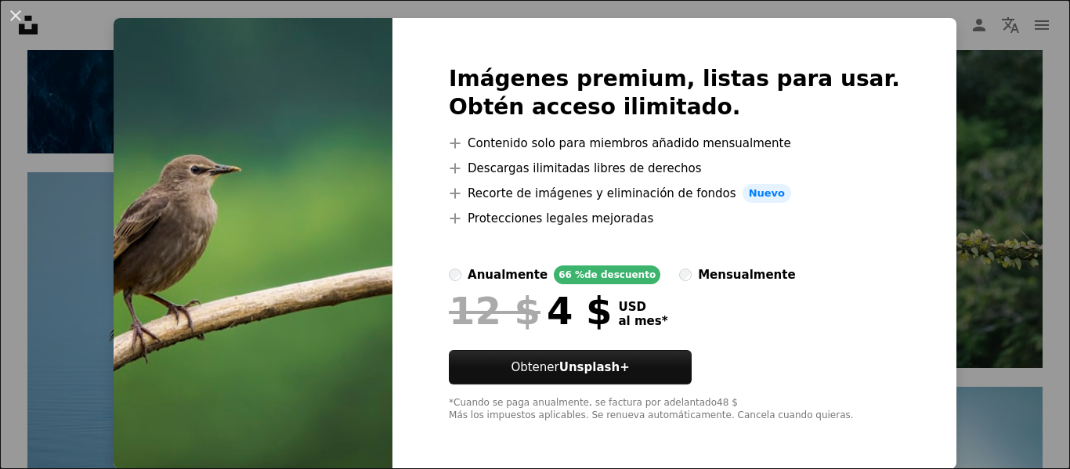
click at [948, 219] on div "An X shape Imágenes premium, listas para usar. Obtén acceso ilimitado. A plus s…" at bounding box center [535, 234] width 1070 height 469
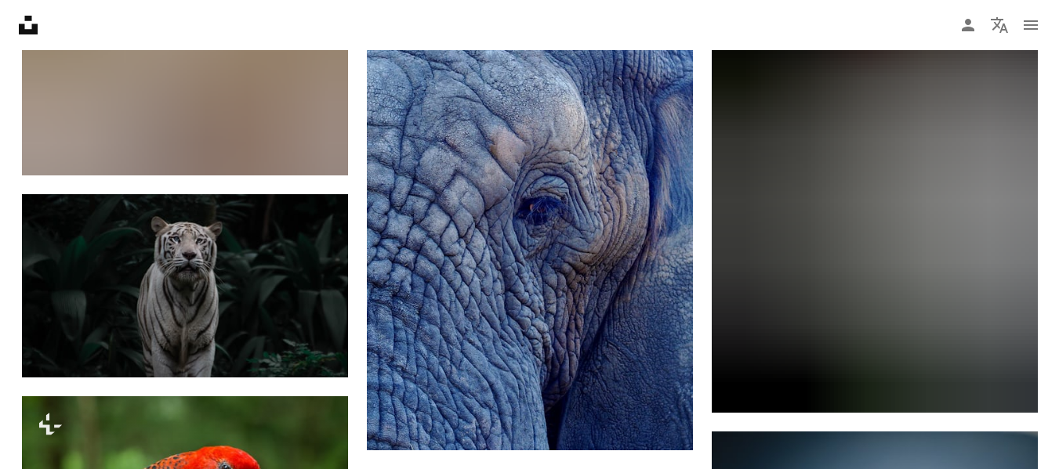
scroll to position [25515, 0]
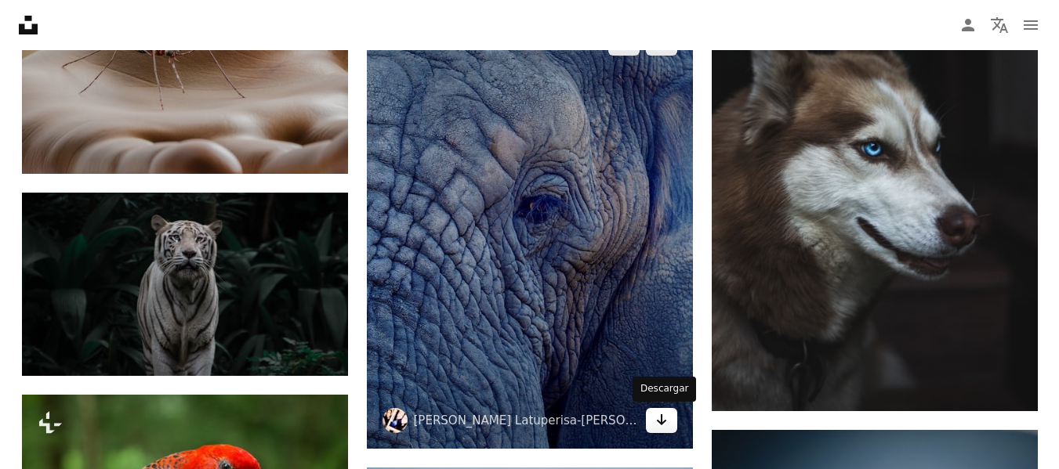
click at [663, 421] on icon "Arrow pointing down" at bounding box center [661, 420] width 13 height 19
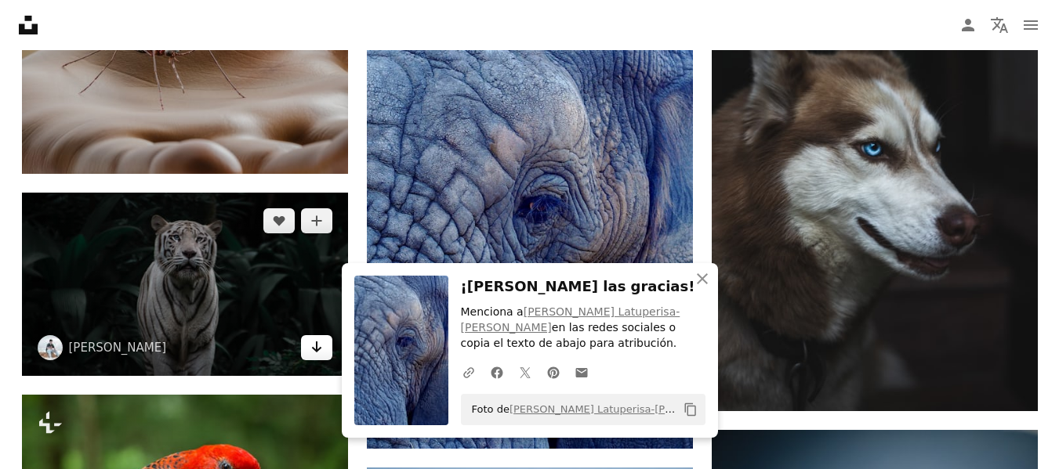
click at [309, 350] on link "Arrow pointing down" at bounding box center [316, 347] width 31 height 25
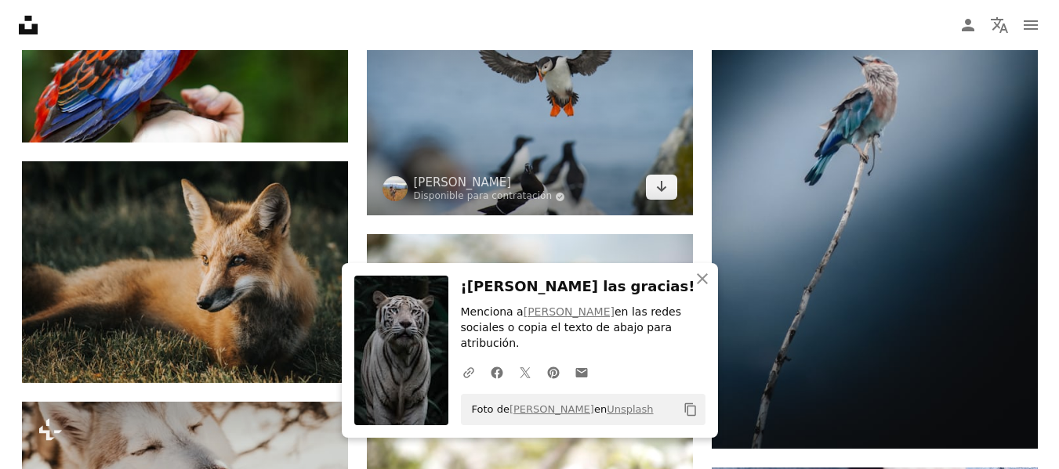
scroll to position [26079, 0]
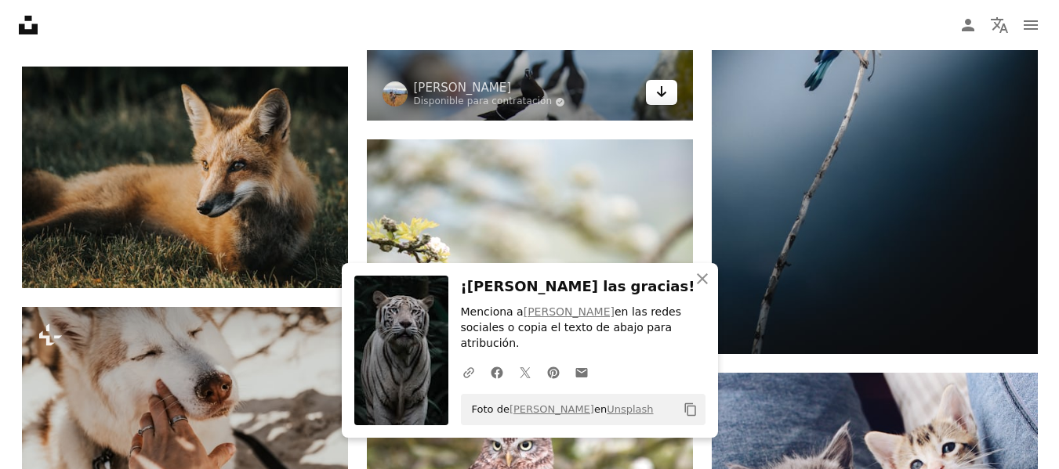
click at [663, 96] on icon "Arrow pointing down" at bounding box center [661, 91] width 13 height 19
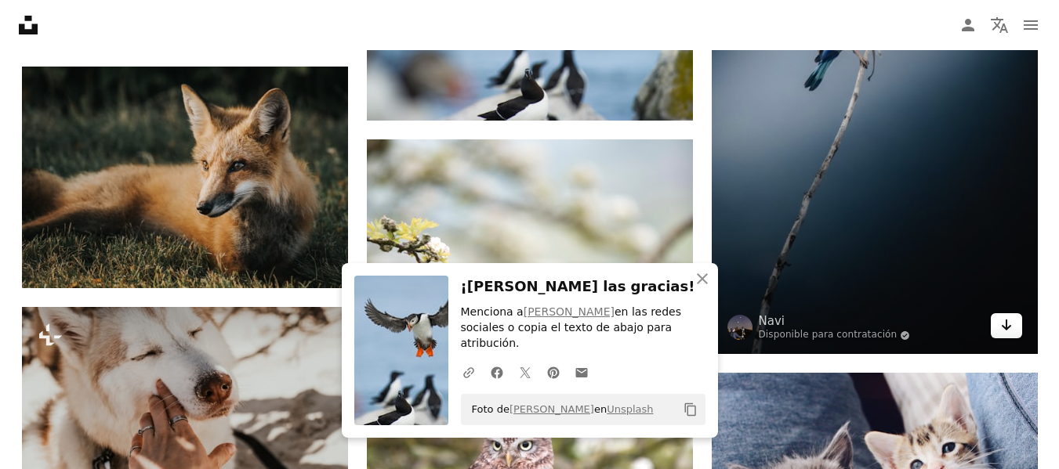
click at [1005, 323] on icon "Arrow pointing down" at bounding box center [1006, 325] width 13 height 19
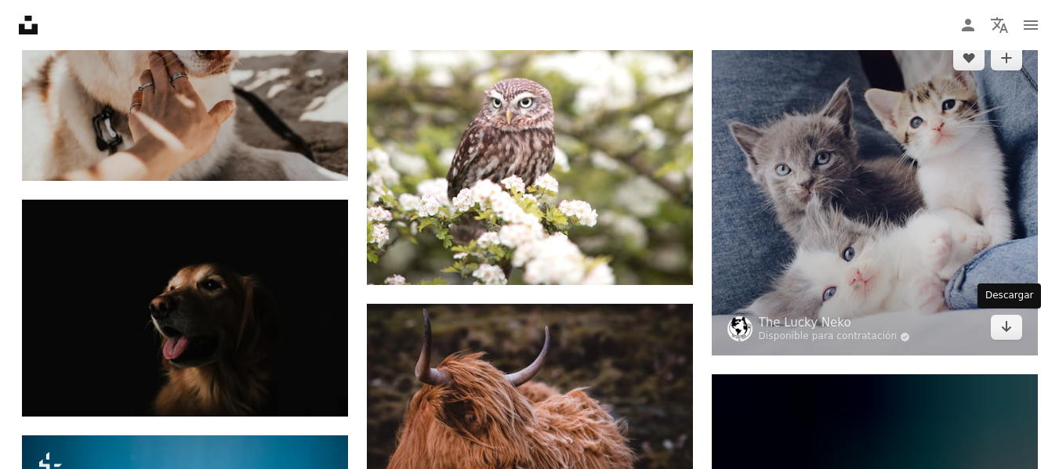
scroll to position [26424, 0]
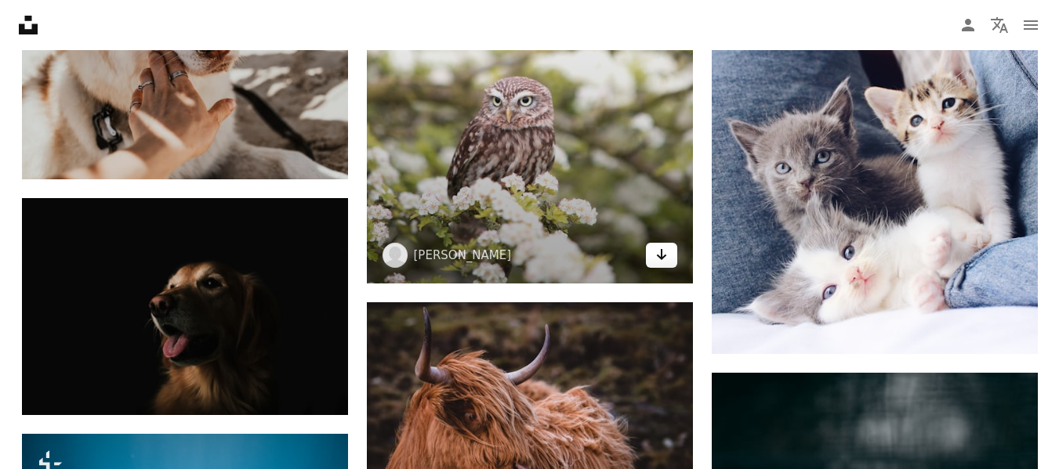
click at [668, 260] on link "Arrow pointing down" at bounding box center [661, 255] width 31 height 25
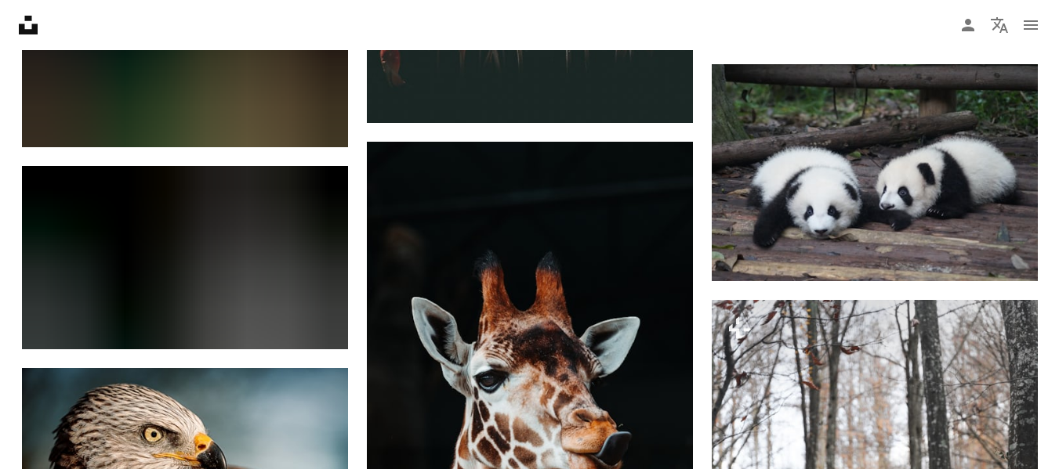
scroll to position [28994, 0]
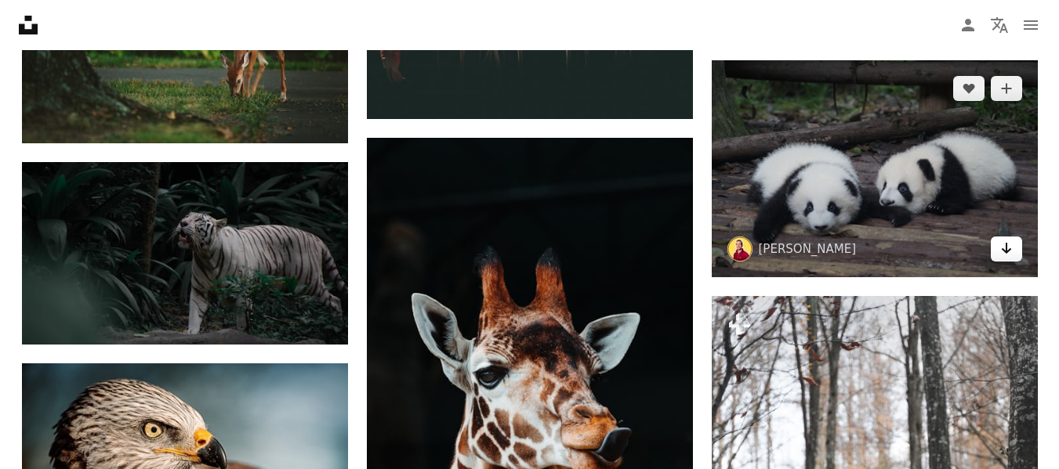
click at [998, 244] on link "Arrow pointing down" at bounding box center [1005, 249] width 31 height 25
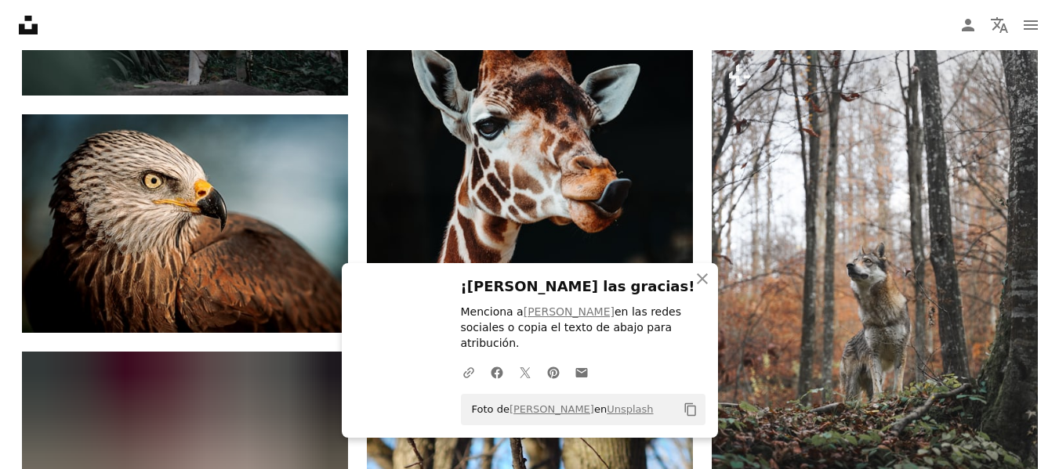
scroll to position [29245, 0]
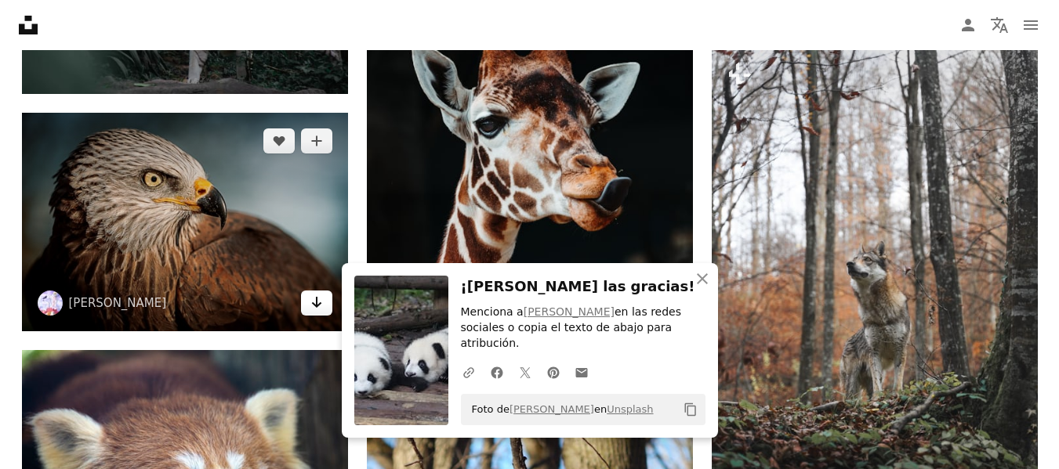
click at [312, 305] on icon "Arrow pointing down" at bounding box center [316, 302] width 13 height 19
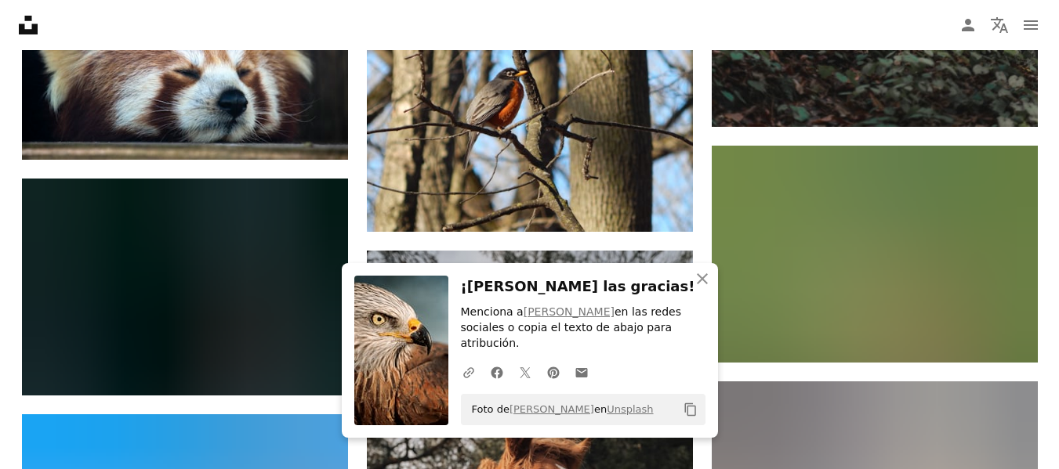
scroll to position [29684, 0]
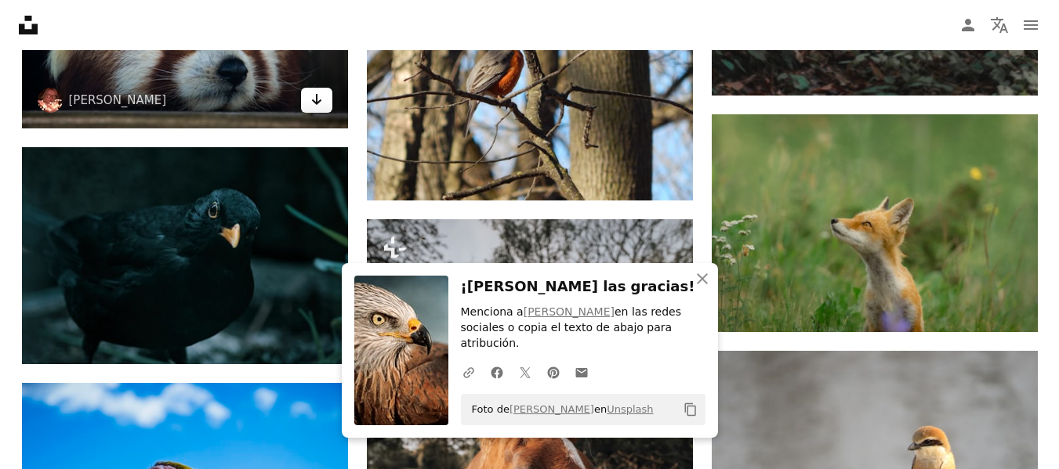
click at [310, 106] on icon "Arrow pointing down" at bounding box center [316, 99] width 13 height 19
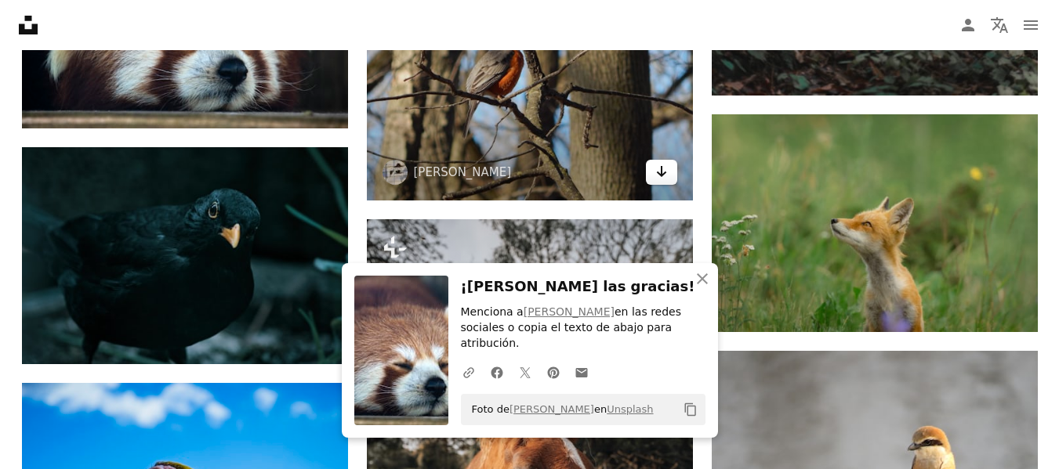
click at [653, 172] on link "Arrow pointing down" at bounding box center [661, 172] width 31 height 25
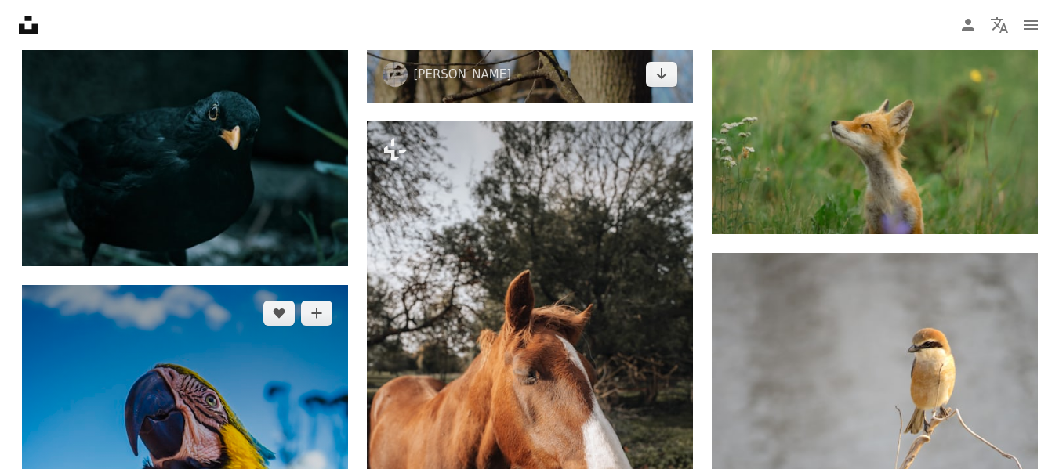
scroll to position [30122, 0]
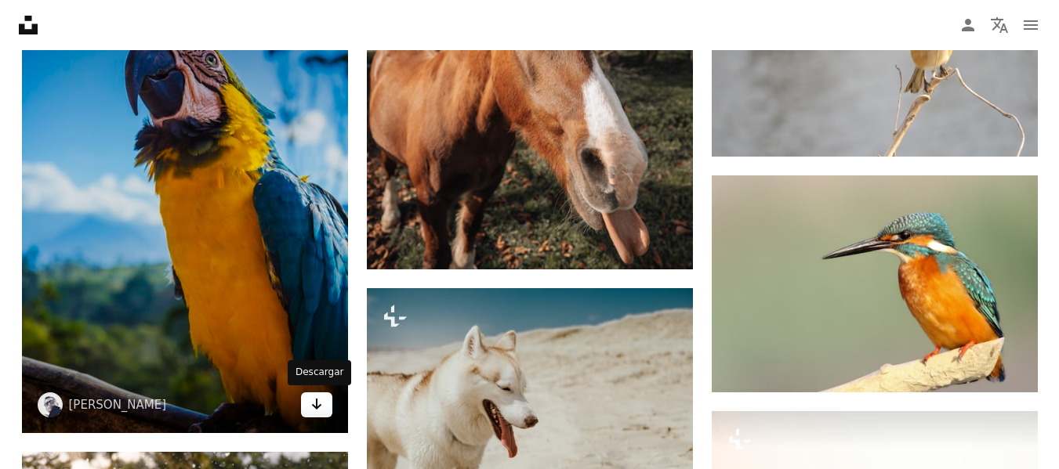
click at [316, 411] on icon "Arrow pointing down" at bounding box center [316, 404] width 13 height 19
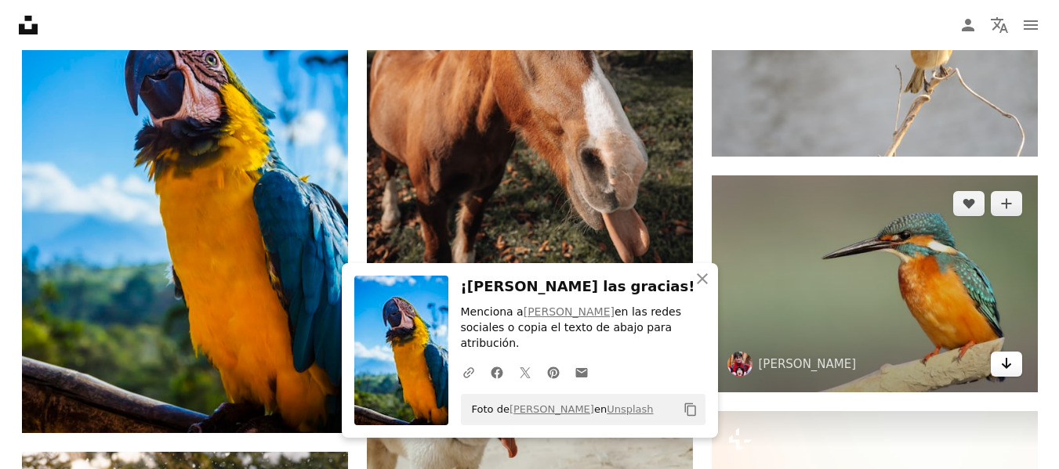
click at [1005, 365] on icon "Descargar" at bounding box center [1006, 363] width 10 height 11
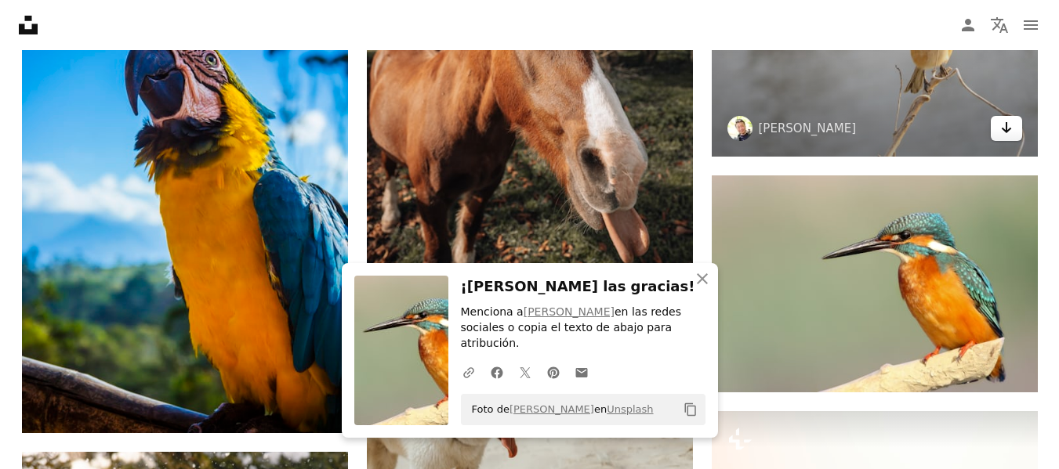
click at [1006, 128] on icon "Descargar" at bounding box center [1006, 127] width 10 height 11
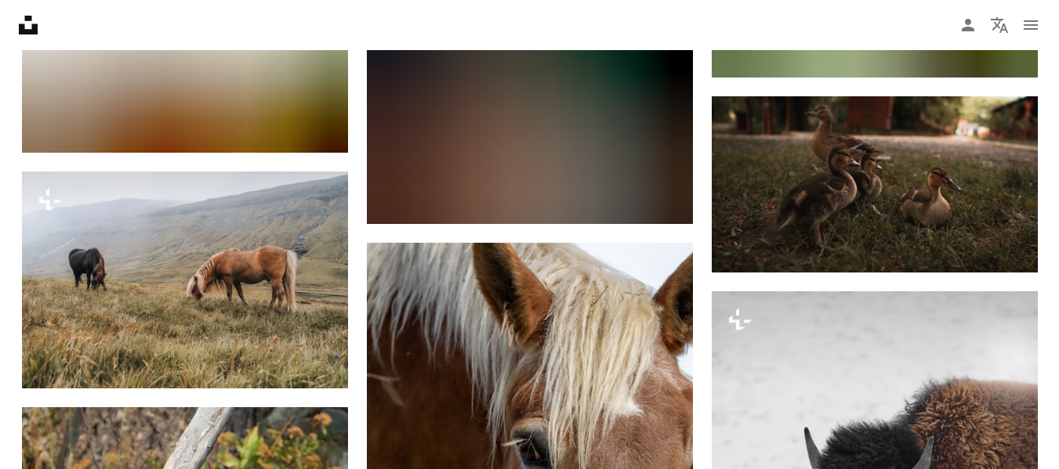
scroll to position [30875, 0]
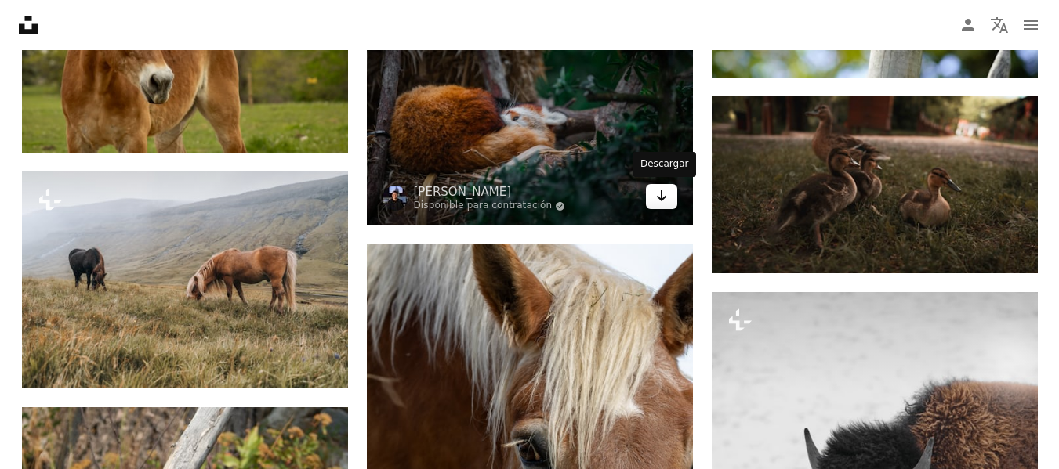
click at [668, 197] on link "Arrow pointing down" at bounding box center [661, 196] width 31 height 25
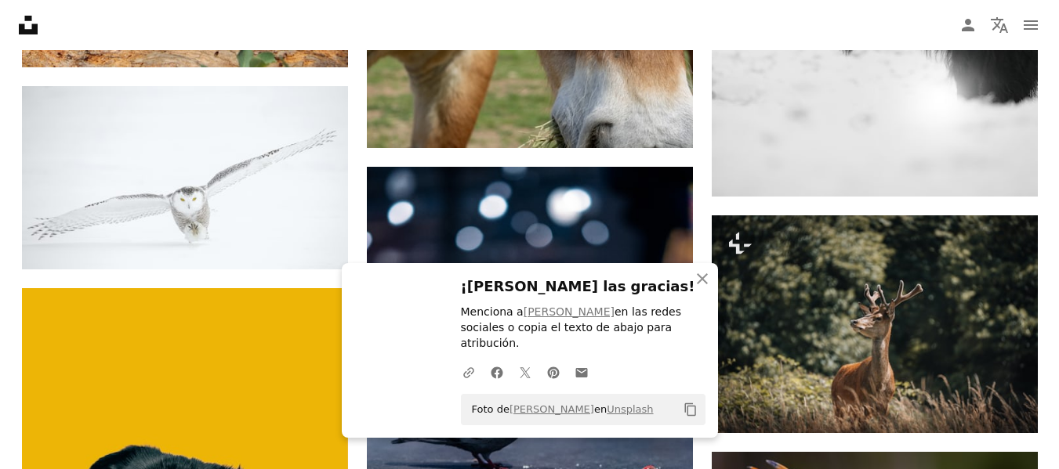
scroll to position [31502, 0]
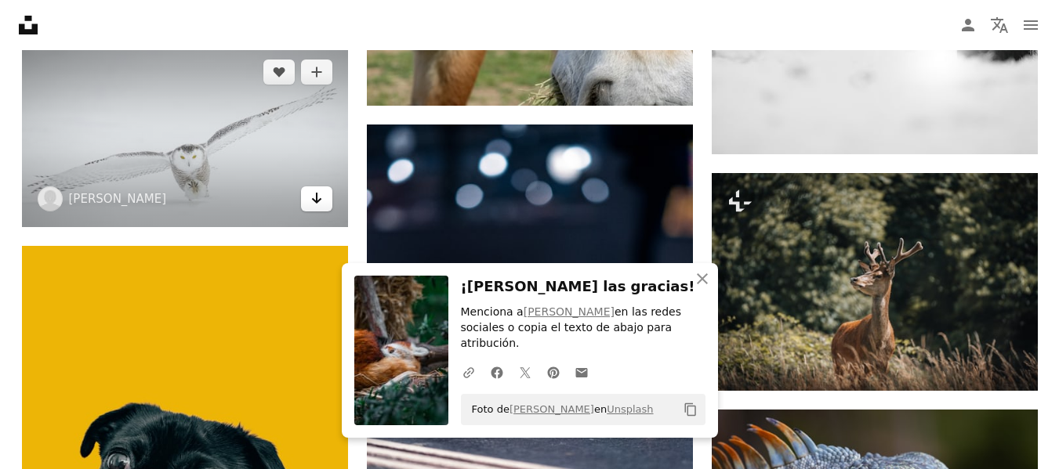
click at [312, 202] on icon "Arrow pointing down" at bounding box center [316, 198] width 13 height 19
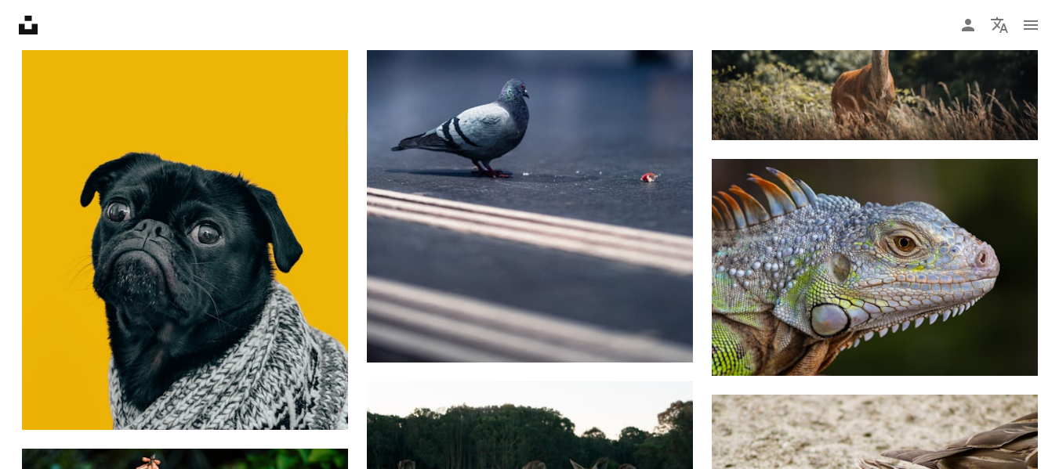
scroll to position [31909, 0]
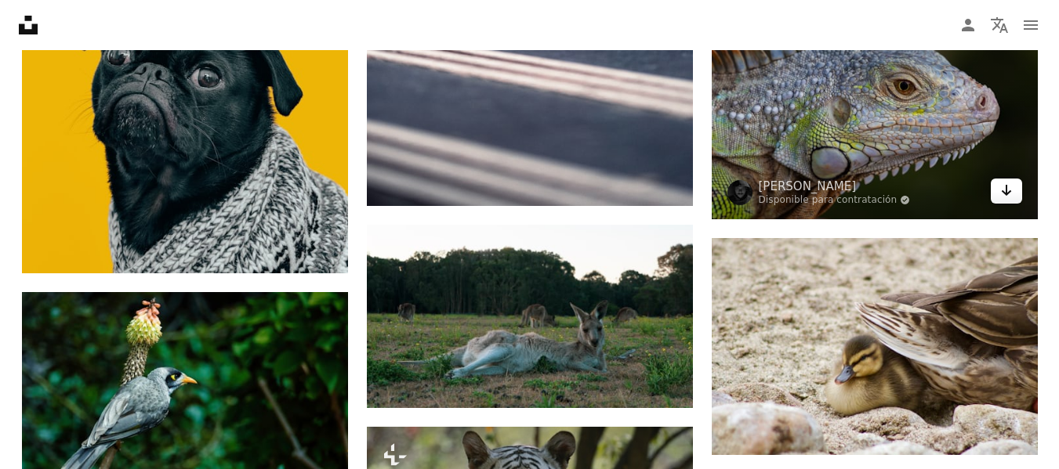
click at [1005, 191] on icon "Descargar" at bounding box center [1006, 190] width 10 height 11
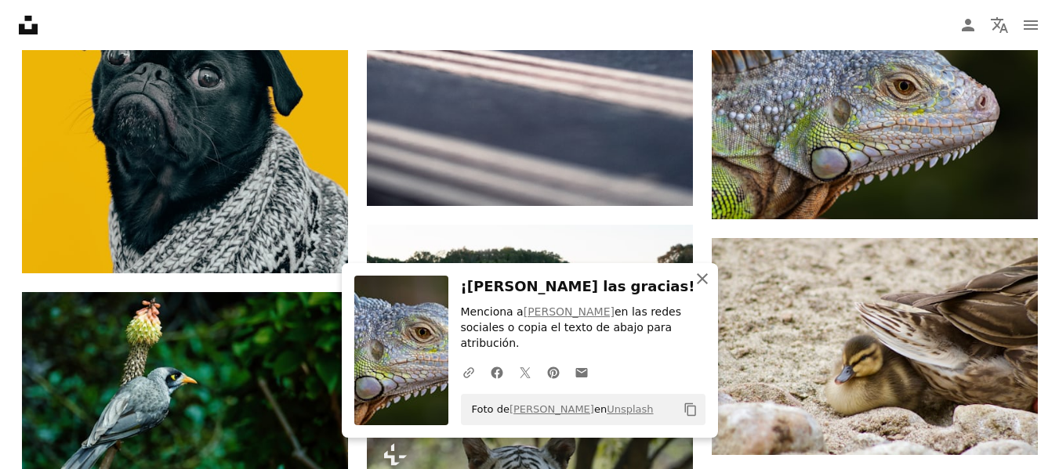
click at [701, 288] on icon "An X shape" at bounding box center [702, 279] width 19 height 19
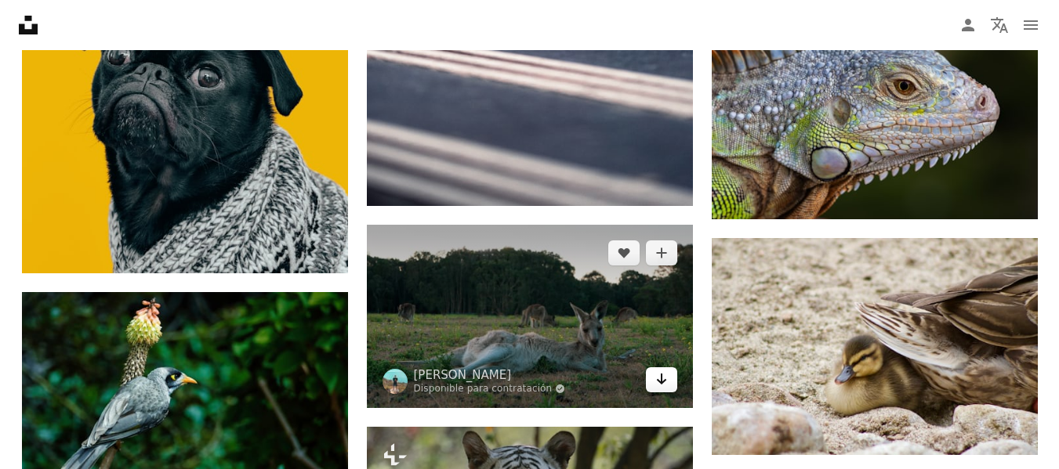
click at [657, 384] on icon "Arrow pointing down" at bounding box center [661, 379] width 13 height 19
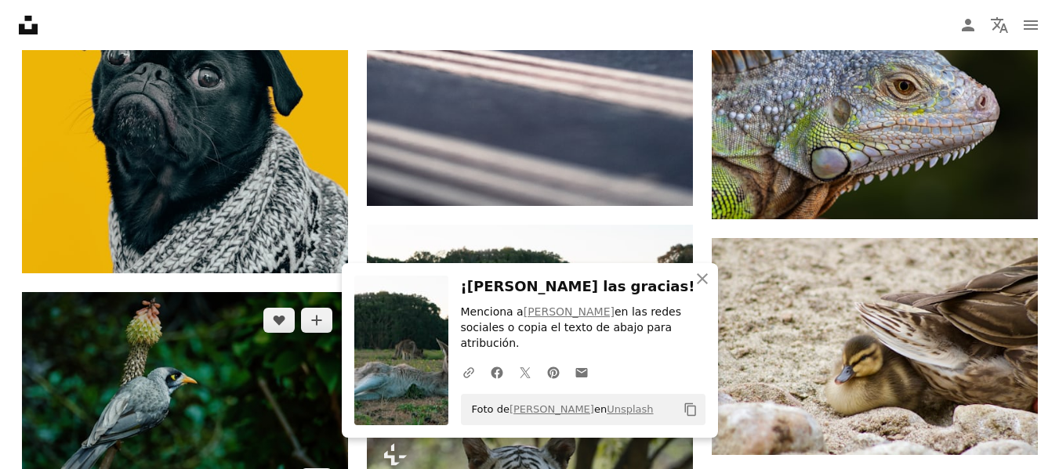
click at [317, 371] on img at bounding box center [185, 400] width 326 height 217
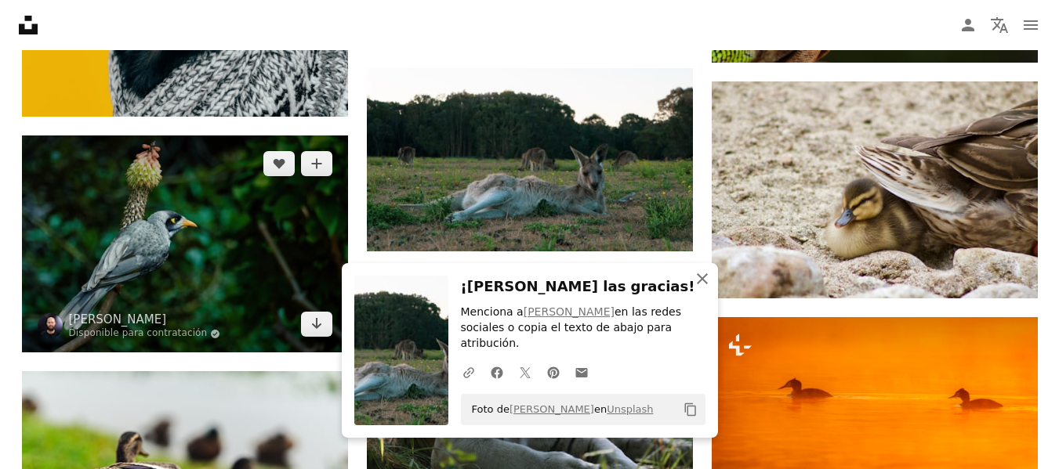
click at [704, 288] on icon "An X shape" at bounding box center [702, 279] width 19 height 19
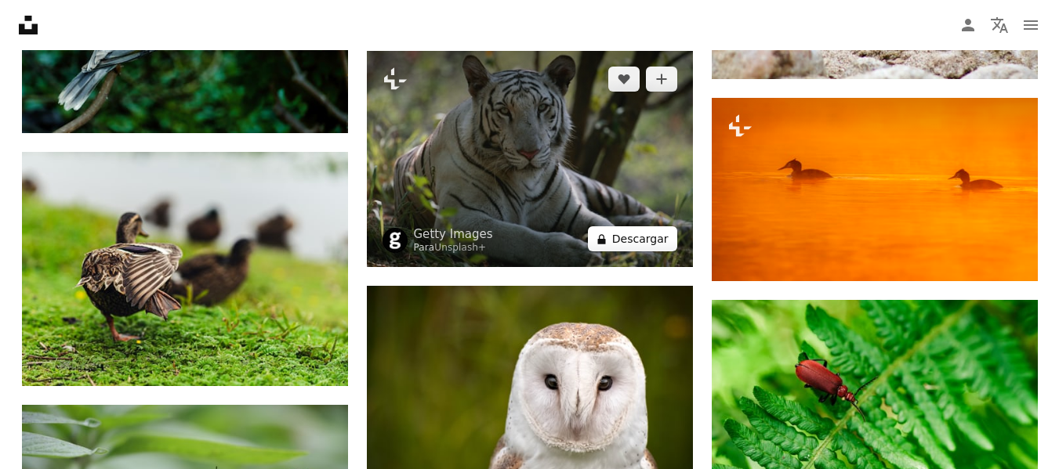
scroll to position [32411, 0]
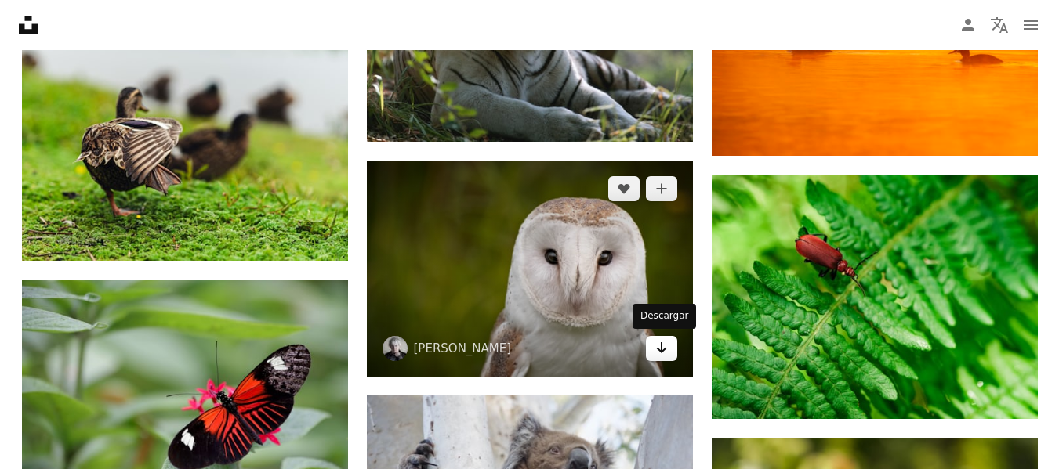
click at [664, 349] on icon "Descargar" at bounding box center [661, 347] width 10 height 11
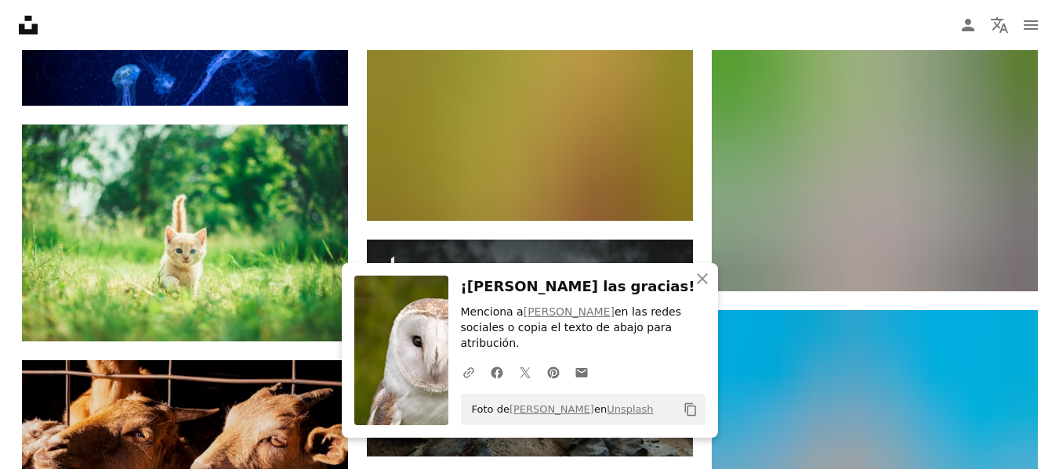
scroll to position [33069, 0]
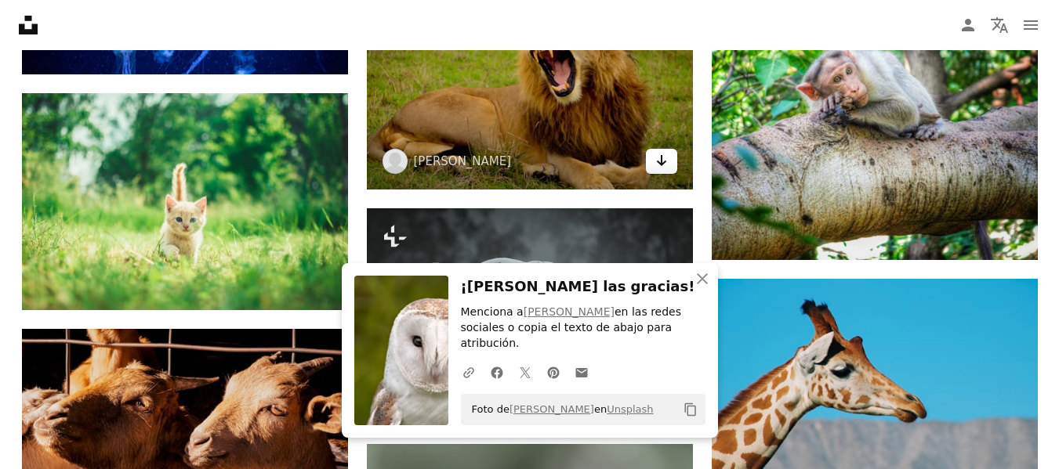
click at [667, 158] on icon "Arrow pointing down" at bounding box center [661, 160] width 13 height 19
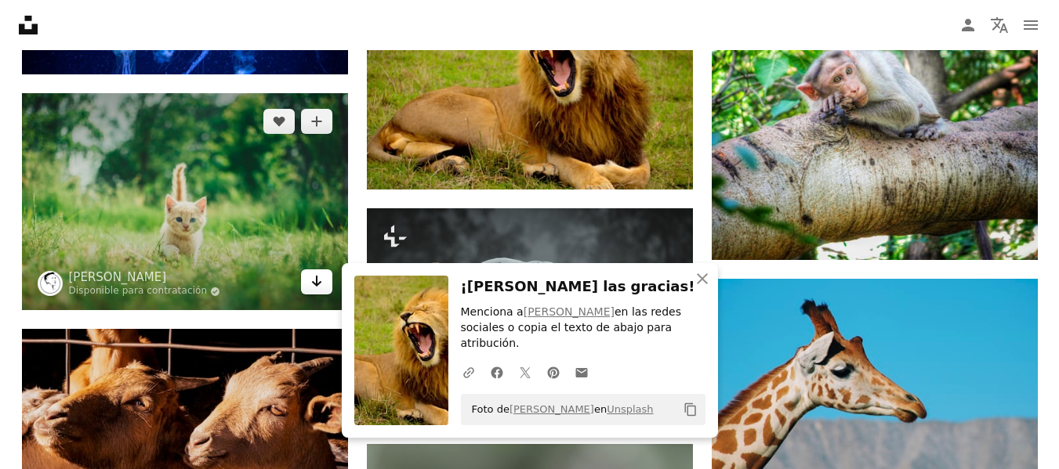
click at [310, 282] on icon "Arrow pointing down" at bounding box center [316, 281] width 13 height 19
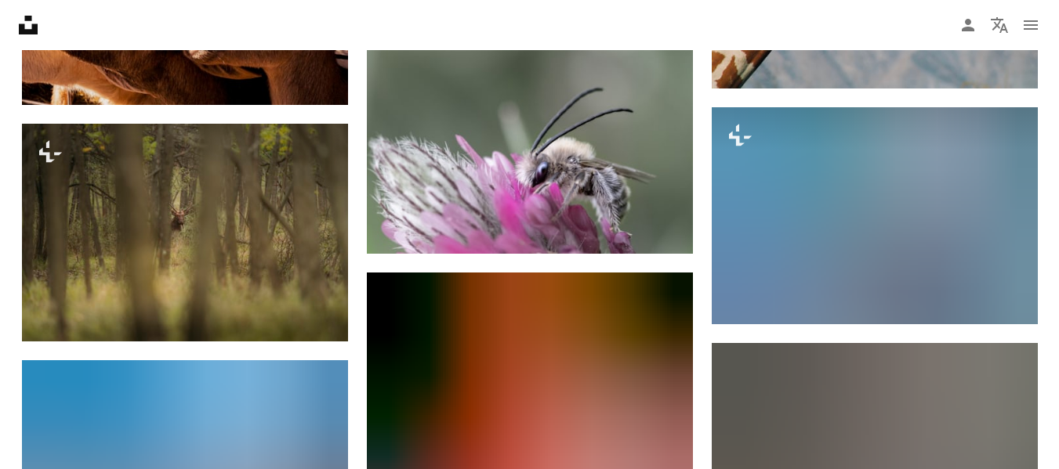
scroll to position [33570, 0]
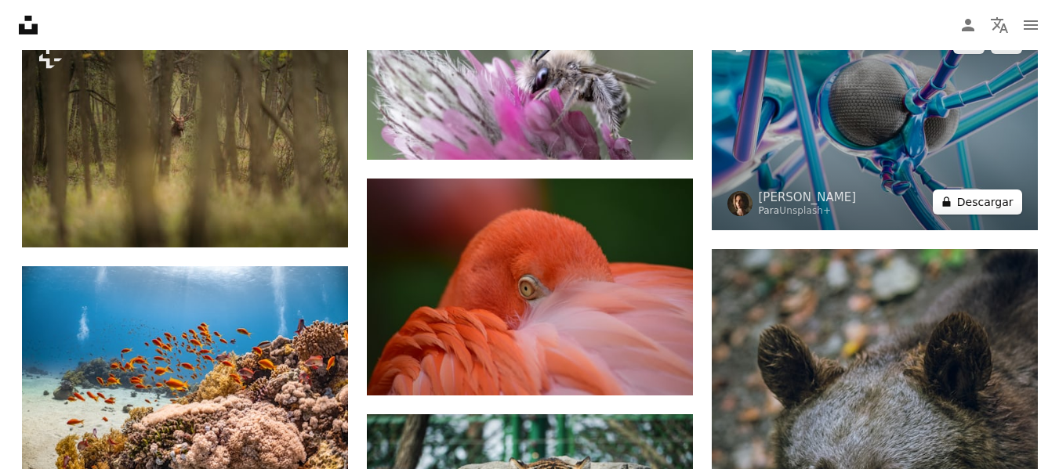
click at [981, 201] on button "A lock Descargar" at bounding box center [977, 202] width 89 height 25
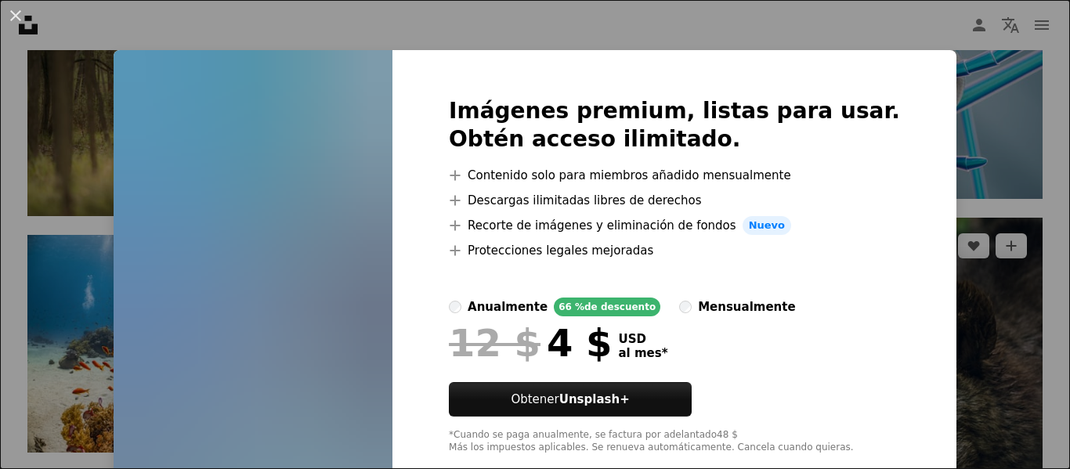
scroll to position [34, 0]
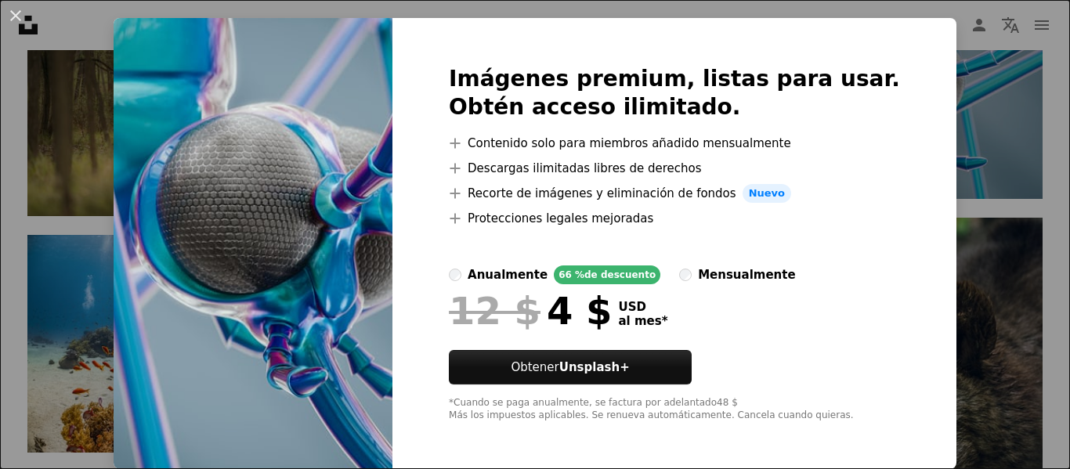
click at [1000, 194] on div "An X shape Imágenes premium, listas para usar. Obtén acceso ilimitado. A plus s…" at bounding box center [535, 234] width 1070 height 469
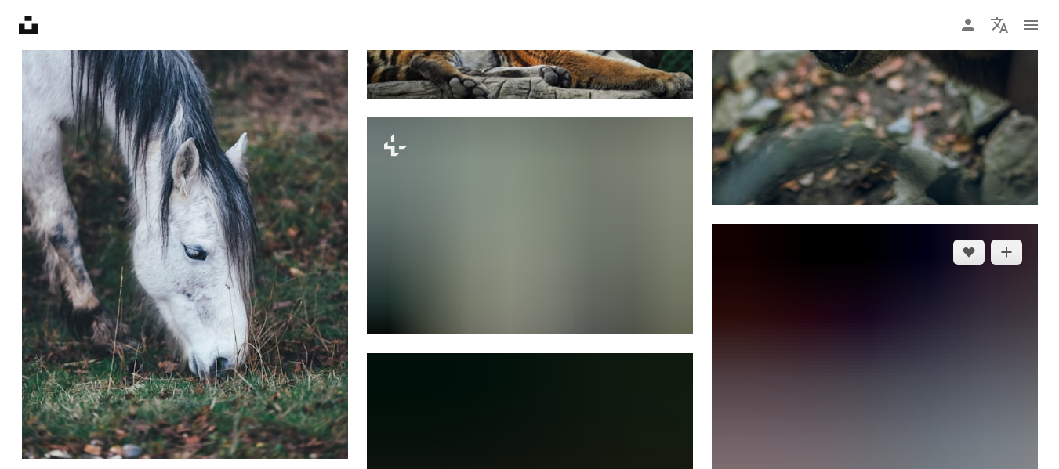
scroll to position [33946, 0]
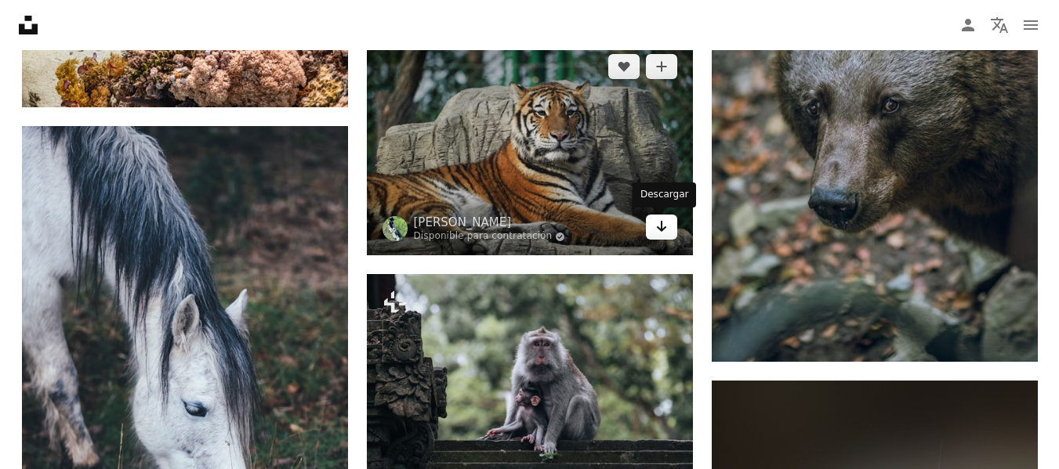
click at [661, 223] on icon "Descargar" at bounding box center [661, 226] width 10 height 11
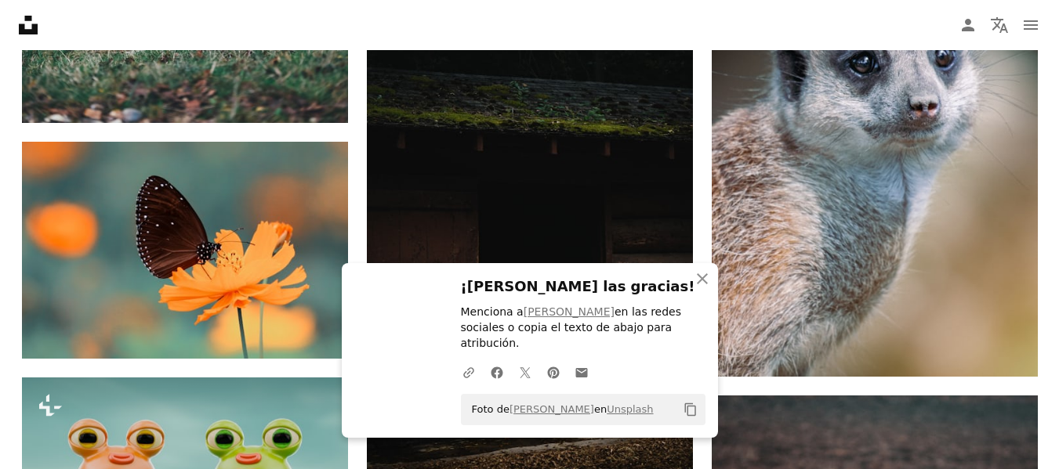
scroll to position [34448, 0]
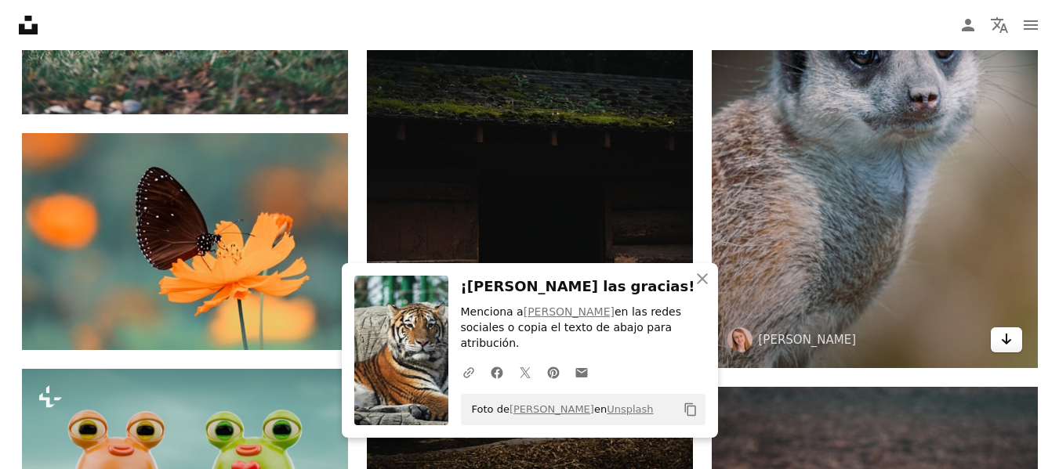
click at [998, 338] on link "Arrow pointing down" at bounding box center [1005, 340] width 31 height 25
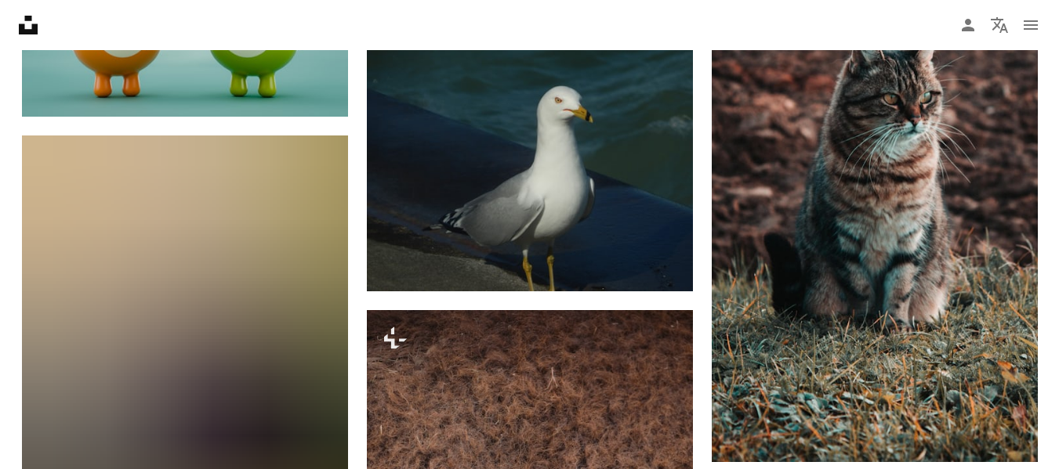
scroll to position [34918, 0]
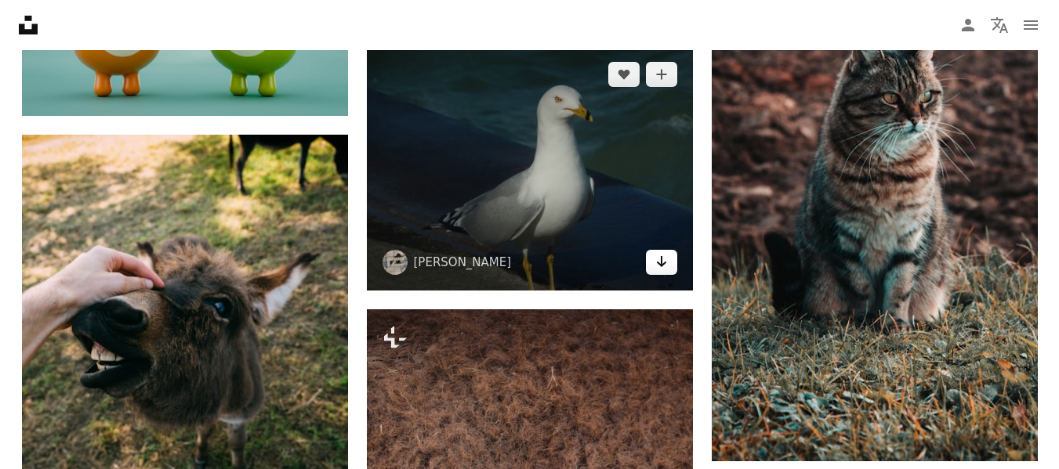
click at [661, 262] on icon "Descargar" at bounding box center [661, 261] width 10 height 11
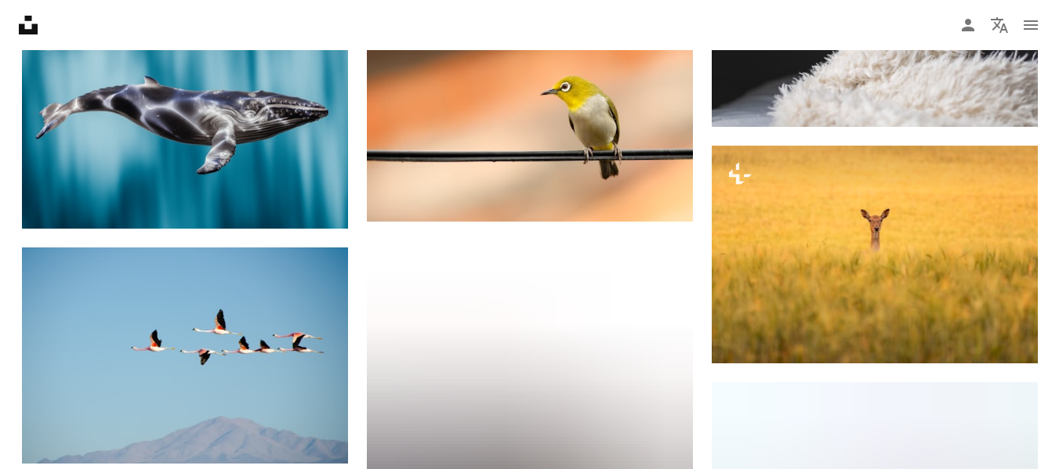
scroll to position [35733, 0]
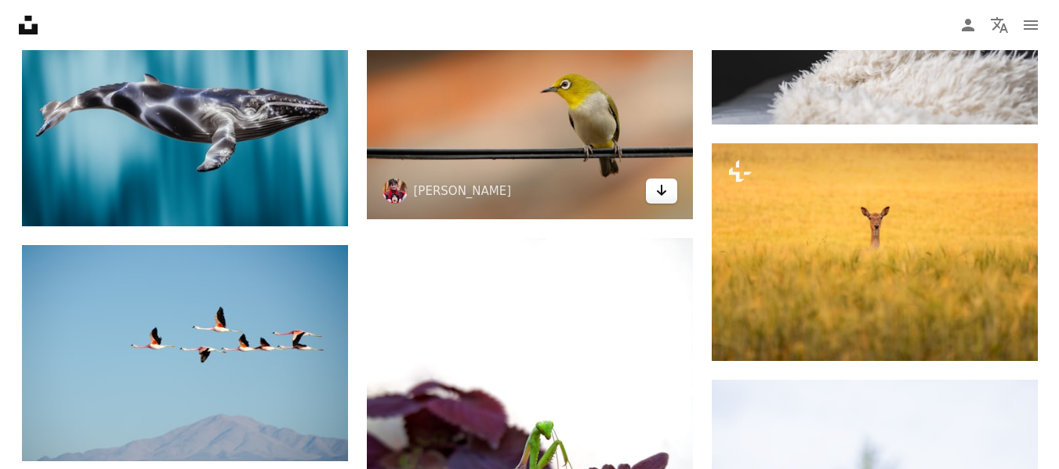
click at [664, 193] on icon "Arrow pointing down" at bounding box center [661, 190] width 13 height 19
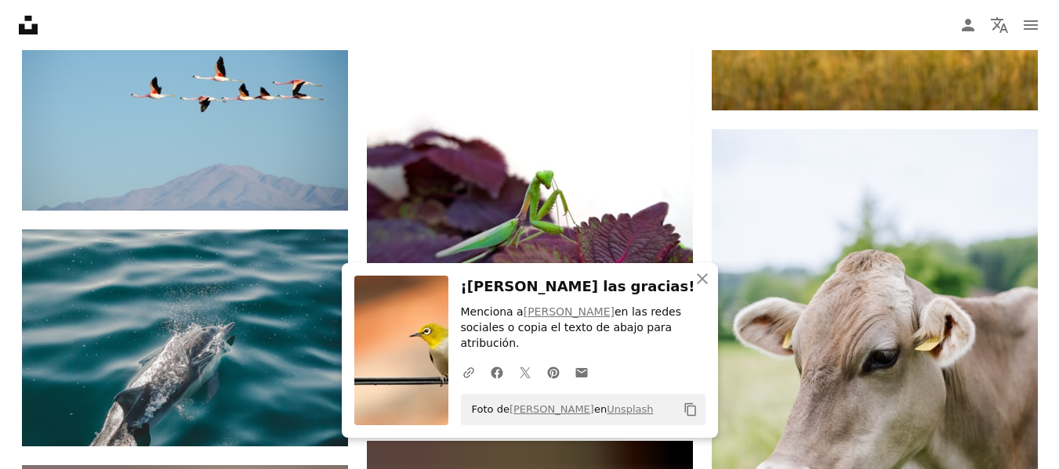
scroll to position [36015, 0]
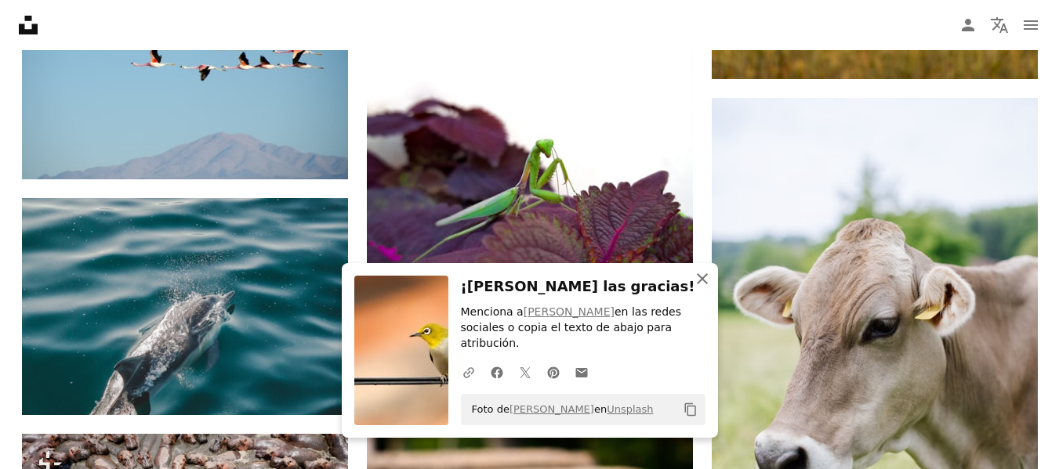
click at [701, 284] on icon "button" at bounding box center [702, 278] width 11 height 11
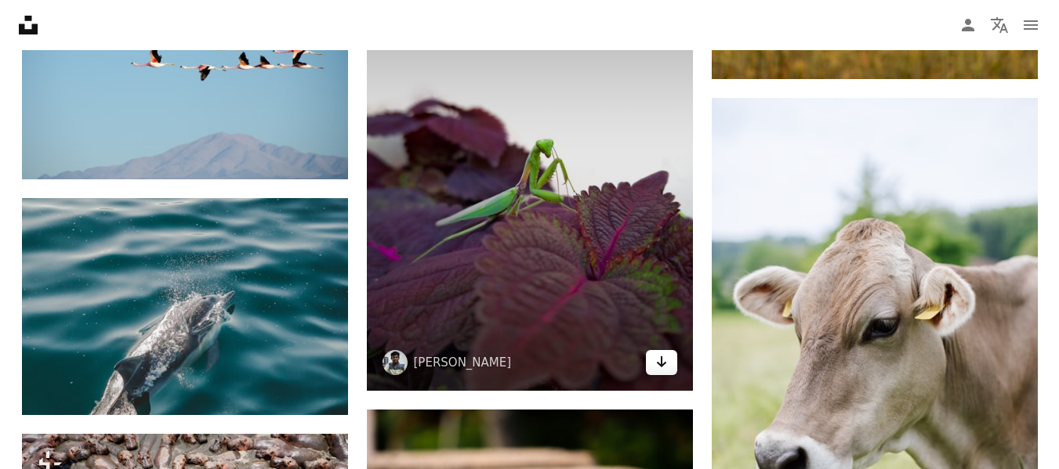
click at [657, 360] on icon "Arrow pointing down" at bounding box center [661, 362] width 13 height 19
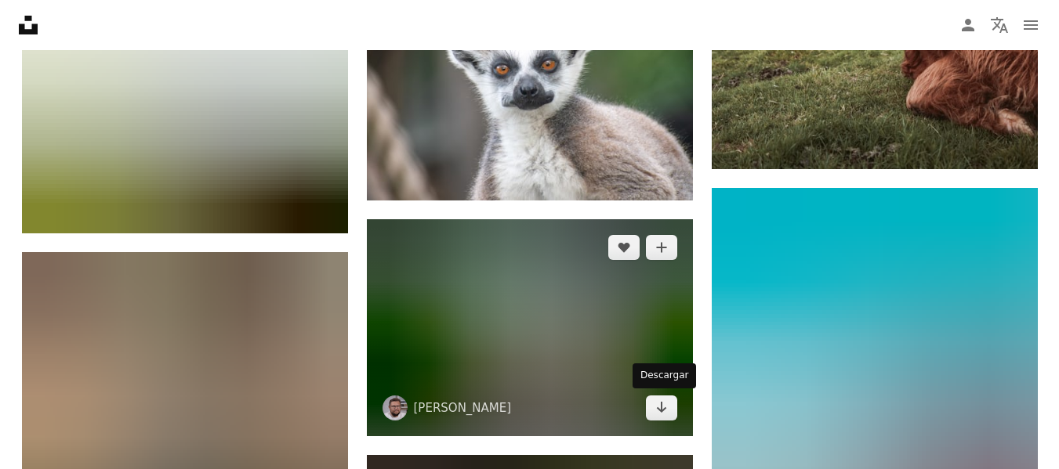
scroll to position [36893, 0]
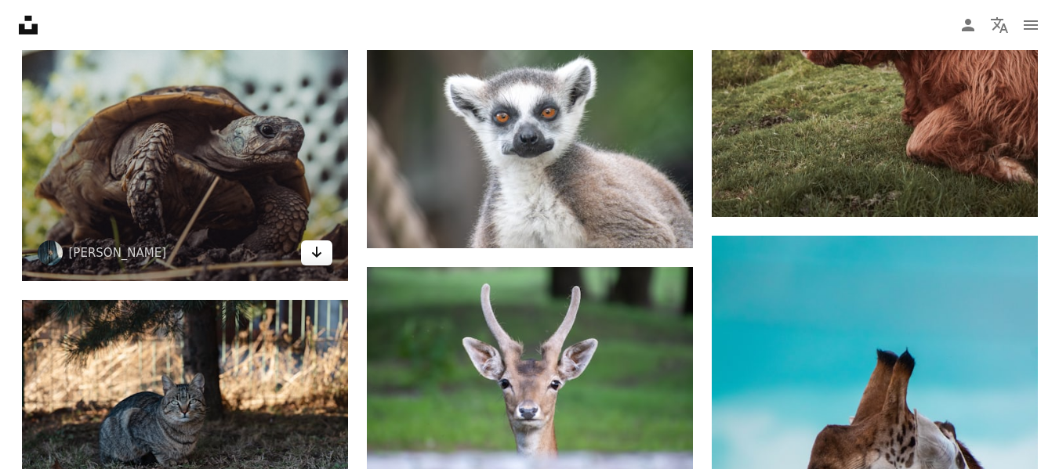
click at [320, 252] on icon "Descargar" at bounding box center [316, 252] width 10 height 11
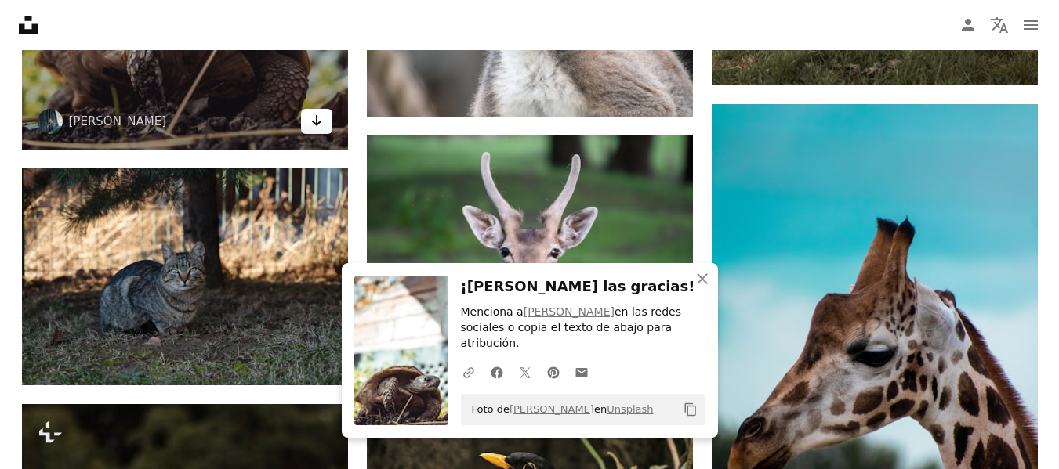
scroll to position [37050, 0]
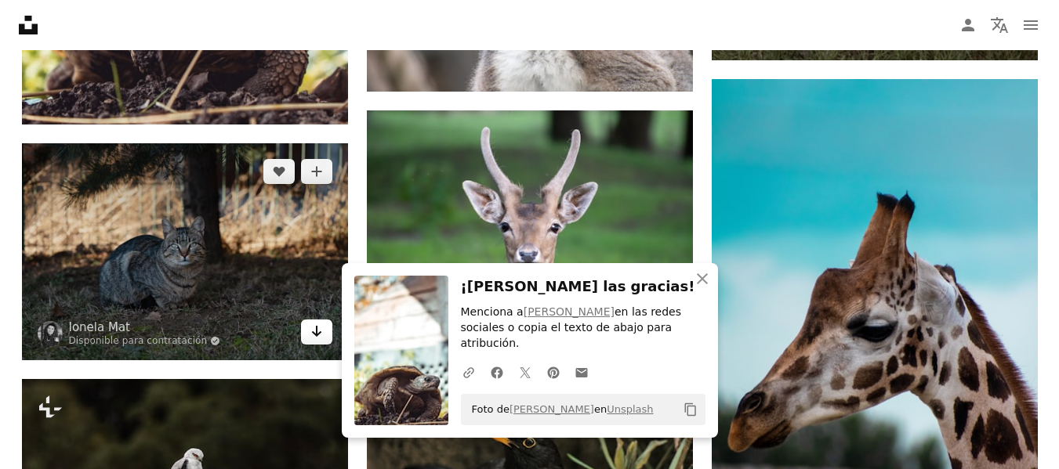
click at [324, 334] on link "Arrow pointing down" at bounding box center [316, 332] width 31 height 25
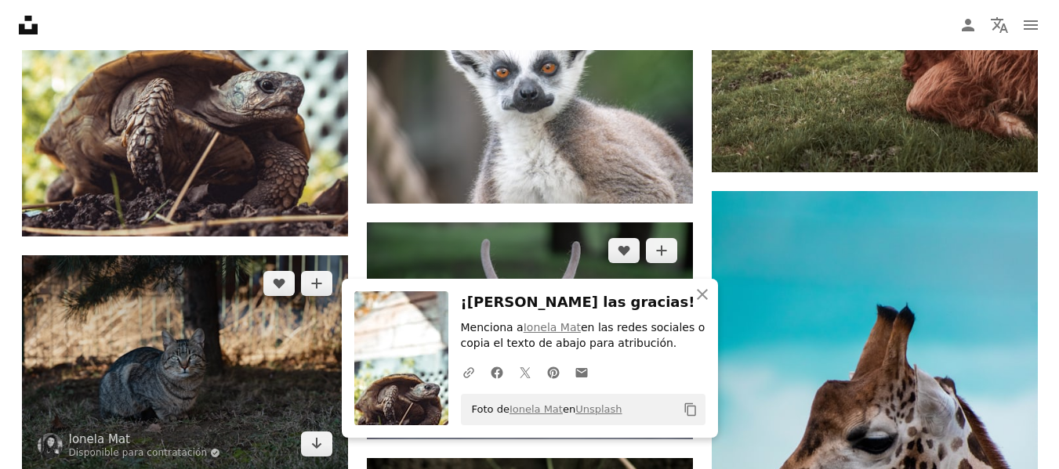
scroll to position [36924, 0]
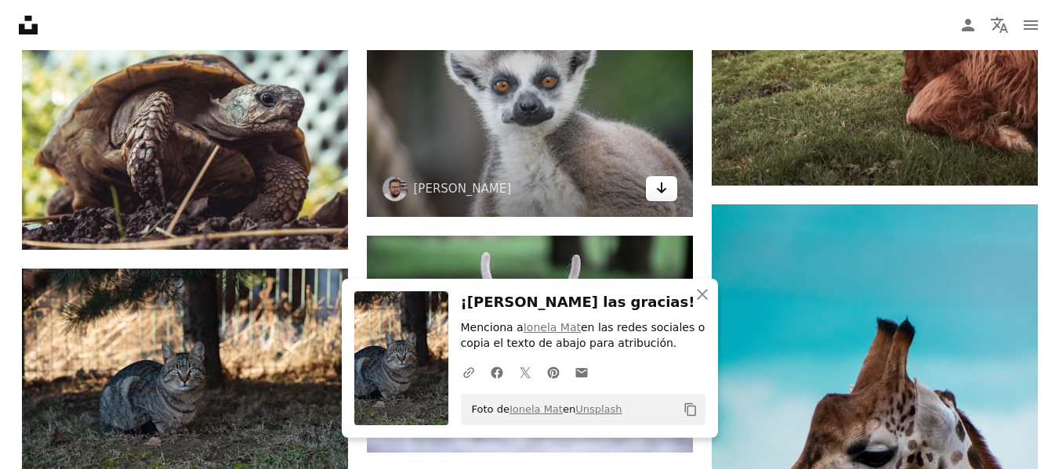
click at [661, 193] on icon "Arrow pointing down" at bounding box center [661, 188] width 13 height 19
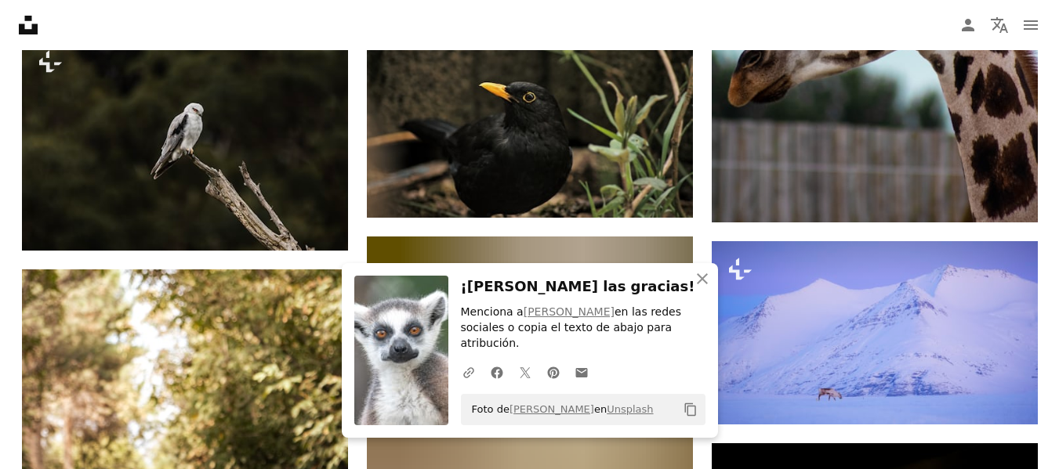
scroll to position [37426, 0]
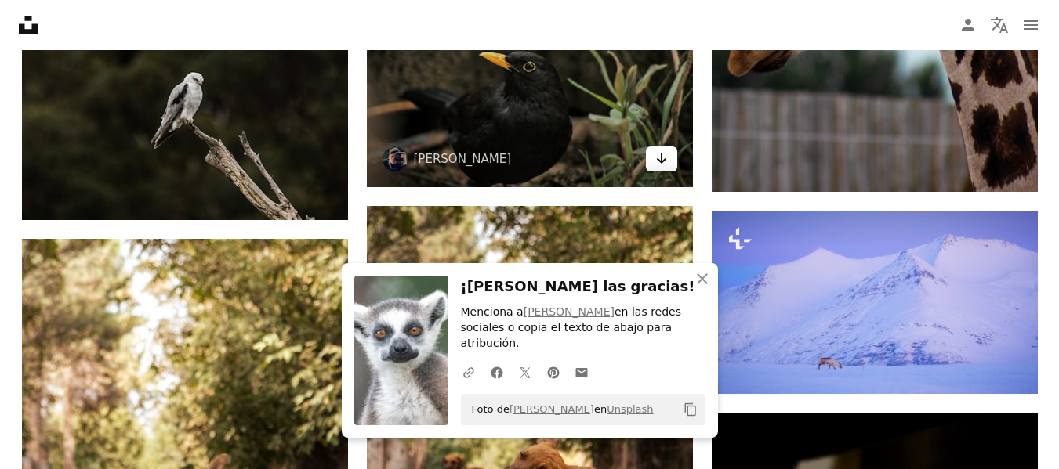
click at [661, 155] on icon "Descargar" at bounding box center [661, 158] width 10 height 11
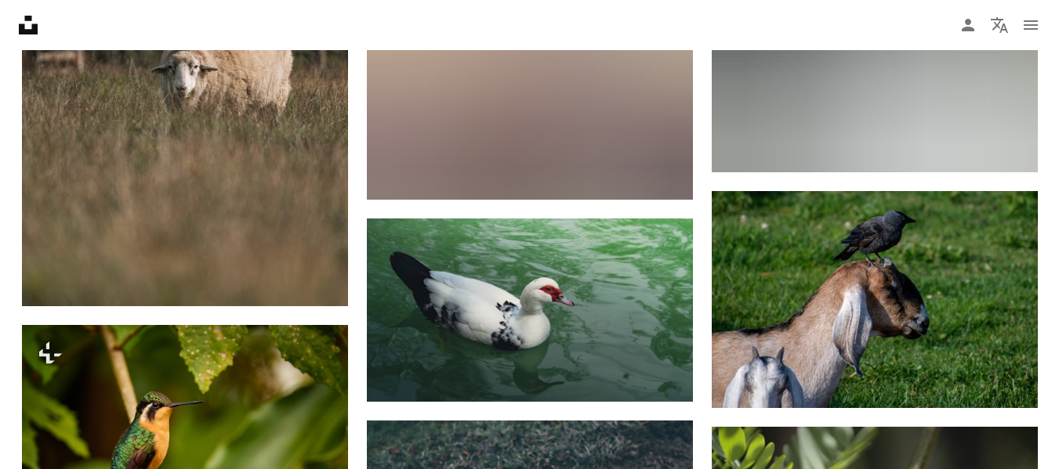
scroll to position [42190, 0]
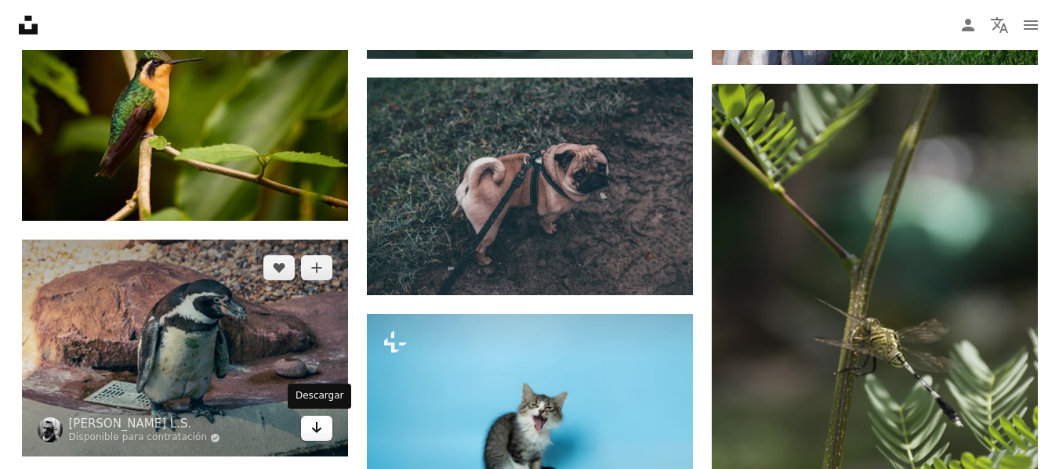
click at [315, 428] on icon "Arrow pointing down" at bounding box center [316, 427] width 13 height 19
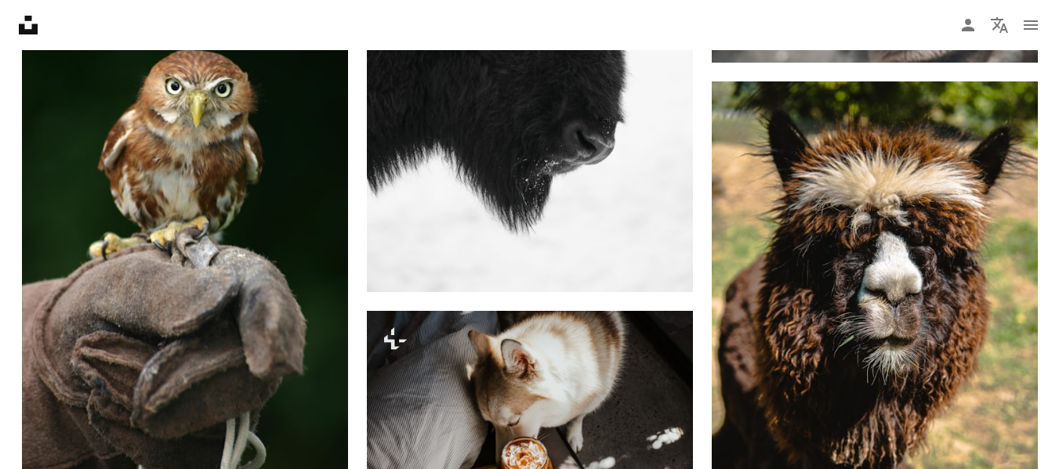
scroll to position [43193, 0]
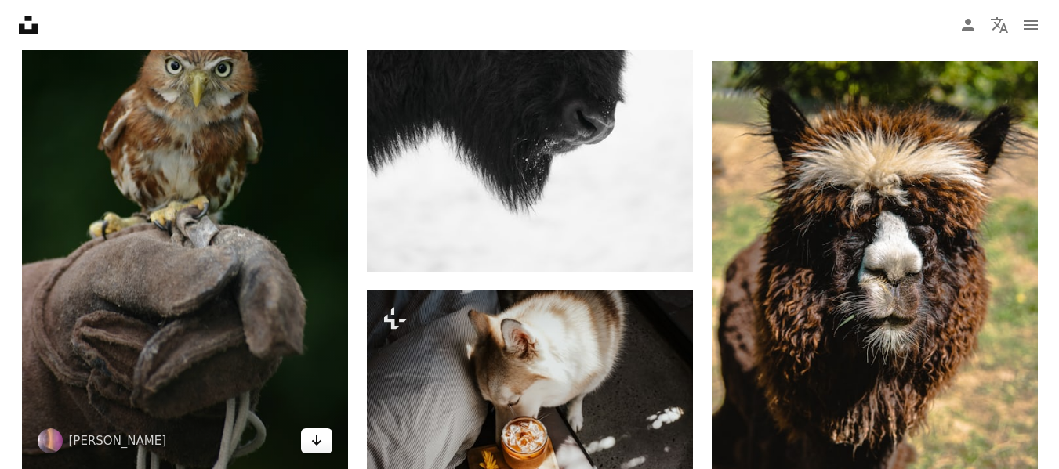
click at [316, 437] on icon "Descargar" at bounding box center [316, 440] width 10 height 11
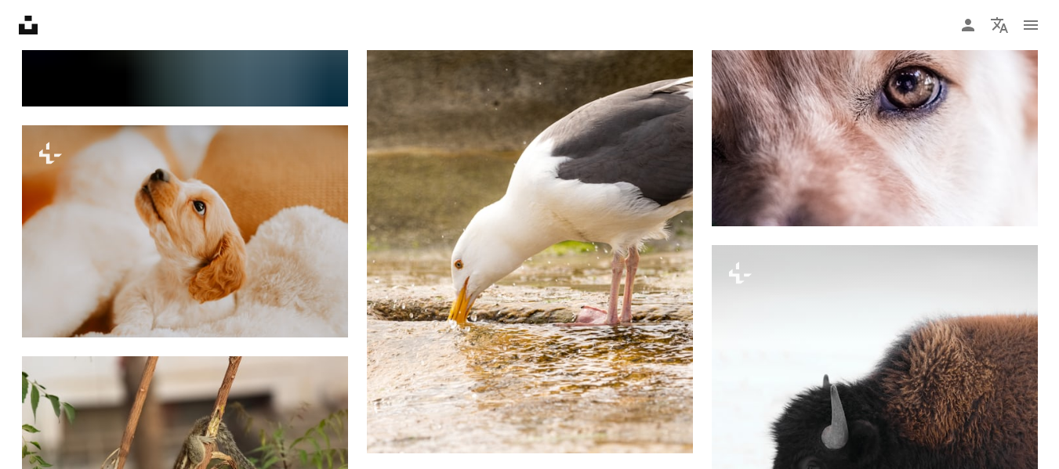
scroll to position [44259, 0]
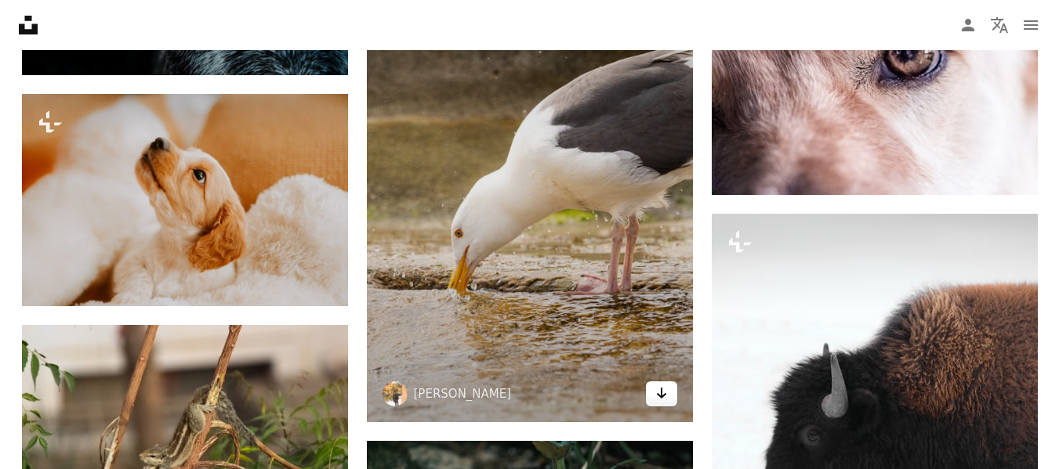
click at [655, 387] on icon "Arrow pointing down" at bounding box center [661, 393] width 13 height 19
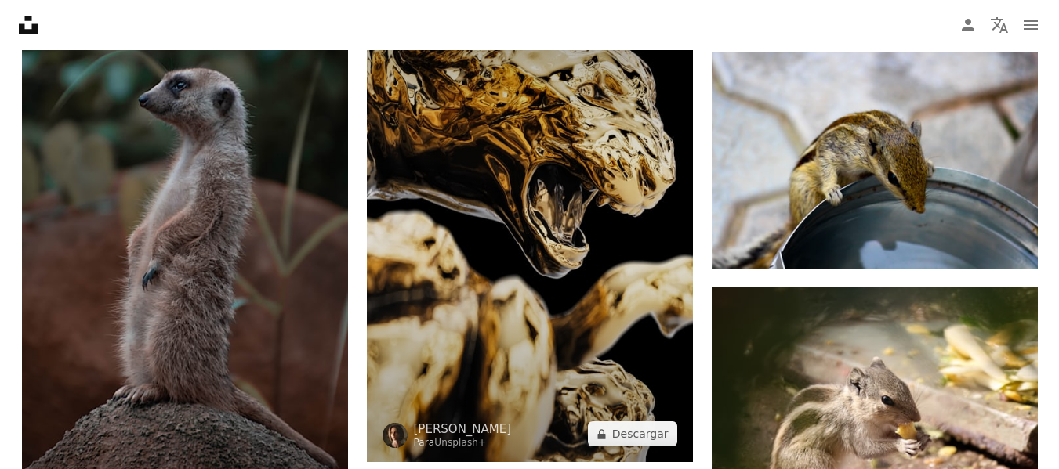
scroll to position [45419, 0]
